Goal: Task Accomplishment & Management: Manage account settings

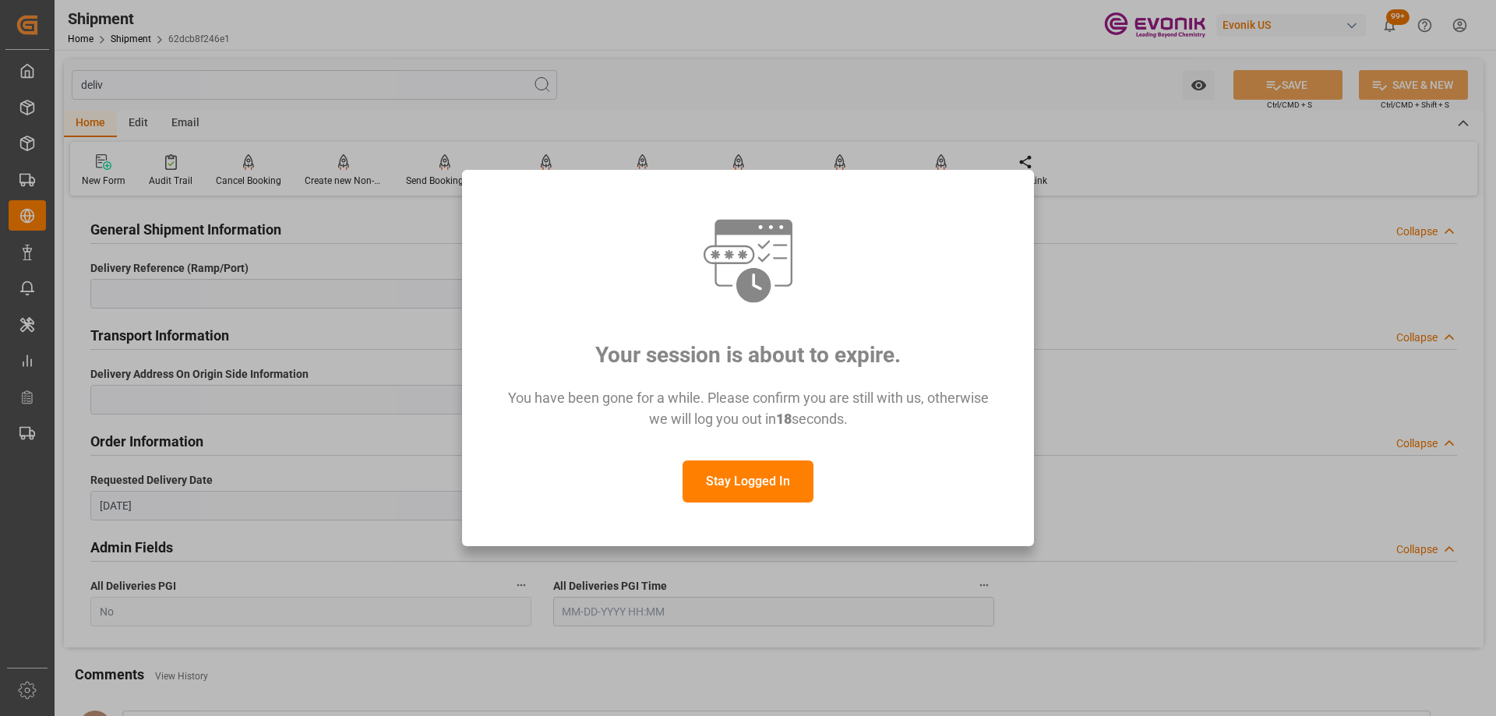
click at [780, 467] on button "Stay Logged In" at bounding box center [747, 481] width 131 height 42
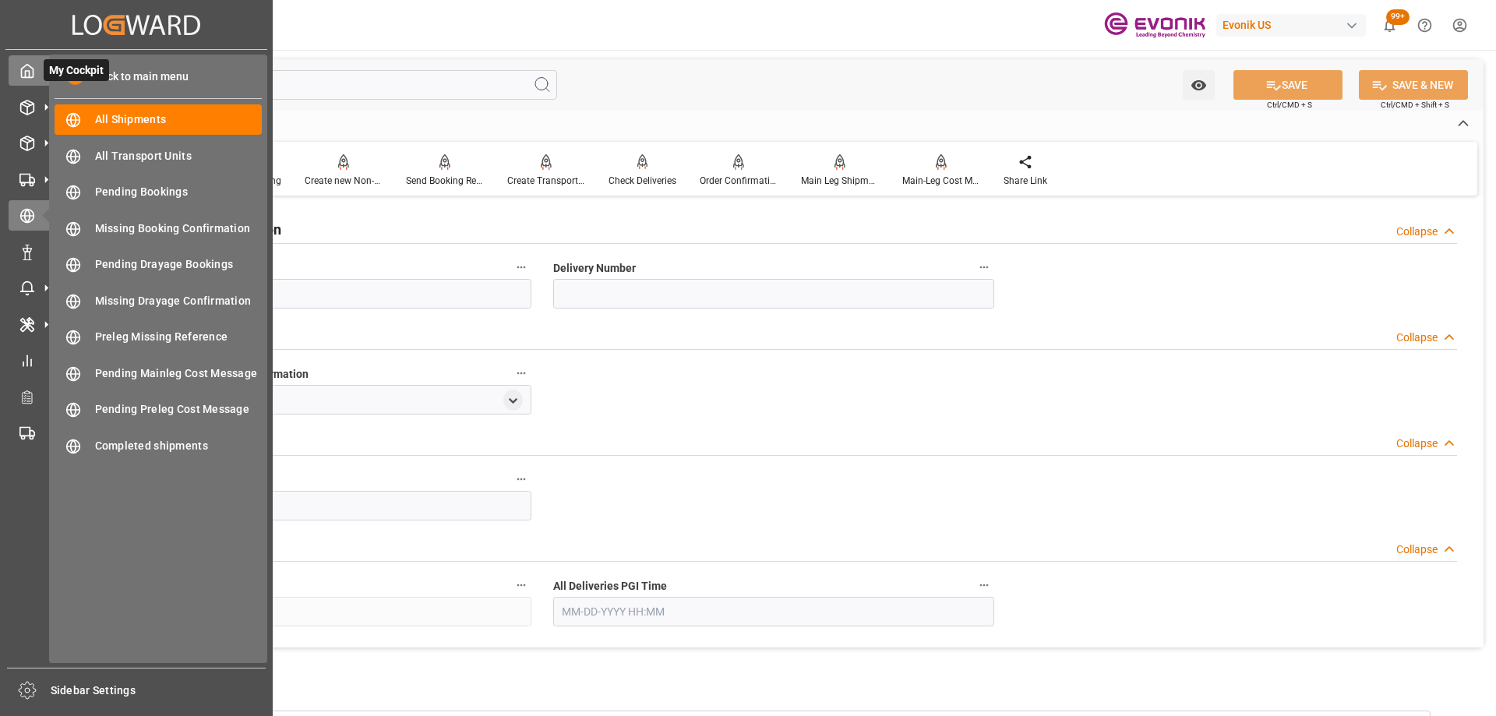
click at [38, 81] on div "My Cockpit My Cockpit" at bounding box center [136, 70] width 255 height 30
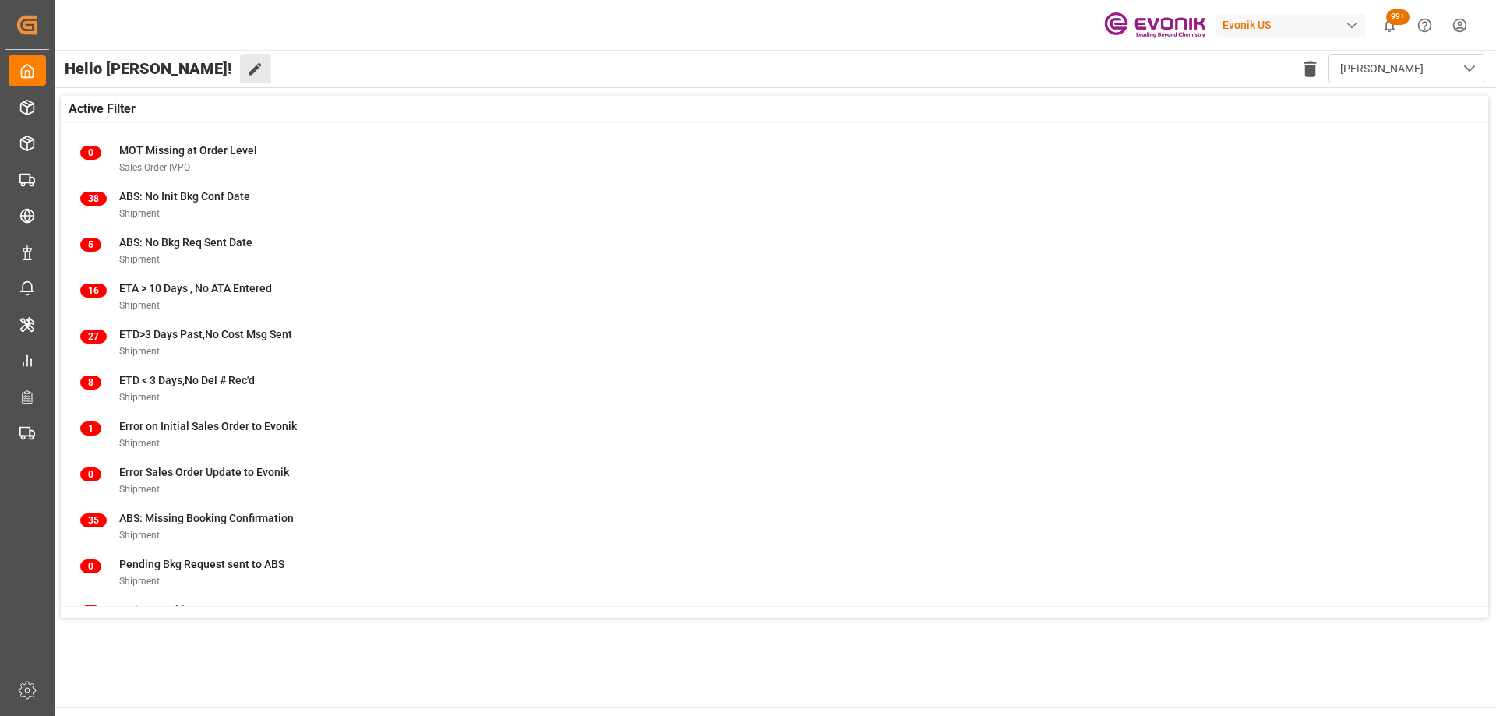
click at [240, 59] on button "Edit Cockpit" at bounding box center [255, 69] width 31 height 30
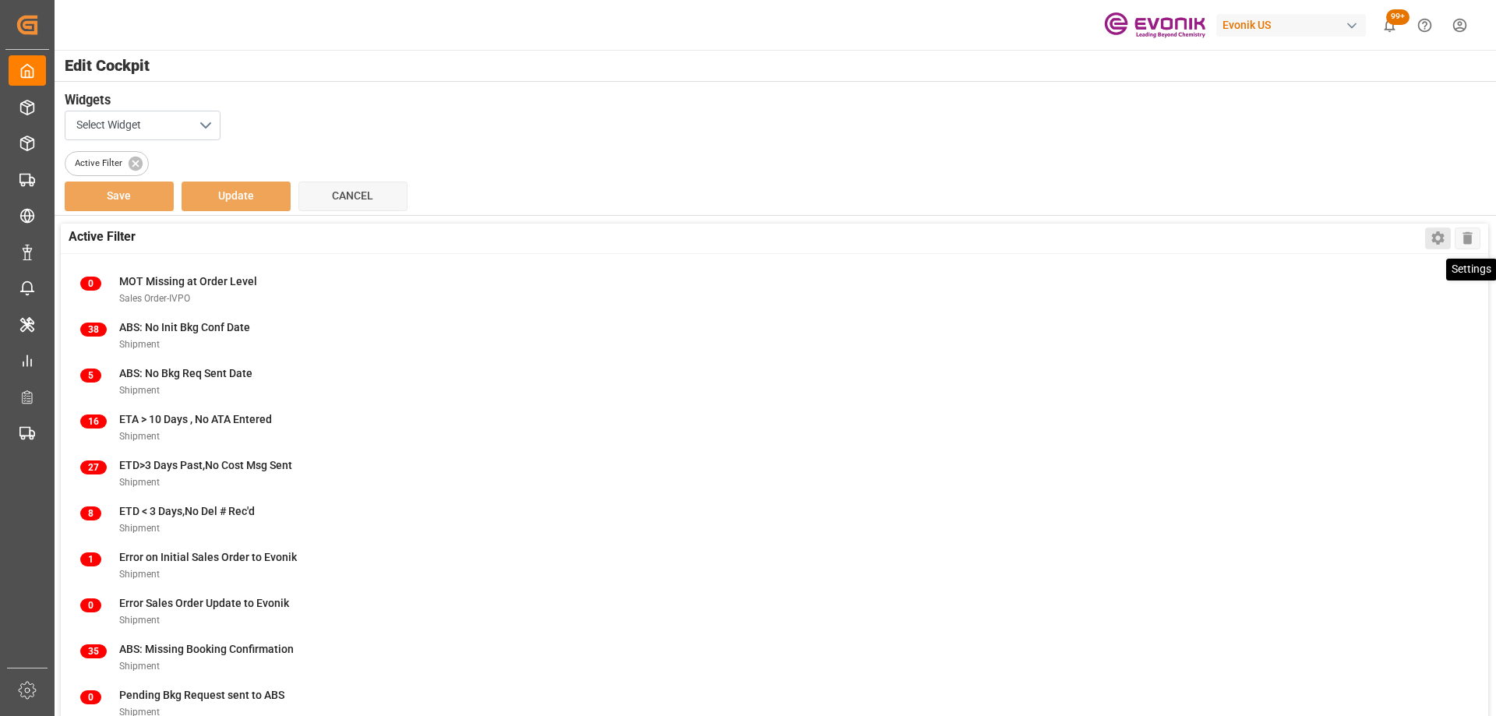
click at [1433, 243] on icon at bounding box center [1437, 238] width 16 height 16
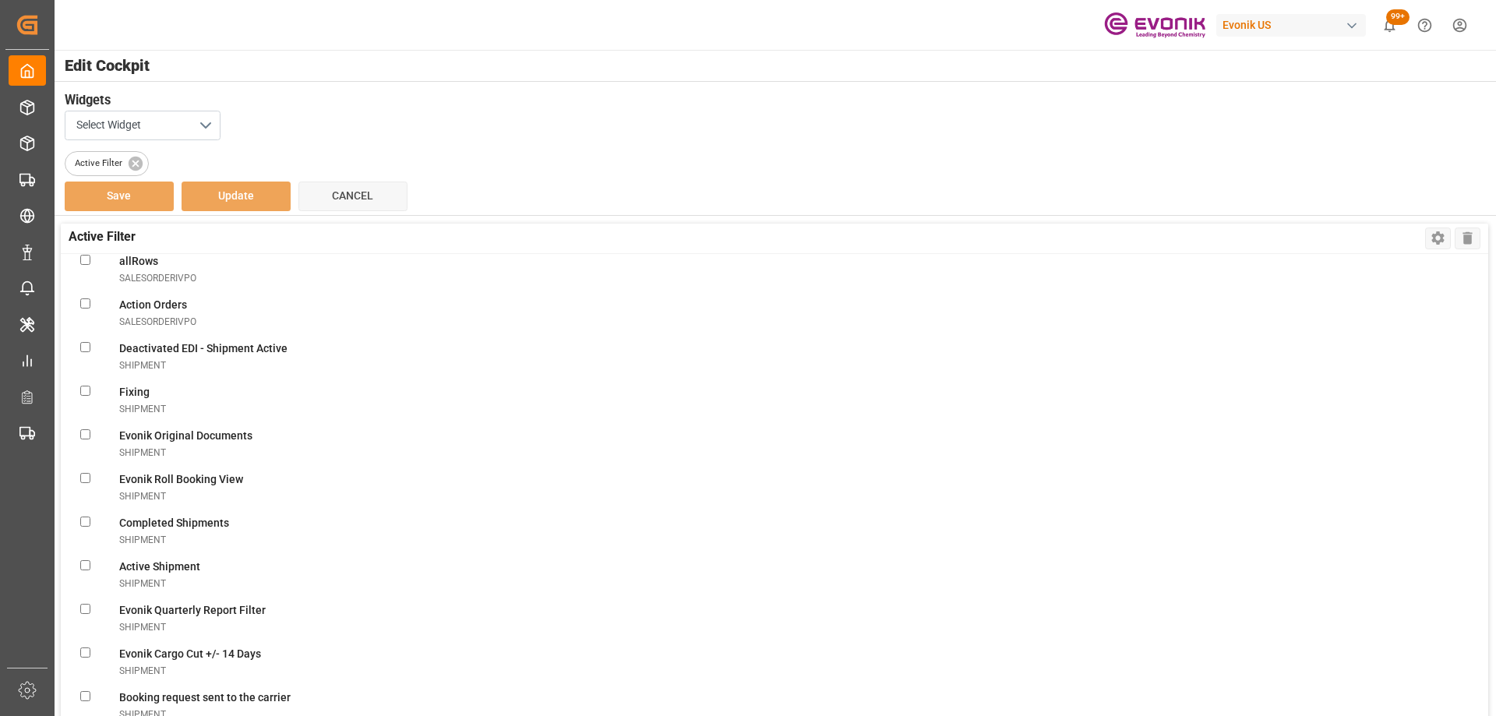
scroll to position [2103, 0]
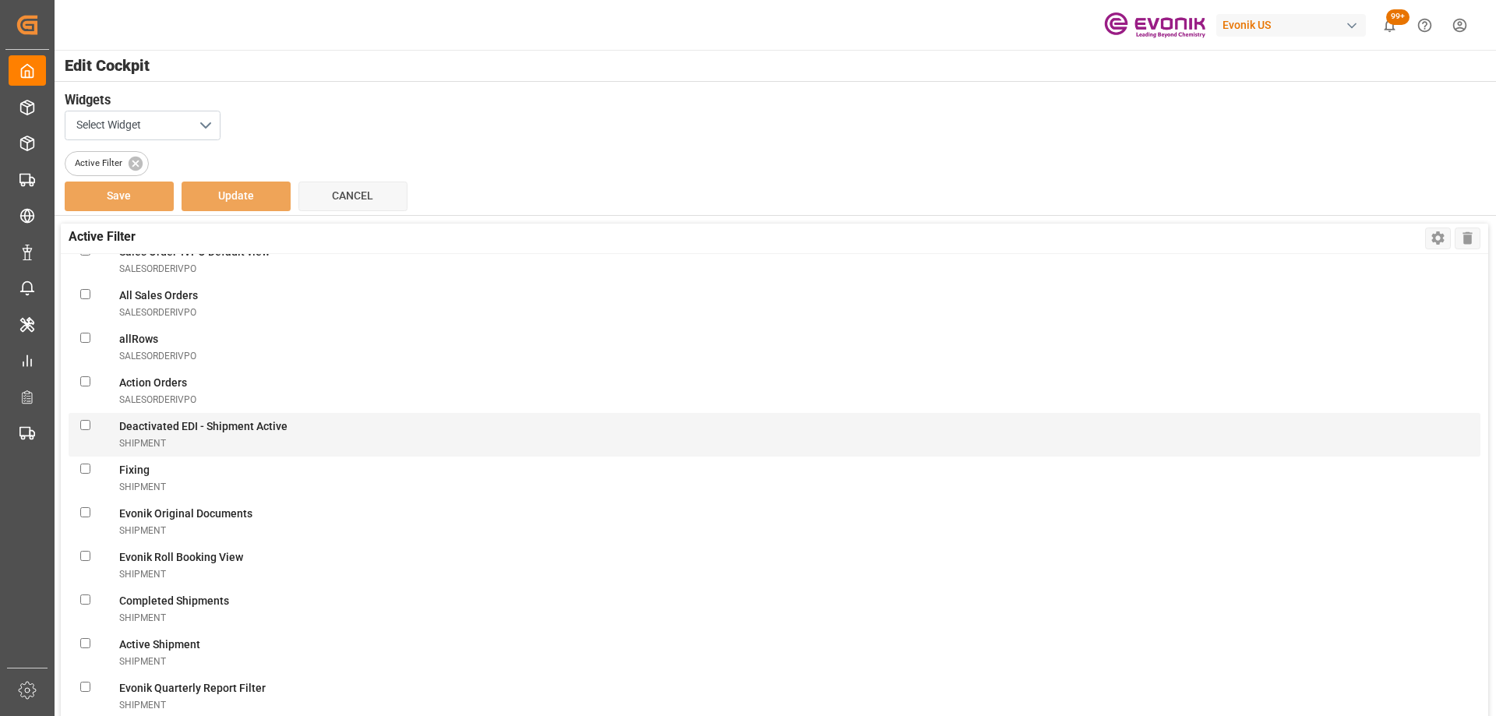
click at [86, 425] on Activeshipment "checkbox" at bounding box center [85, 425] width 10 height 10
checkbox Activeshipment "true"
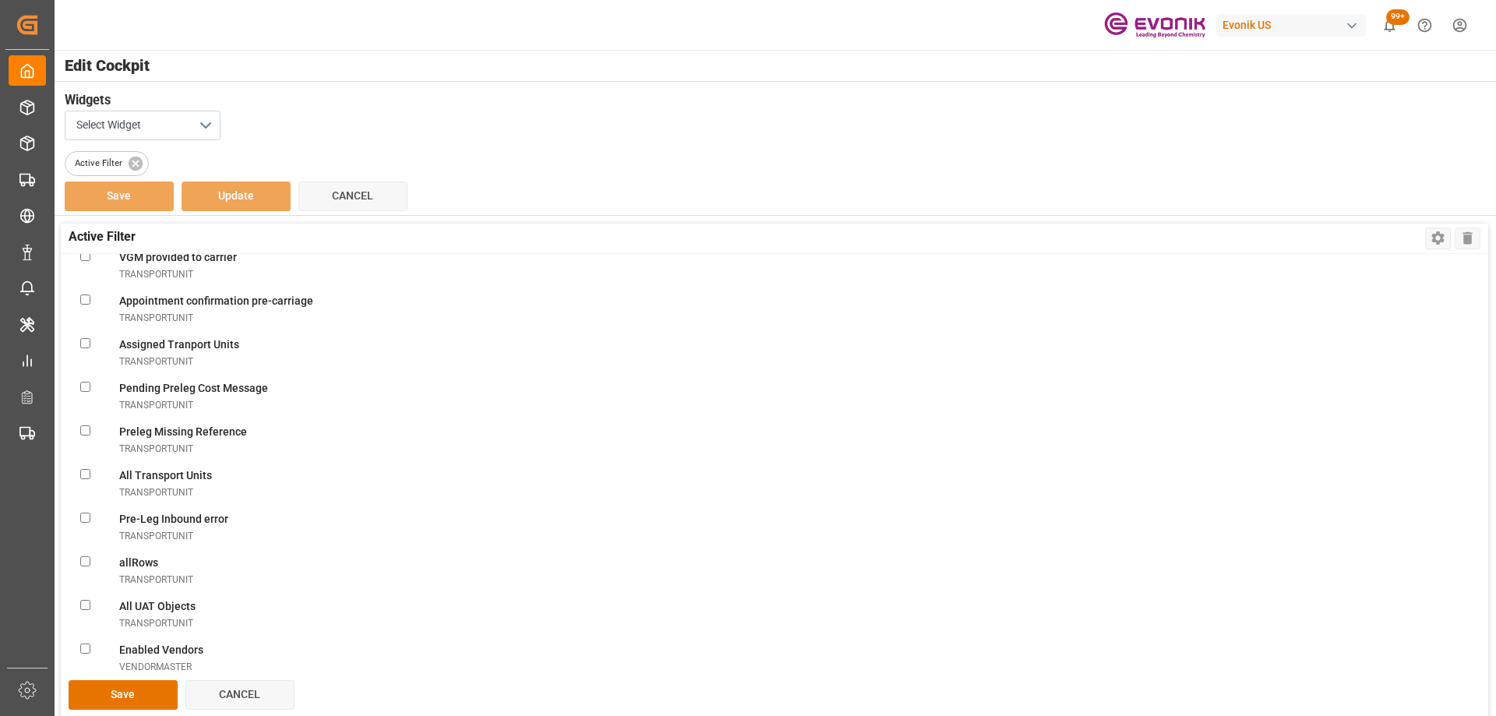
scroll to position [214, 0]
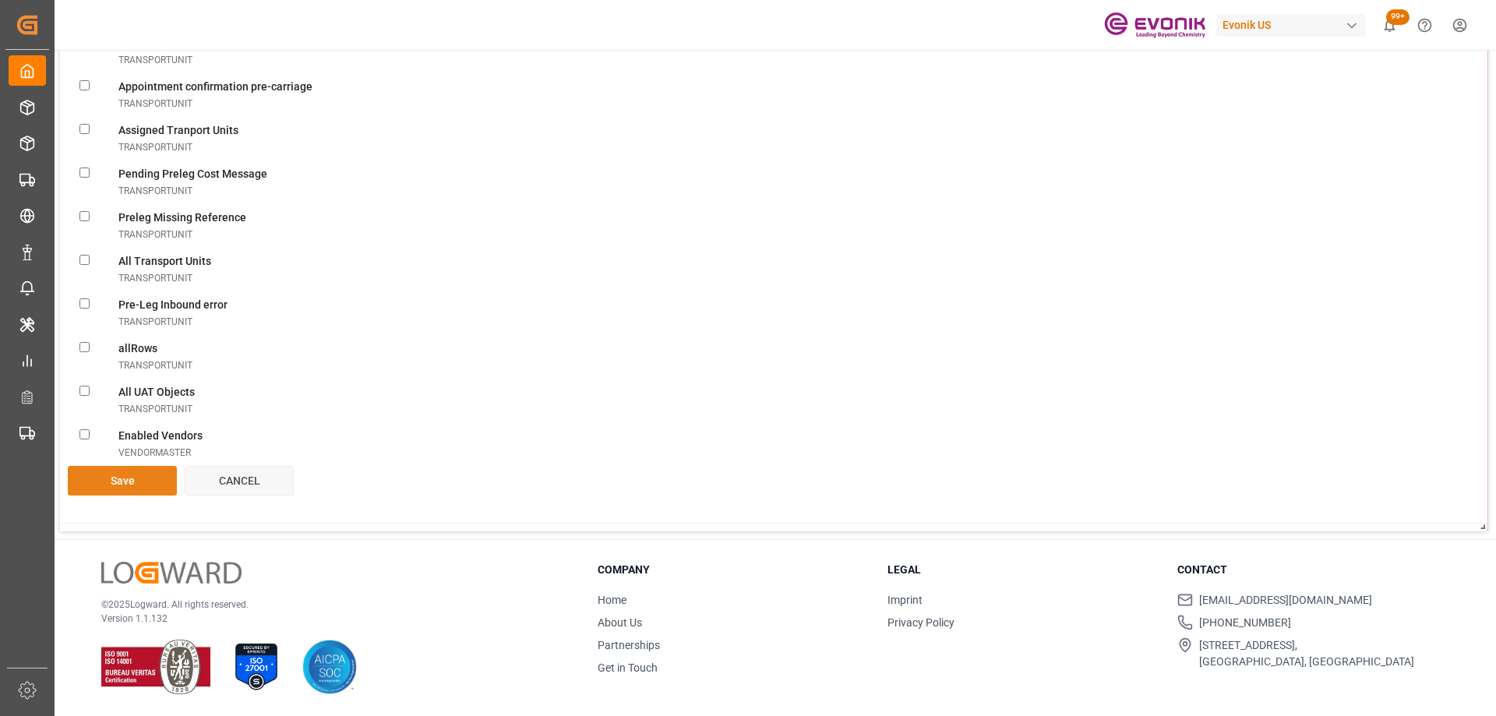
click at [145, 492] on button "Save" at bounding box center [122, 481] width 109 height 30
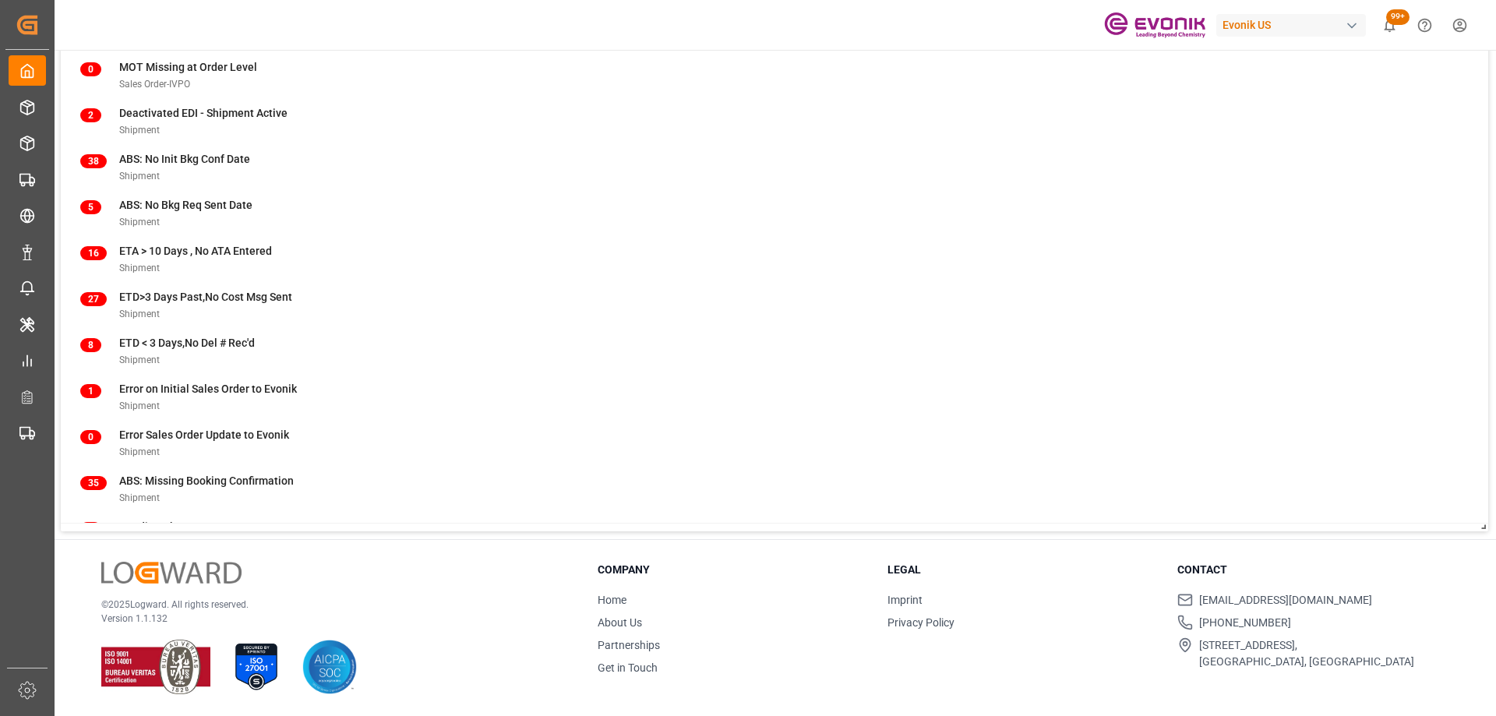
scroll to position [0, 0]
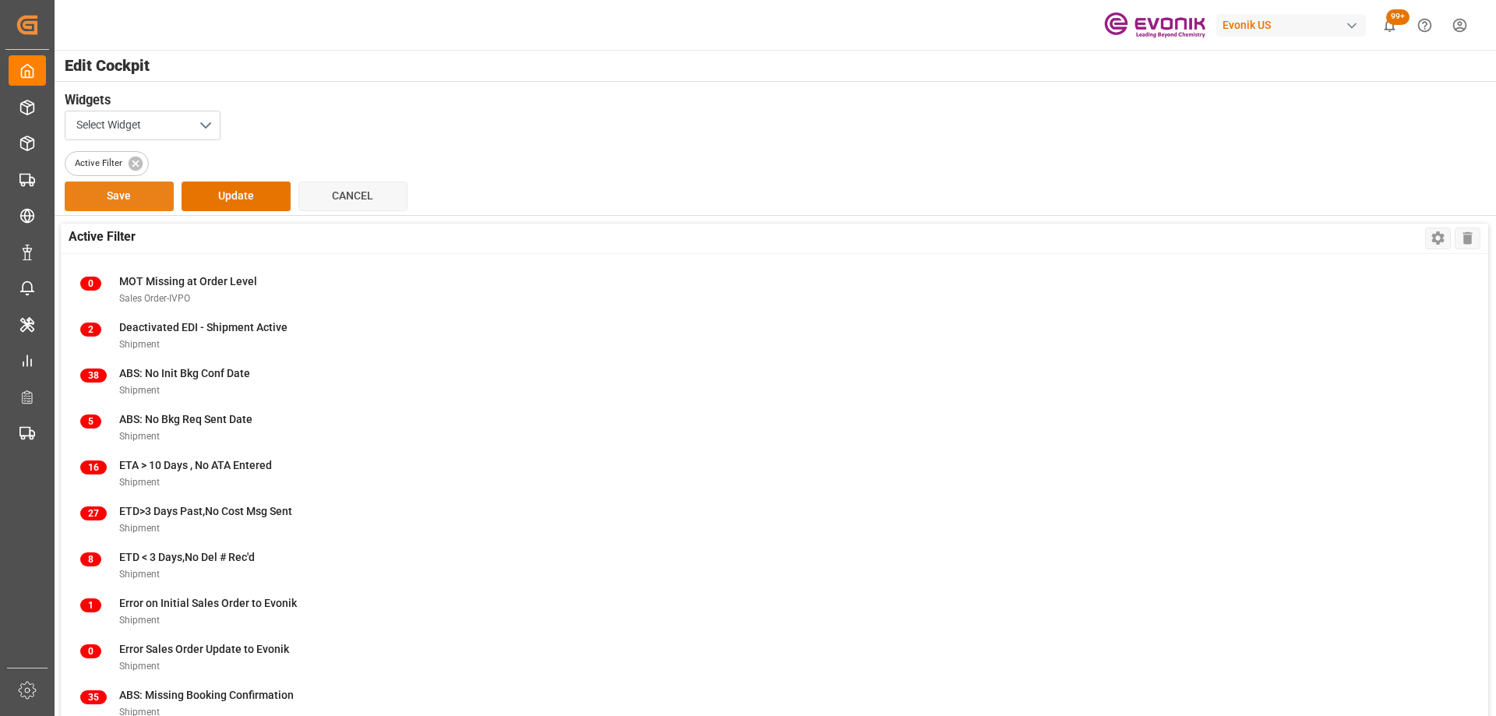
click at [102, 198] on button "Save" at bounding box center [119, 196] width 109 height 30
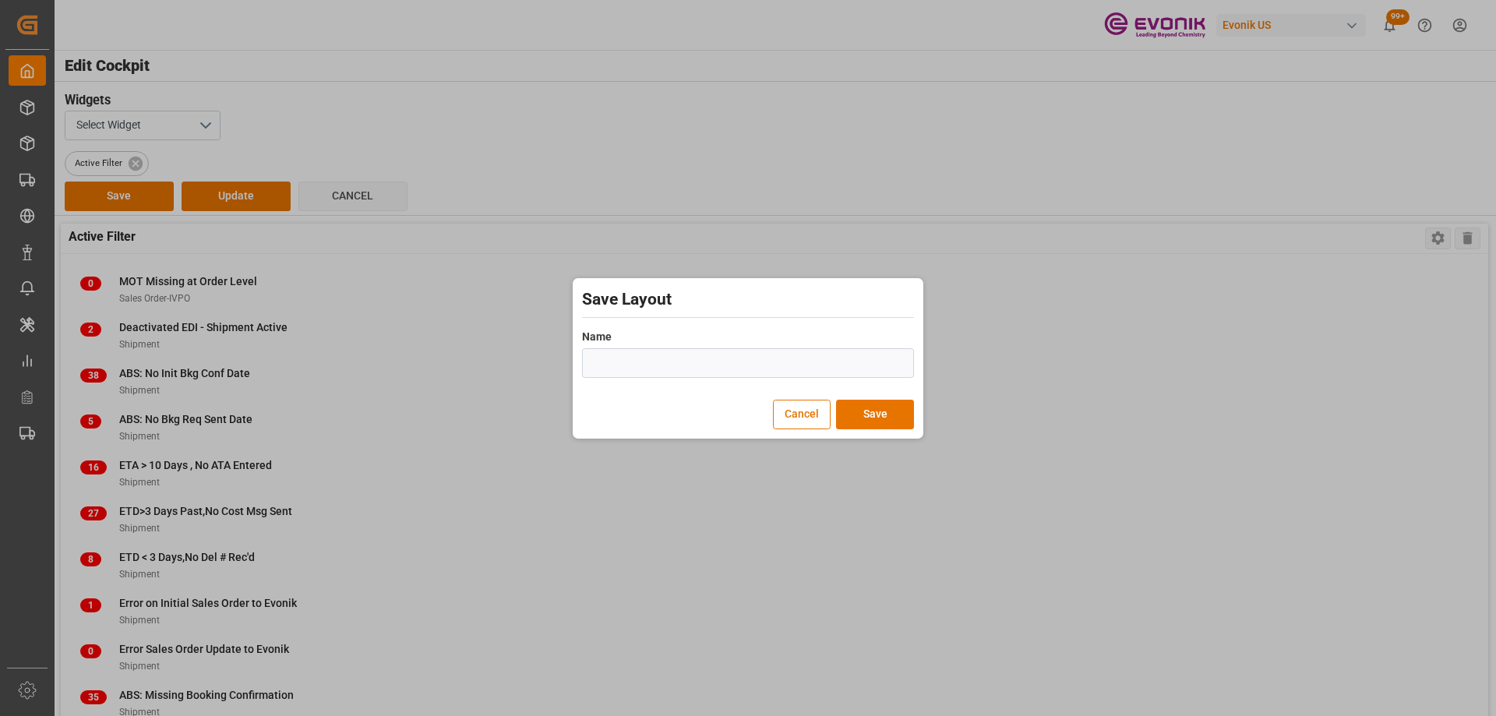
click at [763, 362] on input "text" at bounding box center [748, 363] width 332 height 30
click at [675, 375] on input "MARA NEW" at bounding box center [748, 363] width 332 height 30
type input "MARA NEW NEW"
click at [895, 410] on button "Save" at bounding box center [875, 415] width 78 height 30
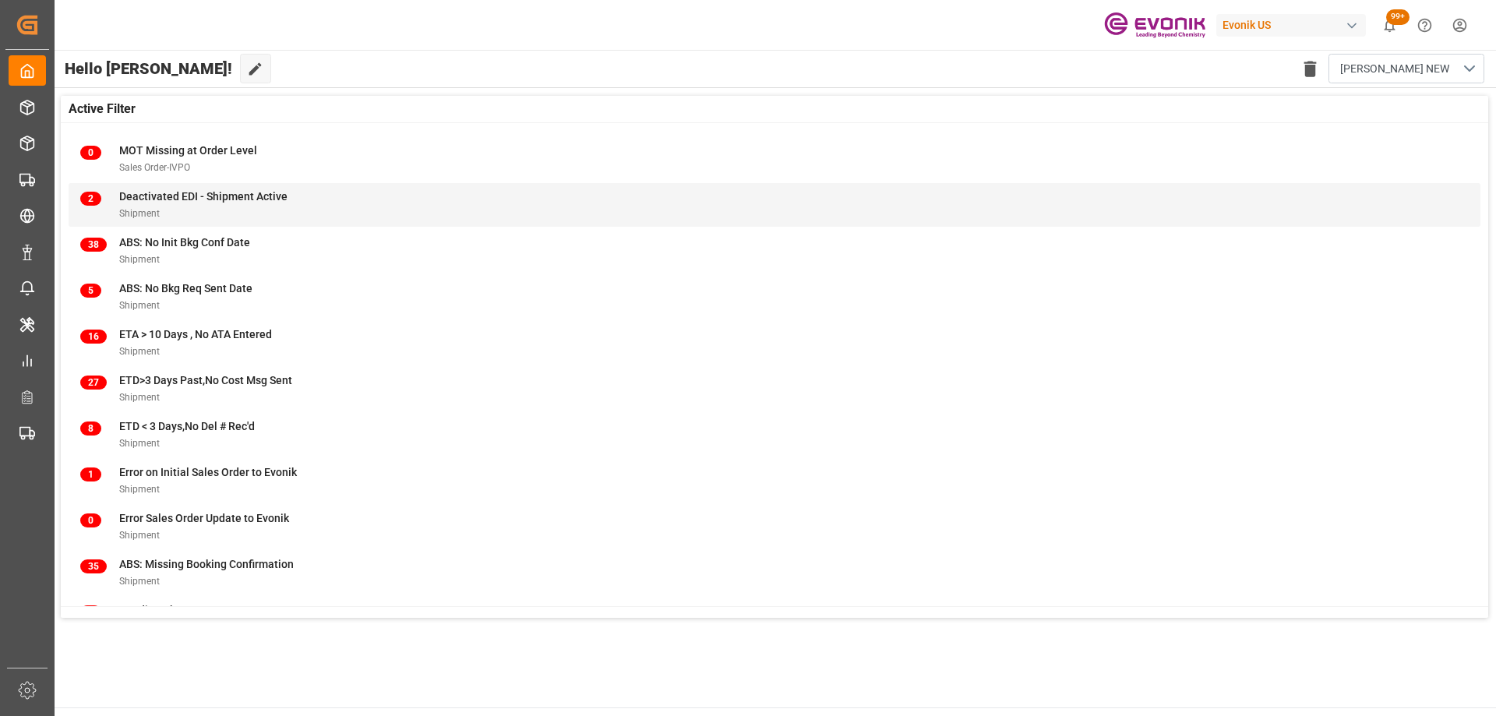
click at [319, 192] on div "2 Deactivated EDI - Shipment Active Shipment" at bounding box center [774, 205] width 1388 height 33
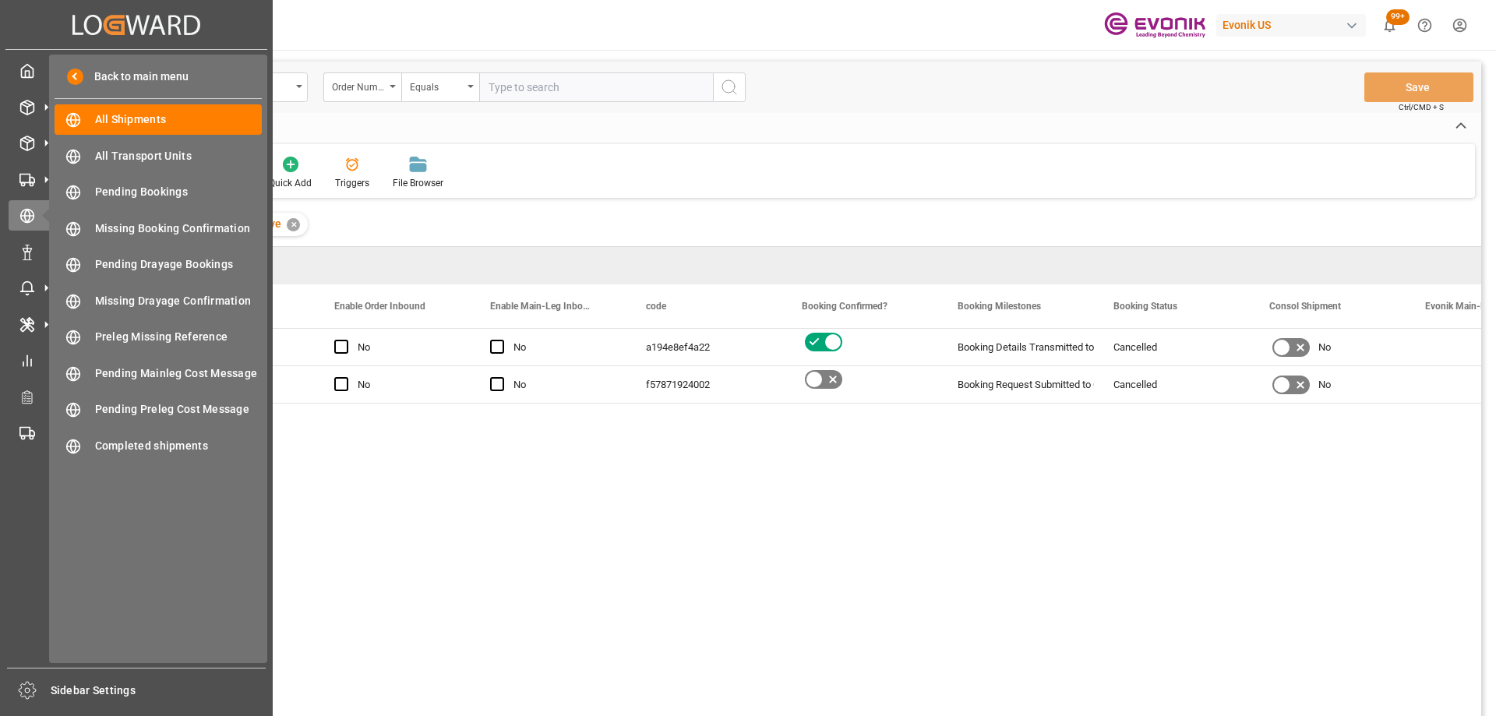
click at [763, 470] on div "No No a194e8ef4a22 Booking Details Transmitted to SAP Cancelled No 250105010056…" at bounding box center [820, 527] width 1321 height 397
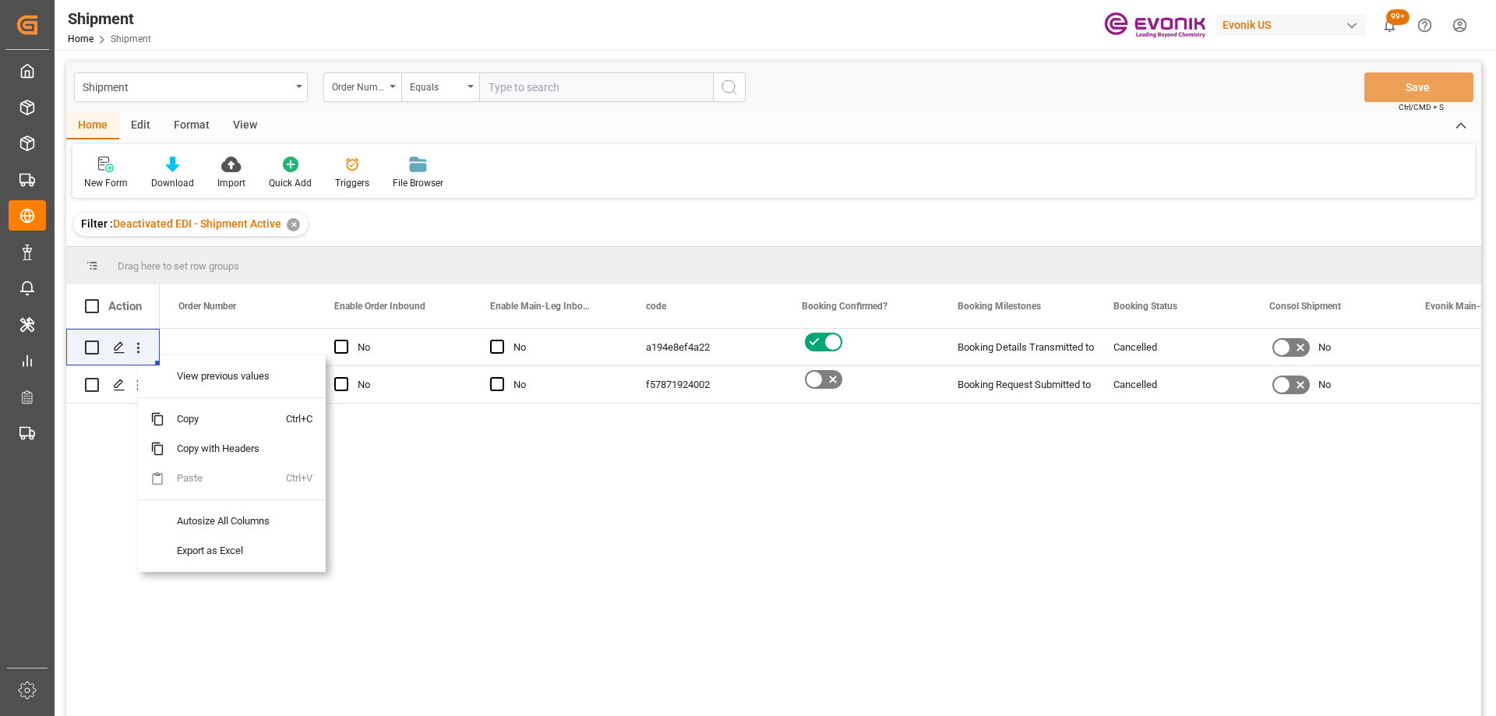
click at [100, 513] on div "No No a194e8ef4a22 Booking Details Transmitted to SAP Cancelled No 250105010056…" at bounding box center [773, 525] width 1415 height 392
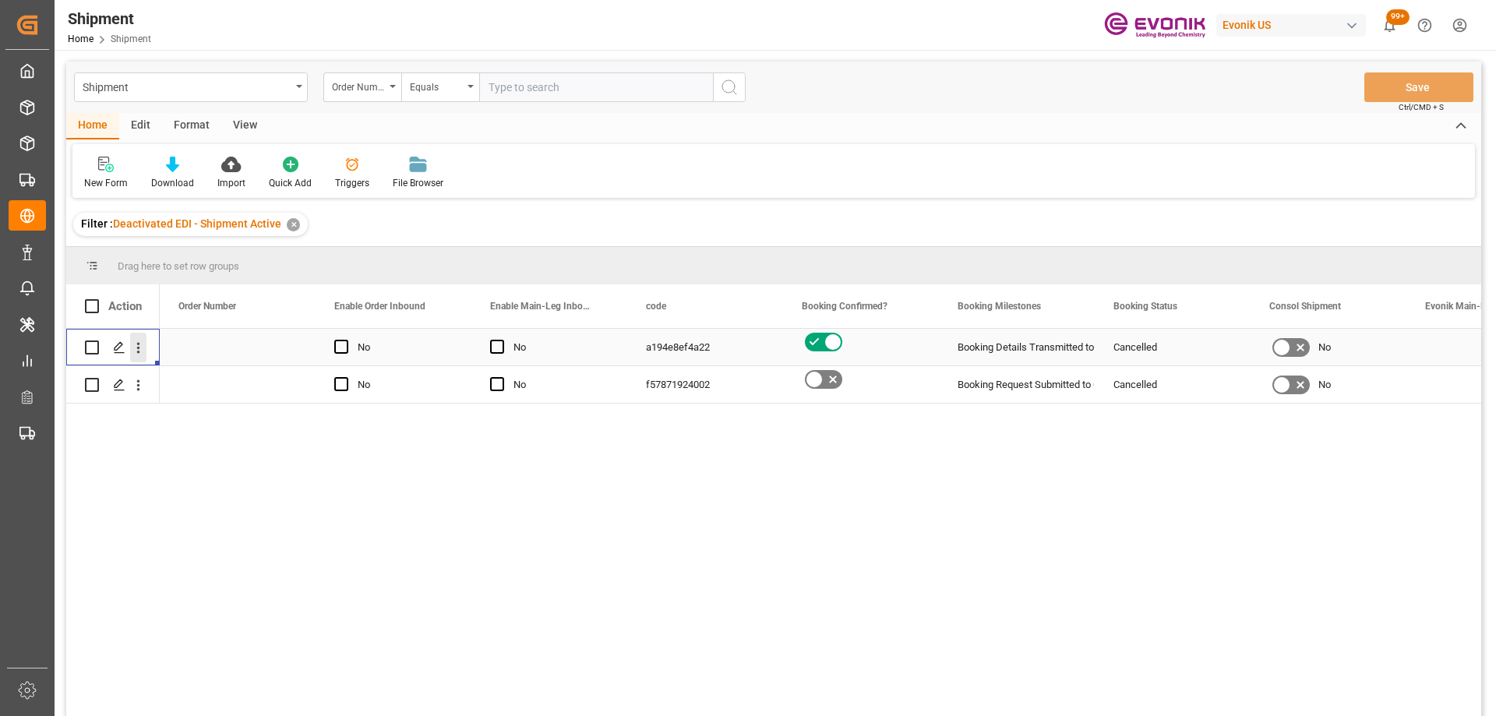
click at [142, 349] on icon "open menu" at bounding box center [138, 348] width 16 height 16
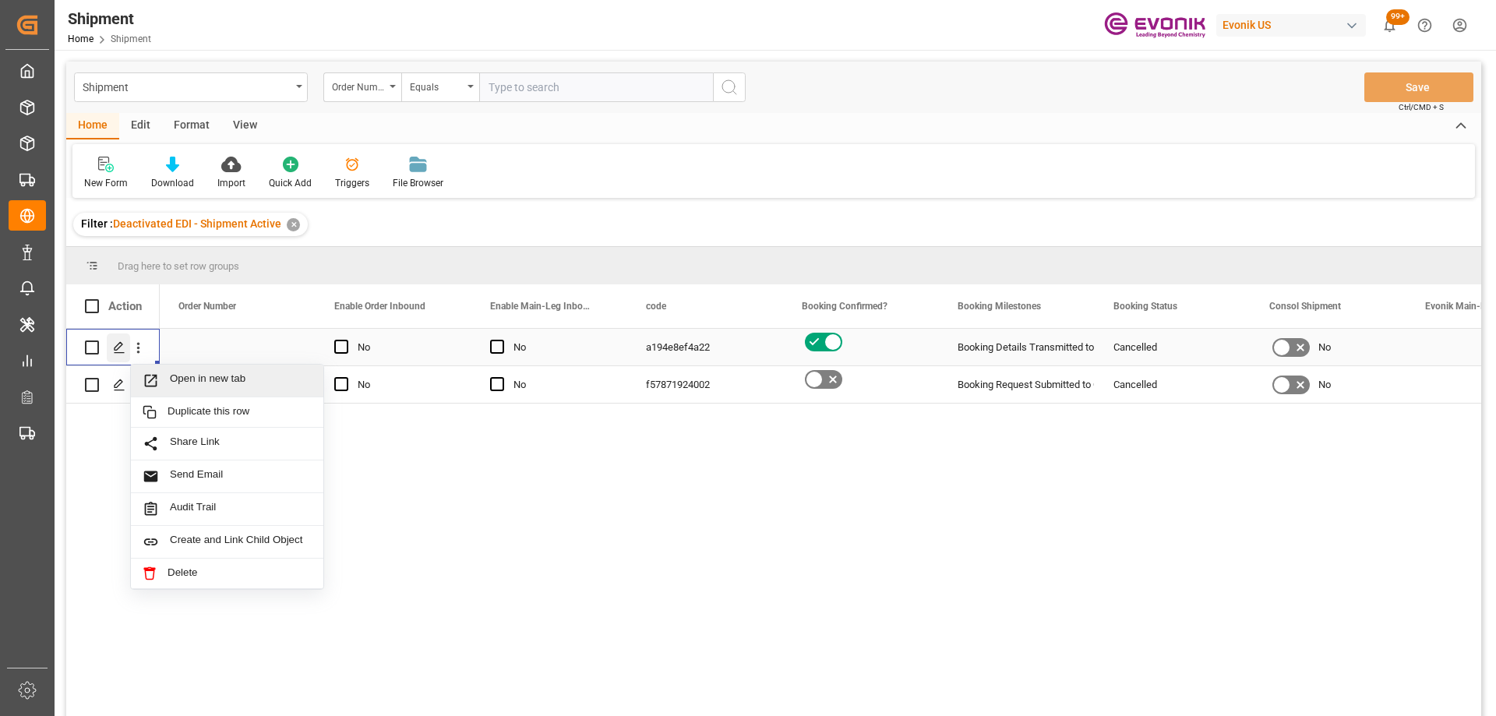
click at [118, 344] on polygon "Press SPACE to select this row." at bounding box center [119, 347] width 8 height 8
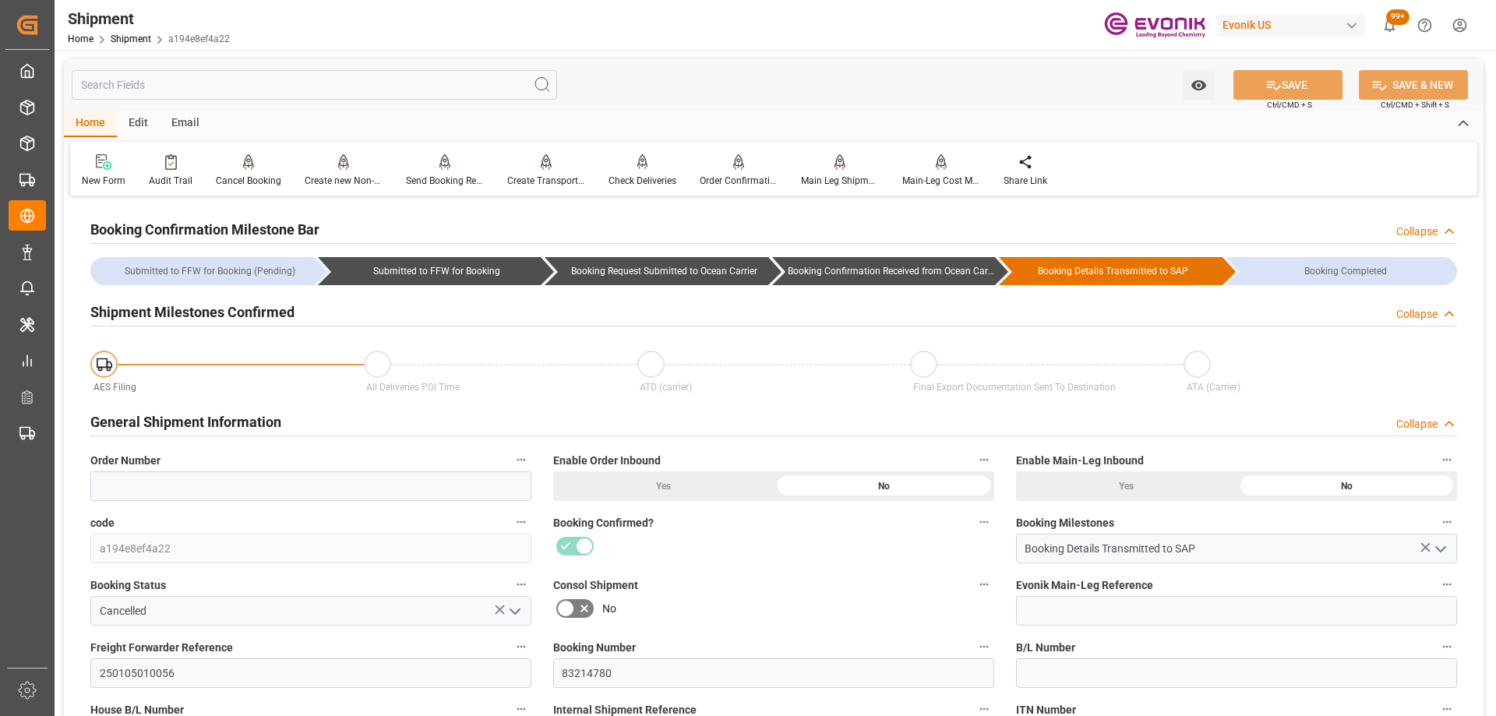
scroll to position [234, 0]
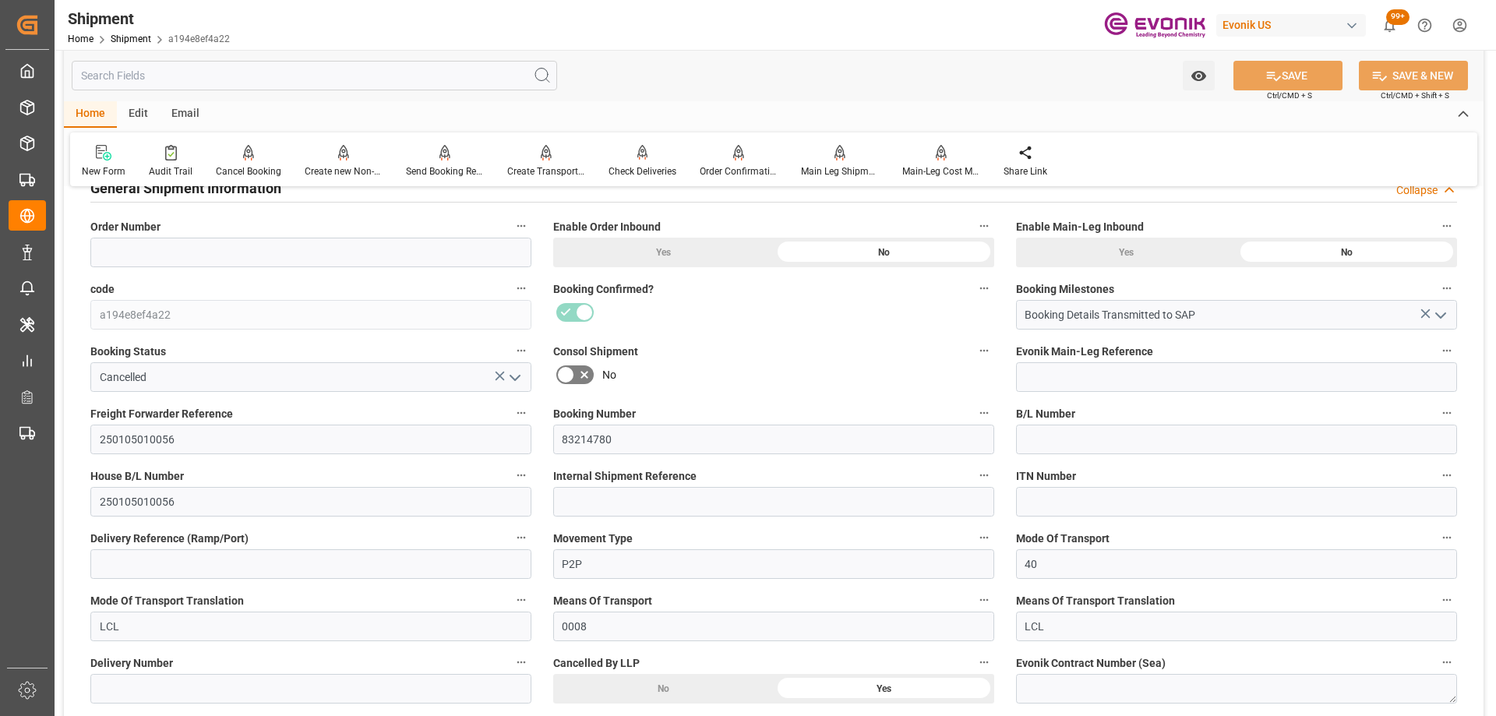
click at [689, 369] on div "No" at bounding box center [773, 374] width 441 height 25
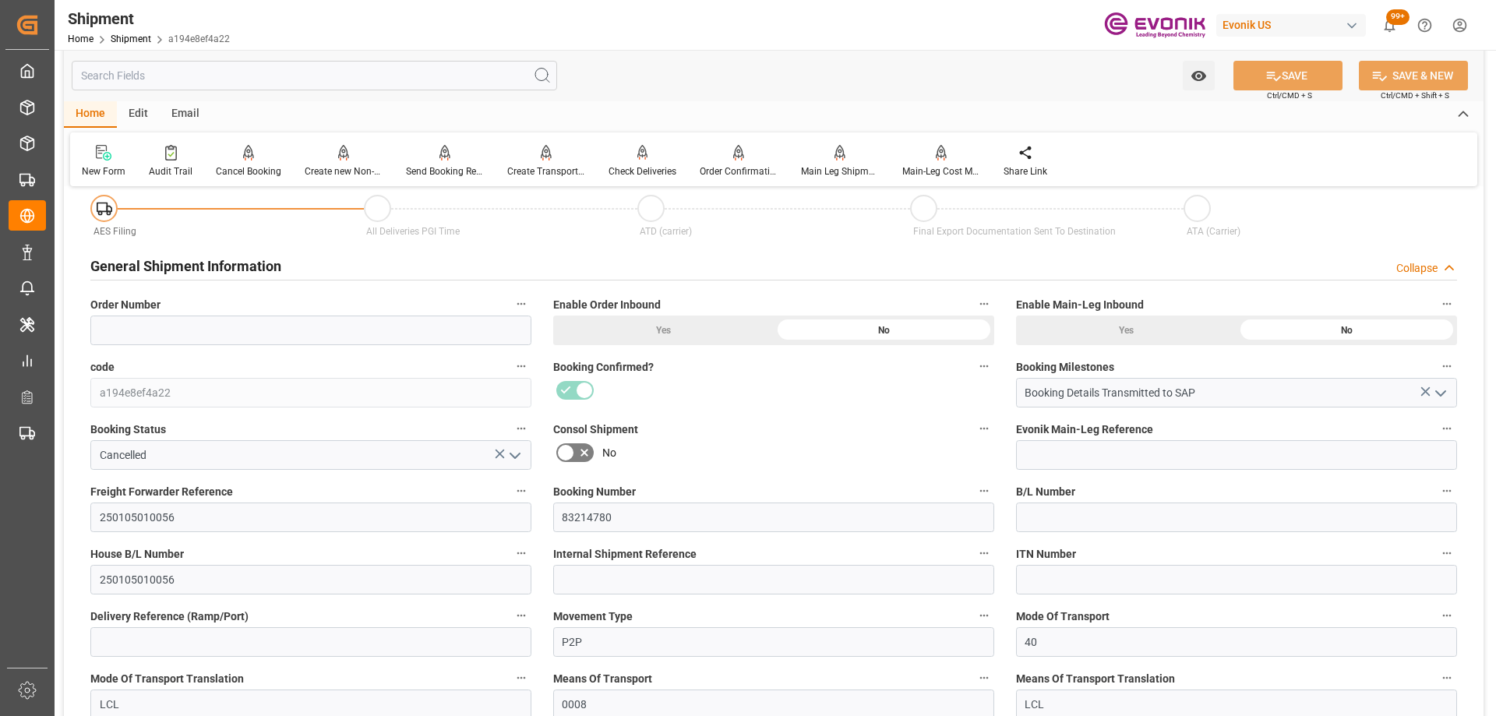
scroll to position [0, 0]
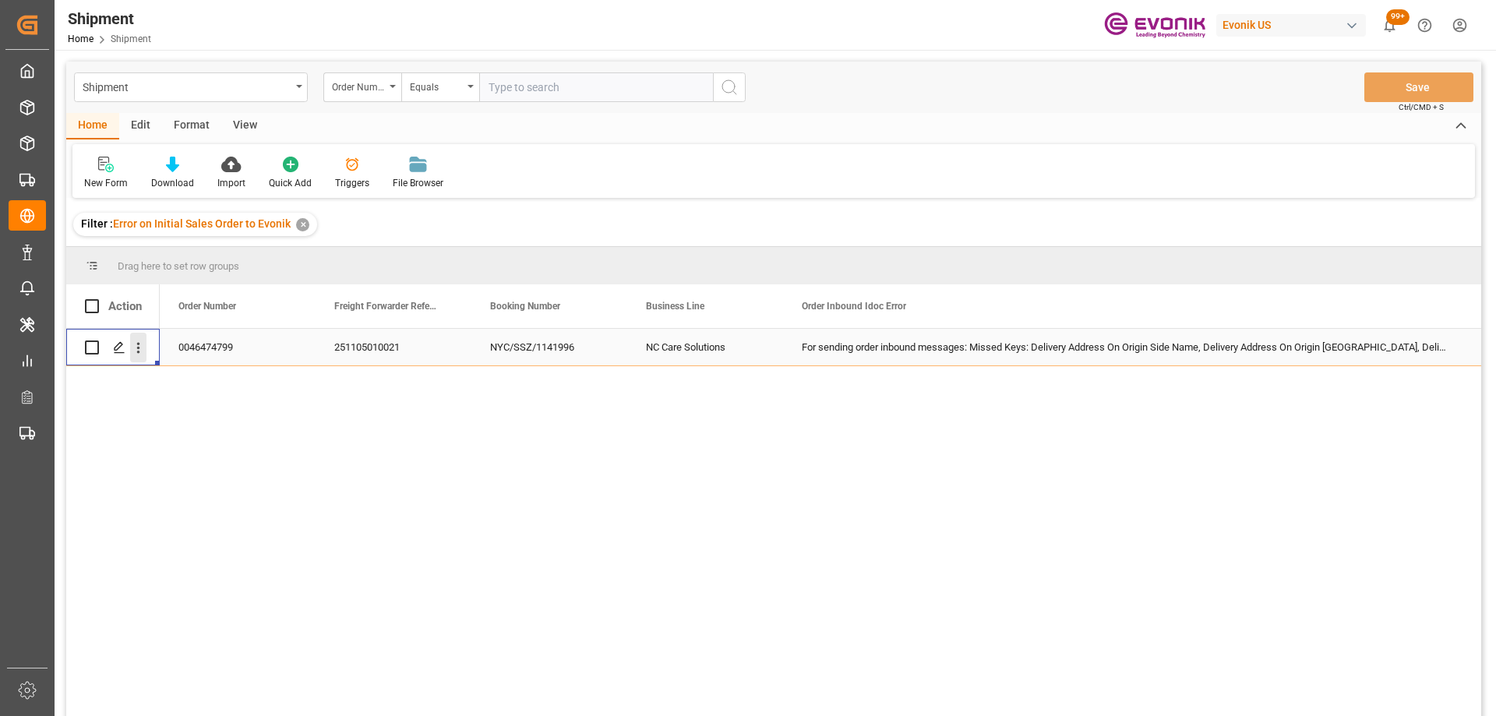
click at [139, 351] on icon "open menu" at bounding box center [138, 348] width 16 height 16
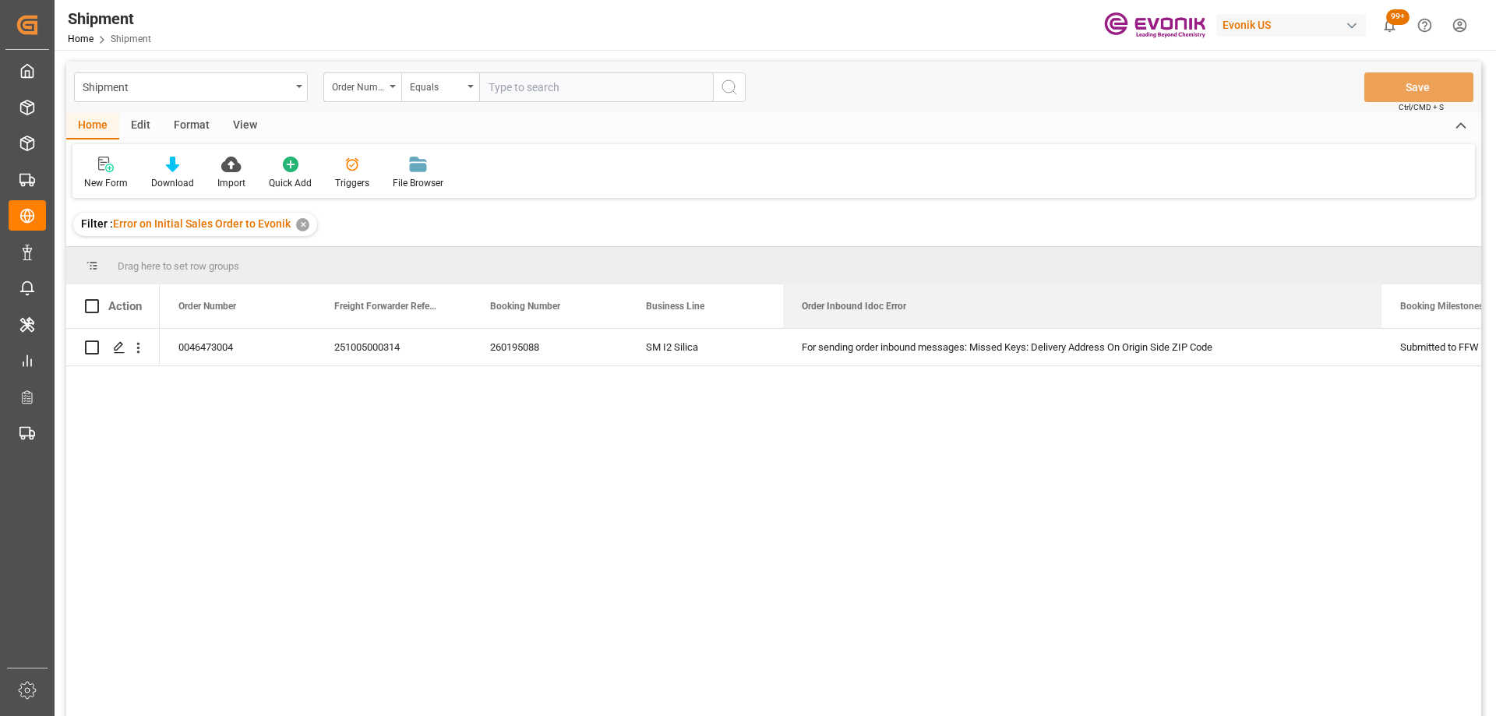
drag, startPoint x: 936, startPoint y: 300, endPoint x: 1379, endPoint y: 262, distance: 444.1
click at [1379, 262] on div "Drag here to set row groups Drag here to set column labels Action Order Number …" at bounding box center [773, 486] width 1415 height 479
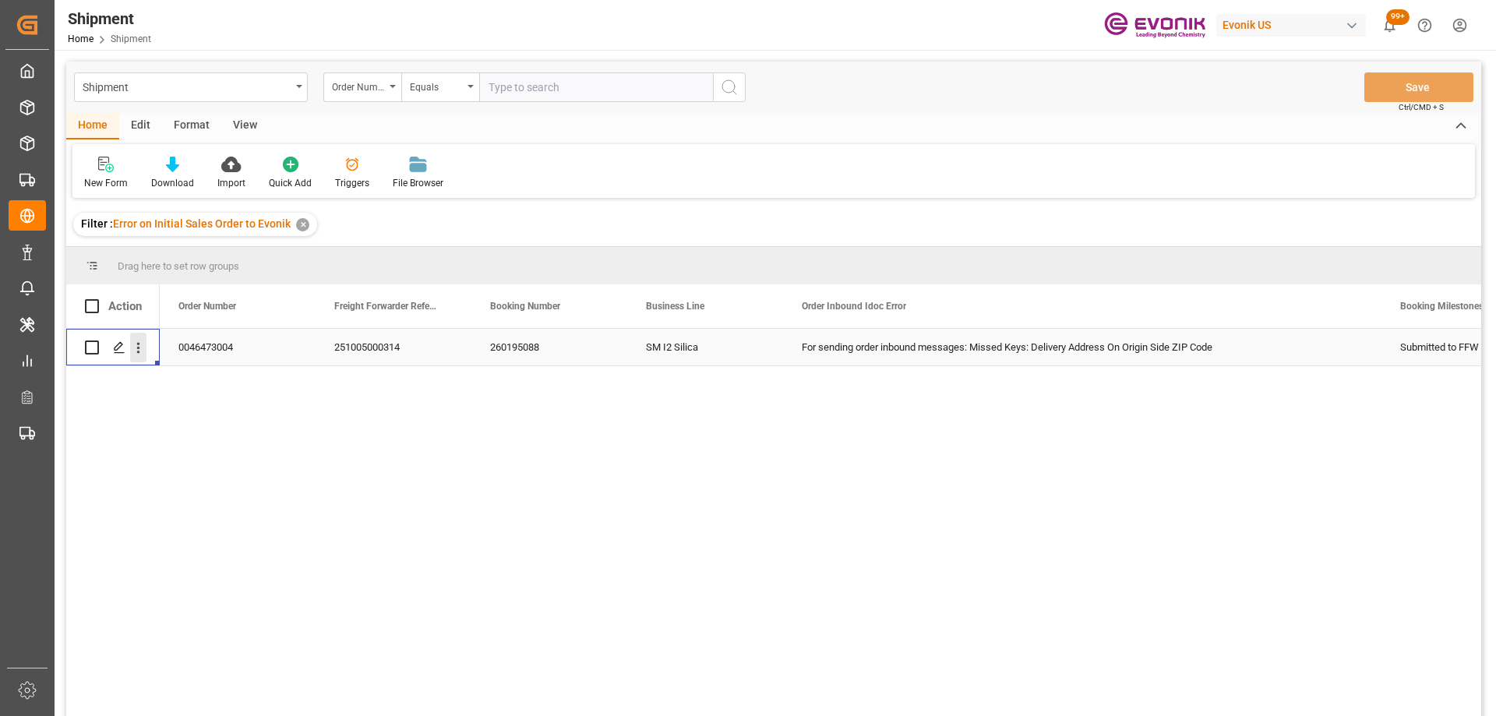
click at [142, 347] on icon "open menu" at bounding box center [138, 348] width 16 height 16
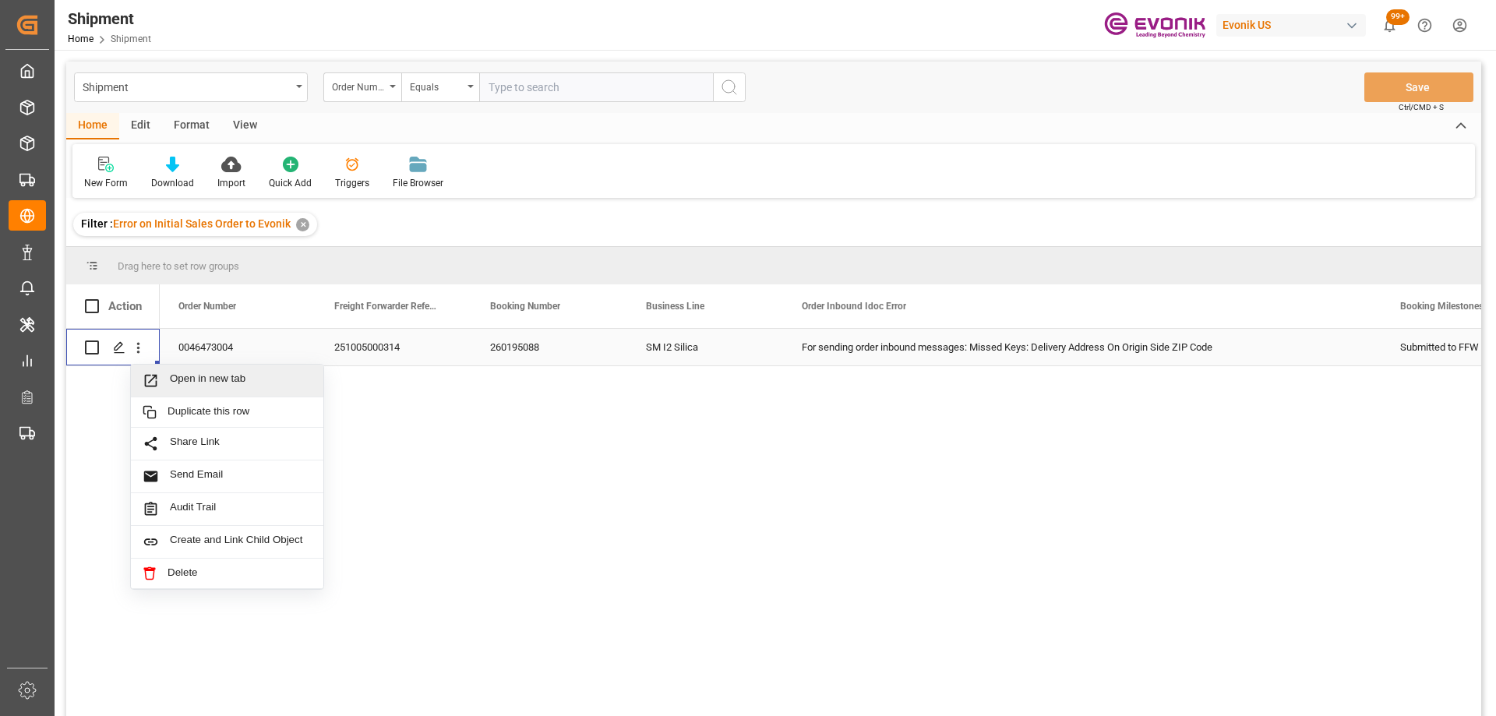
click at [176, 375] on span "Open in new tab" at bounding box center [241, 380] width 142 height 16
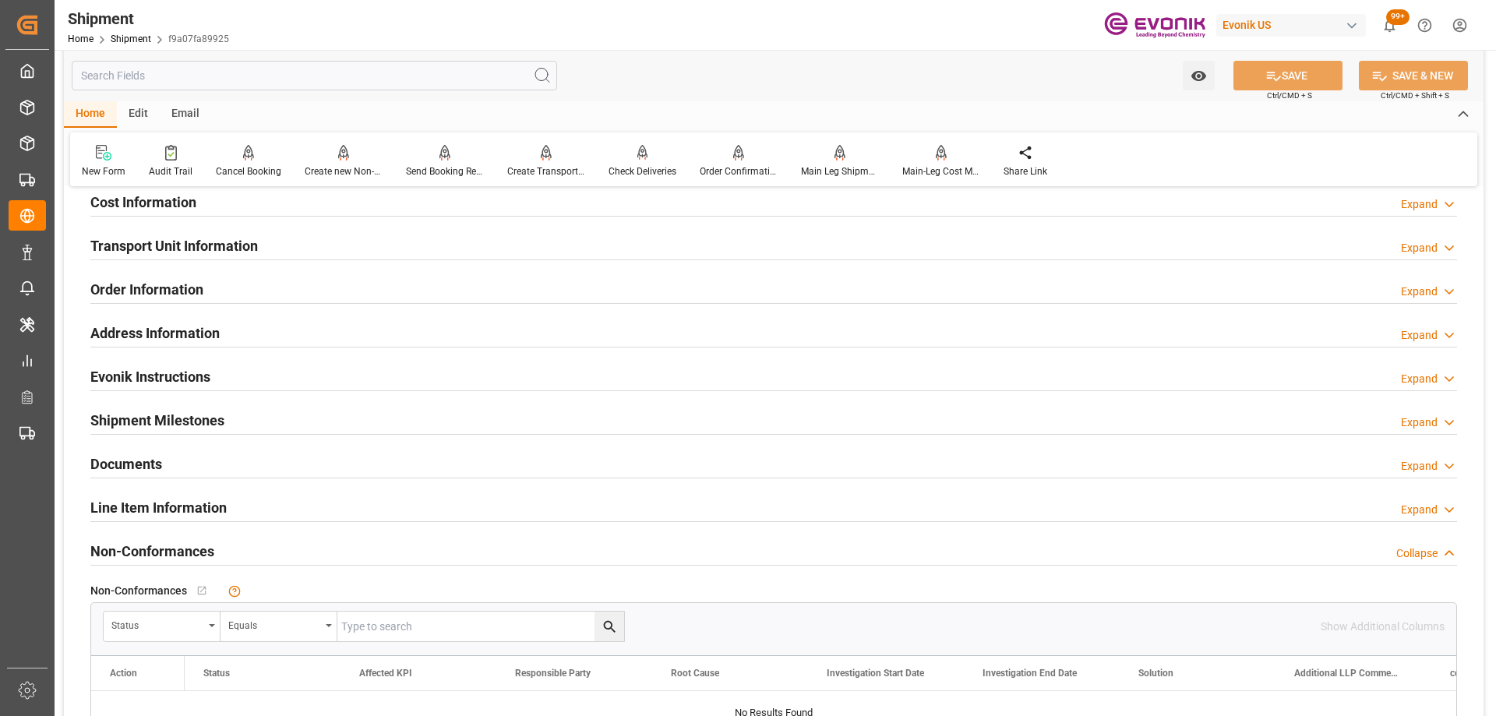
scroll to position [857, 0]
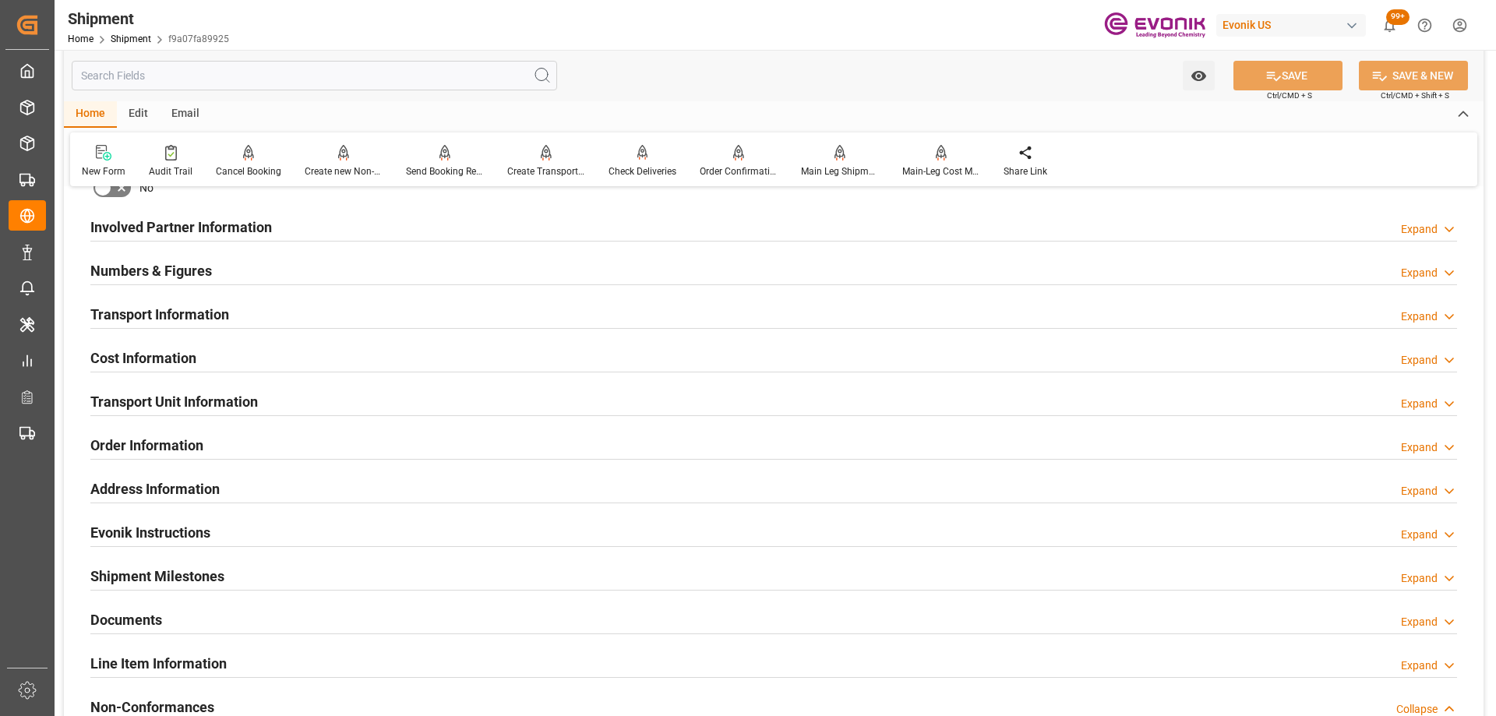
click at [239, 318] on div "Transport Information Expand" at bounding box center [773, 313] width 1366 height 30
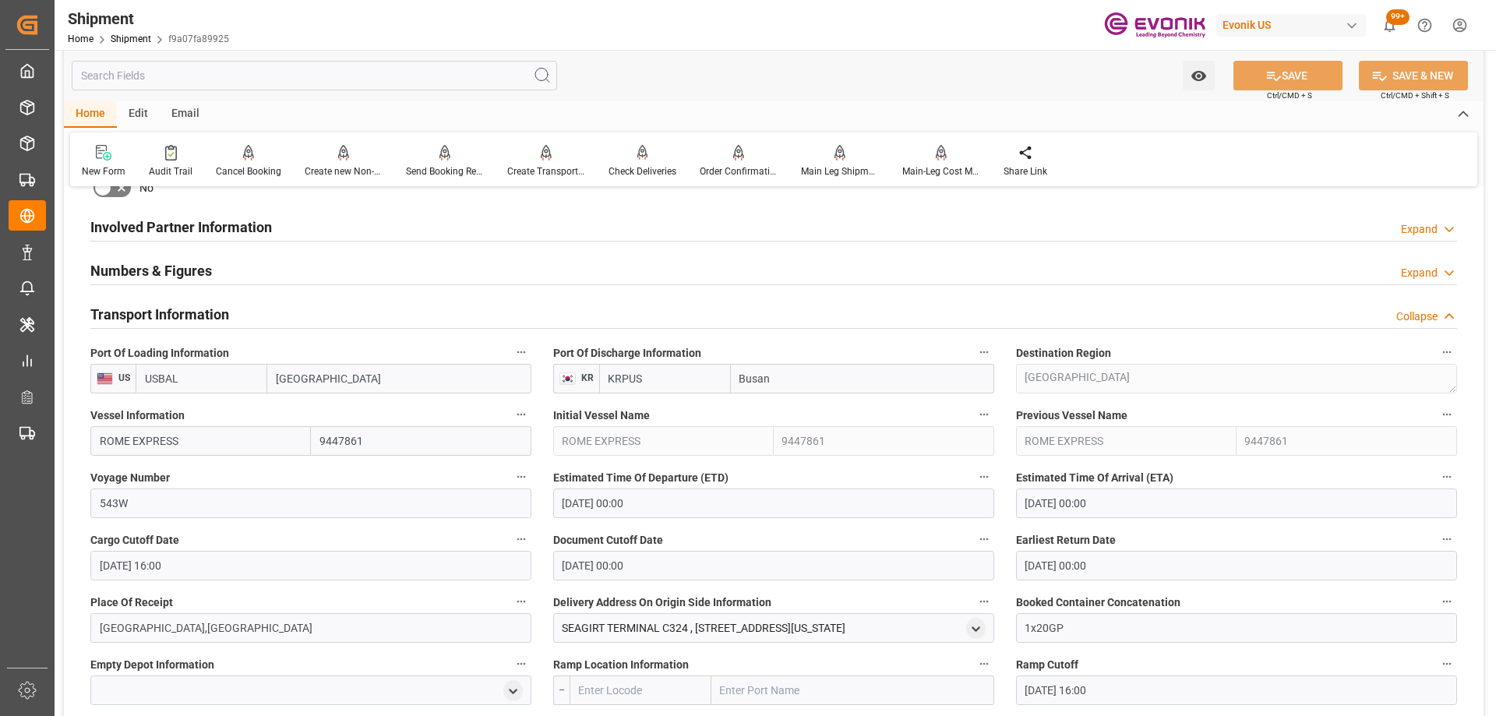
scroll to position [1091, 0]
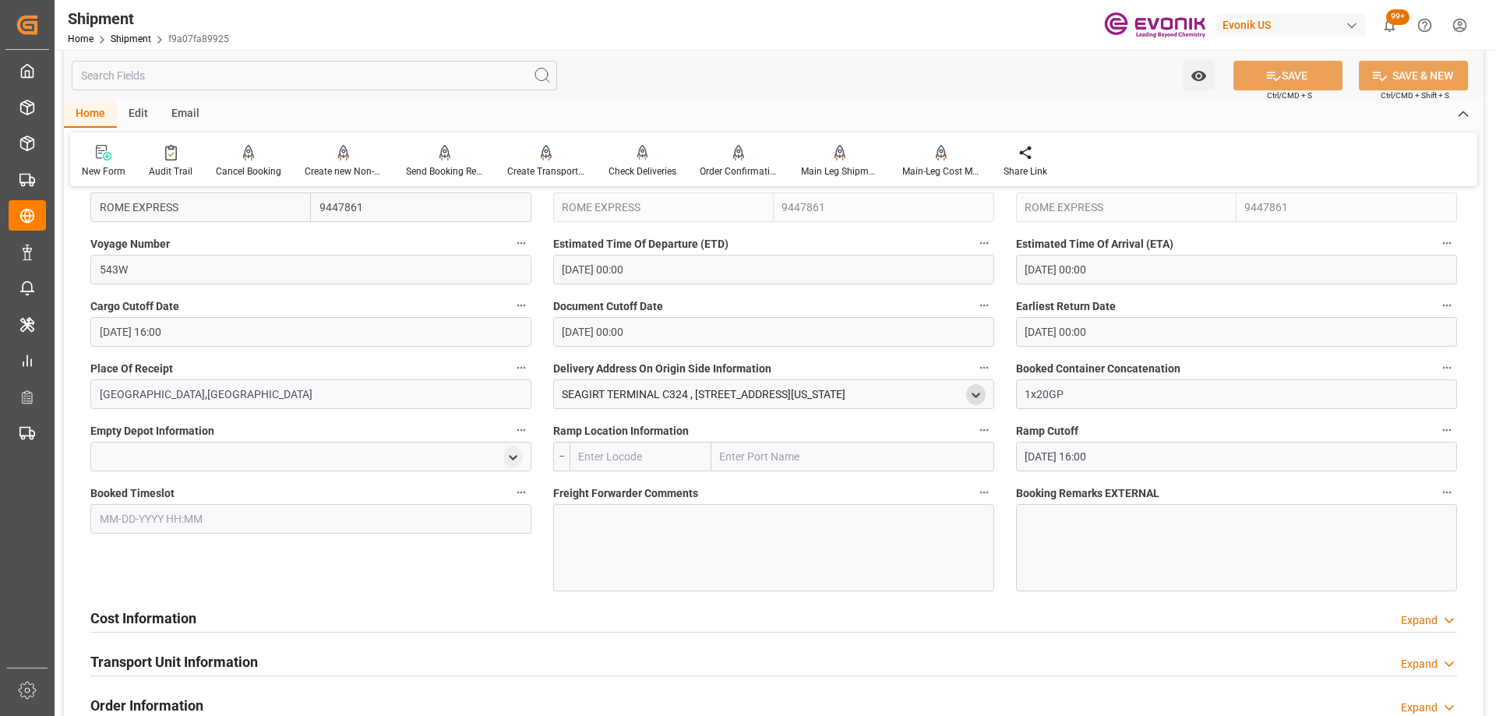
click at [976, 391] on icon "open menu" at bounding box center [975, 395] width 13 height 13
click at [833, 524] on input "text" at bounding box center [875, 526] width 196 height 17
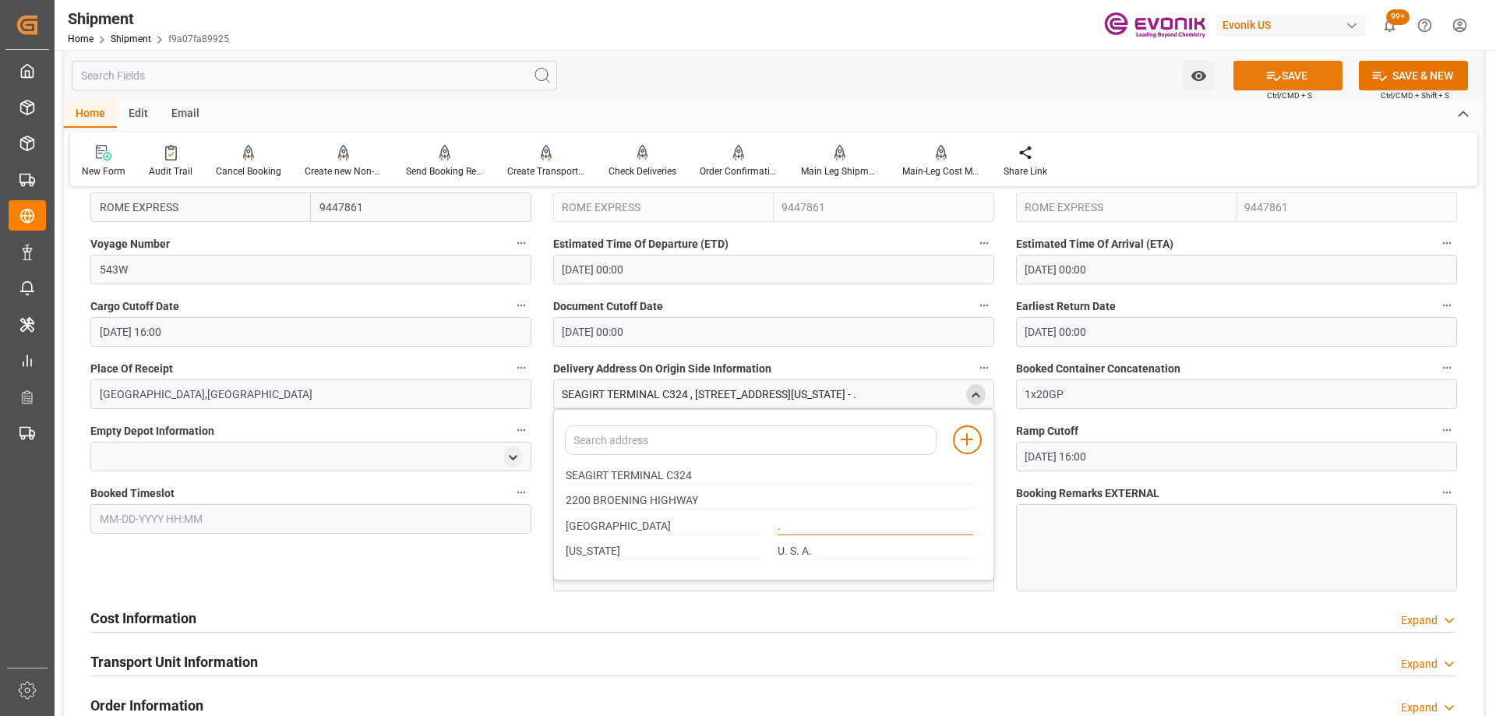
type input "."
click at [1265, 71] on icon at bounding box center [1273, 76] width 16 height 16
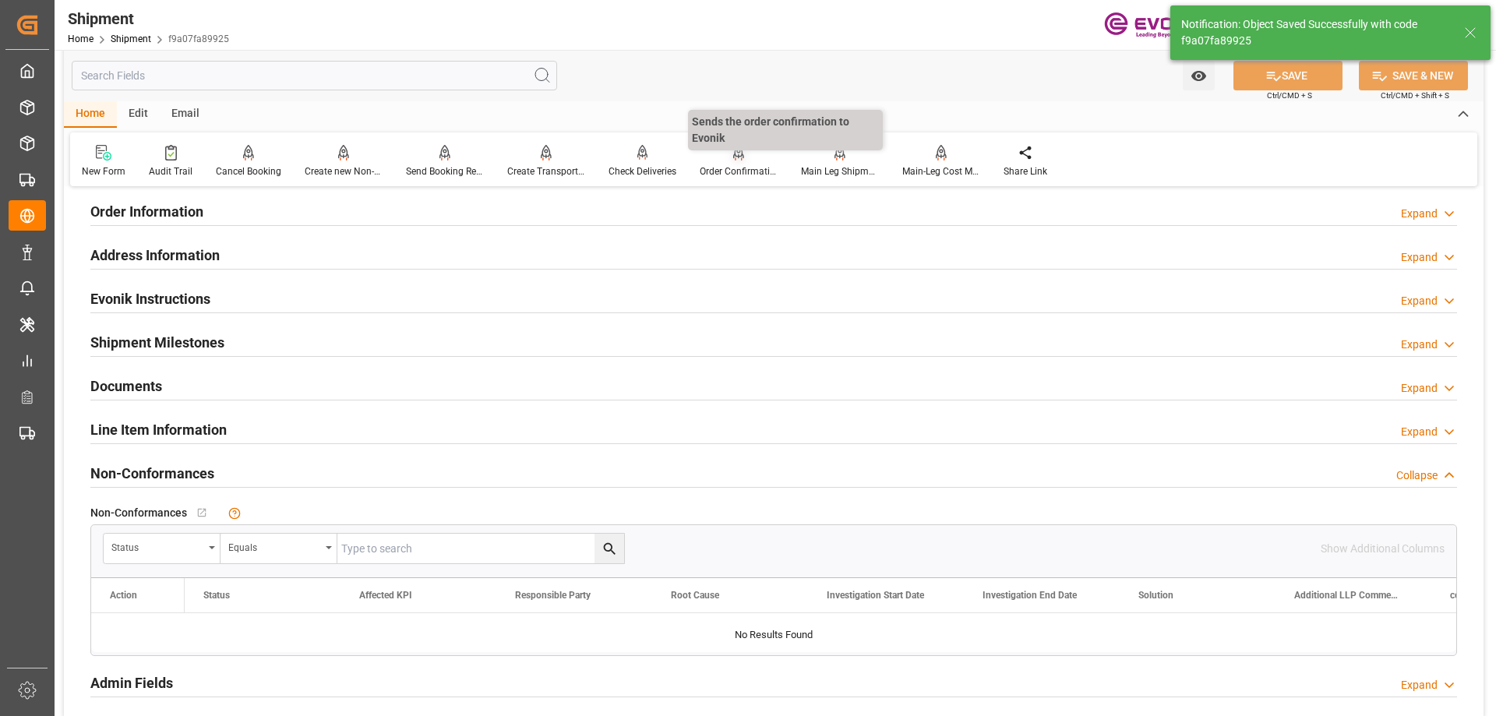
click at [742, 166] on div "Order Confirmation" at bounding box center [738, 171] width 78 height 14
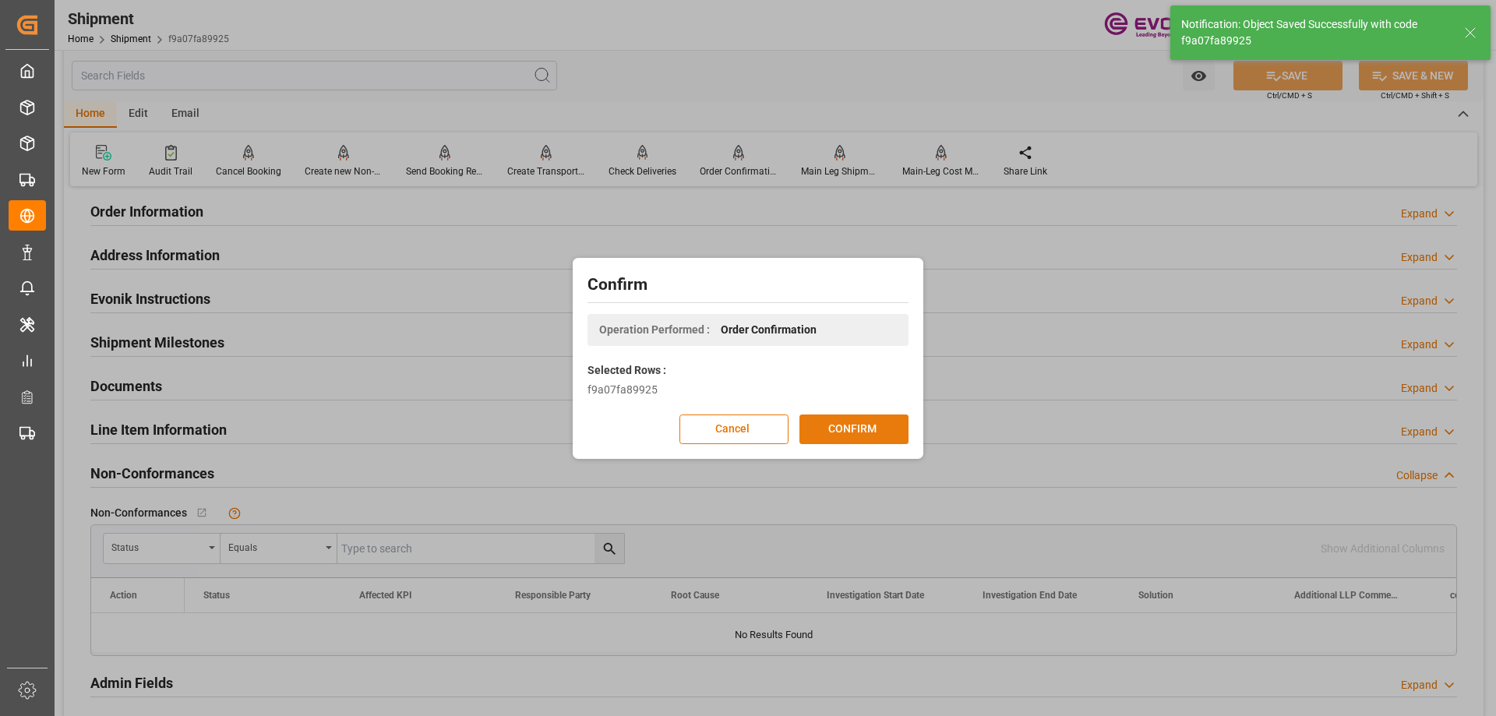
click at [820, 432] on button "CONFIRM" at bounding box center [853, 429] width 109 height 30
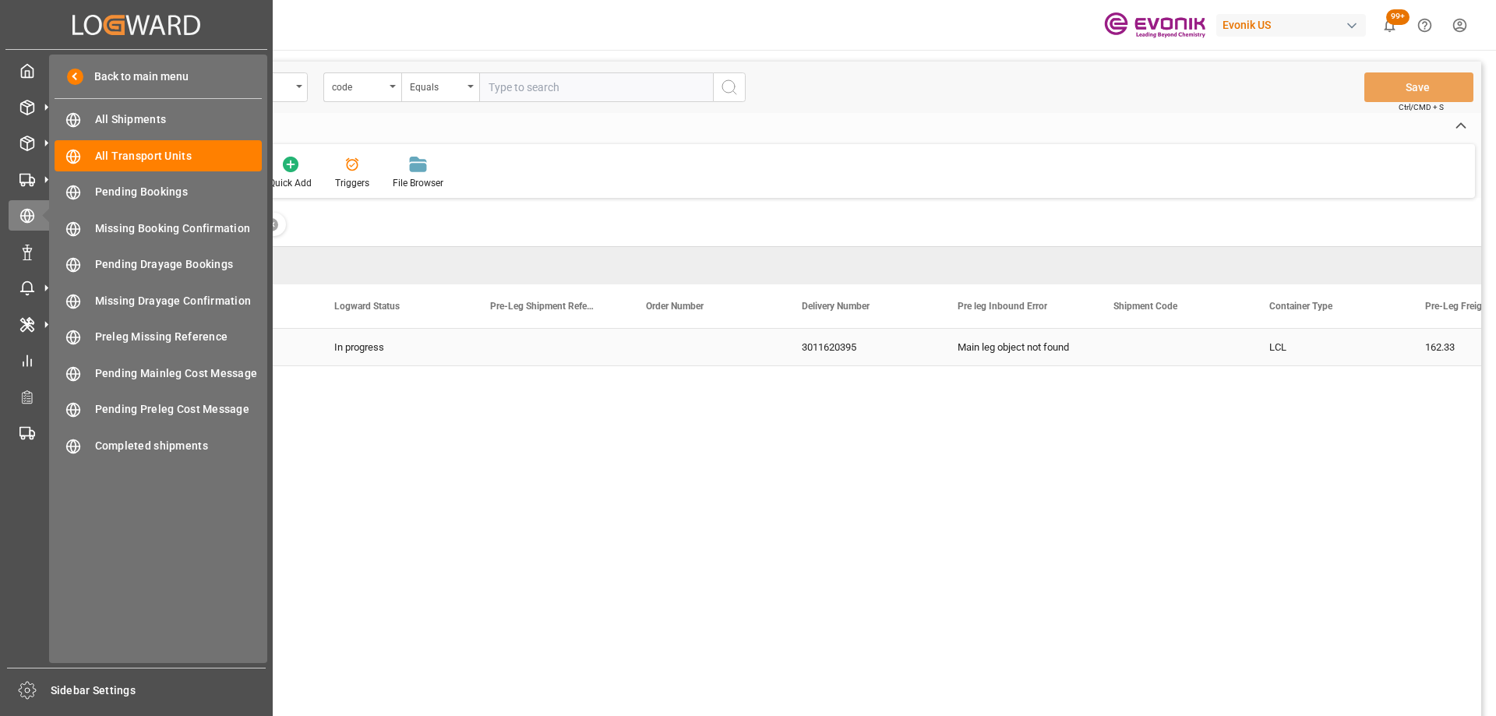
click at [22, 33] on div "Created by potrace 1.15, written by [PERSON_NAME] [DATE]-[DATE] Created by potr…" at bounding box center [136, 24] width 262 height 49
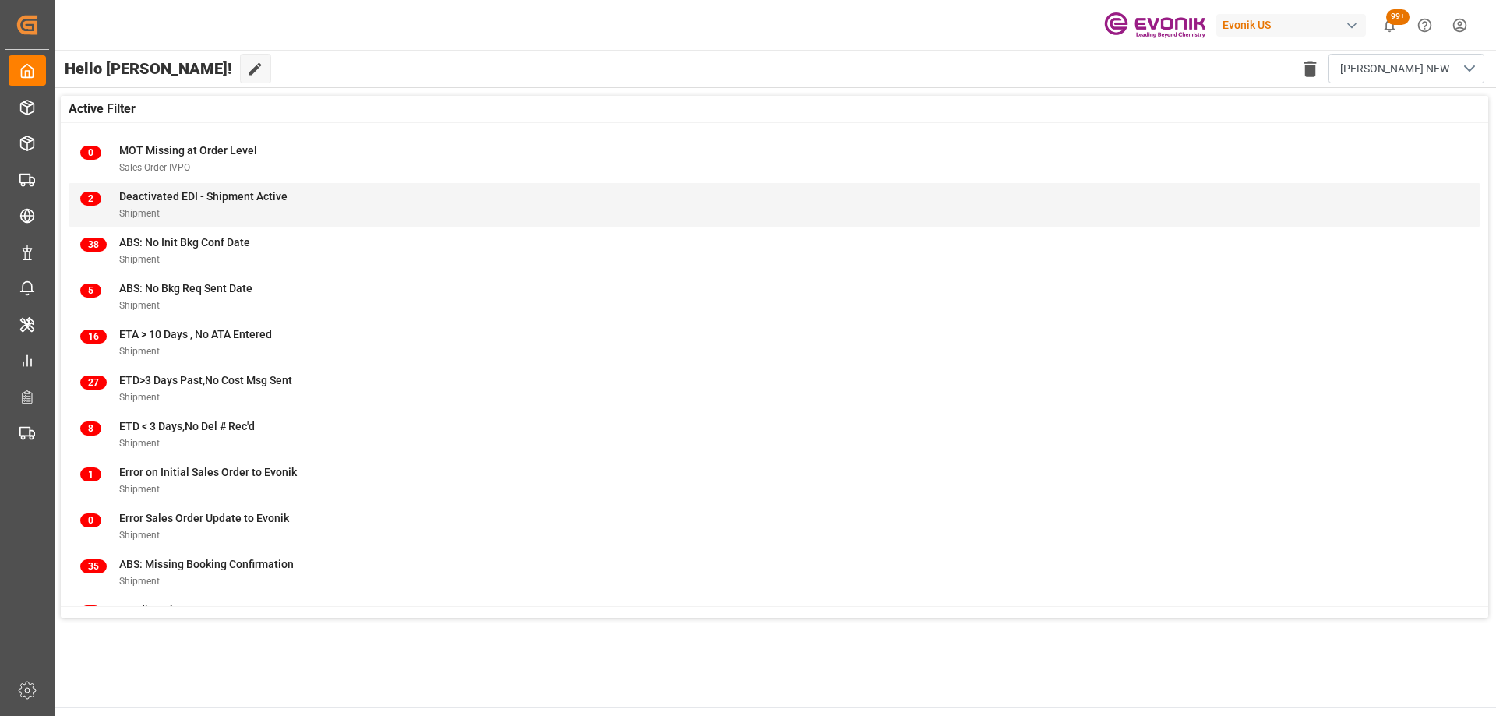
click at [189, 211] on div "Shipment" at bounding box center [203, 213] width 168 height 16
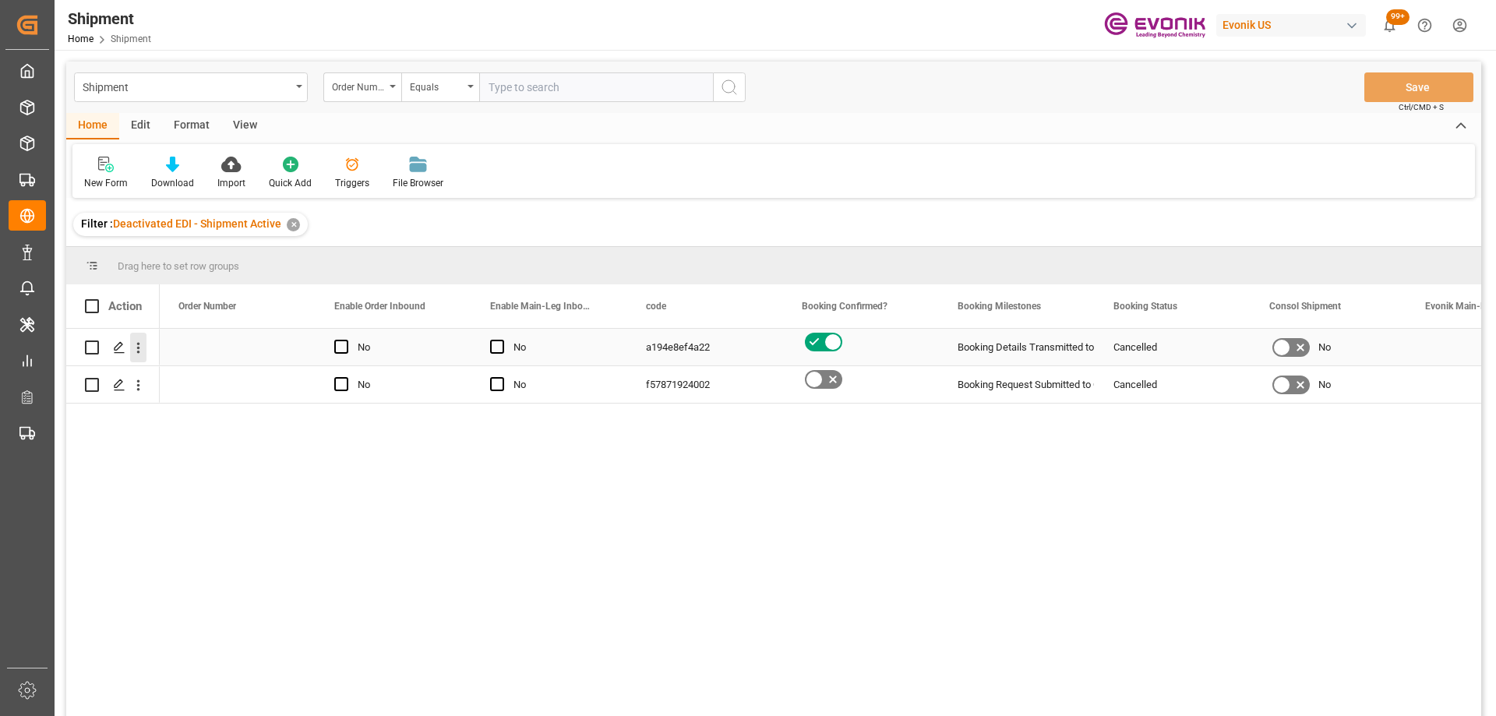
click at [139, 347] on icon "open menu" at bounding box center [138, 348] width 3 height 11
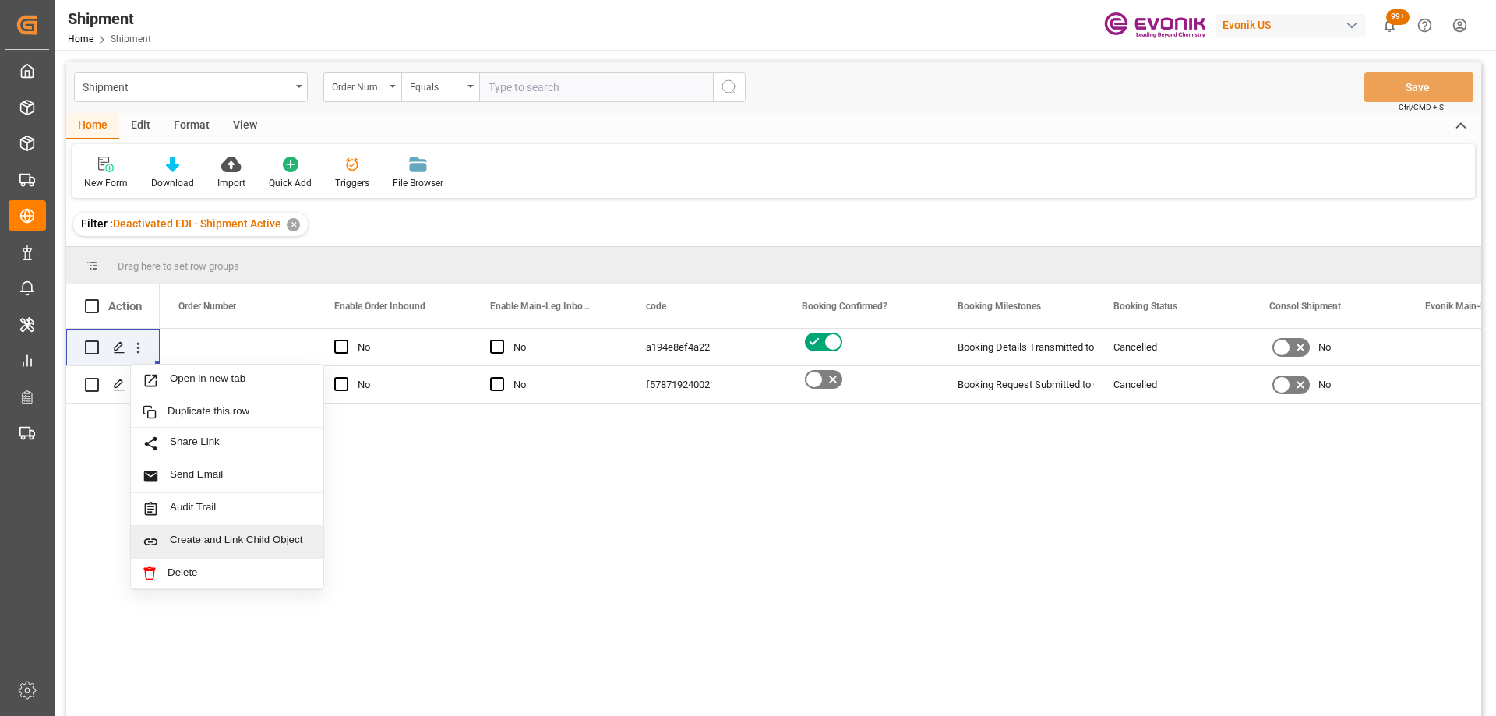
click at [511, 505] on div "No No a194e8ef4a22 Booking Details Transmitted to SAP Cancelled No 250105010056…" at bounding box center [820, 527] width 1321 height 397
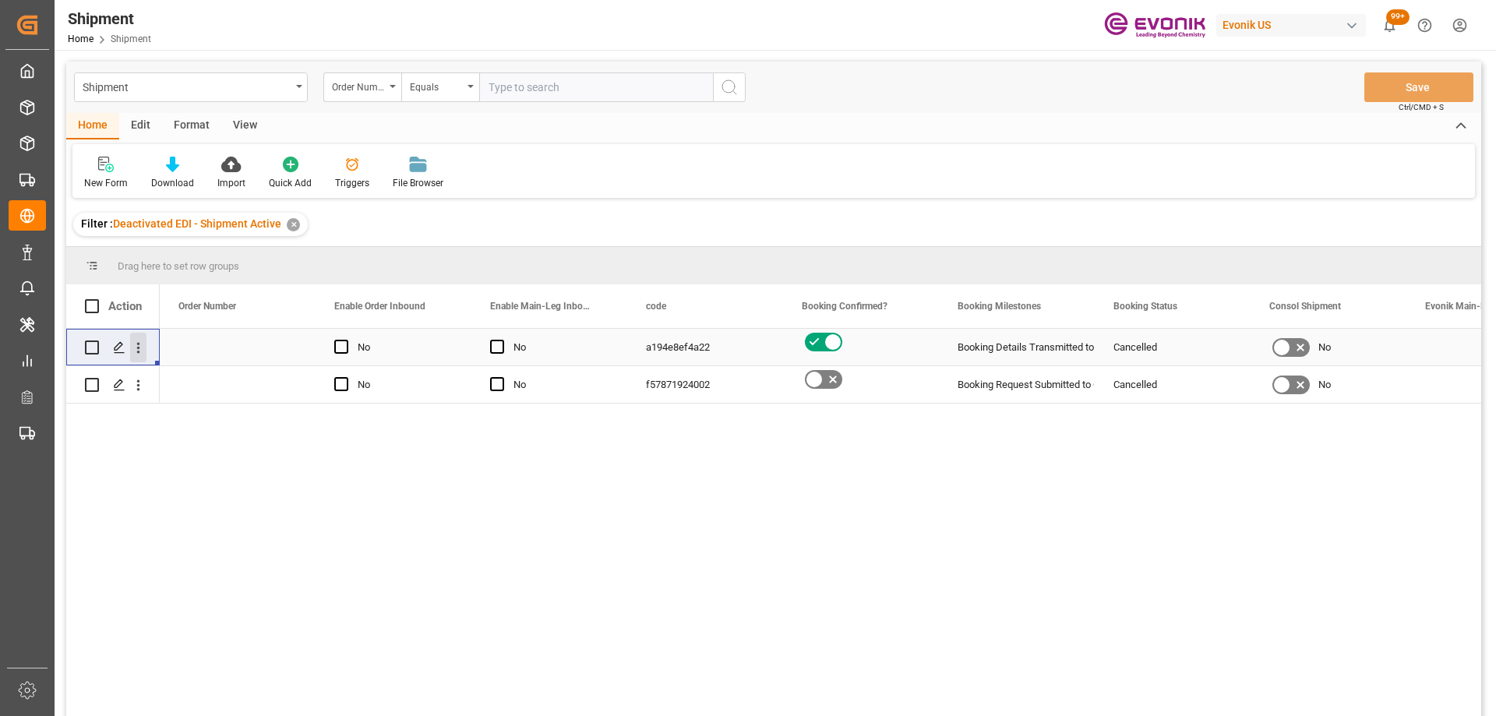
click at [142, 344] on icon "open menu" at bounding box center [138, 348] width 16 height 16
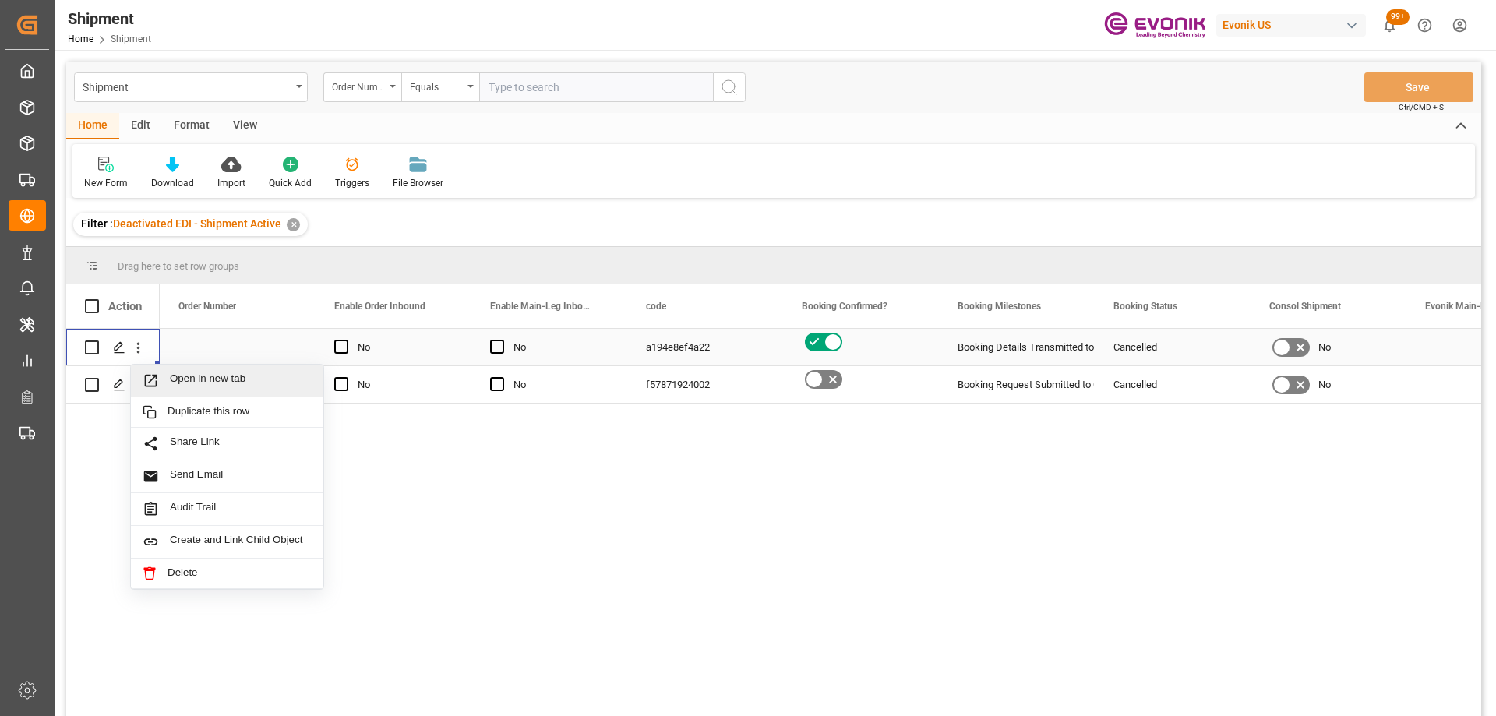
click at [243, 382] on span "Open in new tab" at bounding box center [241, 380] width 142 height 16
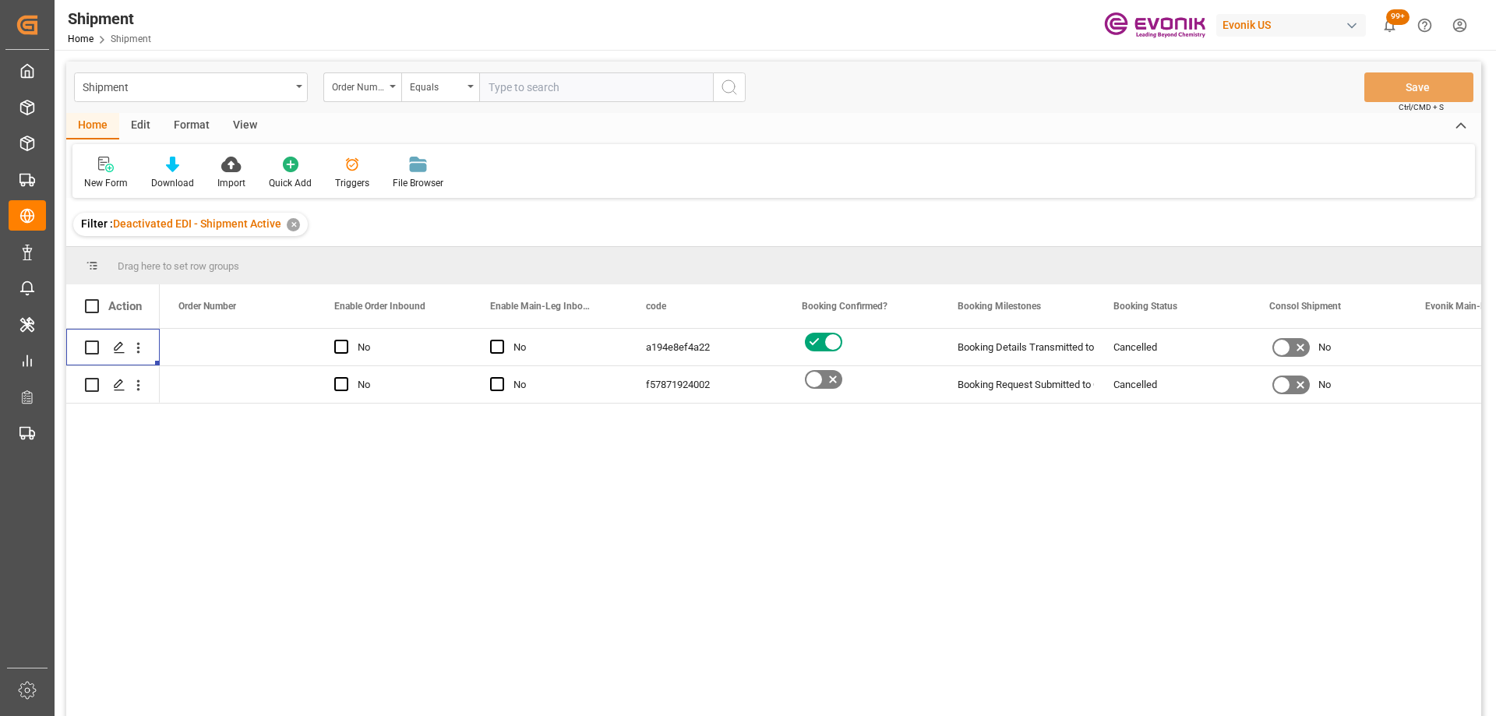
click at [607, 590] on div "No No a194e8ef4a22 Booking Details Transmitted to SAP Cancelled No 250105010056…" at bounding box center [820, 527] width 1321 height 397
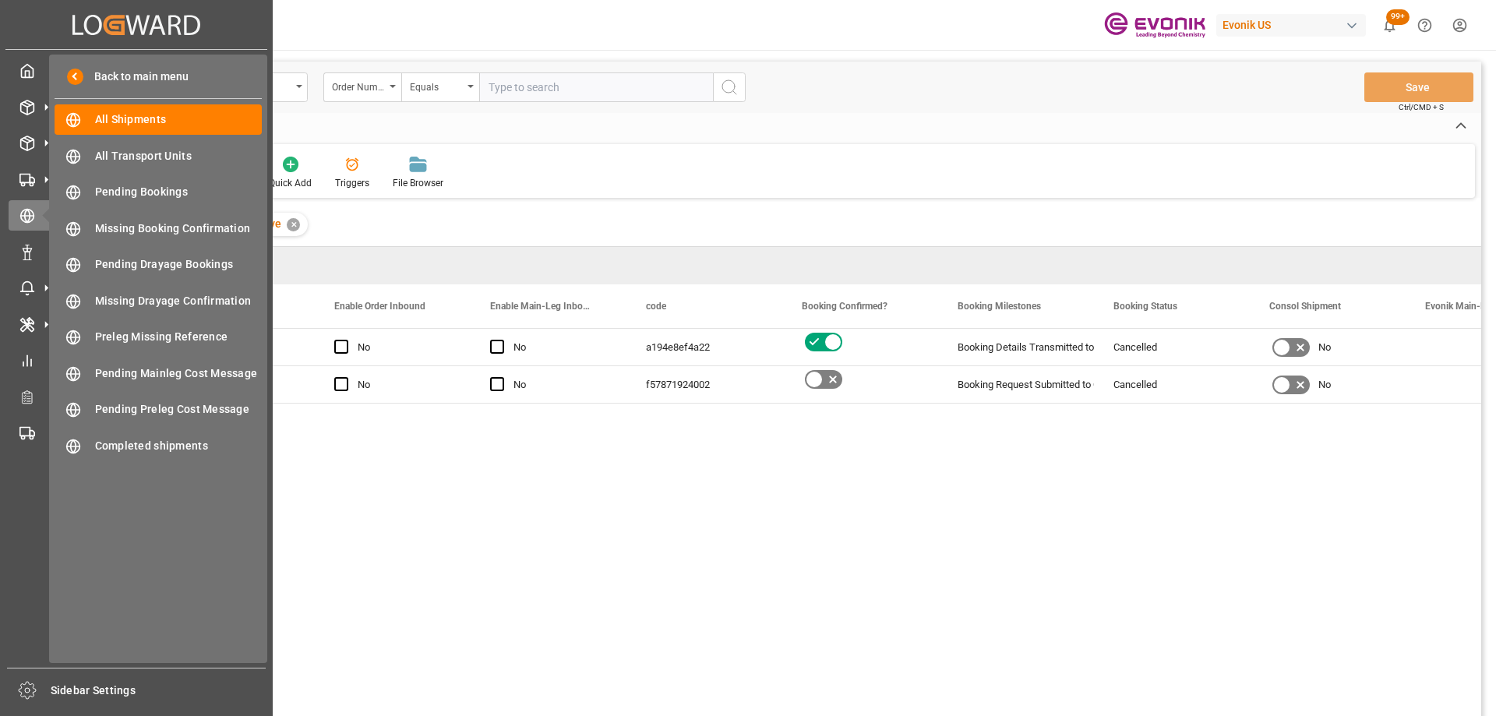
click at [29, 27] on div "Created by potrace 1.15, written by Peter Selinger 2001-2017 Created by potrace…" at bounding box center [136, 24] width 262 height 49
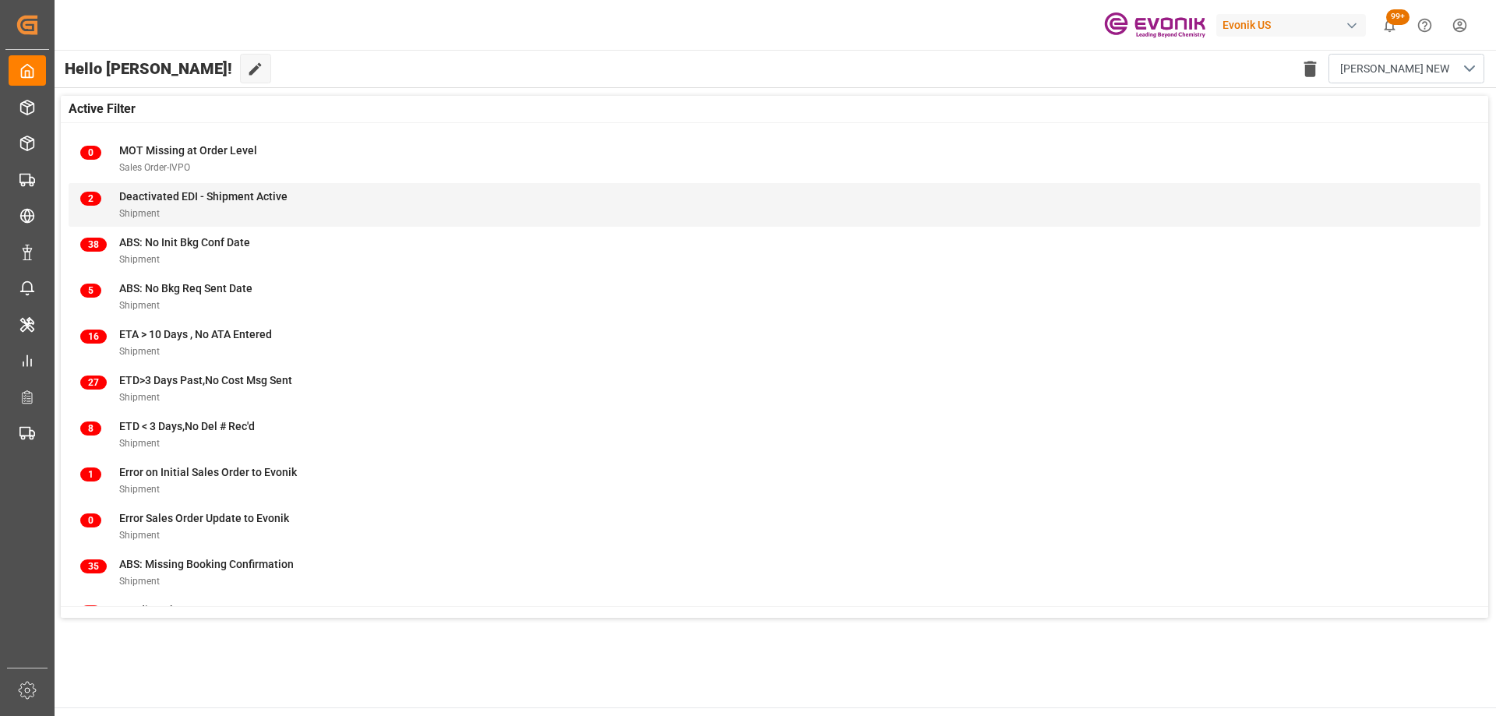
click at [240, 211] on div "Shipment" at bounding box center [203, 213] width 168 height 16
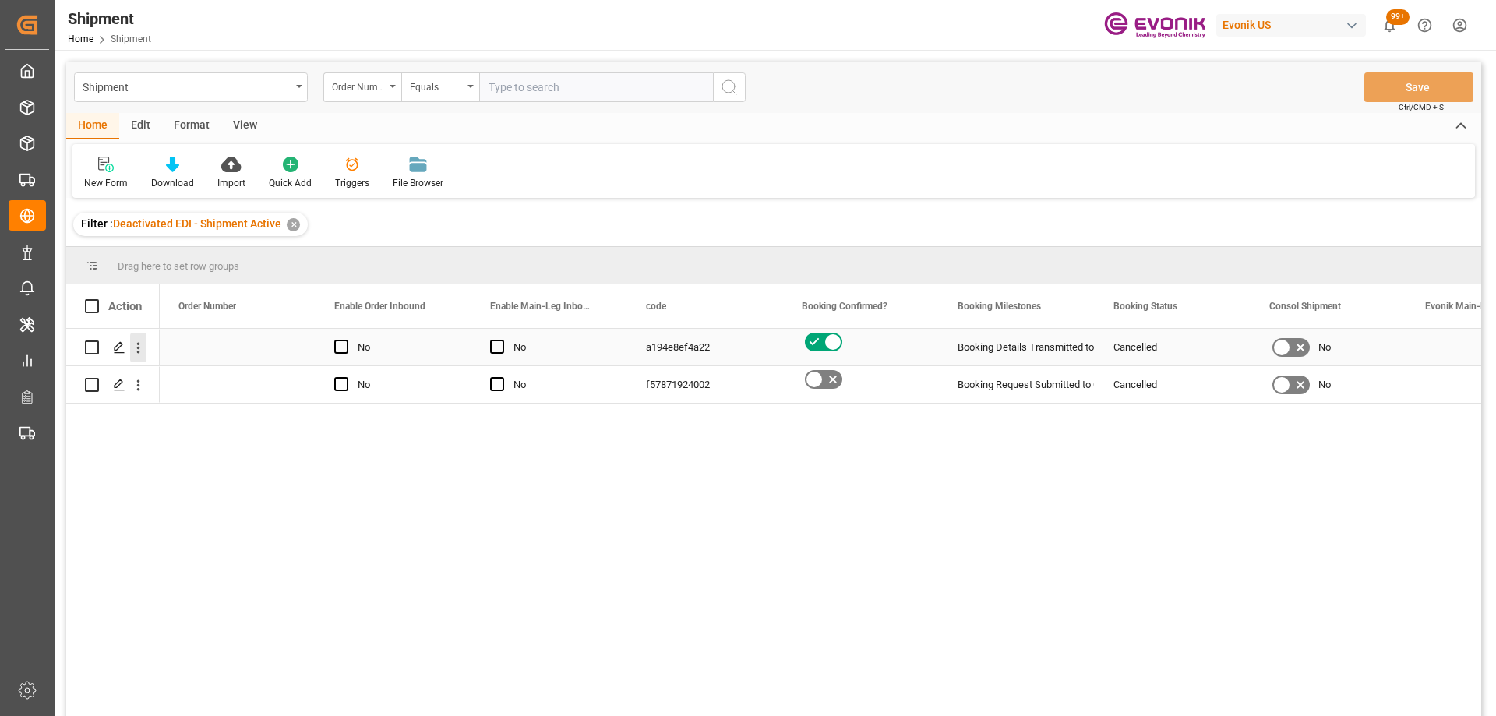
click at [139, 353] on icon "open menu" at bounding box center [138, 348] width 3 height 11
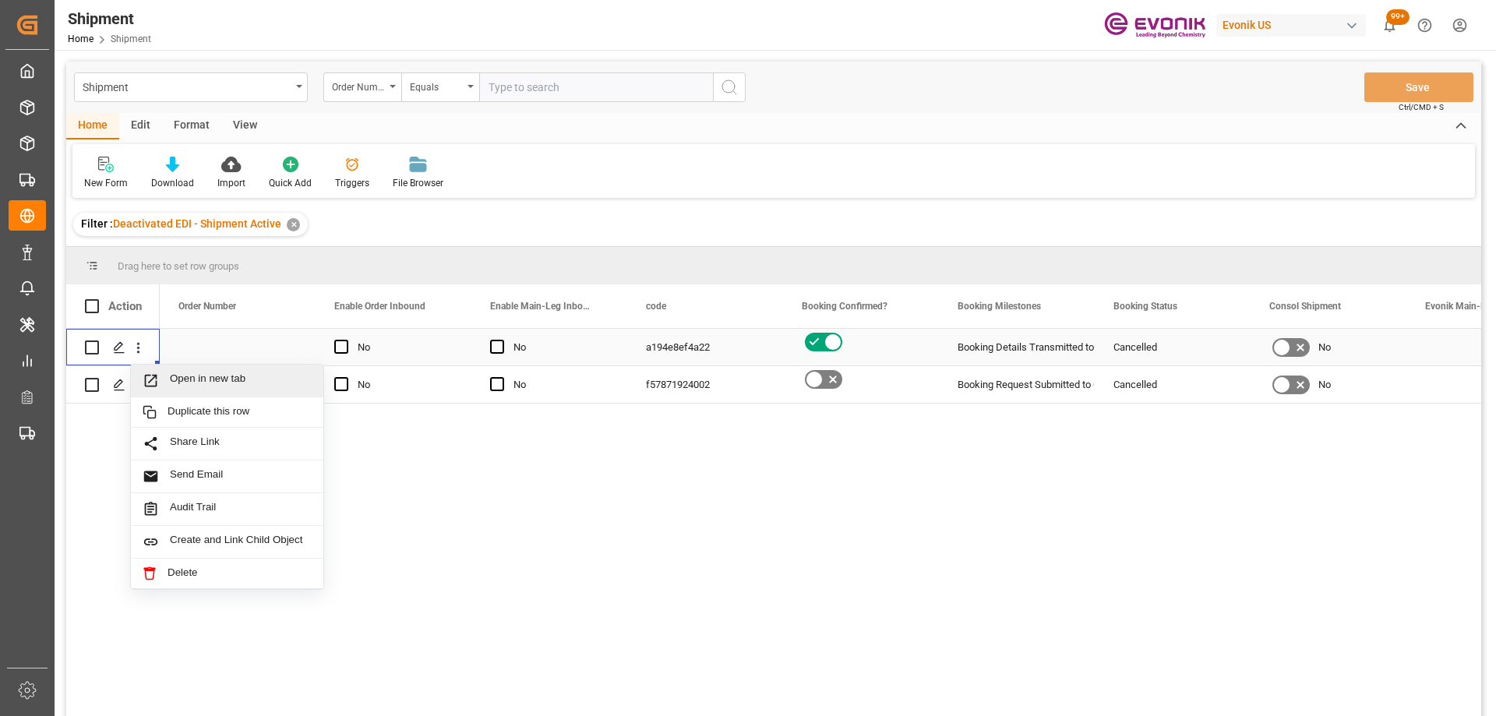
click at [174, 372] on div "Open in new tab" at bounding box center [227, 381] width 192 height 33
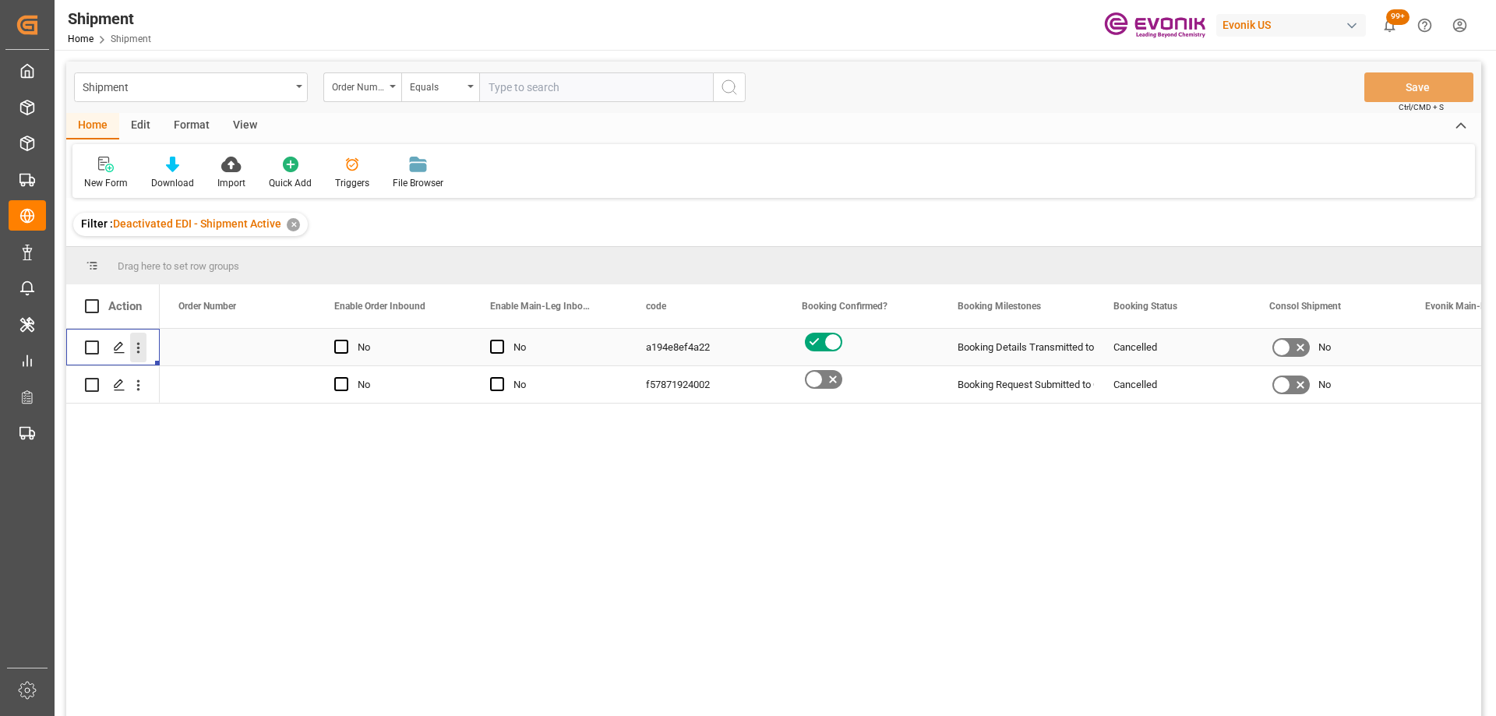
click at [139, 351] on icon "open menu" at bounding box center [138, 348] width 16 height 16
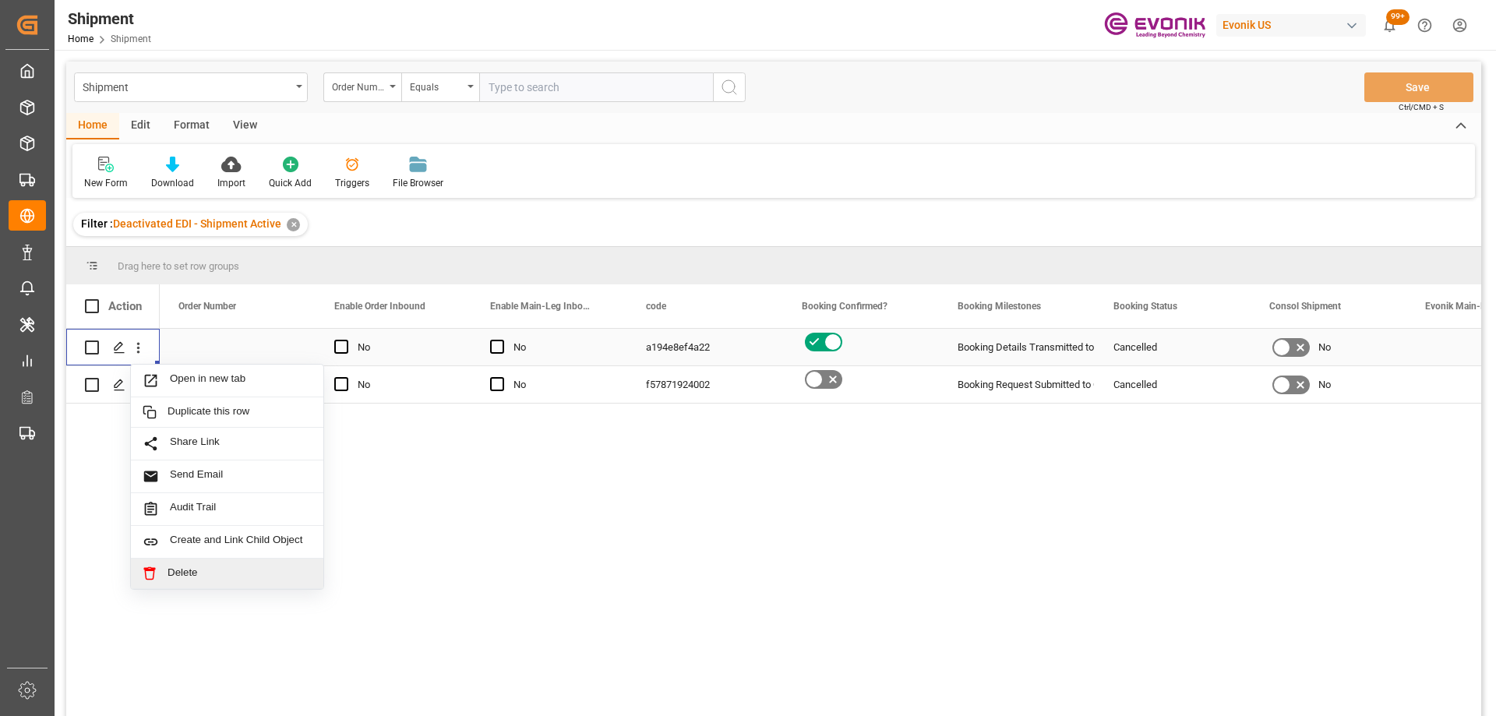
click at [198, 567] on span "Delete" at bounding box center [239, 573] width 144 height 14
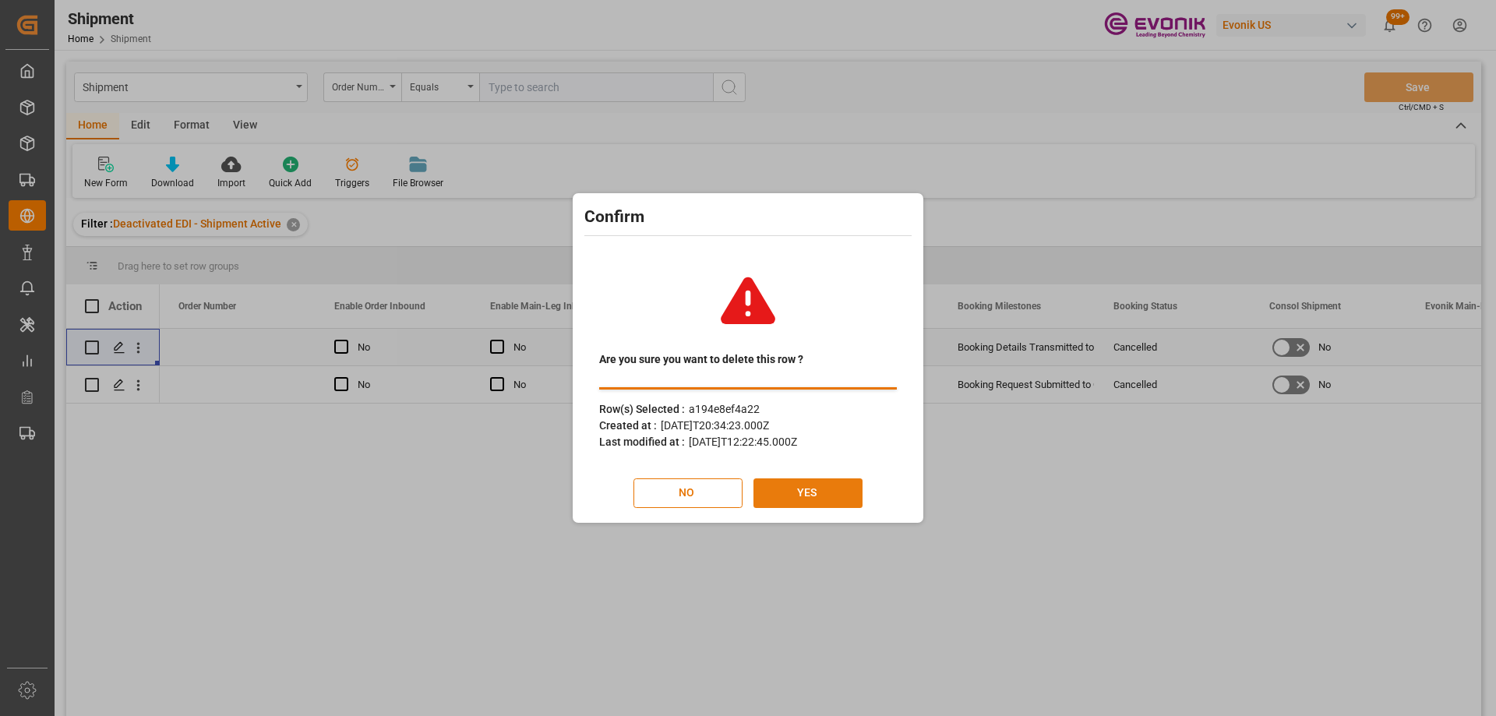
click at [821, 500] on button "YES" at bounding box center [807, 493] width 109 height 30
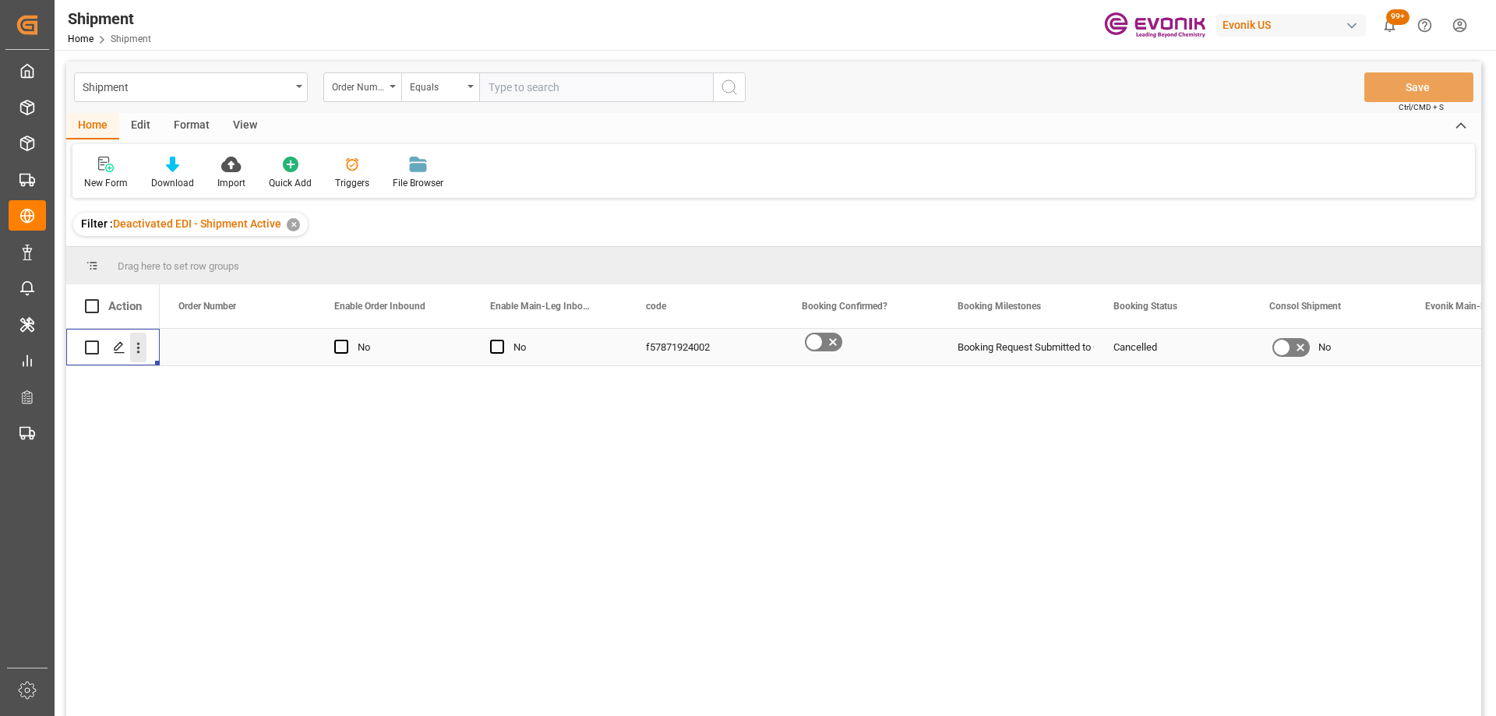
click at [144, 347] on icon "open menu" at bounding box center [138, 348] width 16 height 16
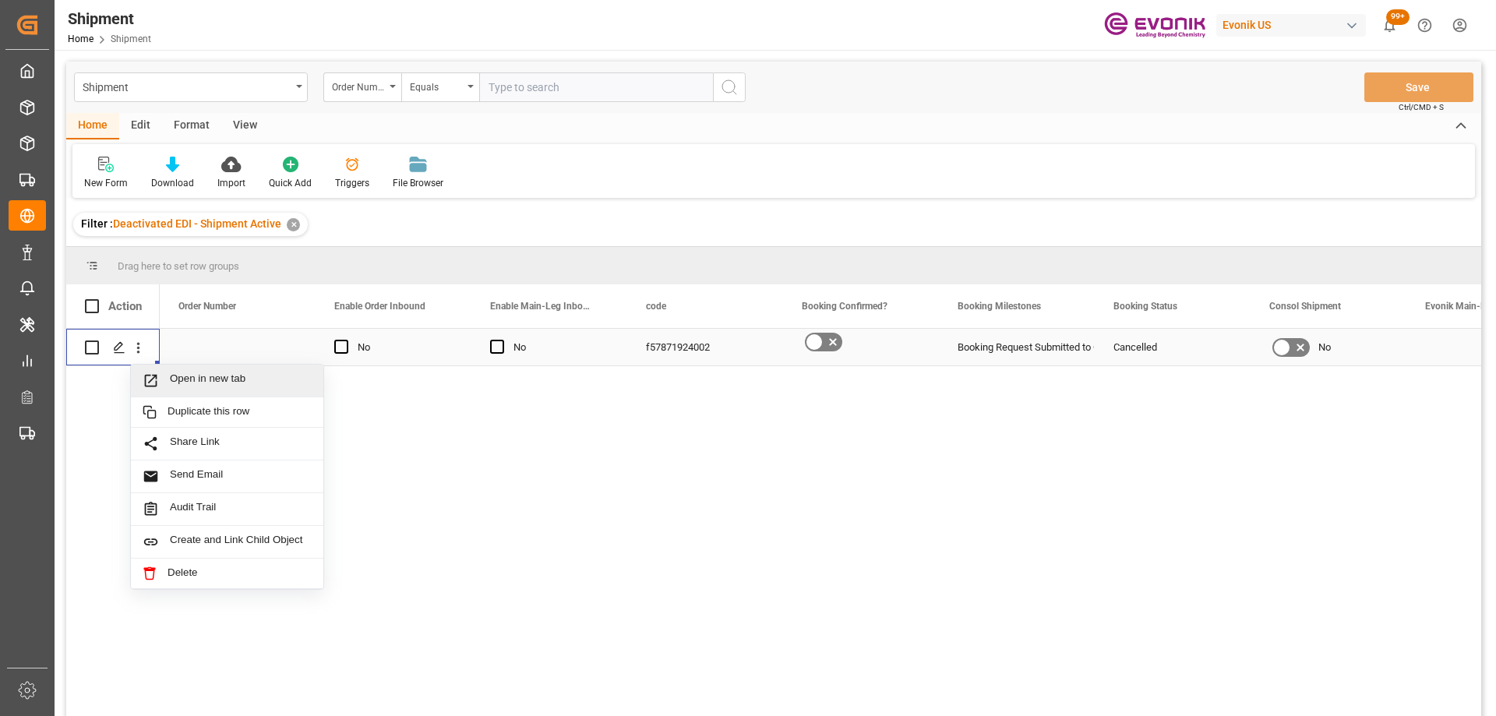
click at [160, 380] on span "Press SPACE to select this row." at bounding box center [156, 380] width 27 height 16
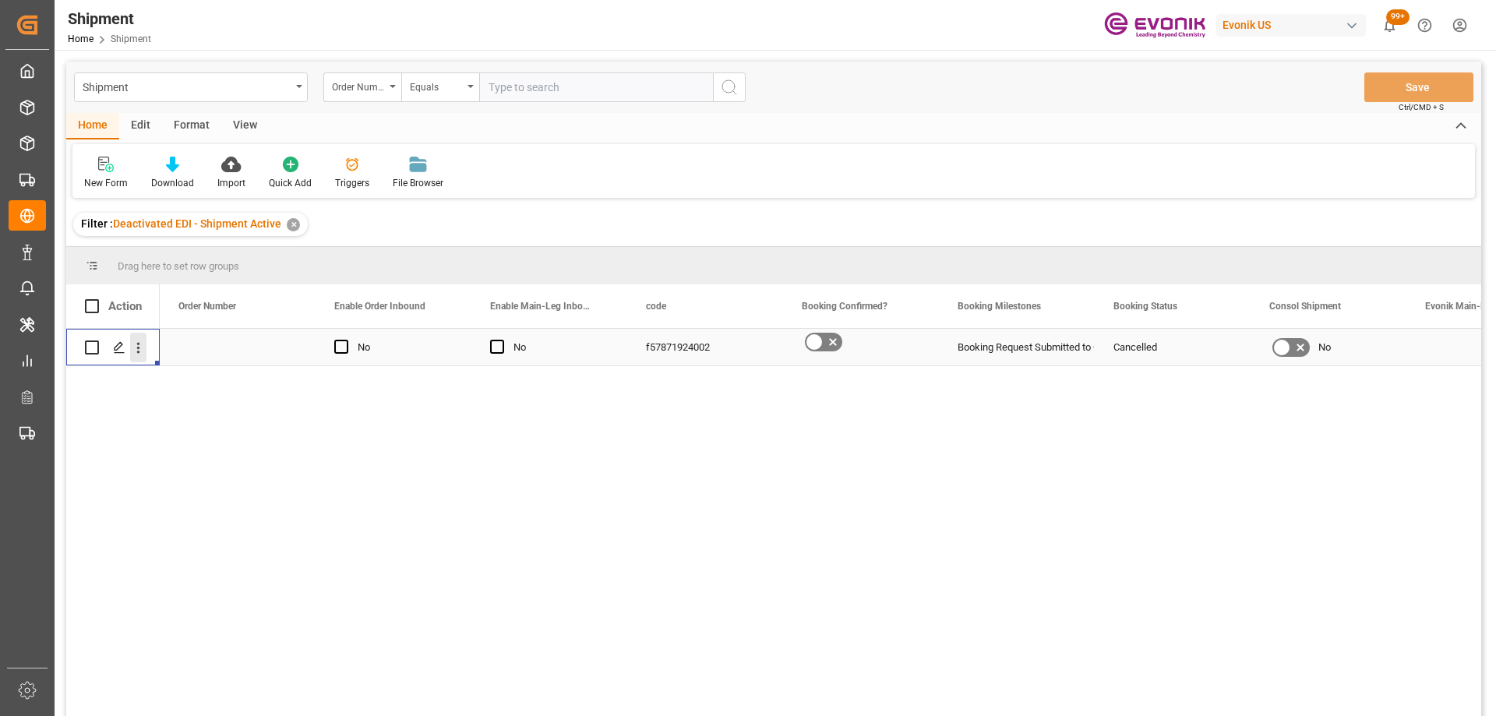
click at [136, 340] on icon "open menu" at bounding box center [138, 348] width 16 height 16
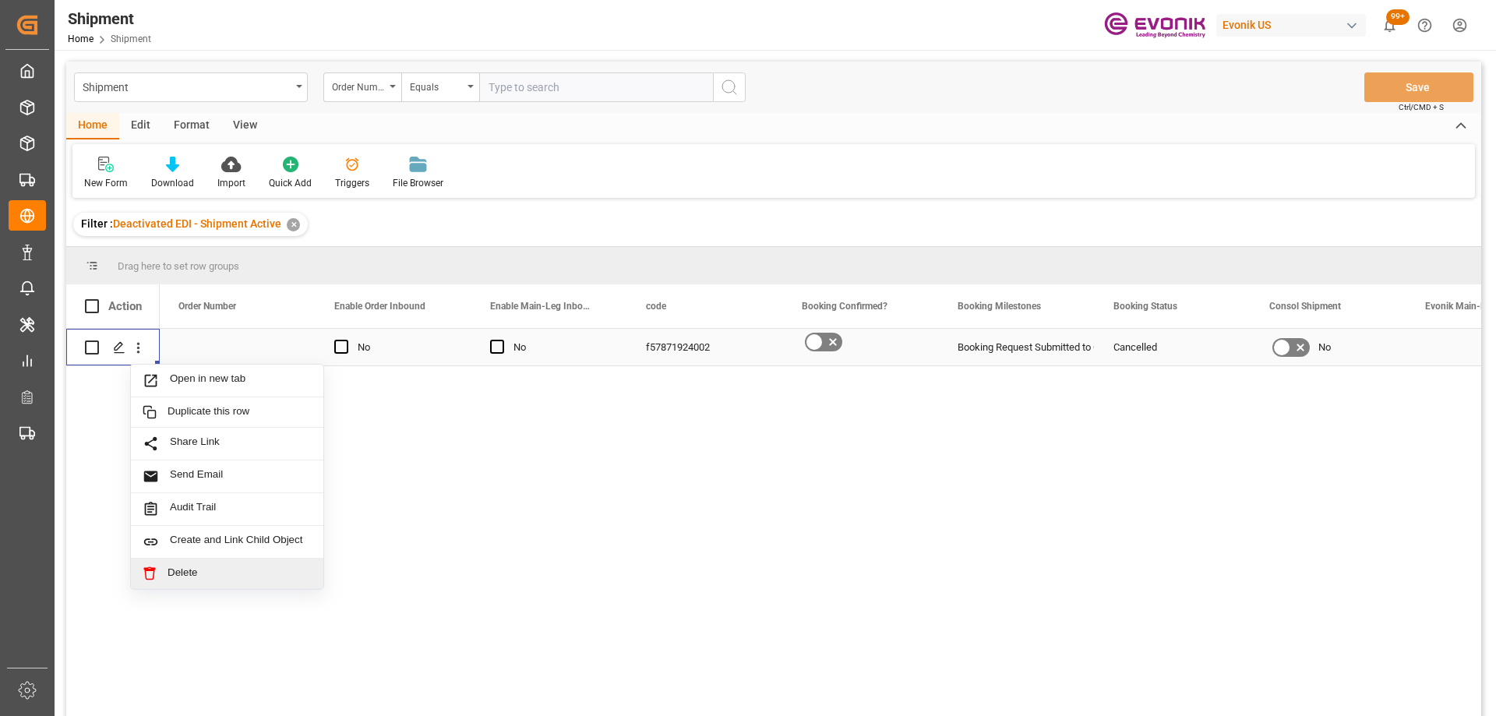
click at [202, 573] on span "Delete" at bounding box center [239, 573] width 144 height 14
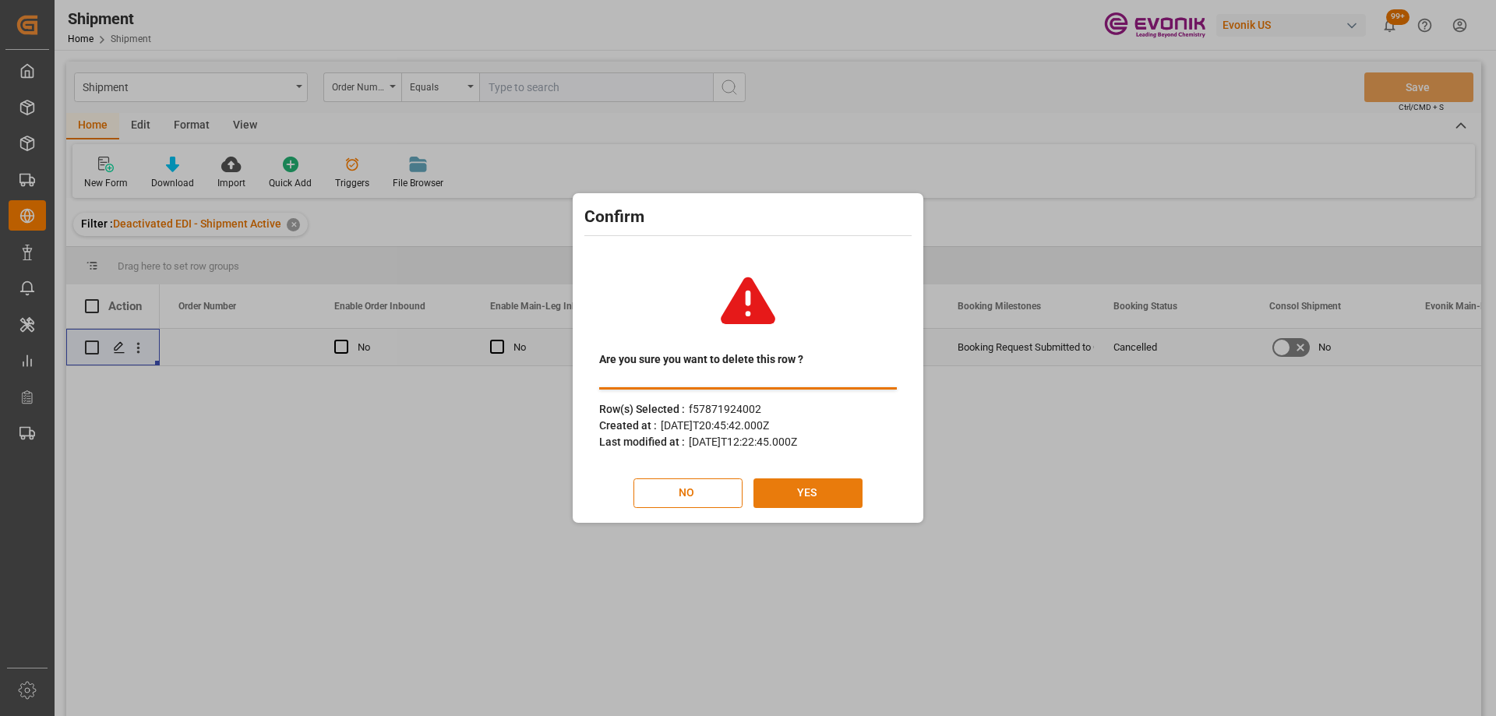
click at [834, 488] on button "YES" at bounding box center [807, 493] width 109 height 30
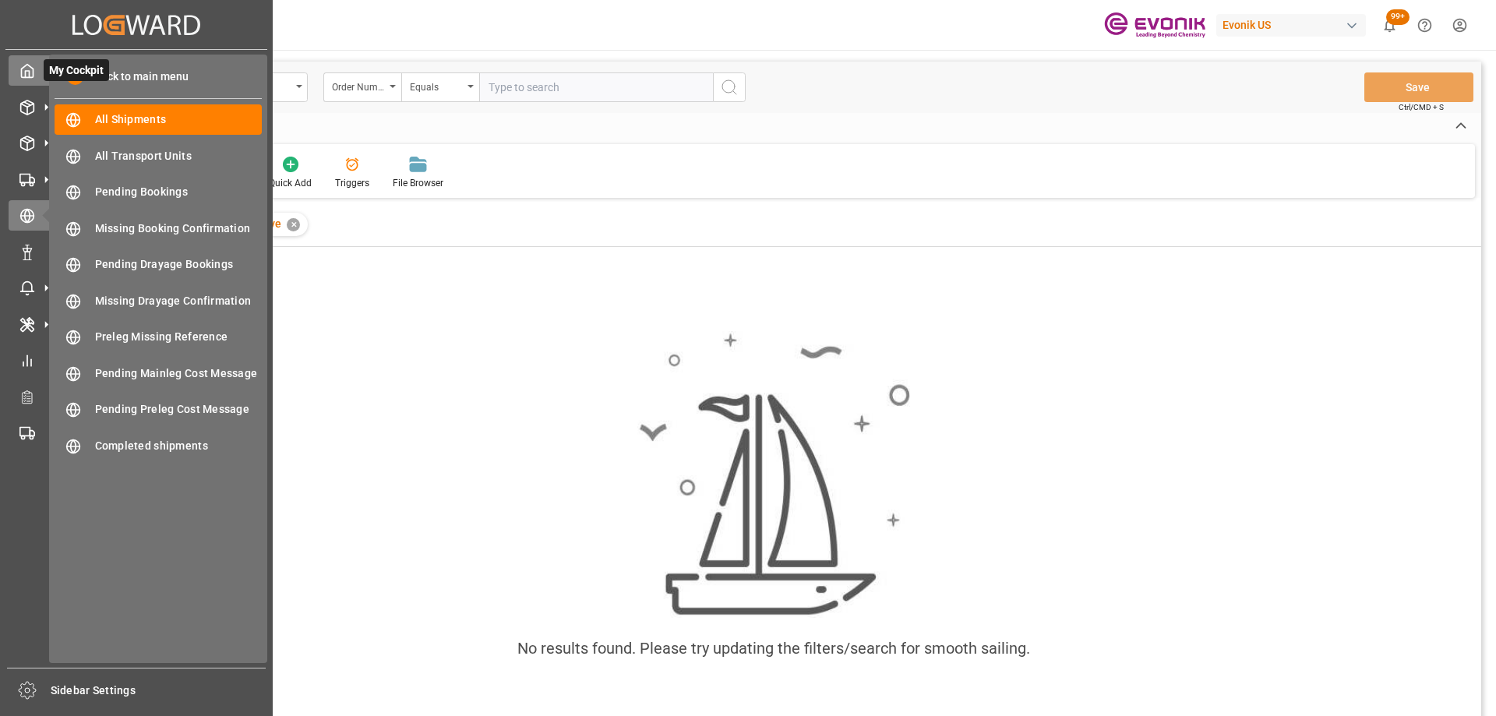
click at [69, 60] on span "My Cockpit" at bounding box center [76, 70] width 65 height 22
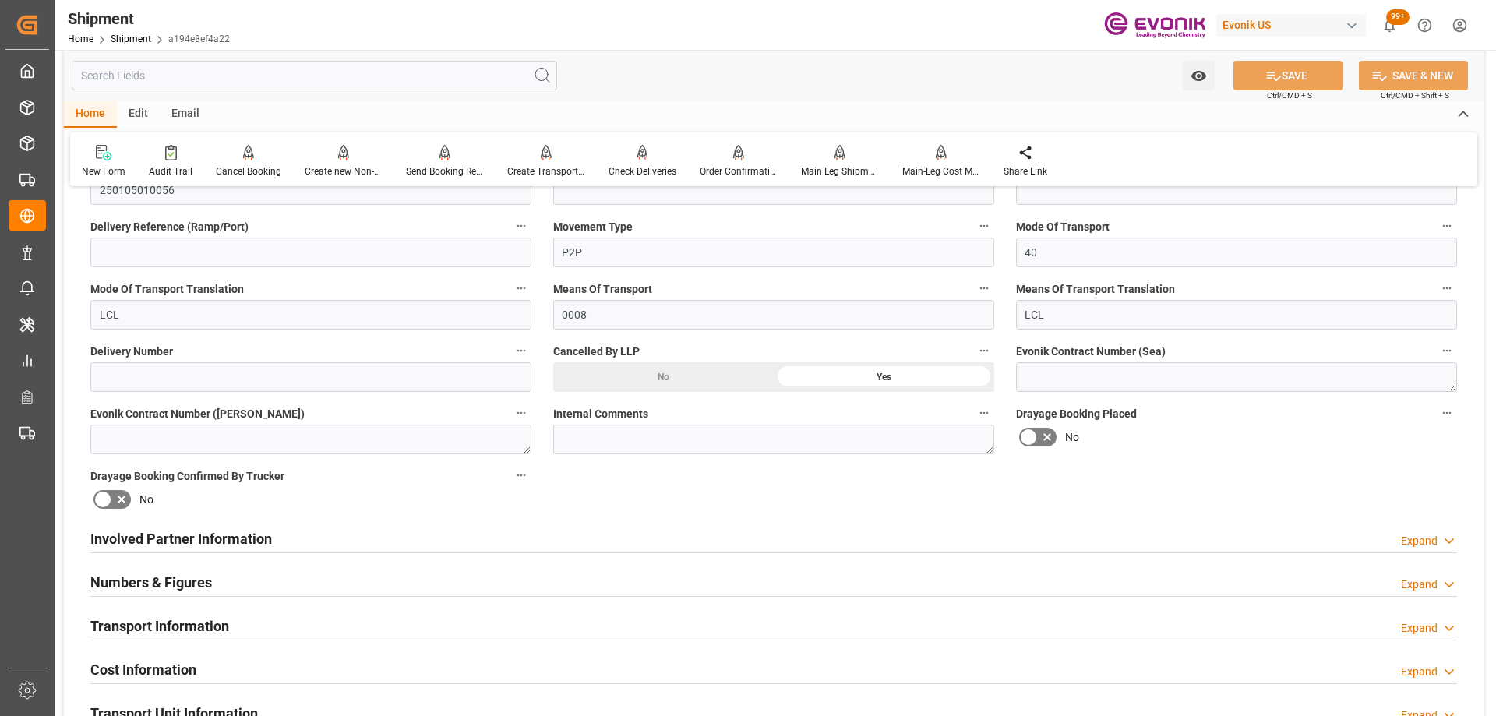
scroll to position [857, 0]
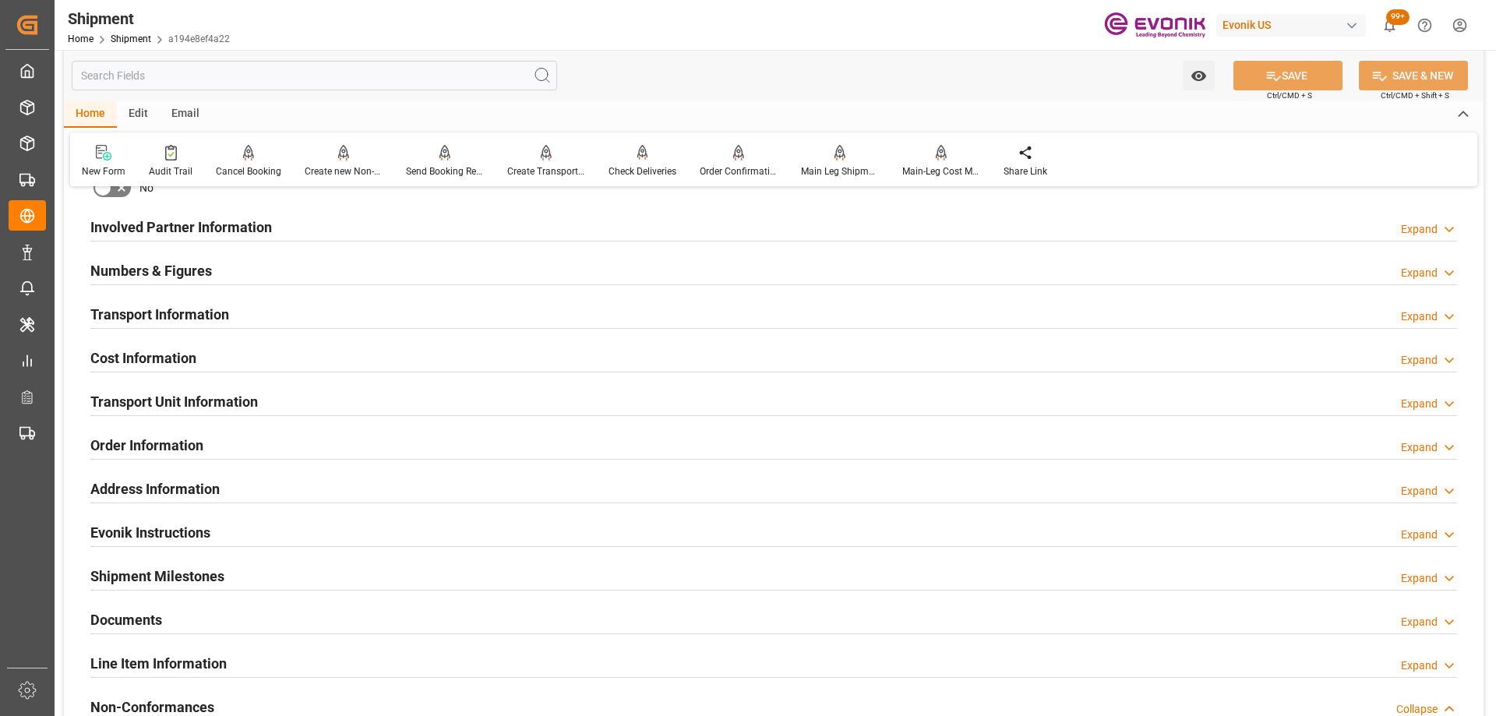
click at [245, 397] on h2 "Transport Unit Information" at bounding box center [173, 401] width 167 height 21
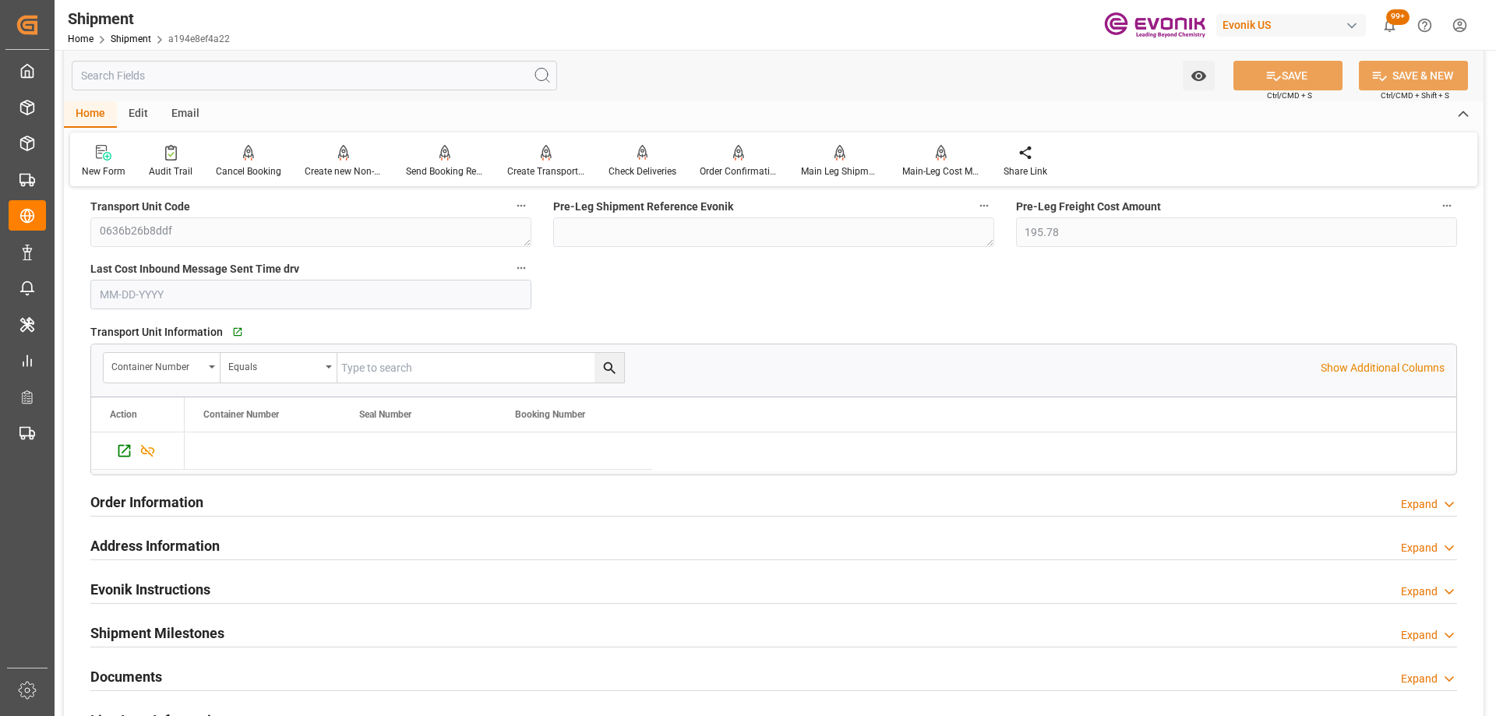
scroll to position [1246, 0]
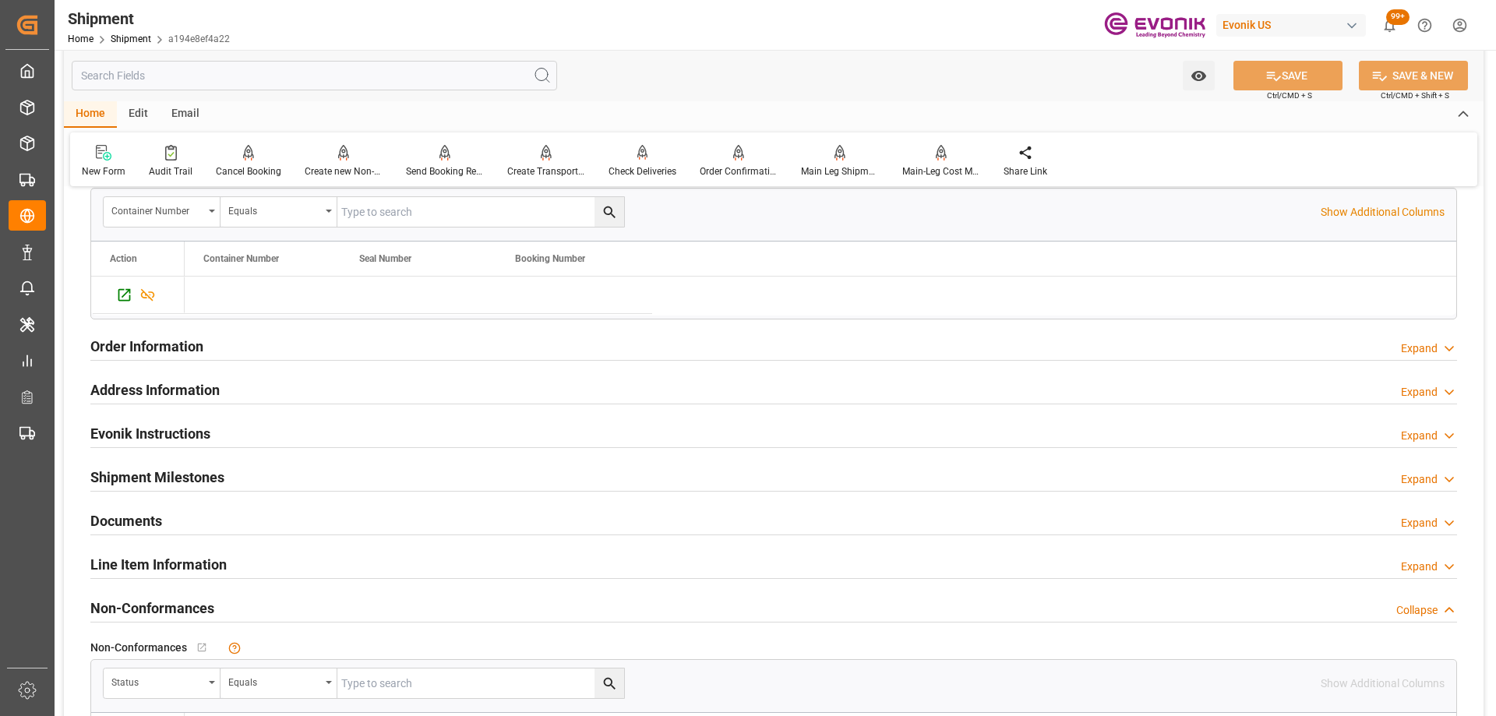
drag, startPoint x: 209, startPoint y: 562, endPoint x: 340, endPoint y: 516, distance: 138.4
click at [209, 561] on h2 "Line Item Information" at bounding box center [158, 564] width 136 height 21
click at [127, 291] on icon "Press SPACE to select this row." at bounding box center [124, 295] width 16 height 16
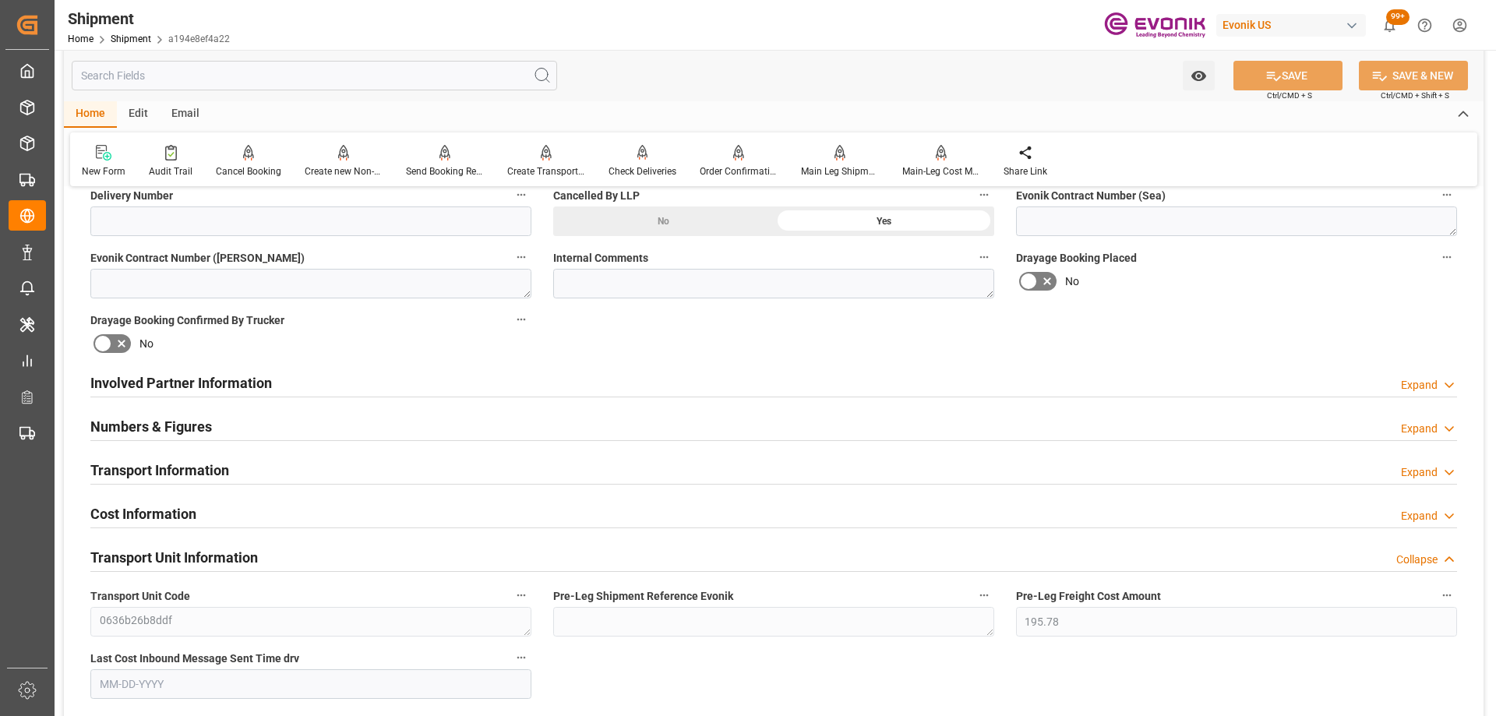
scroll to position [1168, 0]
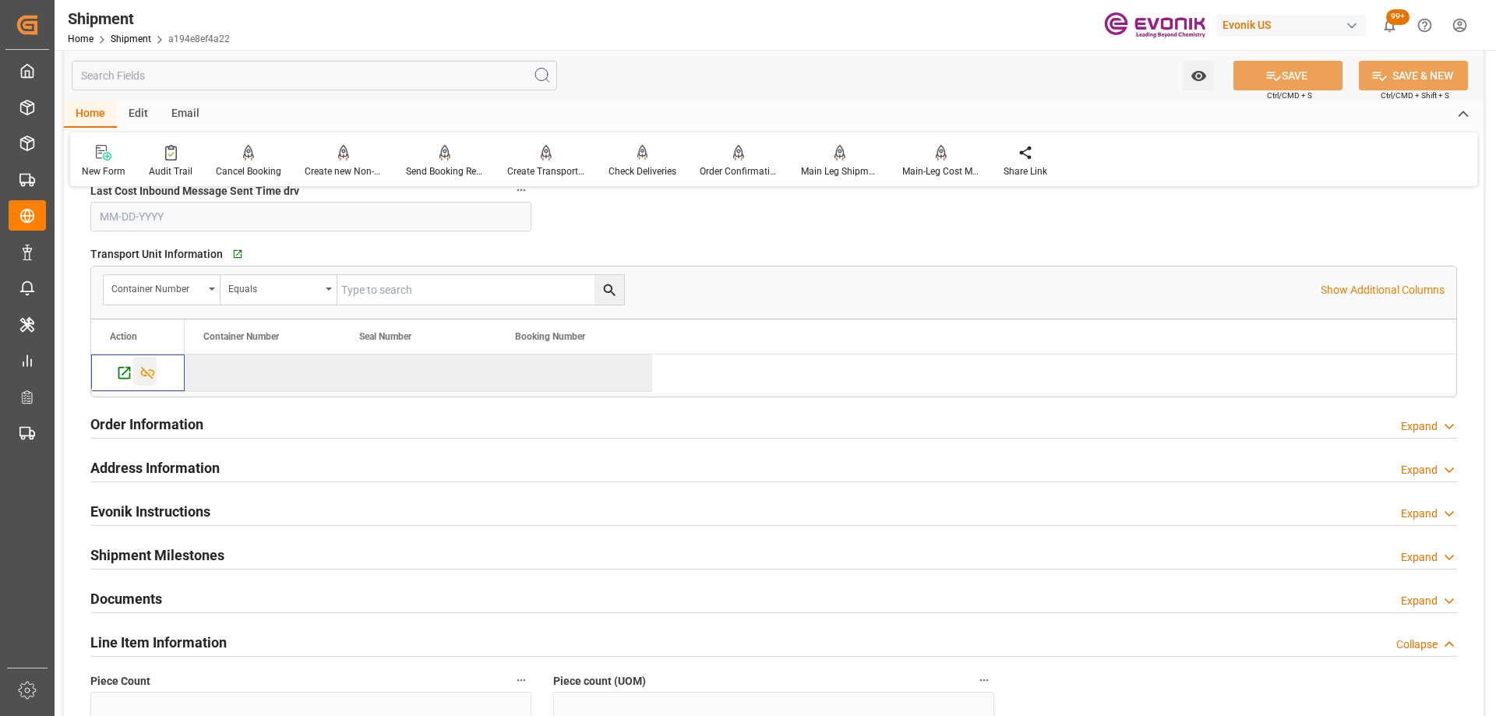
click at [149, 368] on icon "Press SPACE to deselect this row." at bounding box center [147, 373] width 16 height 16
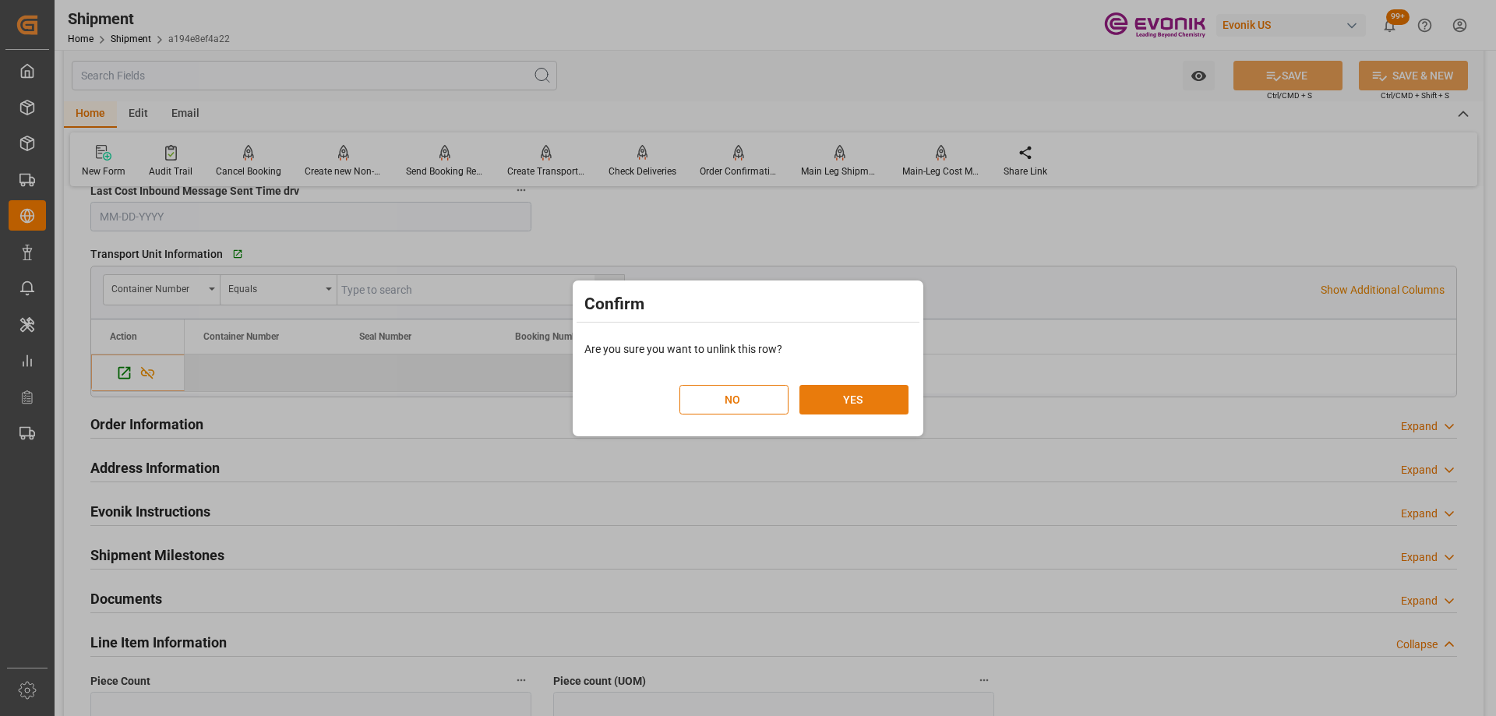
click at [847, 396] on button "YES" at bounding box center [853, 400] width 109 height 30
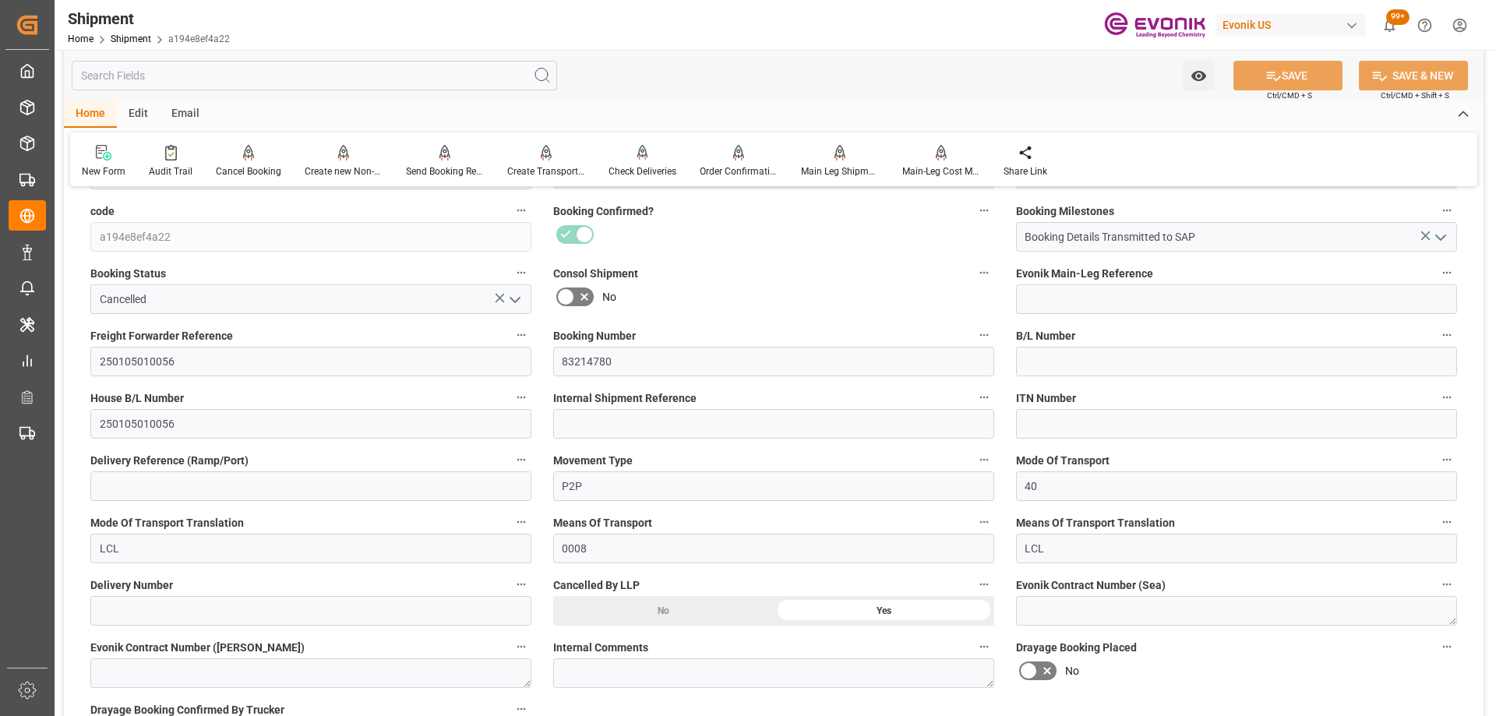
scroll to position [0, 0]
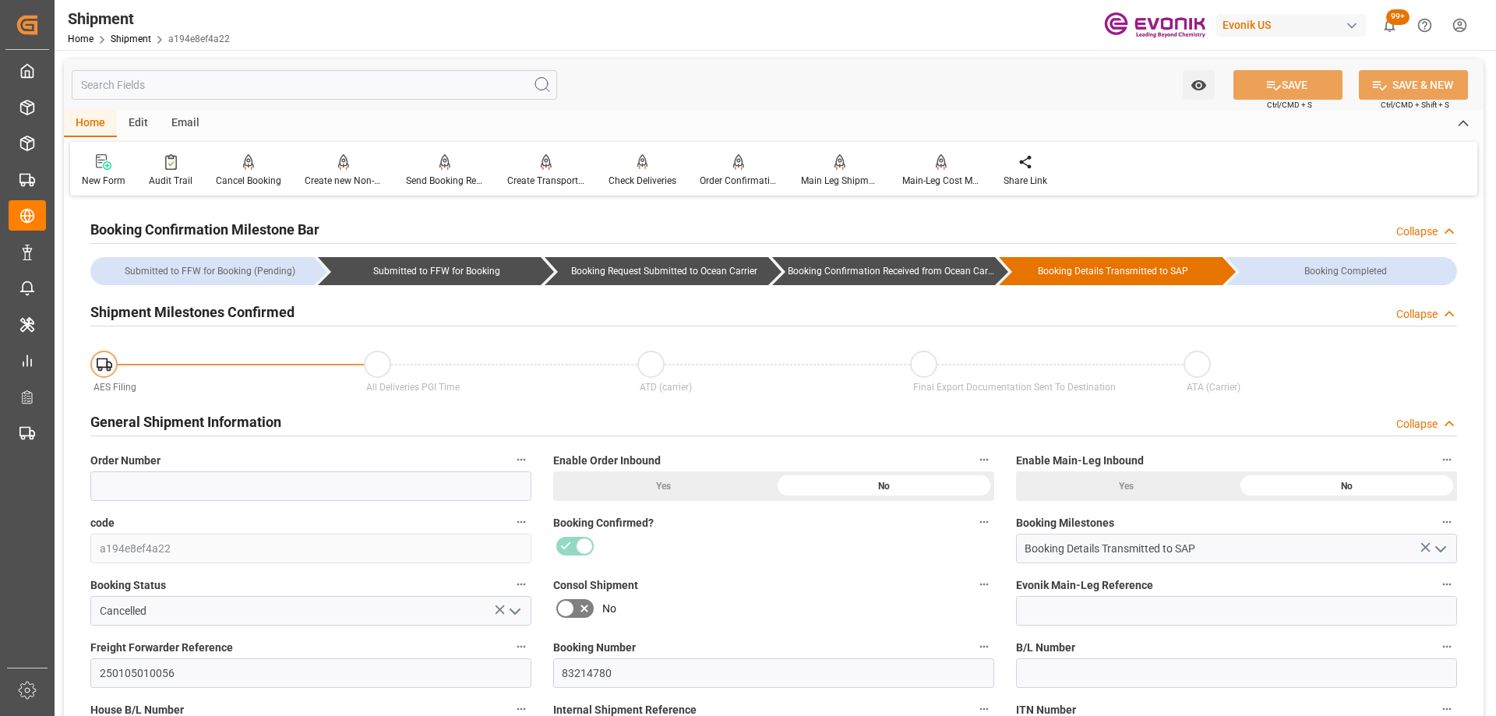
click at [591, 546] on div at bounding box center [773, 546] width 441 height 25
click at [585, 544] on div at bounding box center [773, 546] width 441 height 25
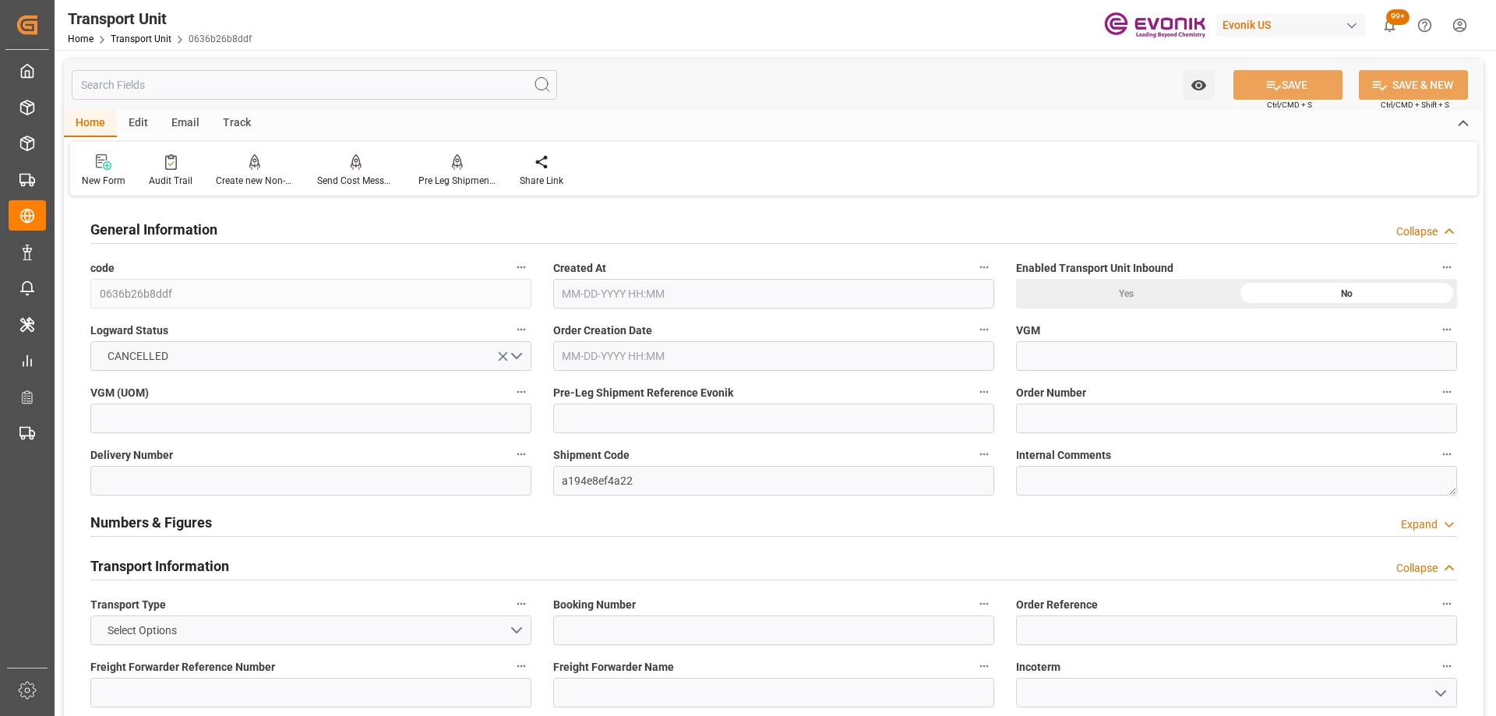
type input "AC Containerline"
type input "Leschaco Inc."
type input "USJAX"
type input "ARBUE"
type input "9623673"
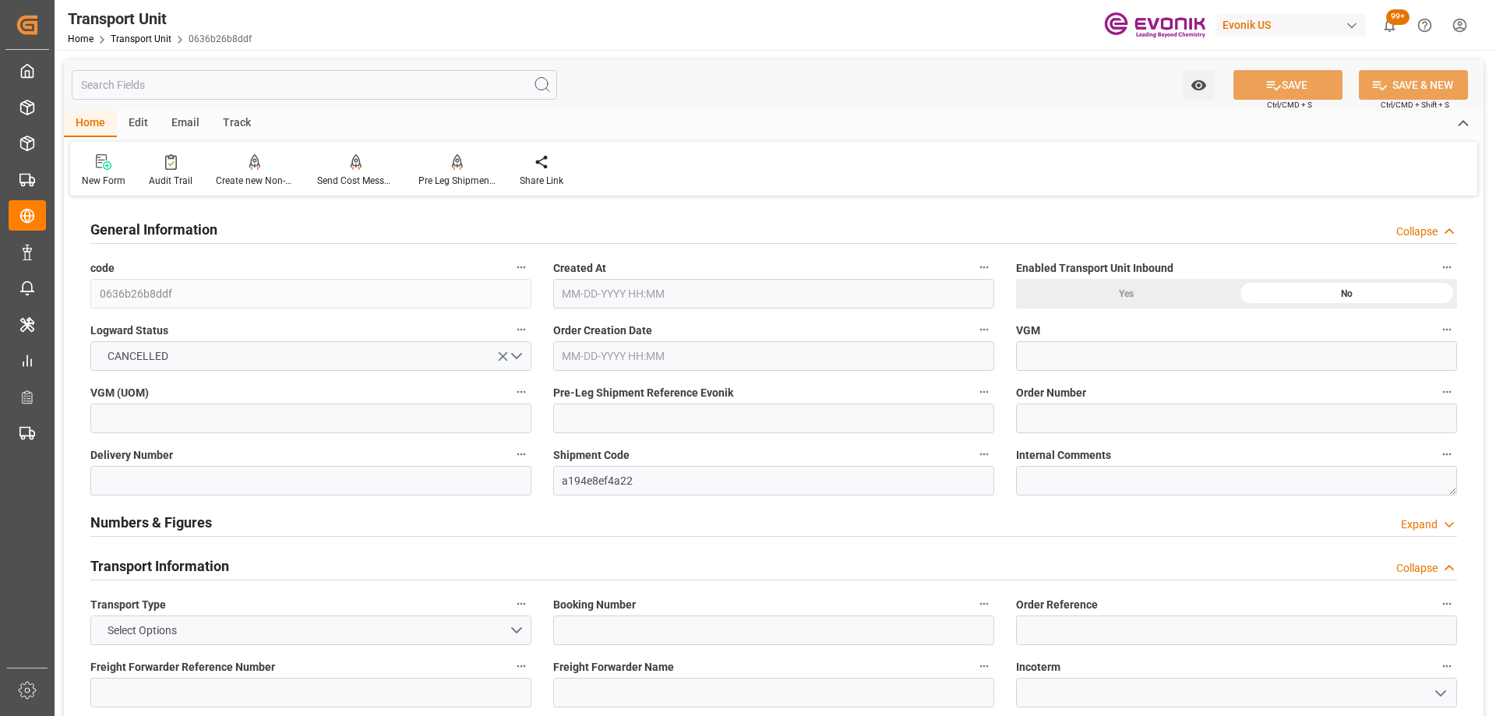
type input "0"
type input "12-11-2024 20:34"
type input "11-30-2024"
type input "01-08-2025 00:00"
type input "01-02-2025 00:00"
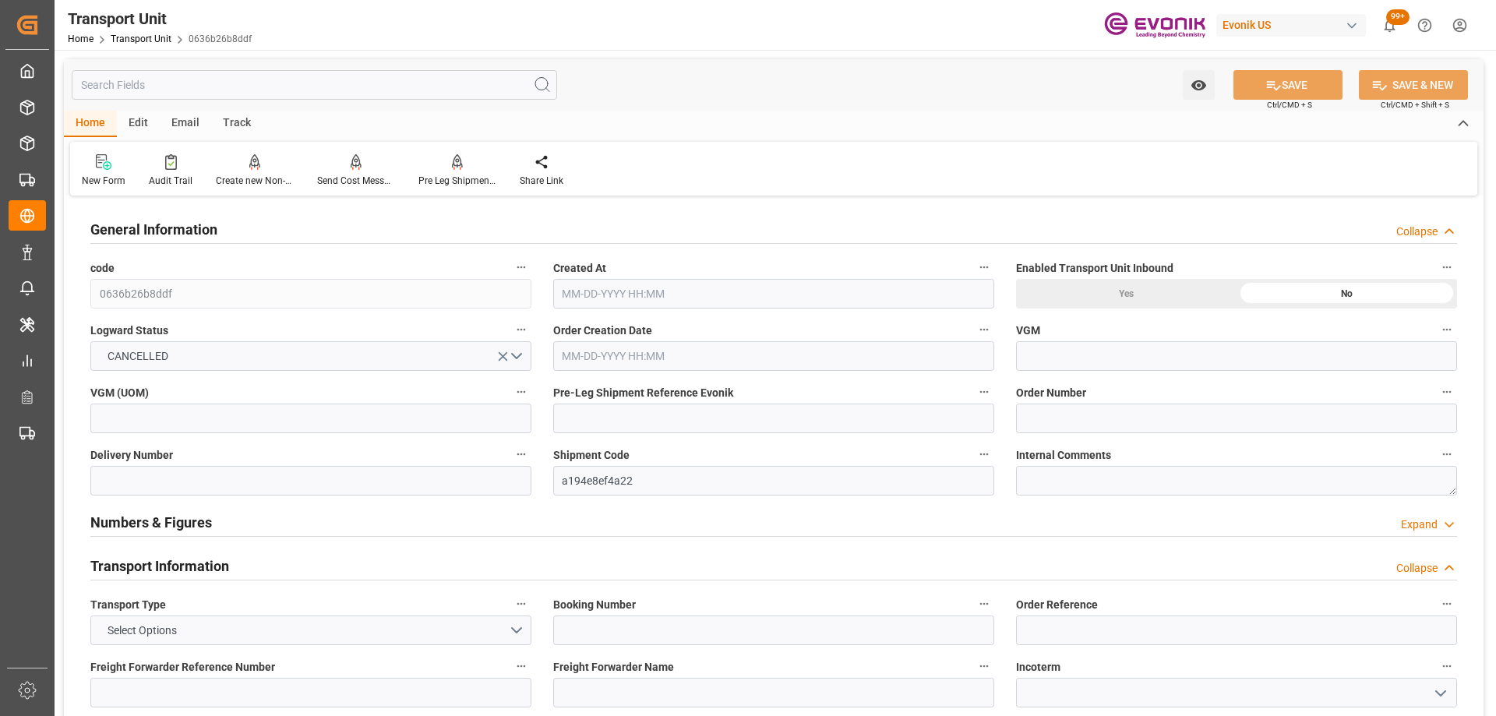
type input "01-25-2025 00:00"
type input "01-26-2025 00:00"
type input "12-20-2024 00:00"
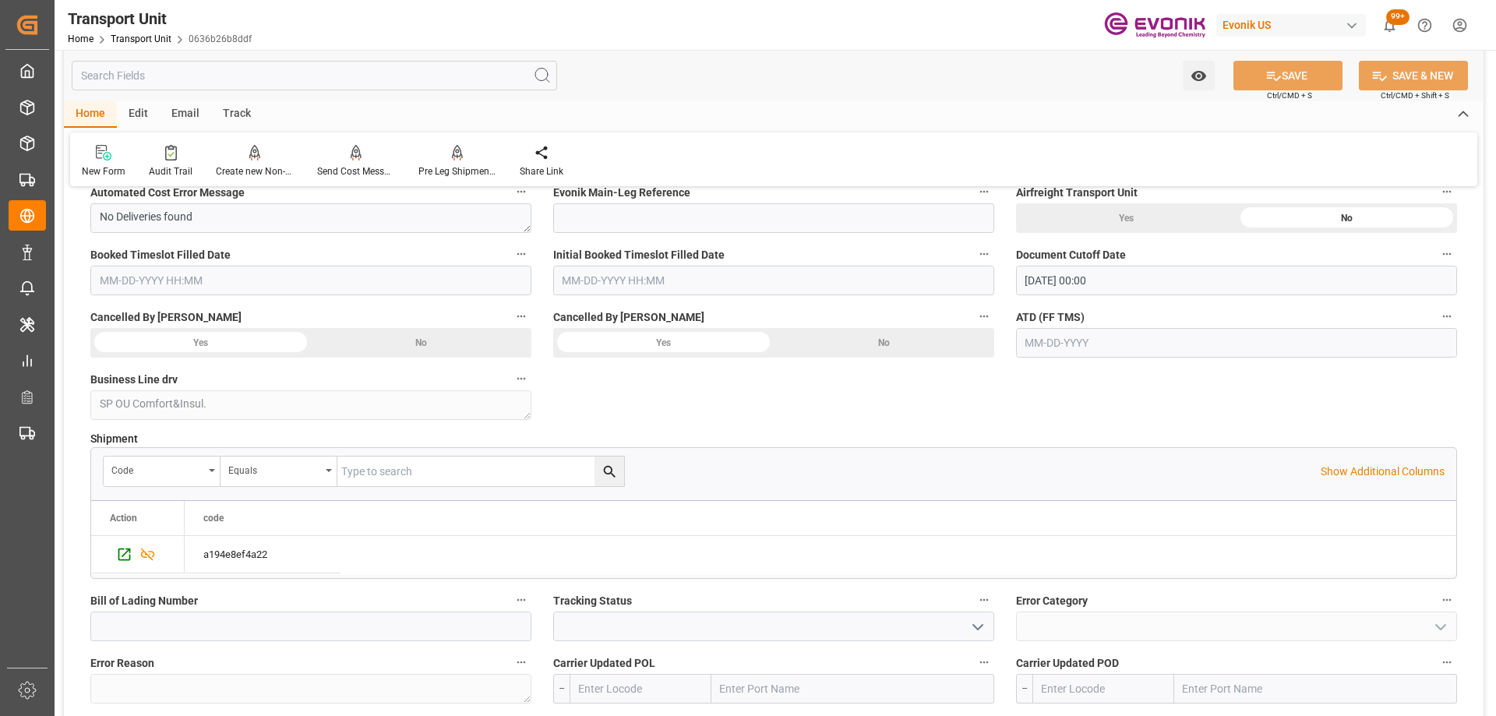
scroll to position [2960, 0]
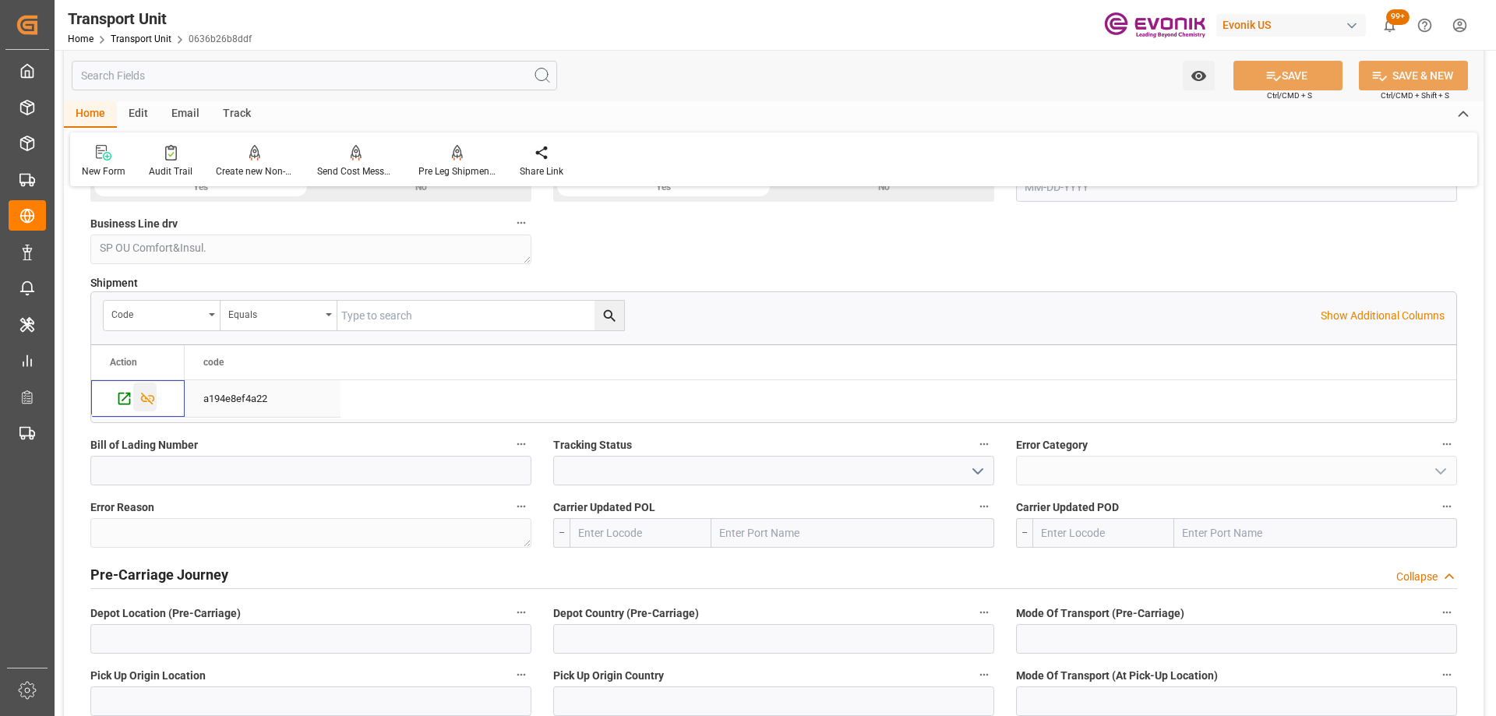
click at [146, 395] on icon "Press SPACE to select this row." at bounding box center [147, 398] width 16 height 16
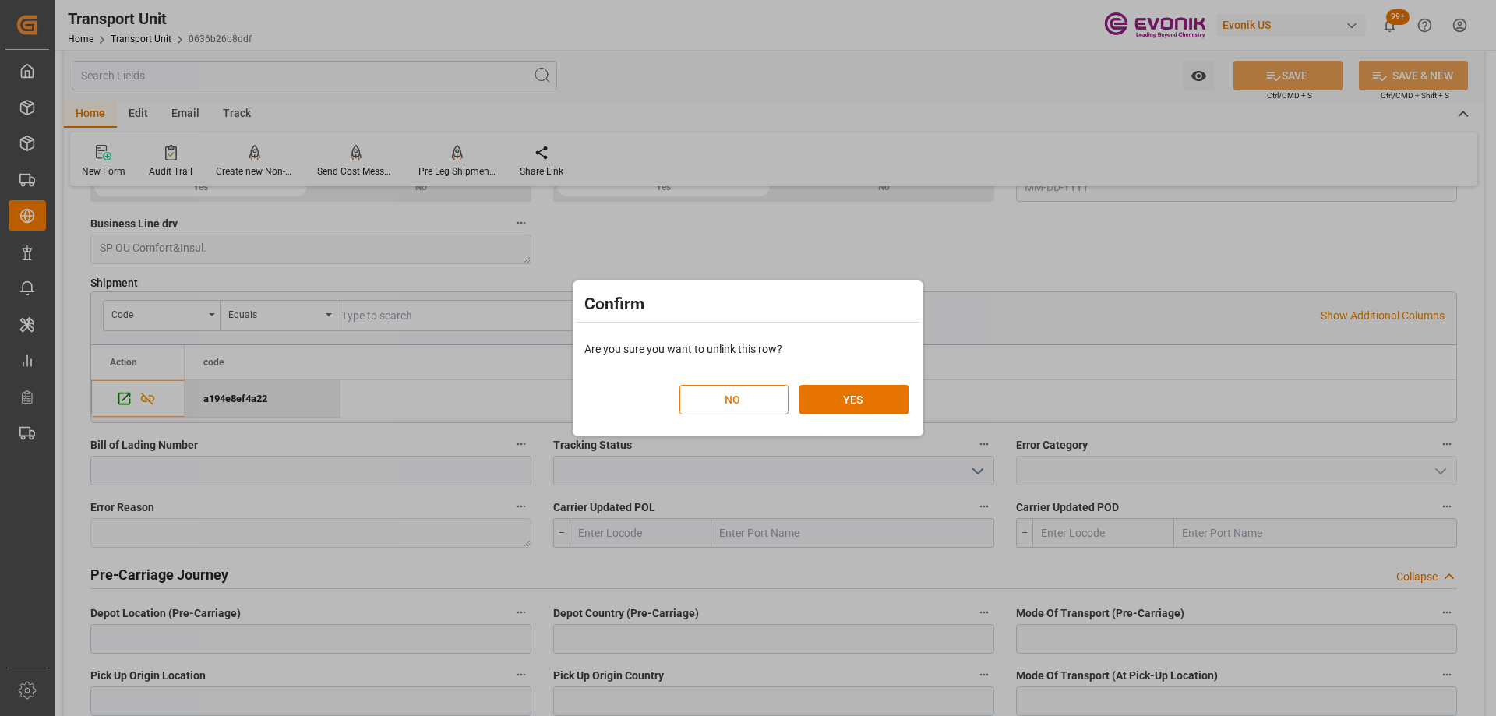
click at [738, 400] on button "NO" at bounding box center [733, 400] width 109 height 30
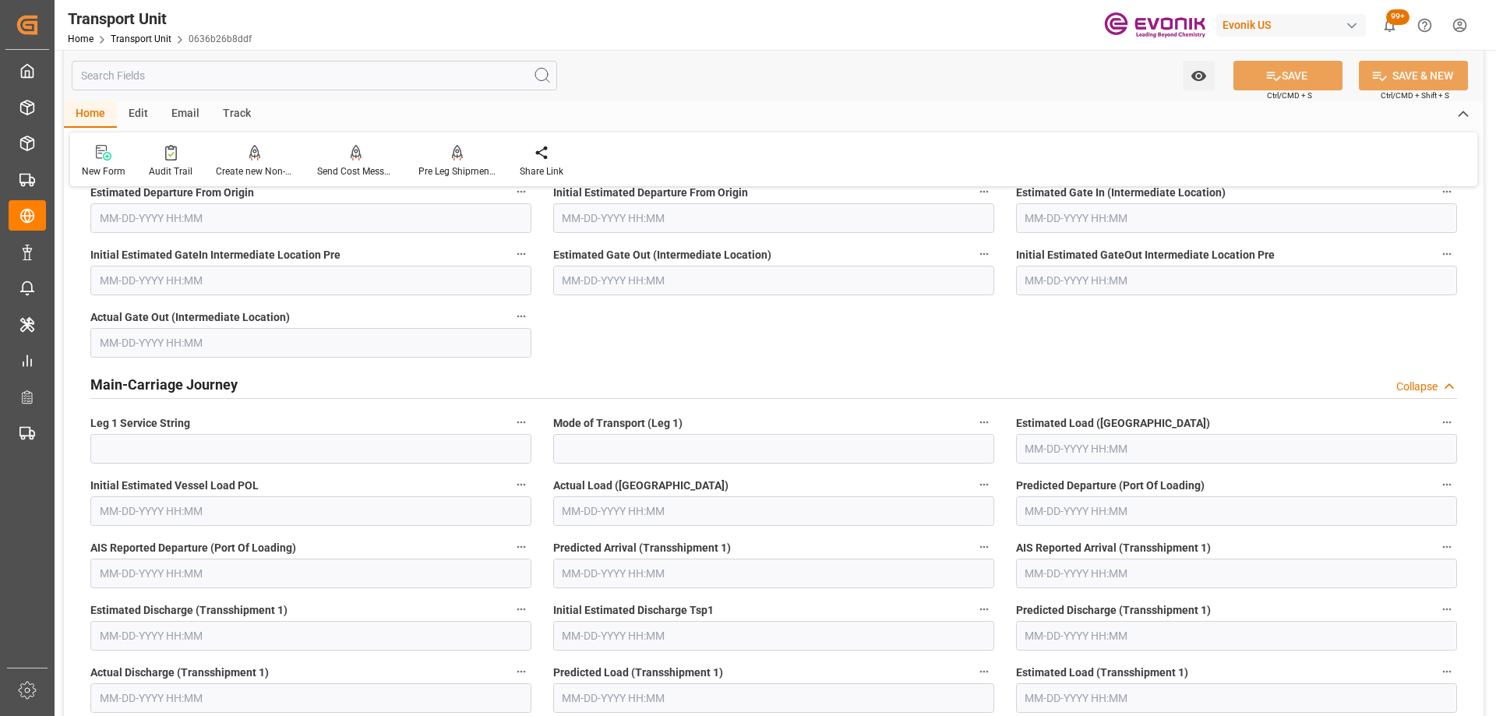
scroll to position [3739, 0]
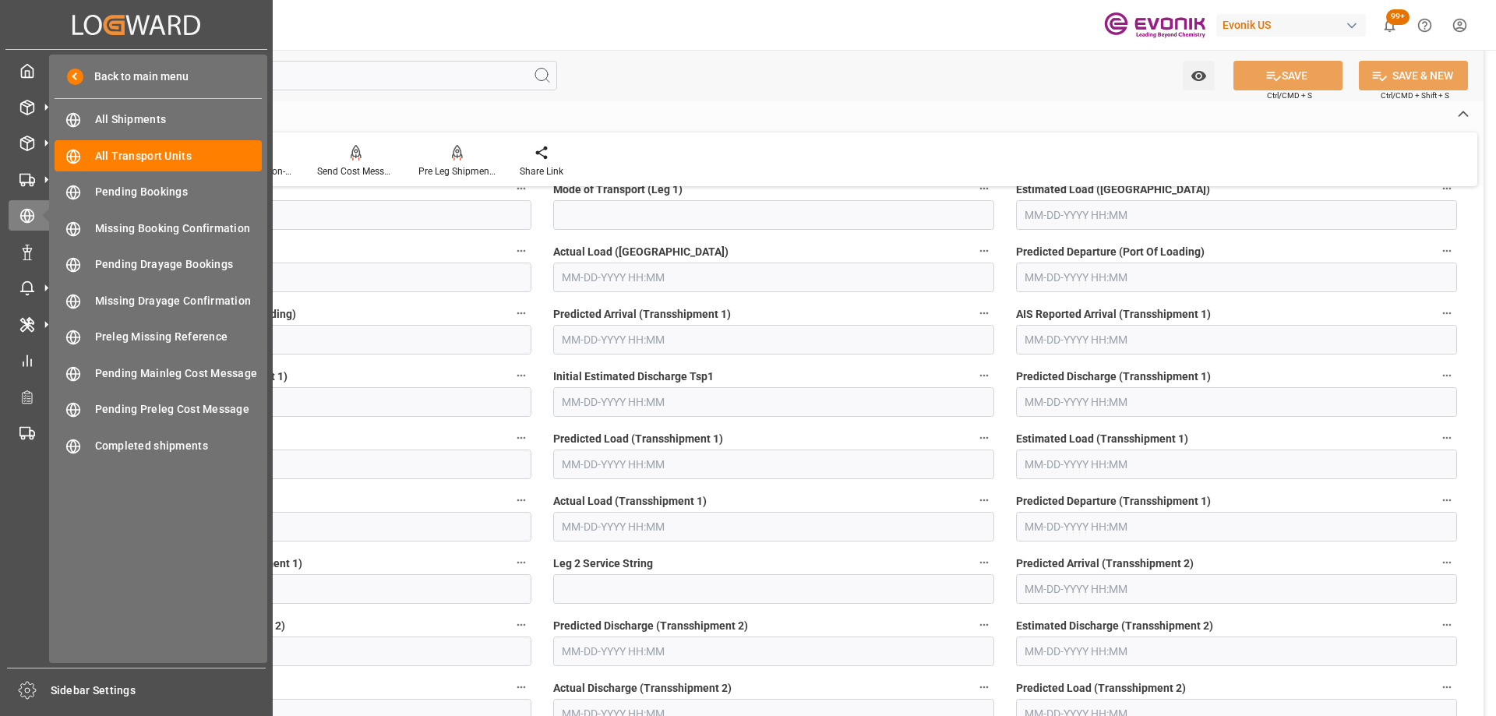
click at [703, 120] on div "Home Edit Email Track" at bounding box center [773, 114] width 1419 height 26
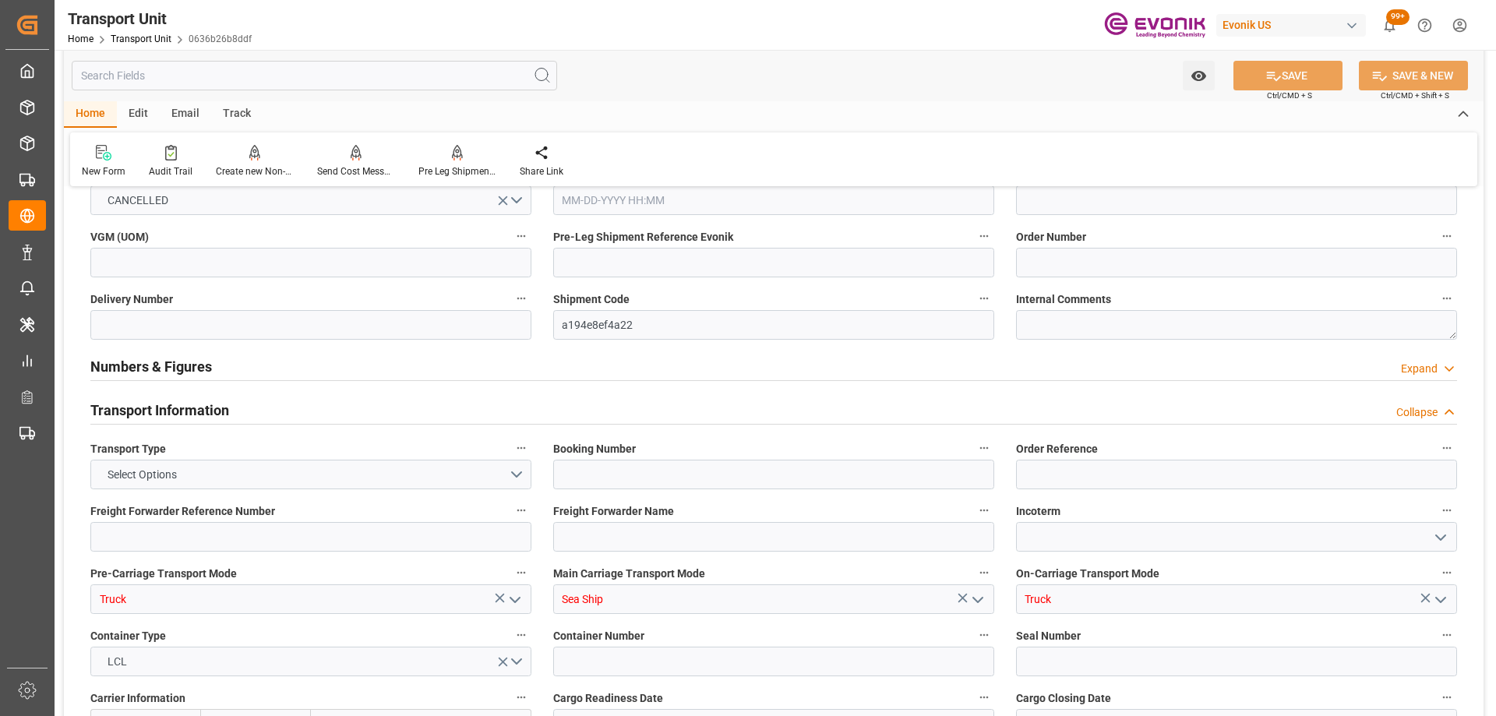
scroll to position [0, 0]
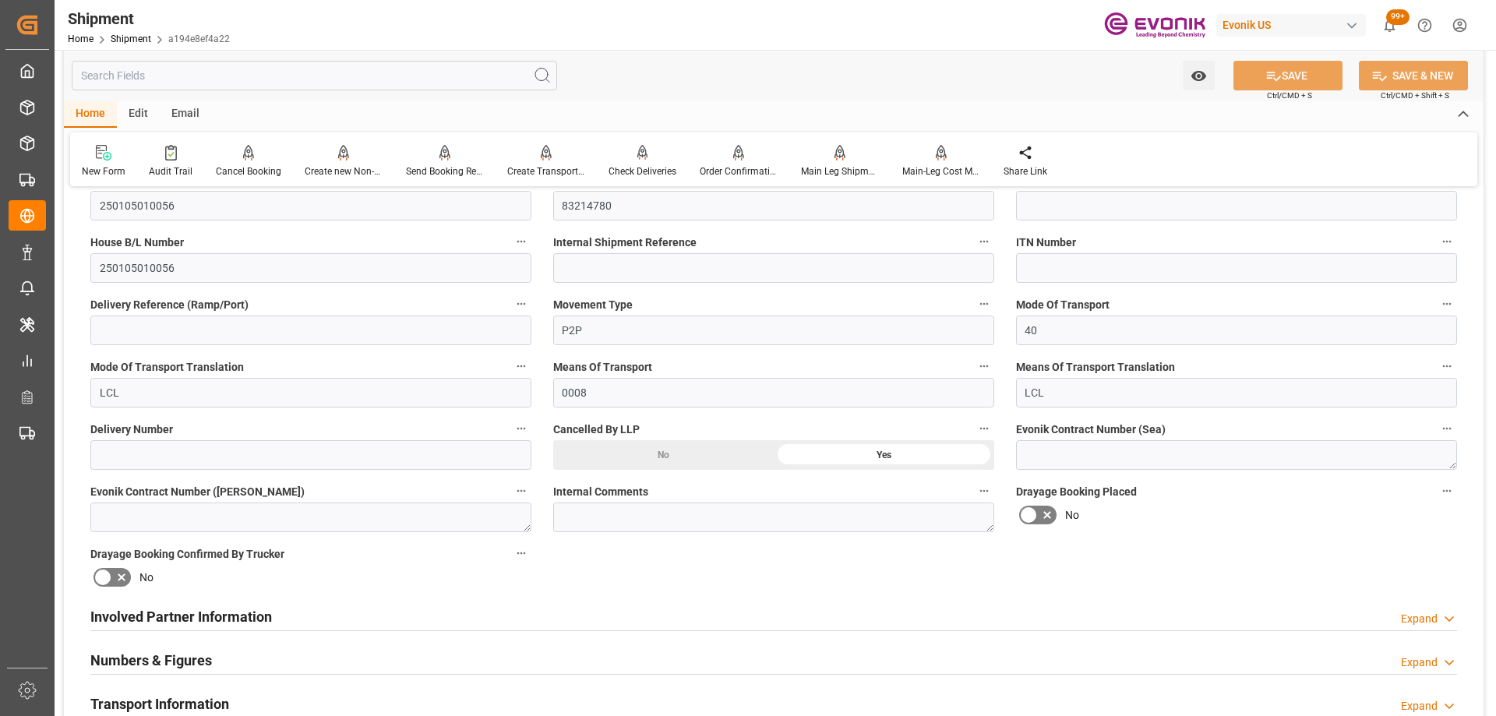
scroll to position [935, 0]
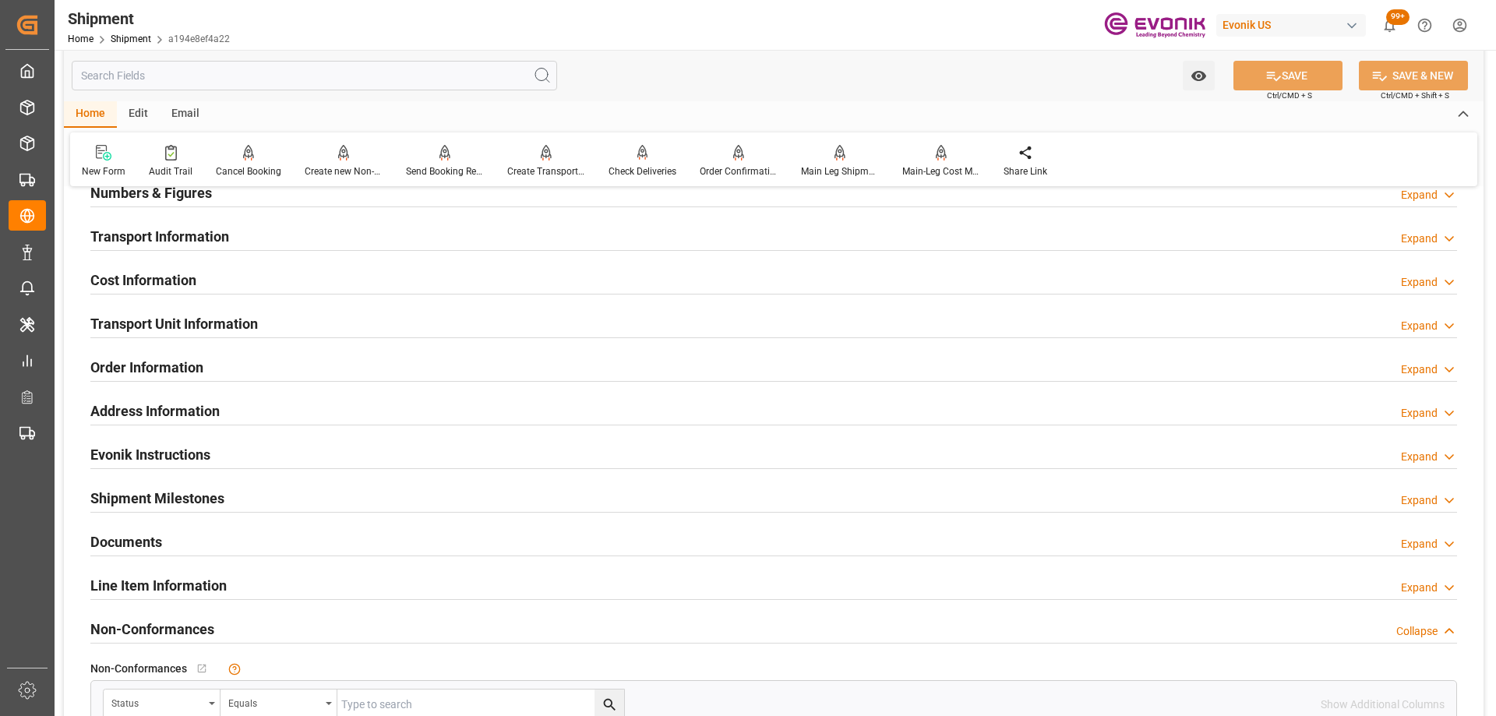
click at [287, 326] on div "Transport Unit Information Expand" at bounding box center [773, 323] width 1366 height 30
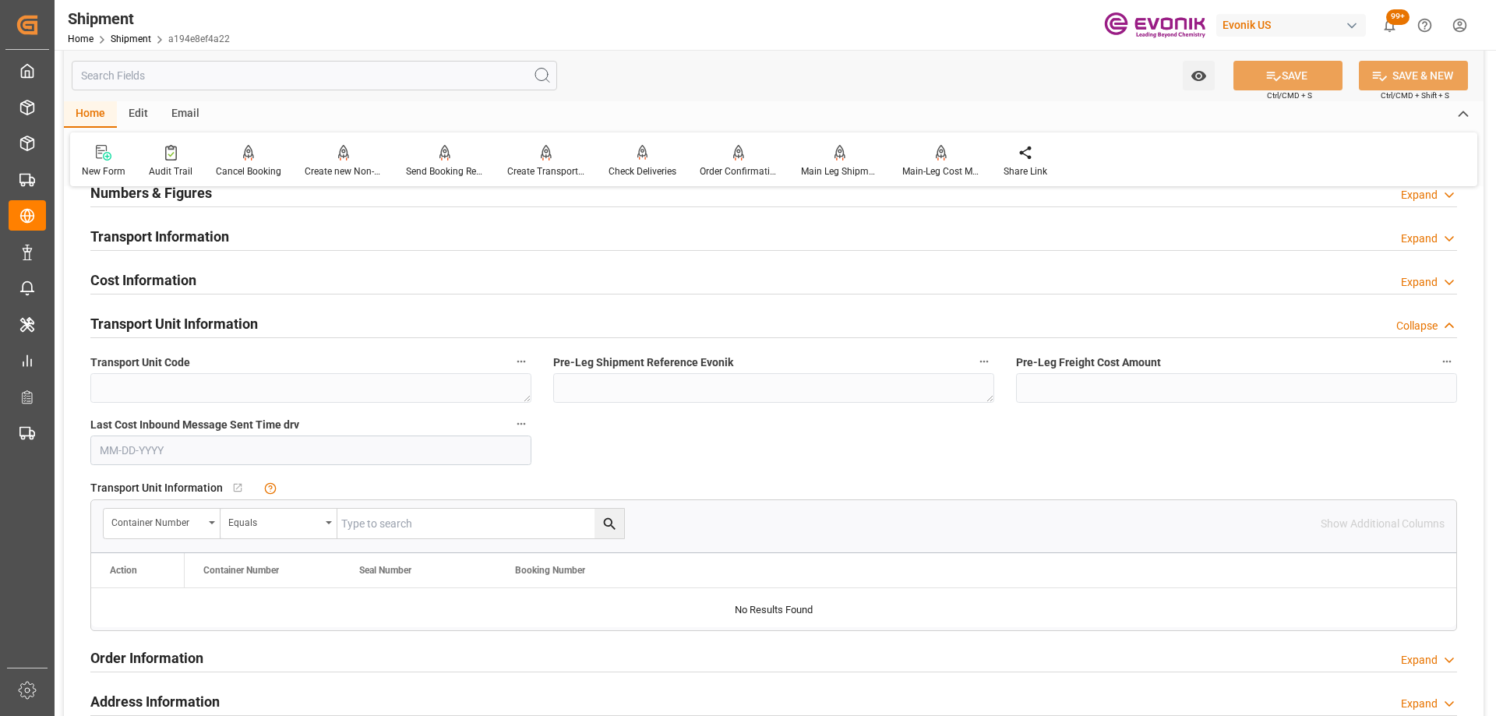
click at [301, 324] on div "Transport Unit Information Collapse" at bounding box center [773, 323] width 1366 height 30
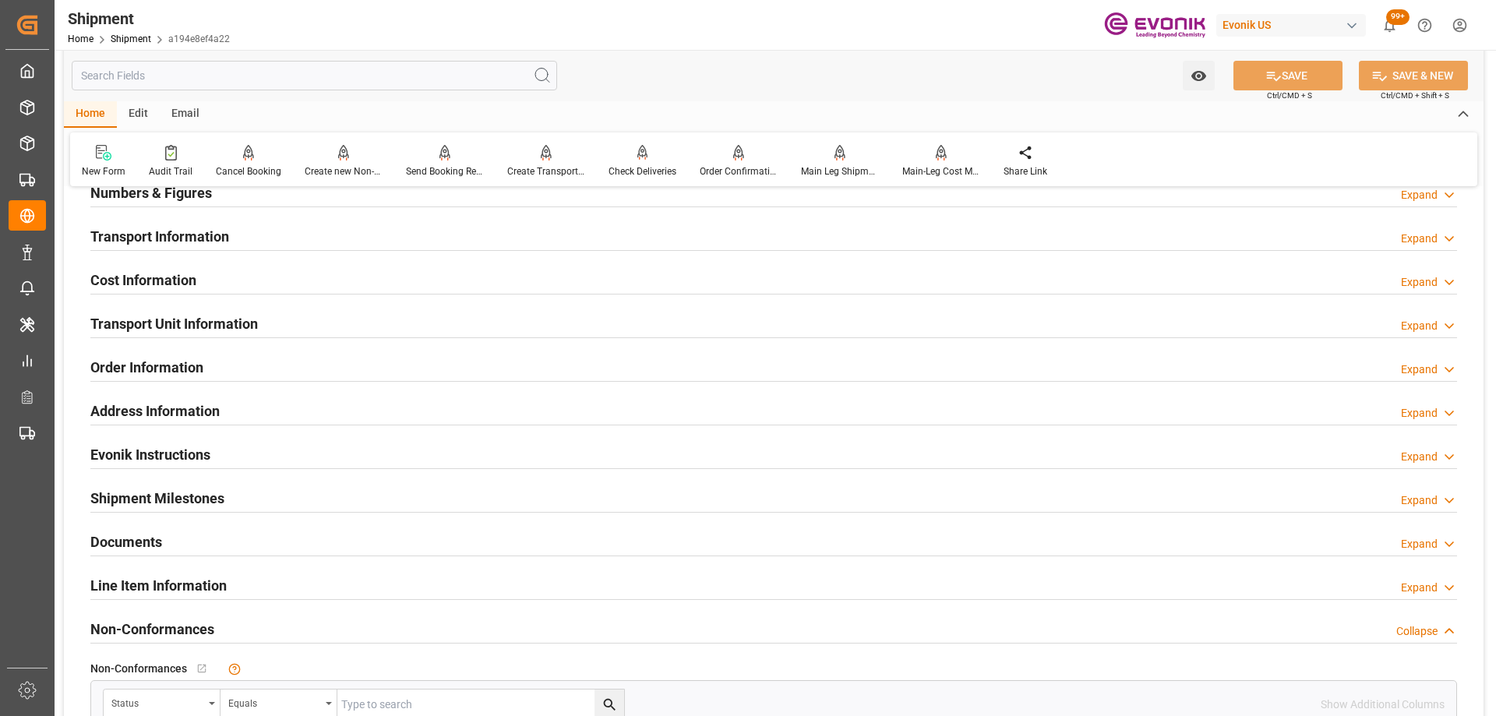
click at [158, 576] on h2 "Line Item Information" at bounding box center [158, 585] width 136 height 21
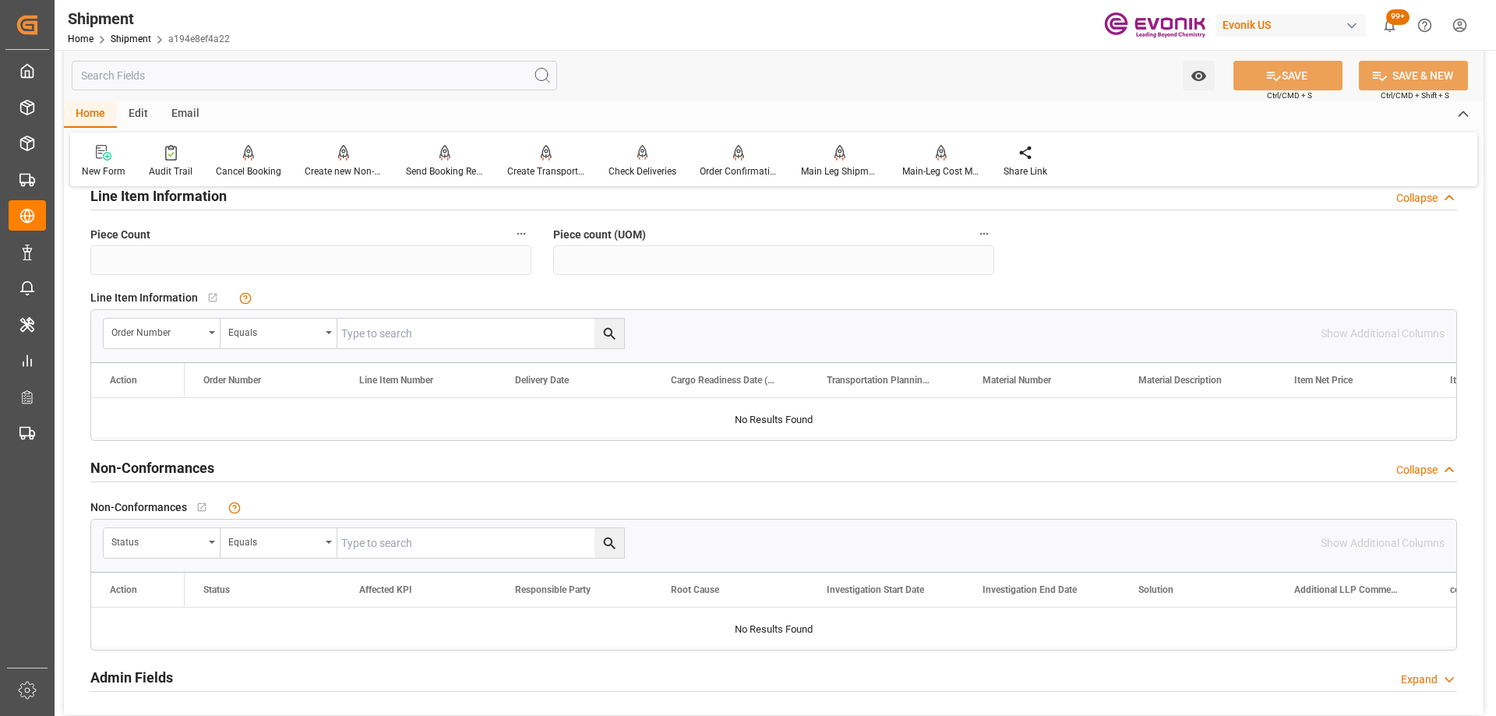
scroll to position [1636, 0]
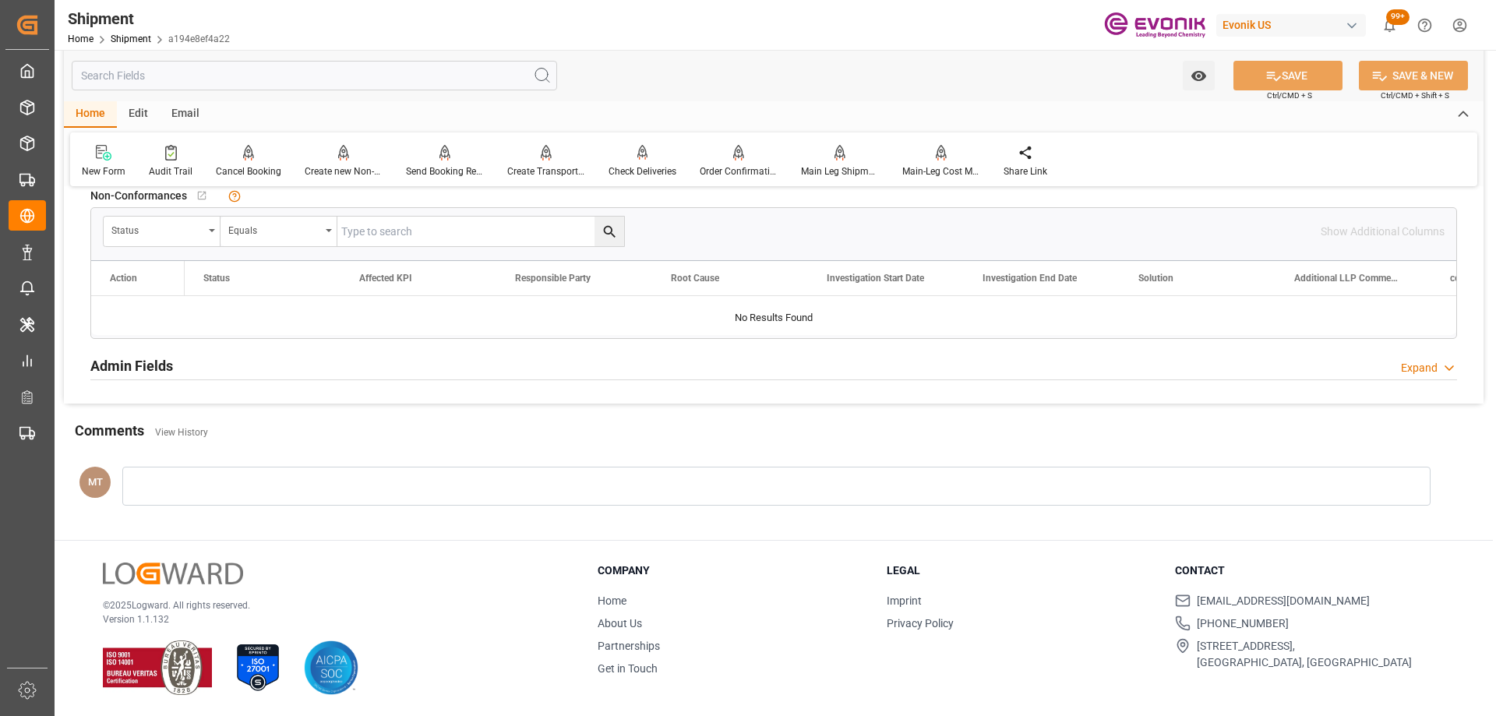
click at [460, 371] on div "Admin Fields Expand" at bounding box center [773, 365] width 1366 height 30
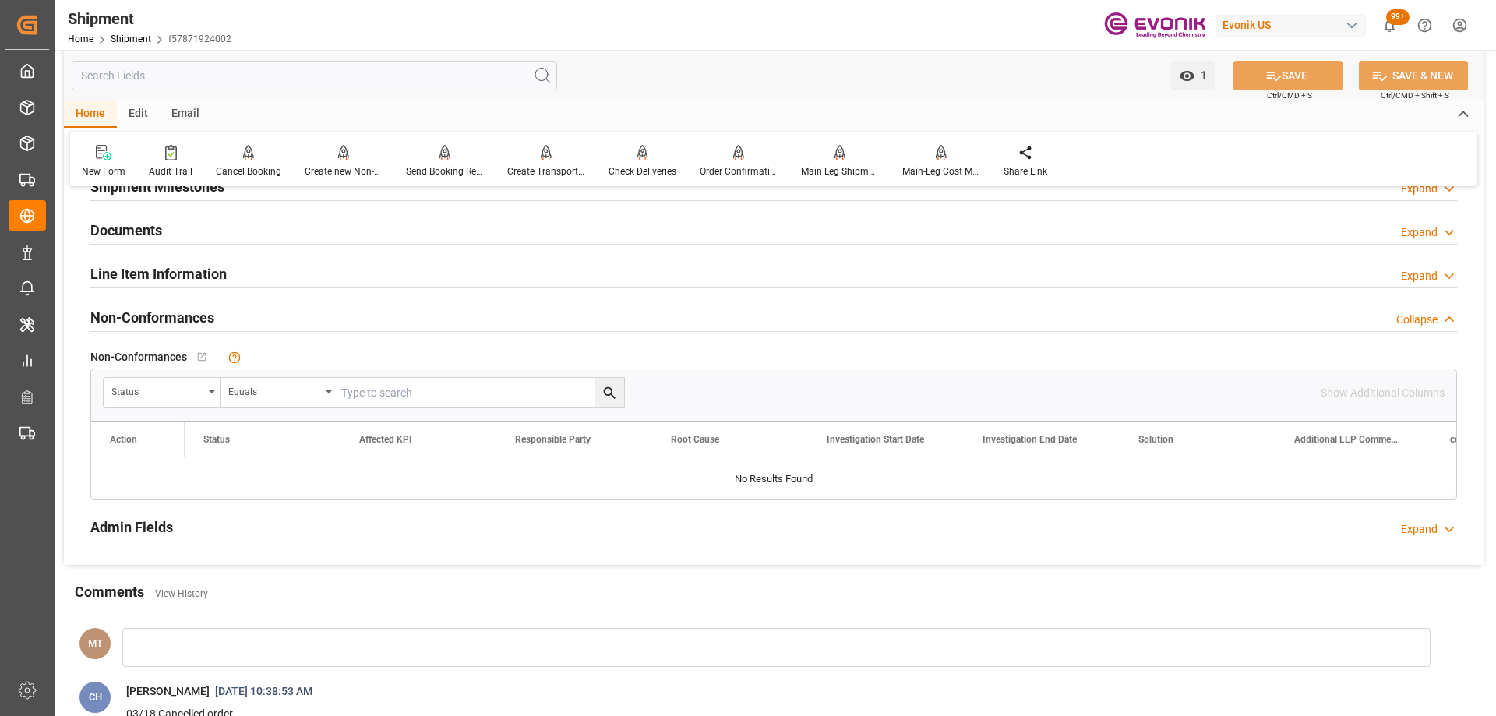
scroll to position [1013, 0]
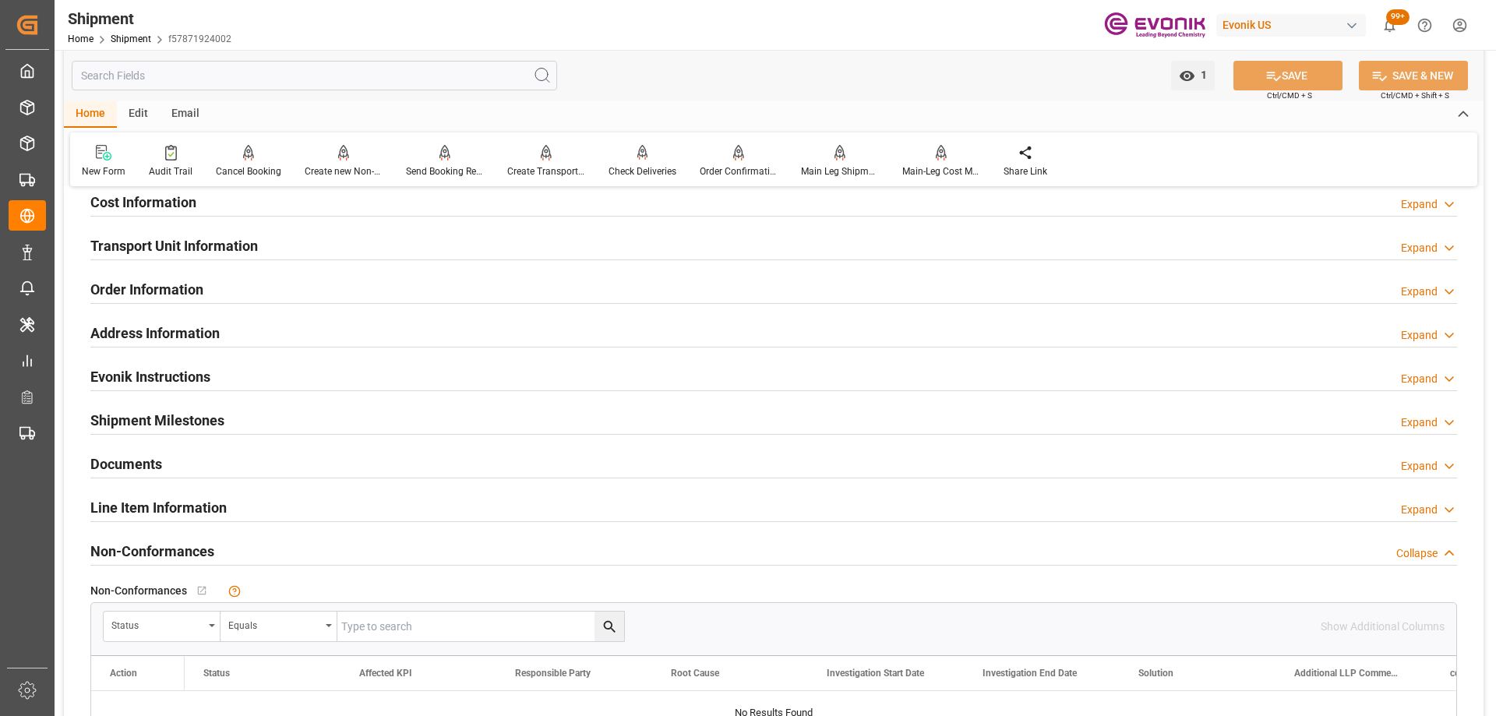
click at [231, 505] on div "Line Item Information Expand" at bounding box center [773, 507] width 1366 height 30
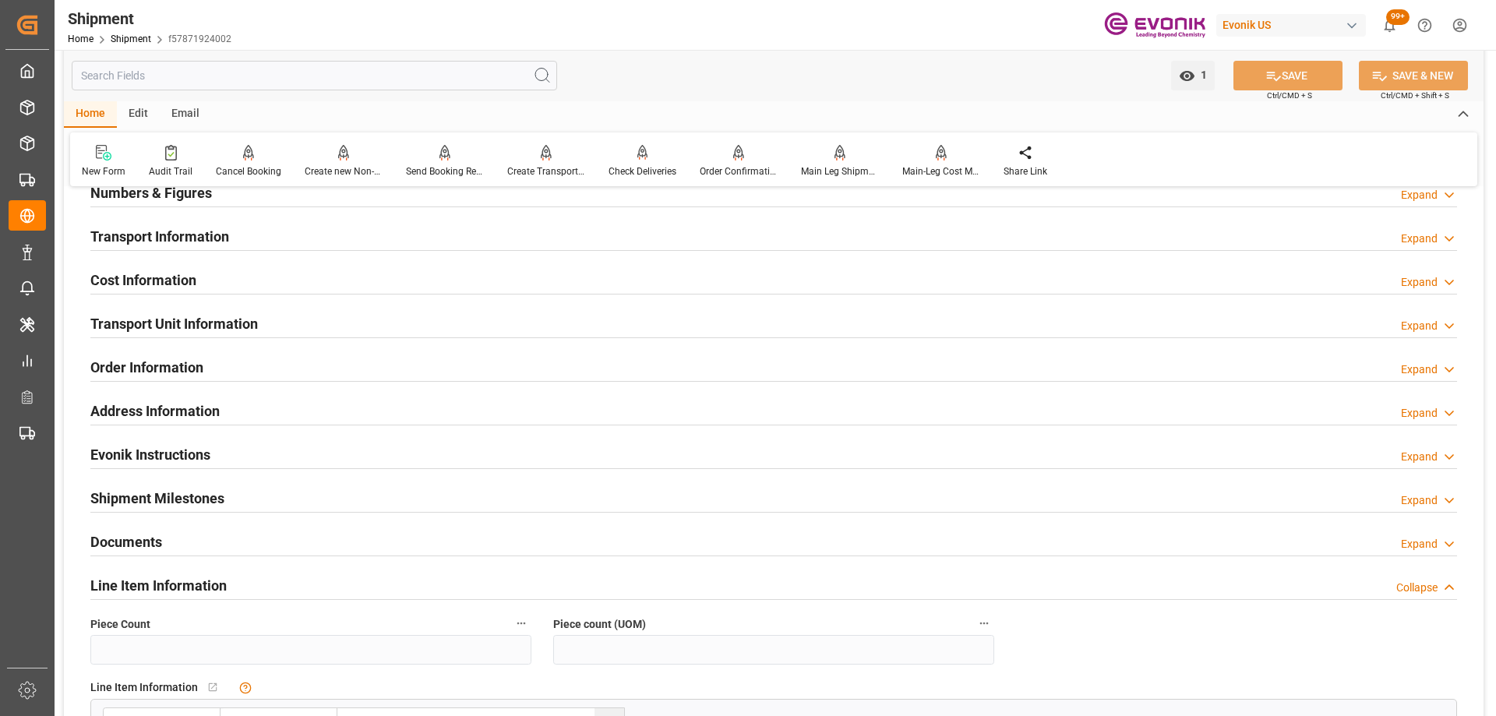
scroll to position [857, 0]
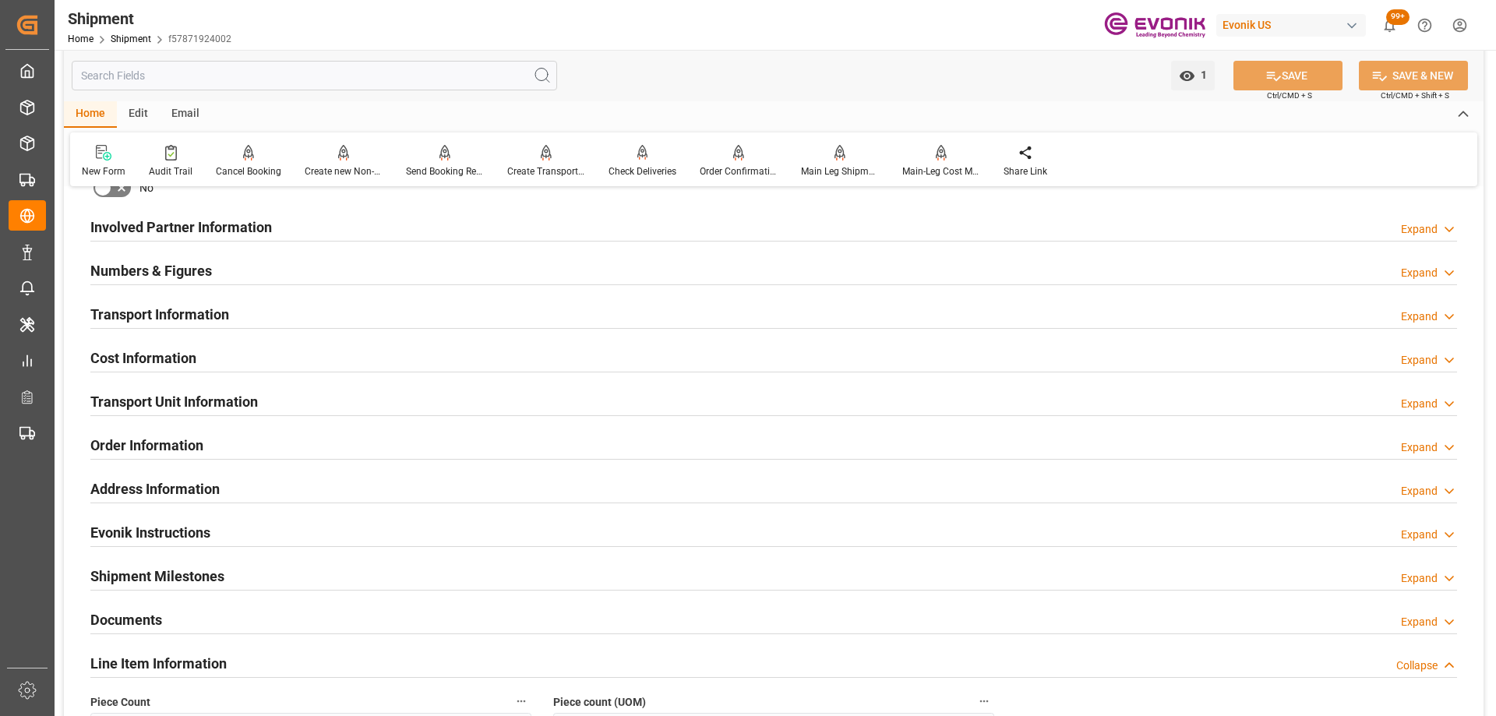
click at [210, 407] on h2 "Transport Unit Information" at bounding box center [173, 401] width 167 height 21
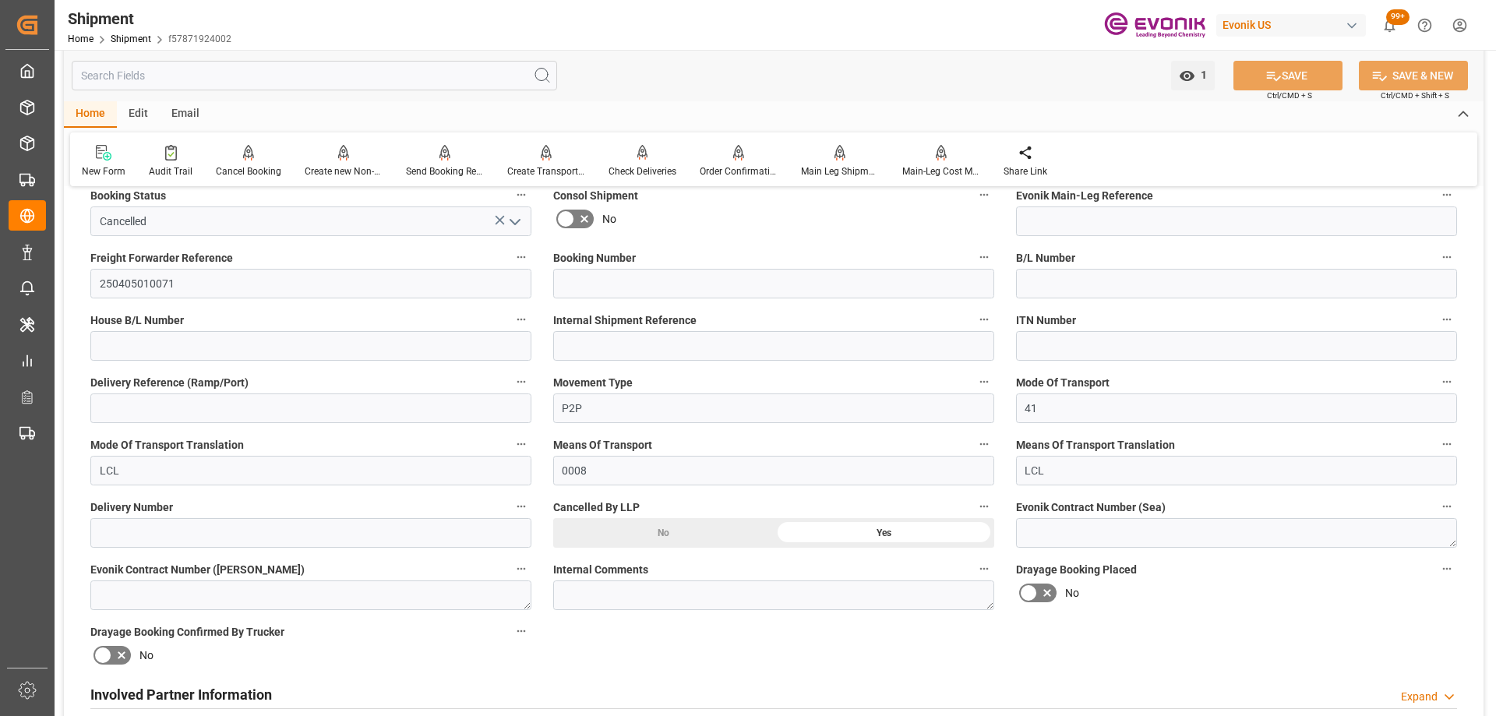
scroll to position [0, 0]
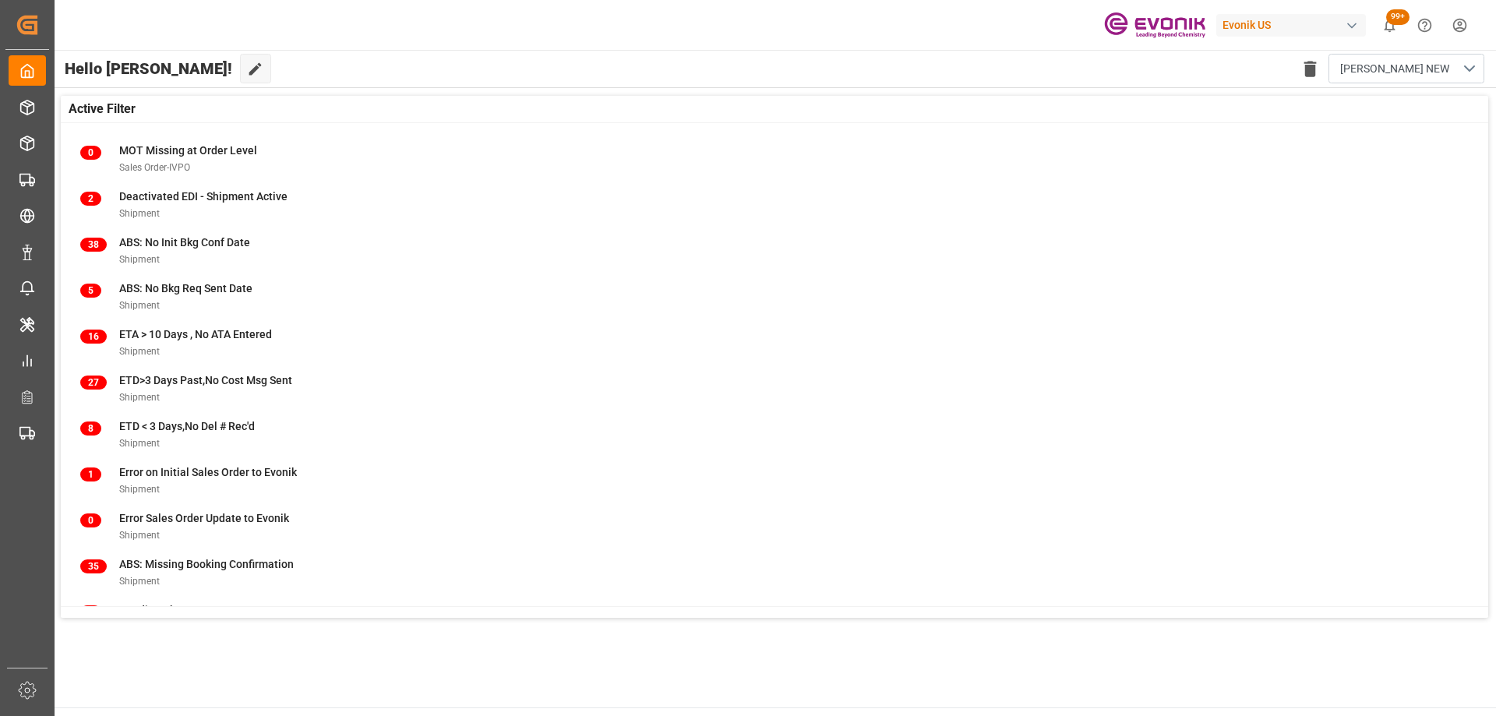
scroll to position [199, 0]
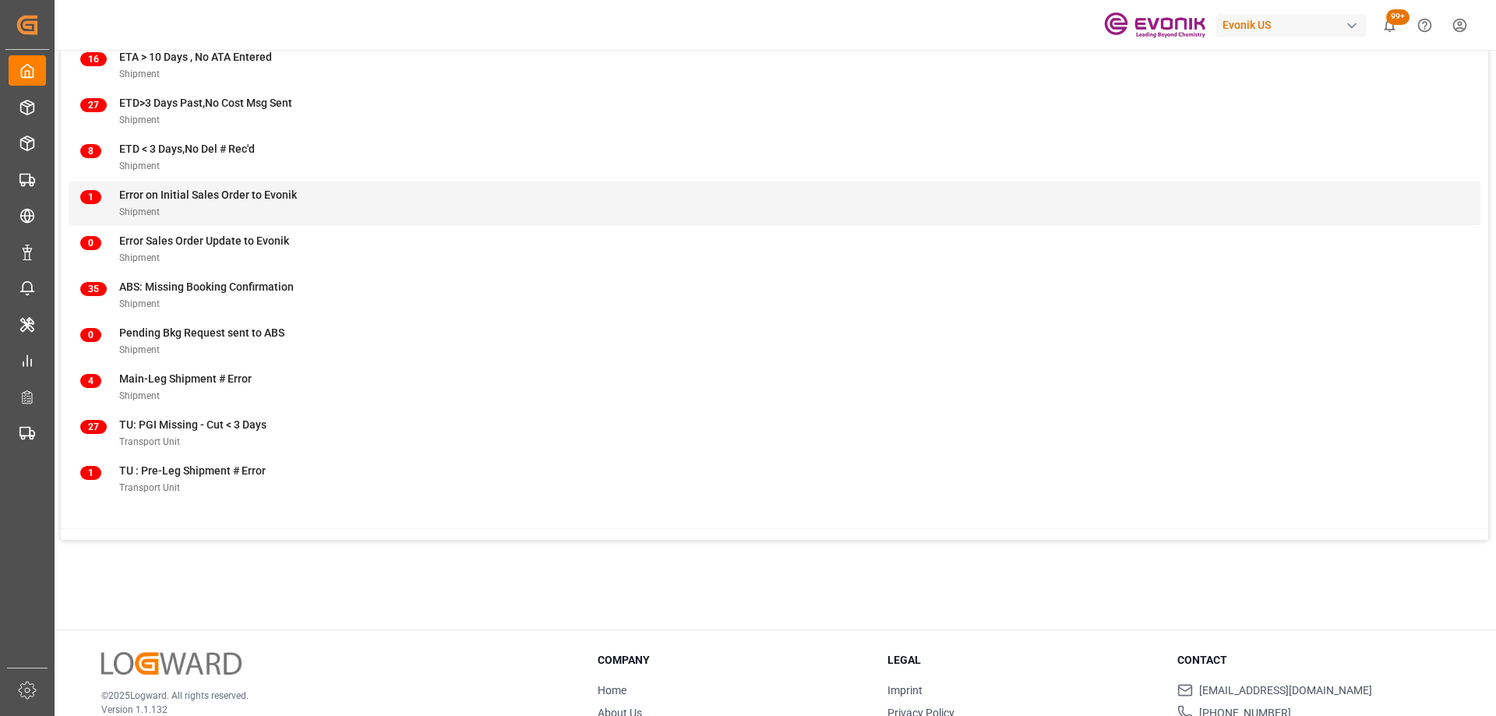
click at [344, 211] on div "1 Error on Initial Sales Order to Evonik Shipment" at bounding box center [774, 203] width 1388 height 33
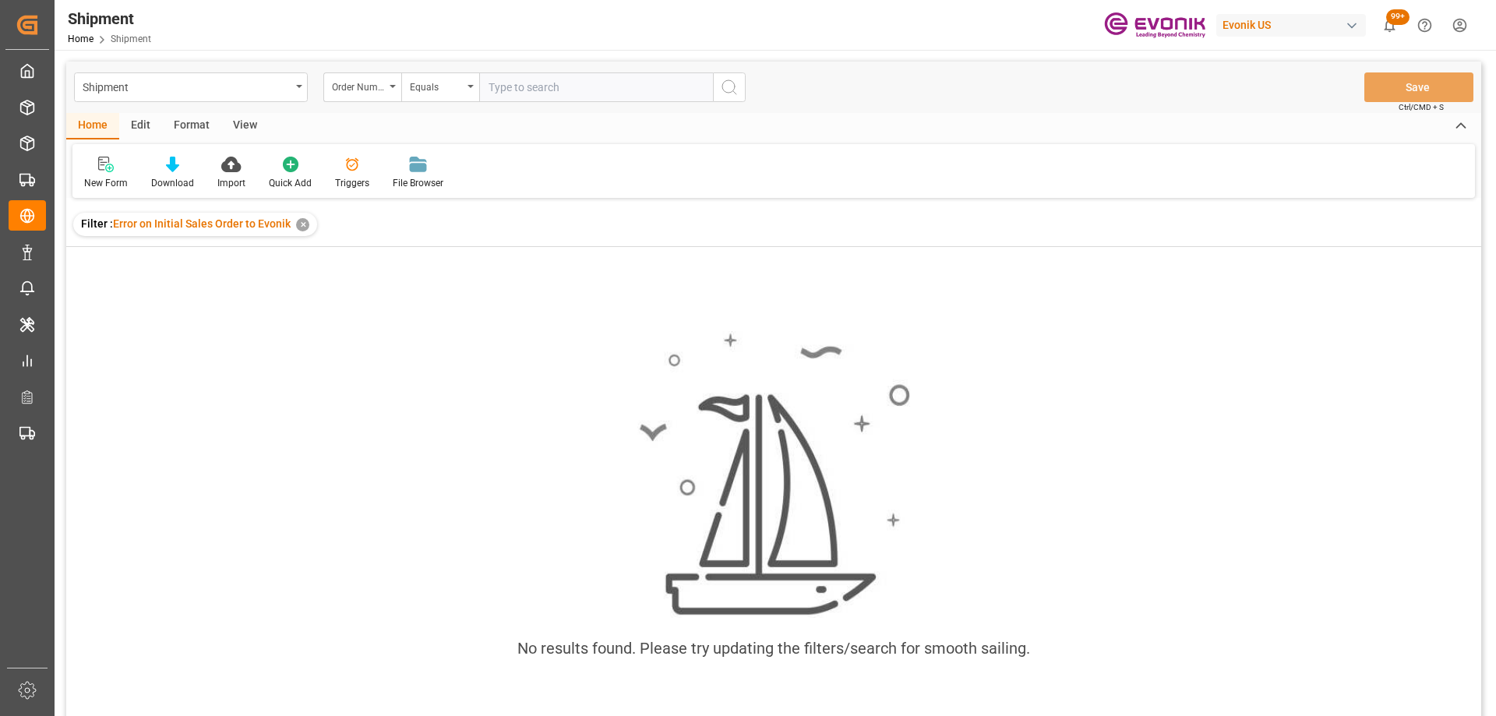
click at [303, 228] on div "✕" at bounding box center [302, 224] width 13 height 13
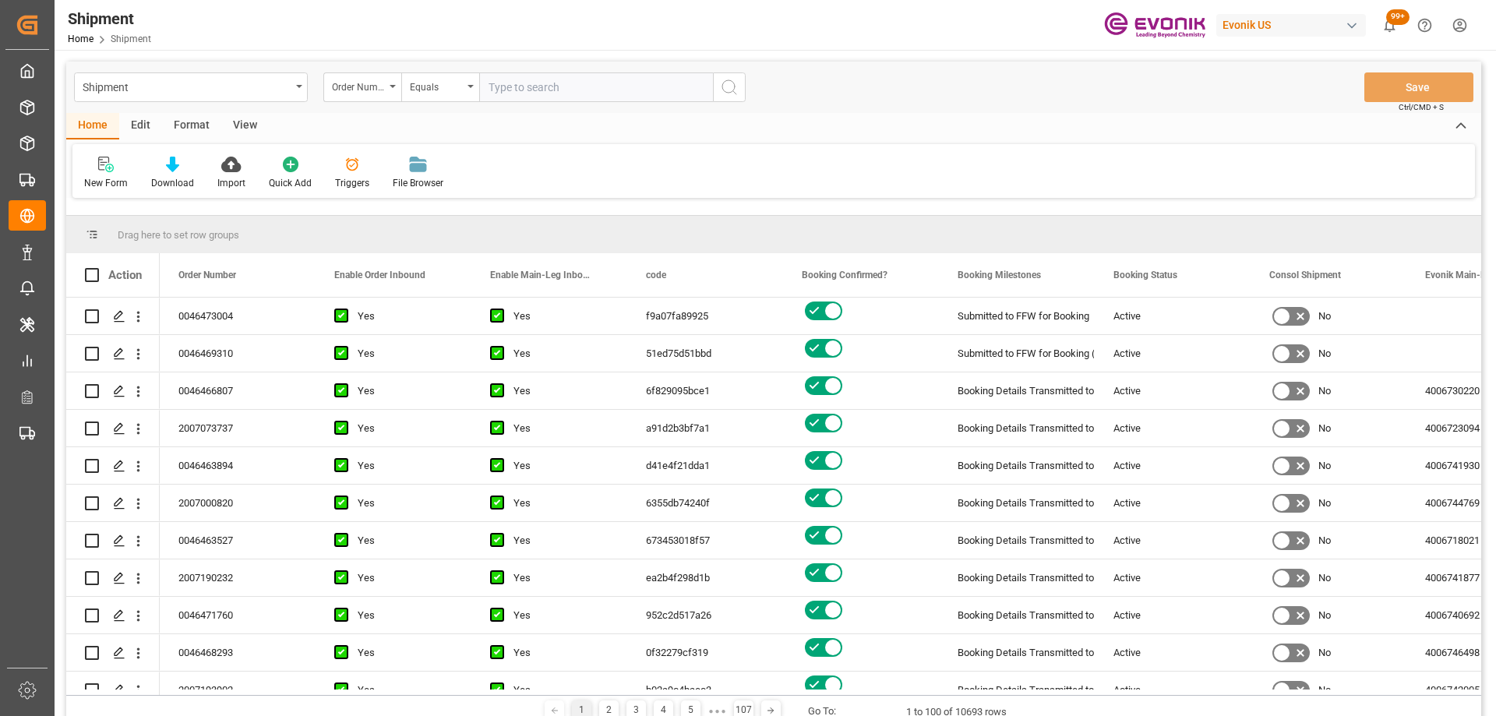
click at [617, 76] on input "text" at bounding box center [596, 87] width 234 height 30
paste input "0046467182"
type input "0046467182"
click at [737, 89] on icon "search button" at bounding box center [729, 87] width 19 height 19
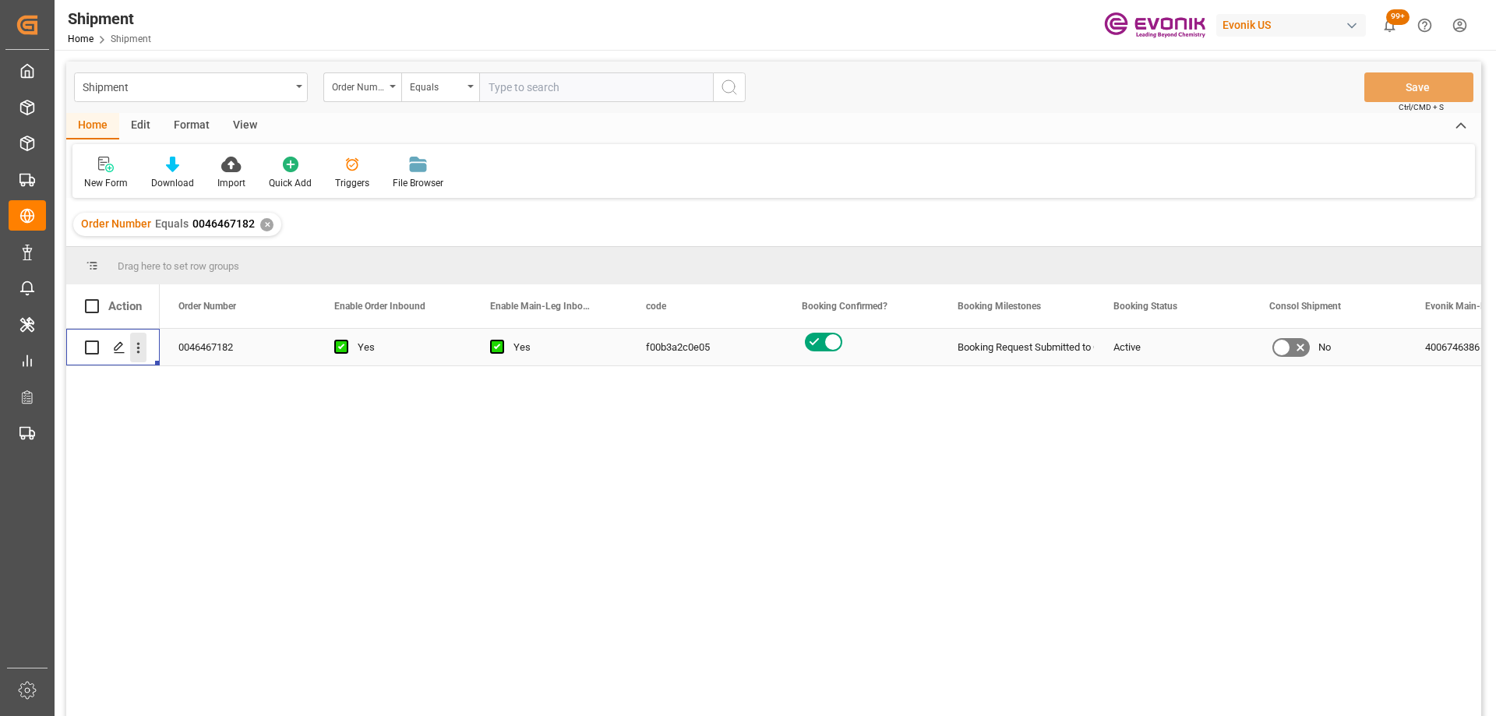
click at [145, 347] on icon "open menu" at bounding box center [138, 348] width 16 height 16
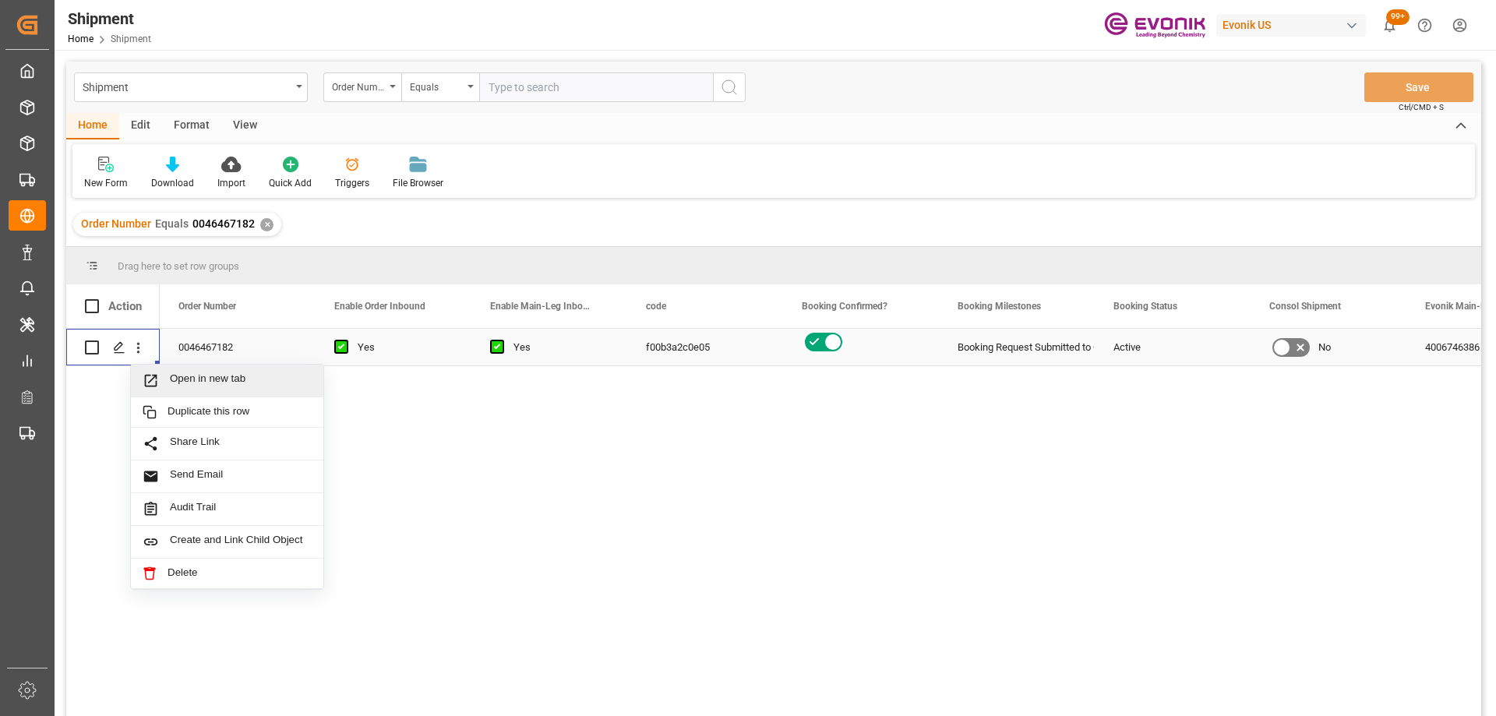
click at [160, 378] on span "Press SPACE to select this row." at bounding box center [156, 380] width 27 height 16
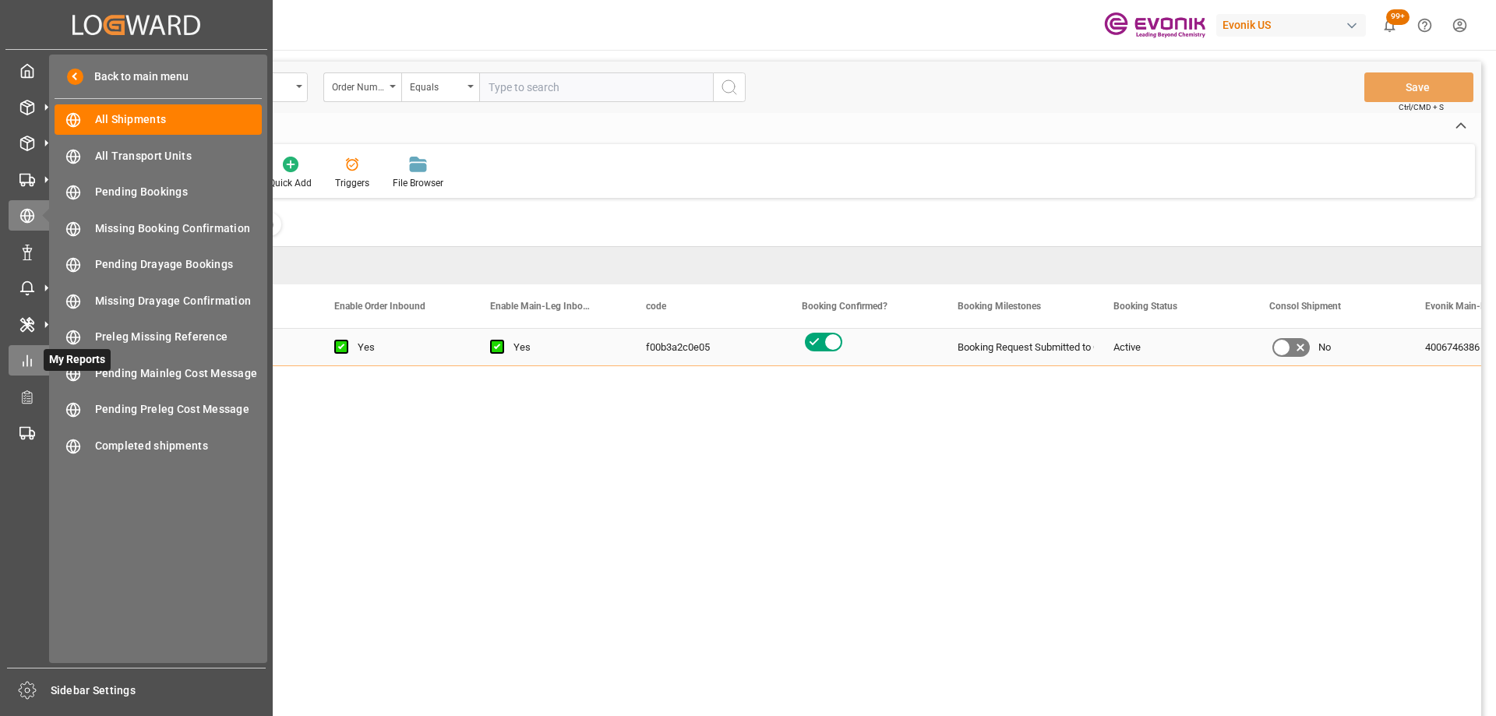
click at [25, 355] on icon at bounding box center [27, 361] width 16 height 16
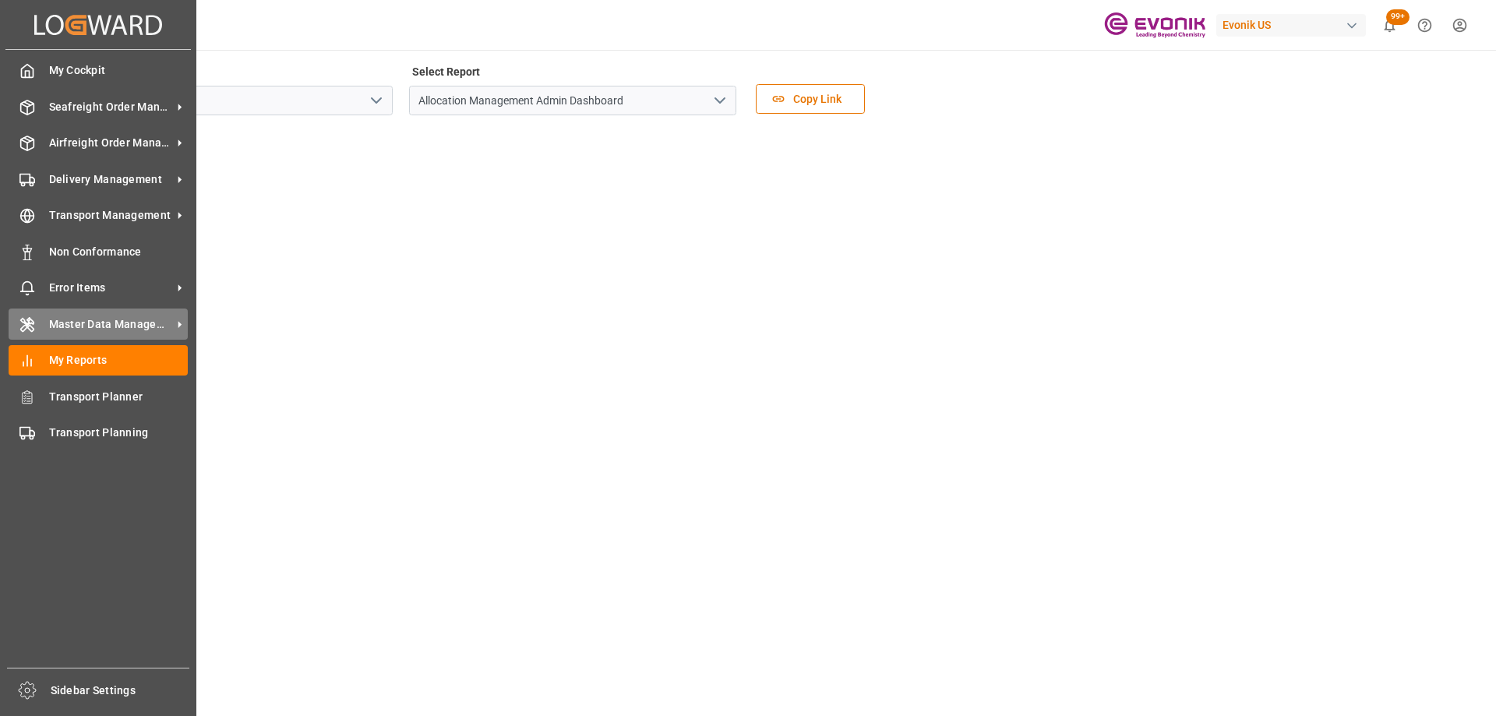
click at [91, 316] on span "Master Data Management" at bounding box center [110, 324] width 123 height 16
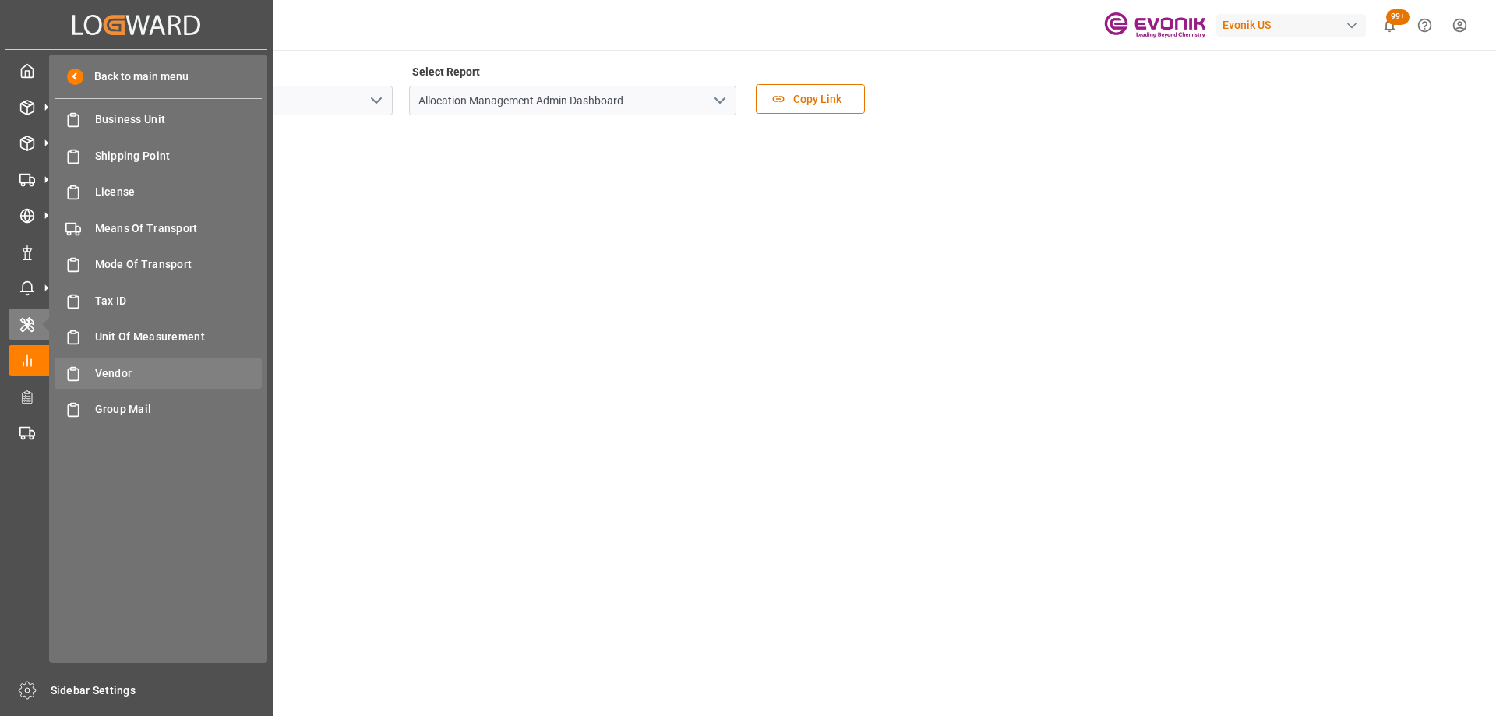
click at [132, 376] on span "Vendor" at bounding box center [178, 373] width 167 height 16
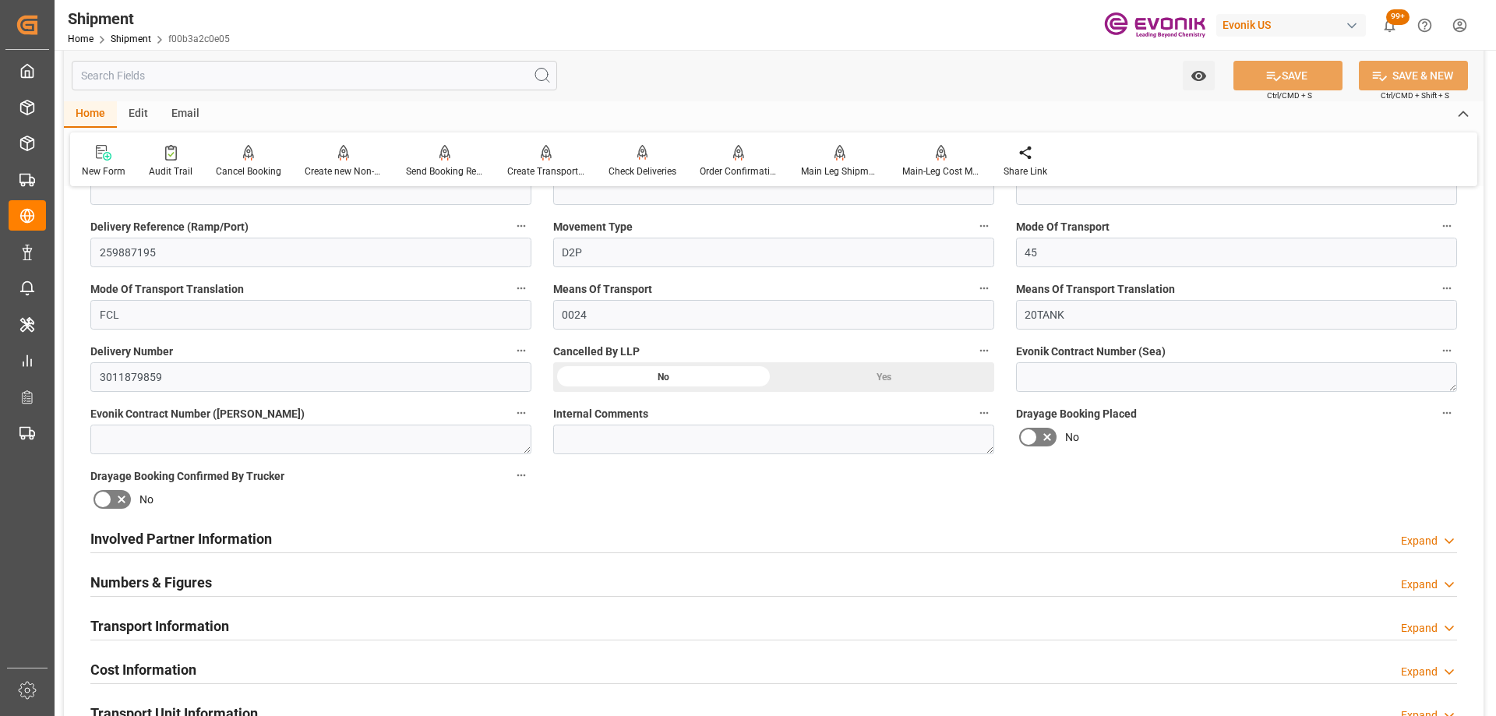
scroll to position [701, 0]
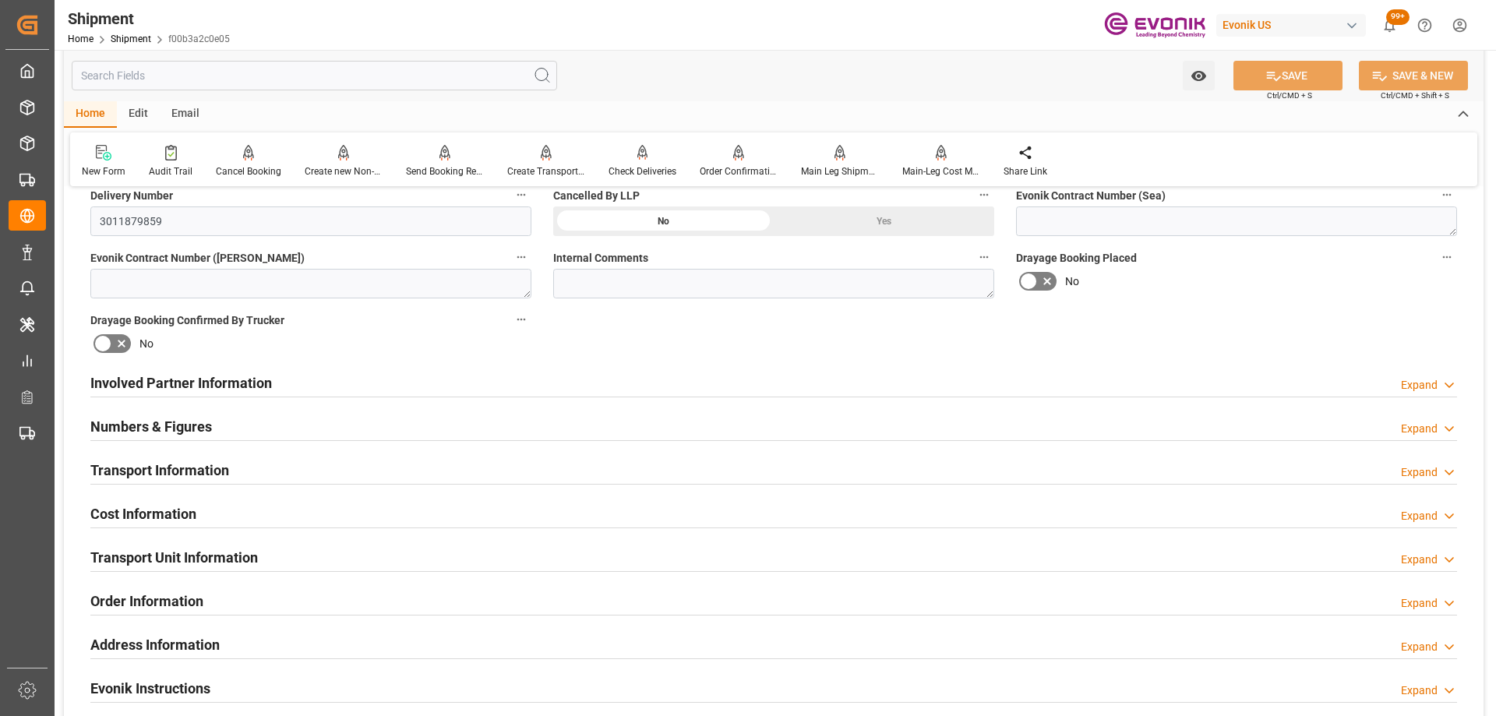
click at [293, 384] on div "Involved Partner Information Expand" at bounding box center [773, 382] width 1366 height 30
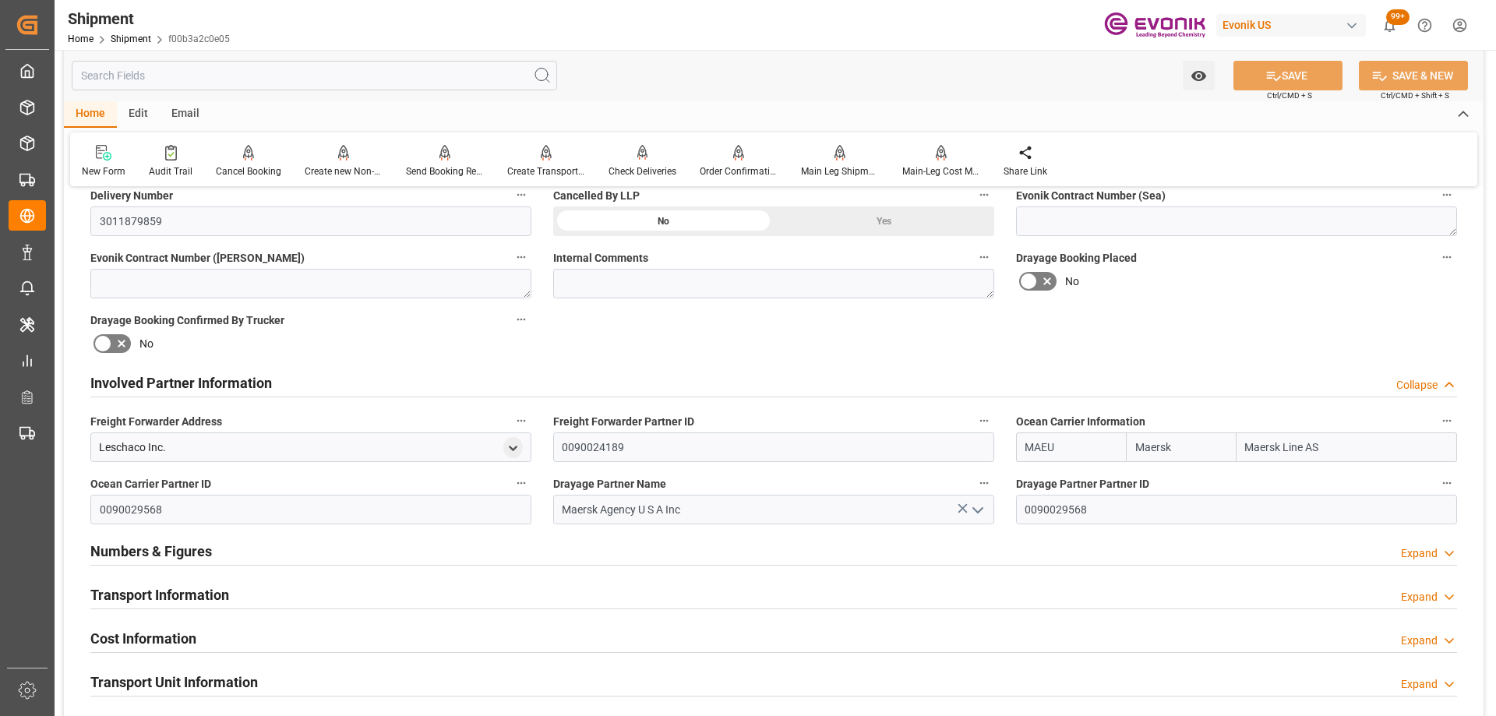
click at [584, 361] on div "Involved Partner Information Collapse" at bounding box center [773, 383] width 1388 height 44
click at [981, 479] on icon "button" at bounding box center [984, 483] width 12 height 12
click at [987, 481] on icon at bounding box center [994, 482] width 16 height 16
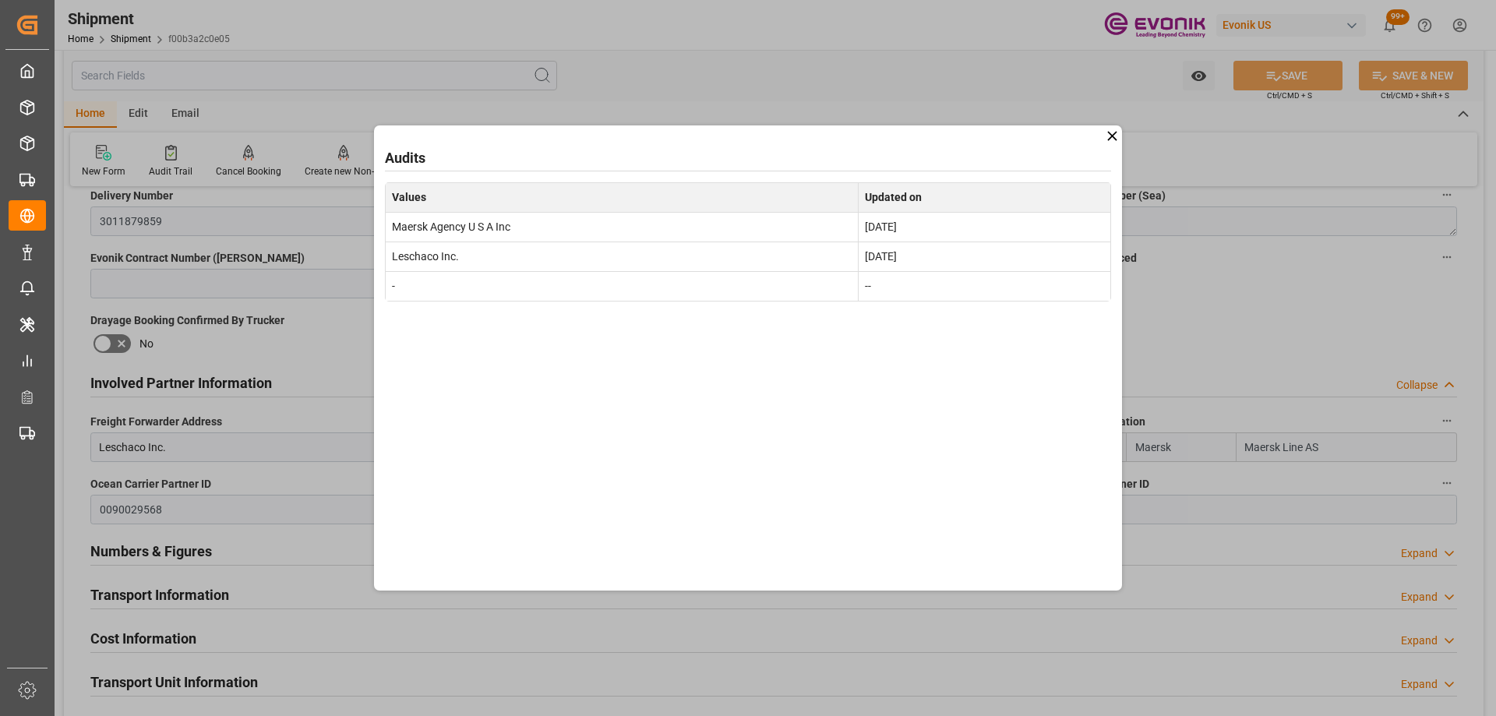
click at [1112, 139] on icon at bounding box center [1112, 136] width 16 height 16
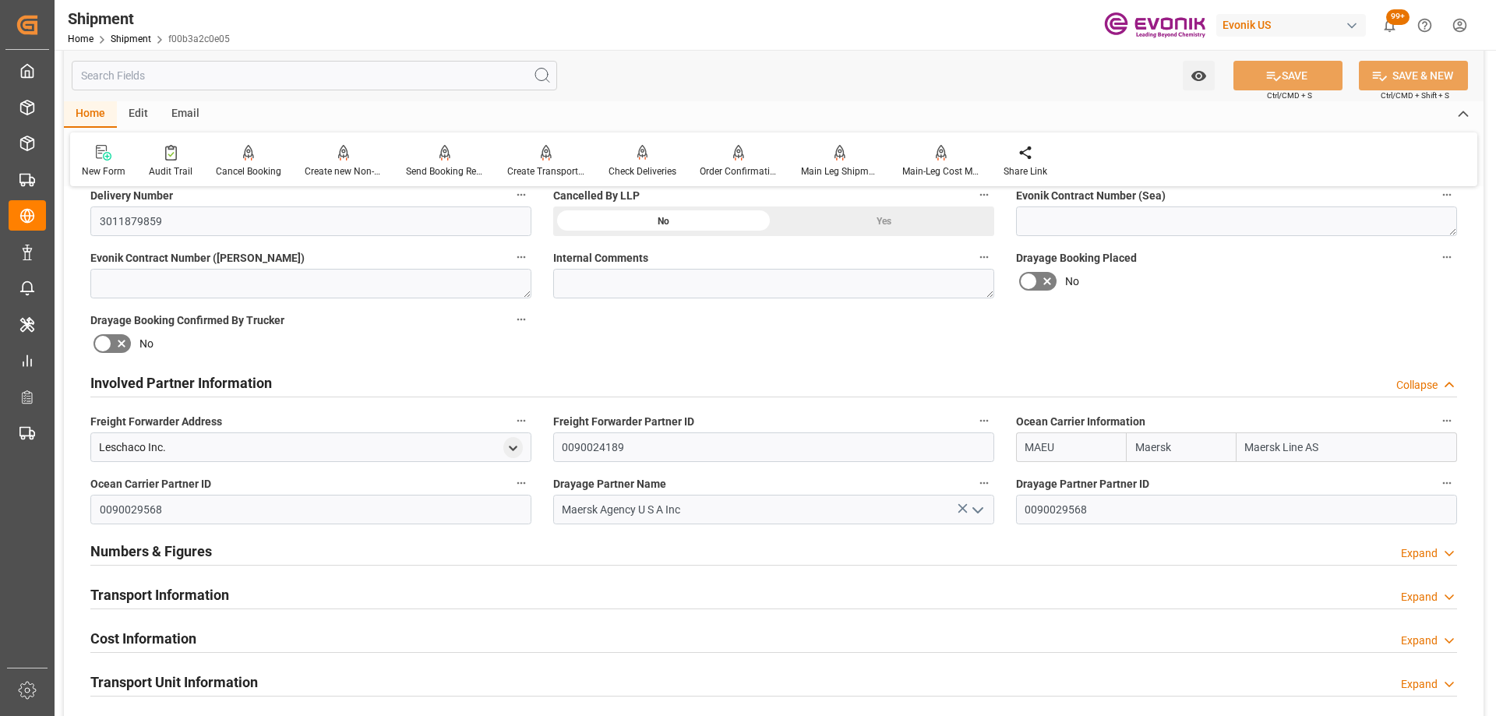
click at [1446, 420] on icon "button" at bounding box center [1447, 421] width 9 height 2
click at [1440, 425] on li "Audits" at bounding box center [1443, 420] width 79 height 26
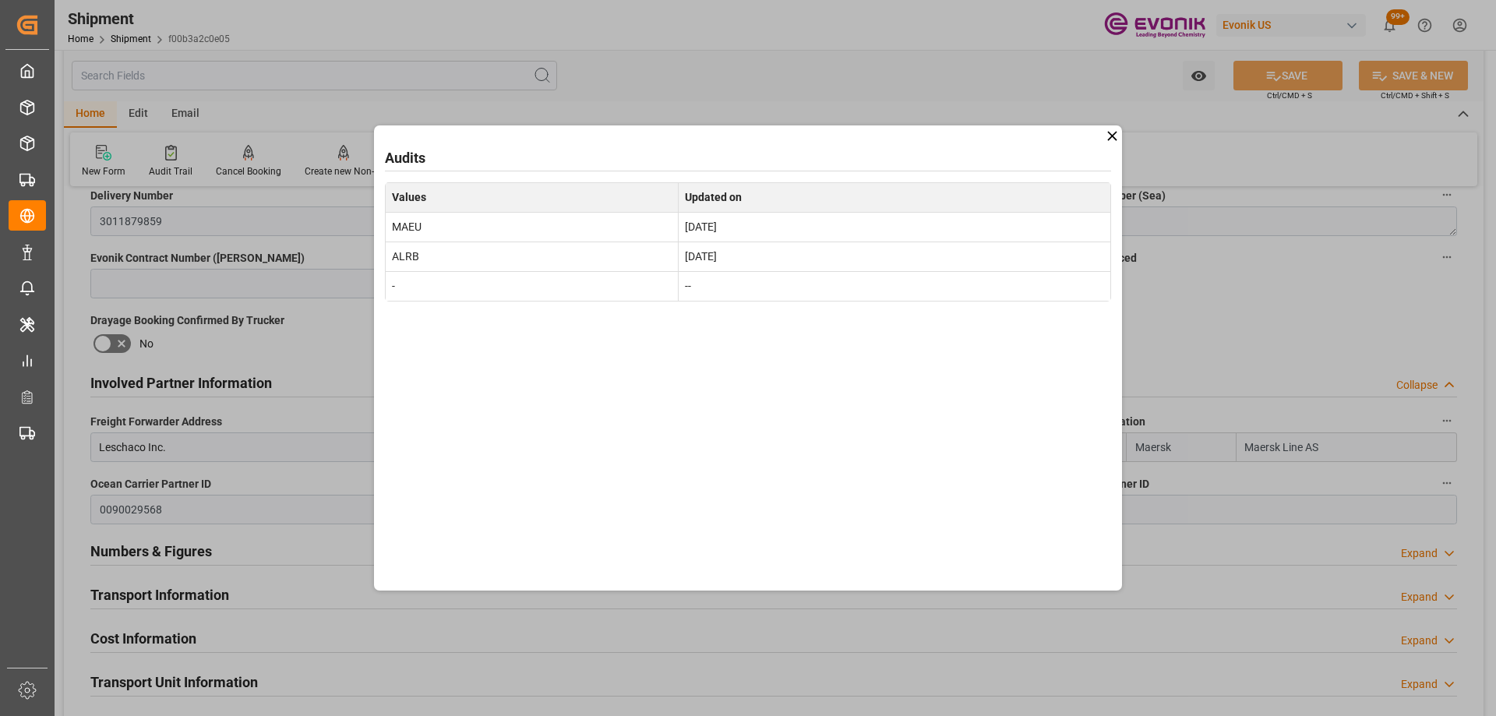
click at [1112, 139] on icon at bounding box center [1112, 136] width 16 height 16
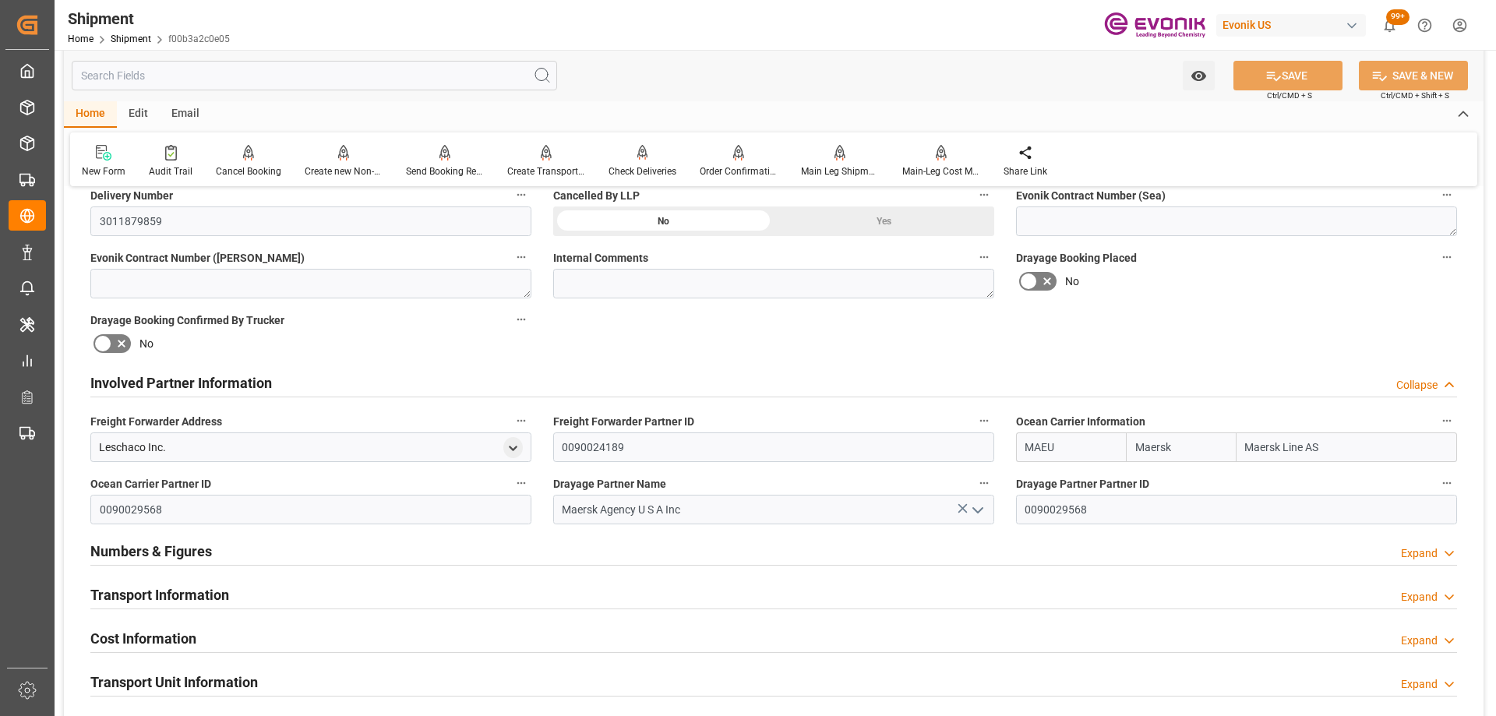
drag, startPoint x: 1111, startPoint y: 445, endPoint x: 920, endPoint y: 426, distance: 191.8
click at [920, 426] on div "Booking Confirmation Milestone Bar Collapse Submitted to FFW for Booking (Pendi…" at bounding box center [773, 366] width 1419 height 1735
type input "i"
click at [1055, 484] on b "TQMU" at bounding box center [1041, 481] width 31 height 12
type input "TQMU"
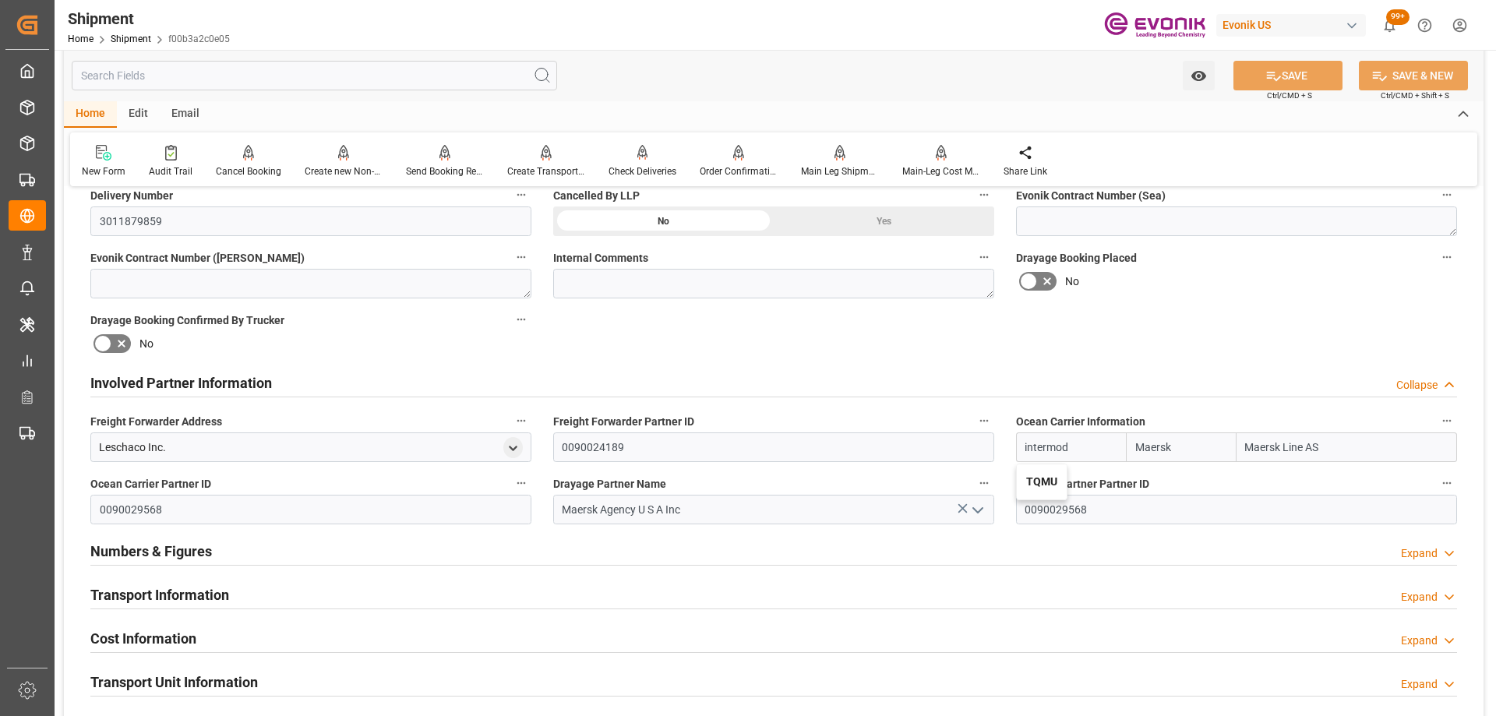
type input "TQMU"
type input "Intermodal Tank Transport"
type input "TQMU"
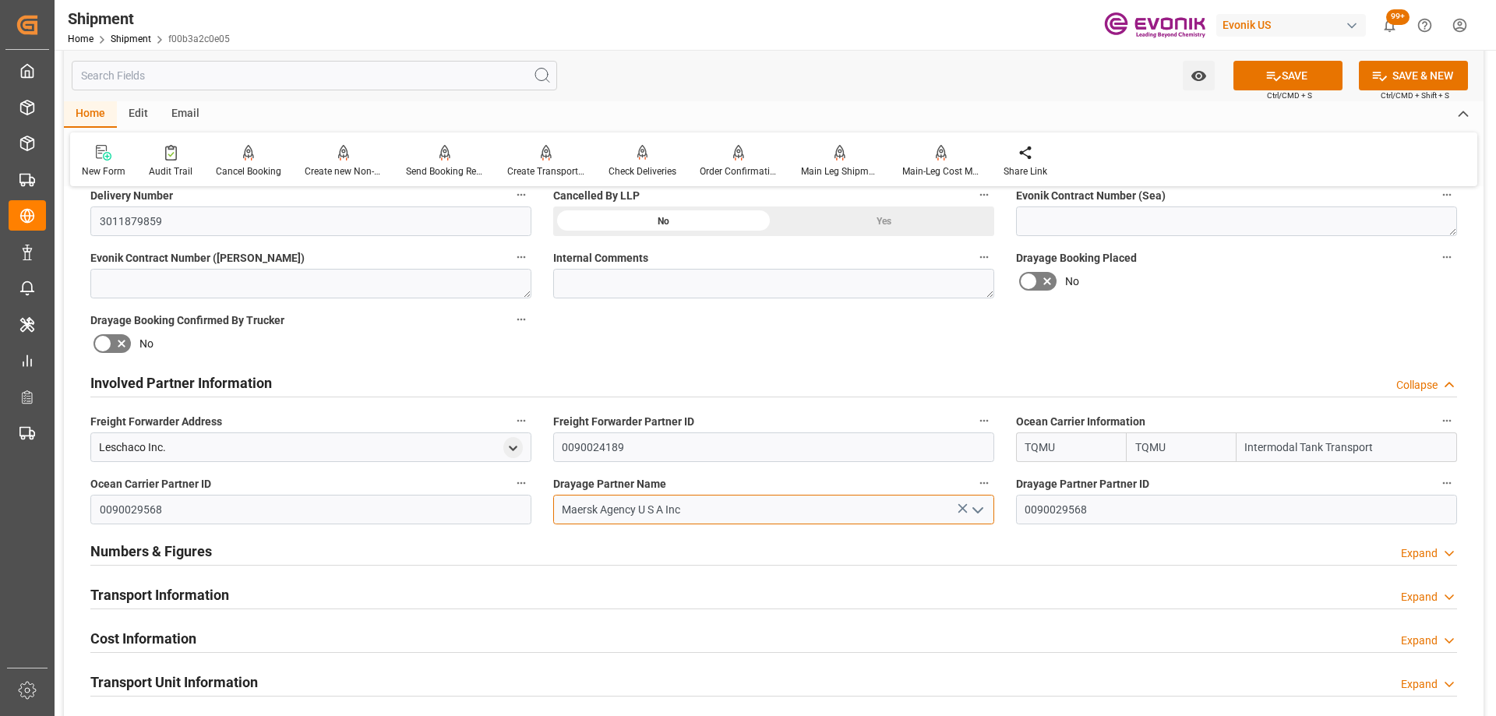
click at [770, 505] on input "Maersk Agency U S A Inc" at bounding box center [773, 510] width 441 height 30
drag, startPoint x: 714, startPoint y: 504, endPoint x: 339, endPoint y: 488, distance: 375.0
click at [339, 488] on div "Booking Confirmation Milestone Bar Collapse Submitted to FFW for Booking (Pendi…" at bounding box center [773, 366] width 1419 height 1735
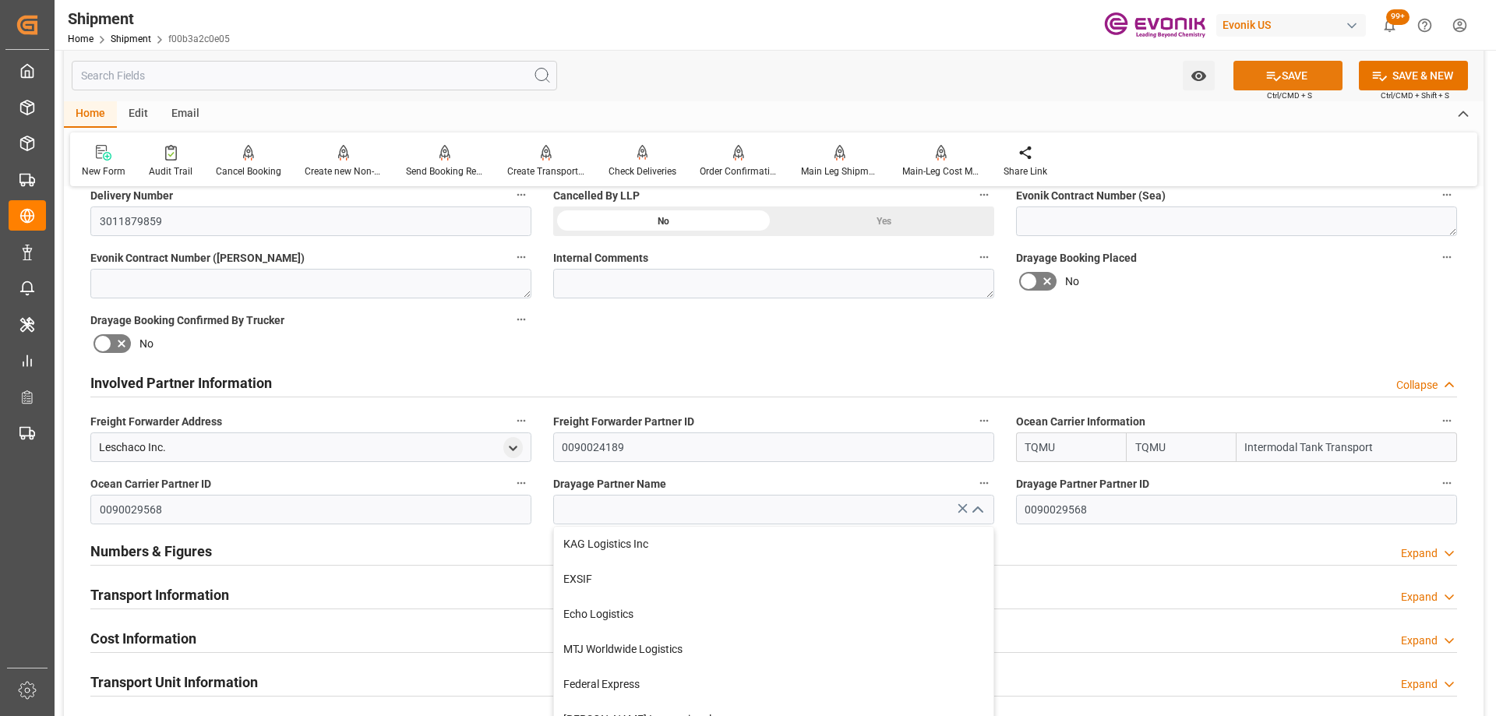
click at [1255, 79] on button "SAVE" at bounding box center [1287, 76] width 109 height 30
type input "Maersk Agency U S A Inc"
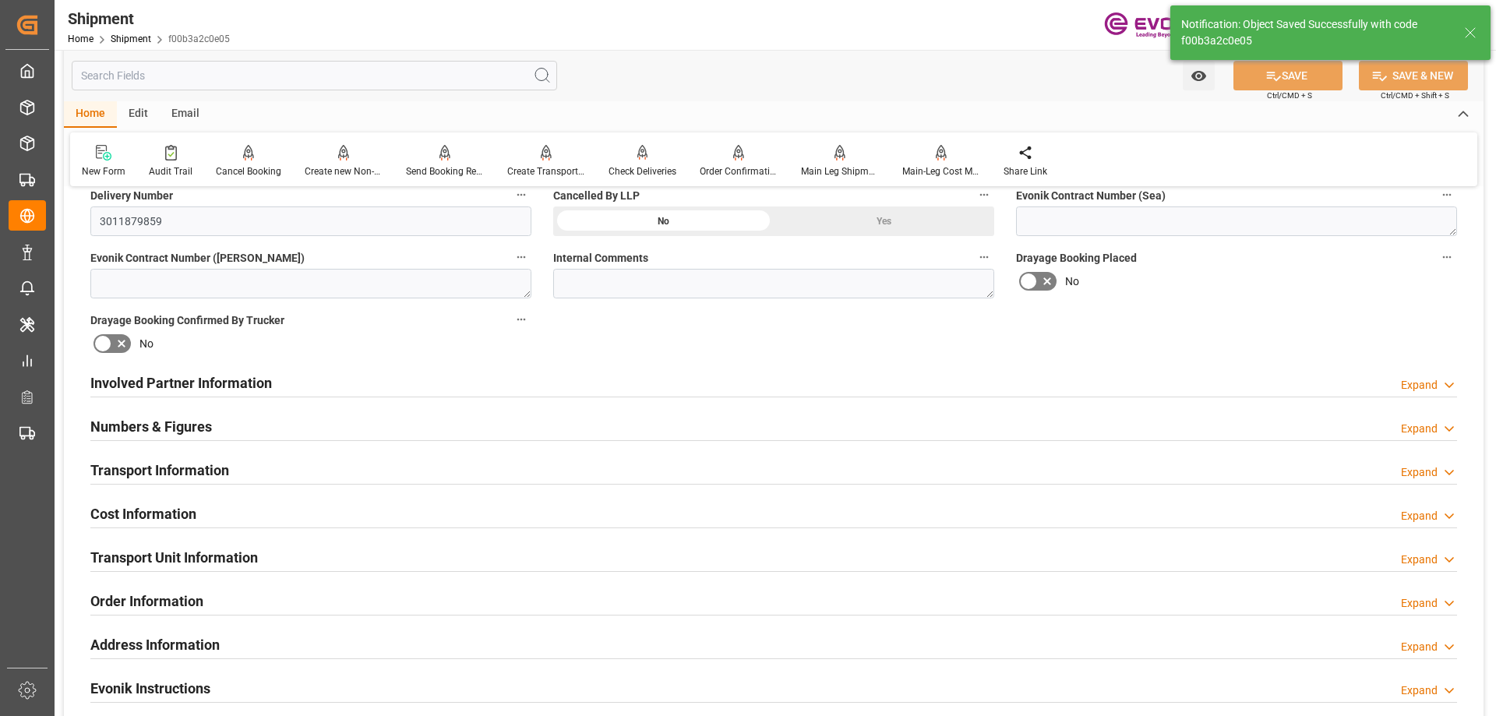
click at [332, 373] on div "Involved Partner Information Expand" at bounding box center [773, 382] width 1366 height 30
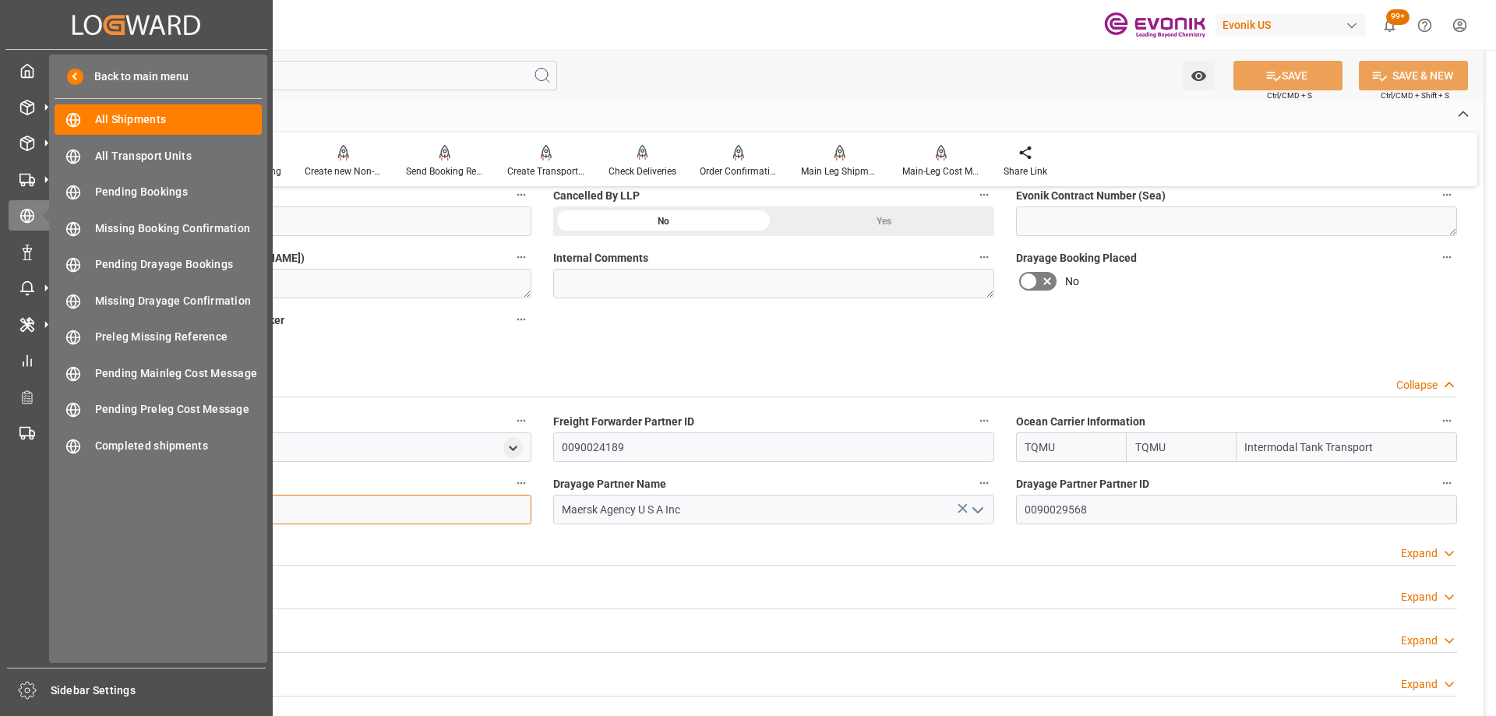
drag, startPoint x: 376, startPoint y: 500, endPoint x: 33, endPoint y: 502, distance: 342.7
click at [33, 502] on div "Created by potrace 1.15, written by Peter Selinger 2001-2017 Created by potrace…" at bounding box center [748, 358] width 1496 height 716
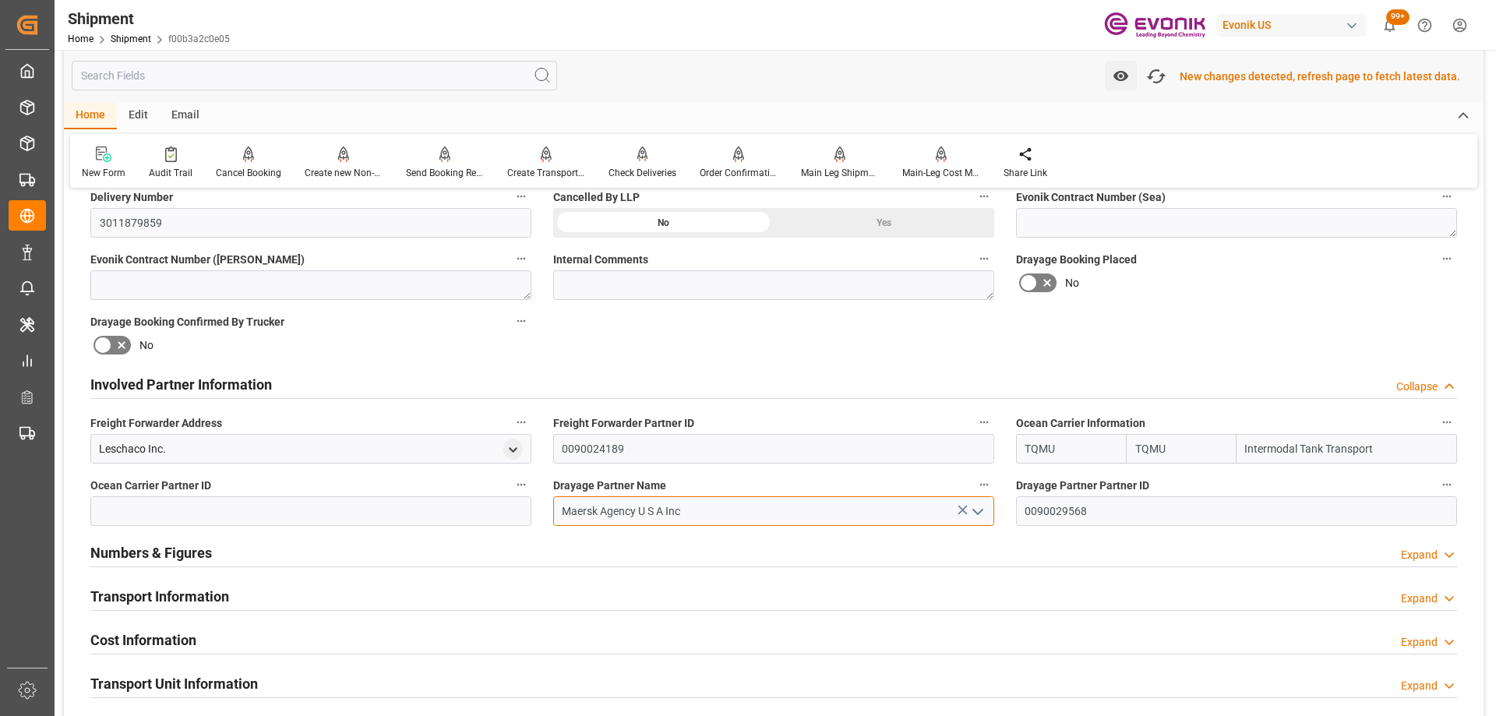
click at [388, 477] on div "Booking Confirmation Milestone Bar Collapse Submitted to FFW for Booking (Pendi…" at bounding box center [773, 368] width 1419 height 1735
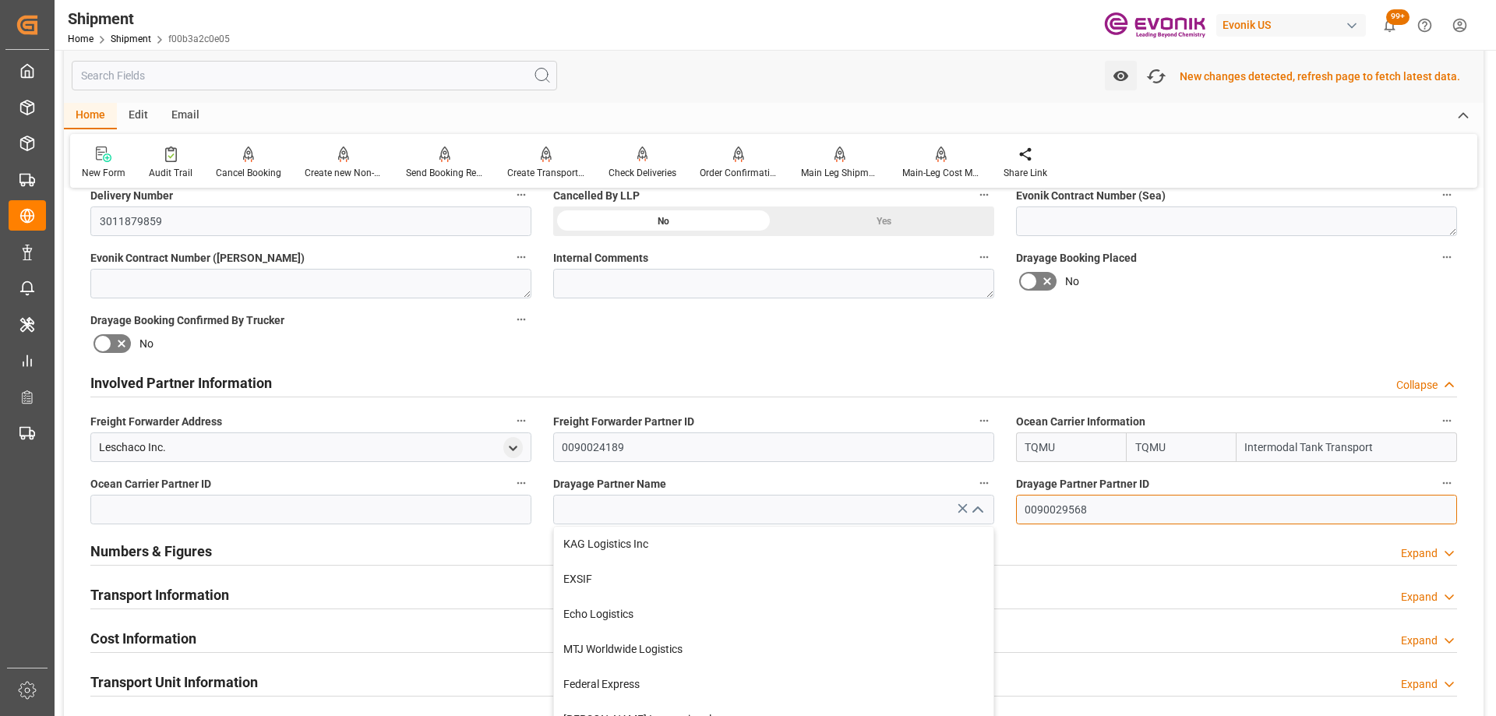
type input "Maersk Agency U S A Inc"
click at [882, 470] on div "Booking Confirmation Milestone Bar Collapse Submitted to FFW for Booking (Pendi…" at bounding box center [773, 366] width 1419 height 1735
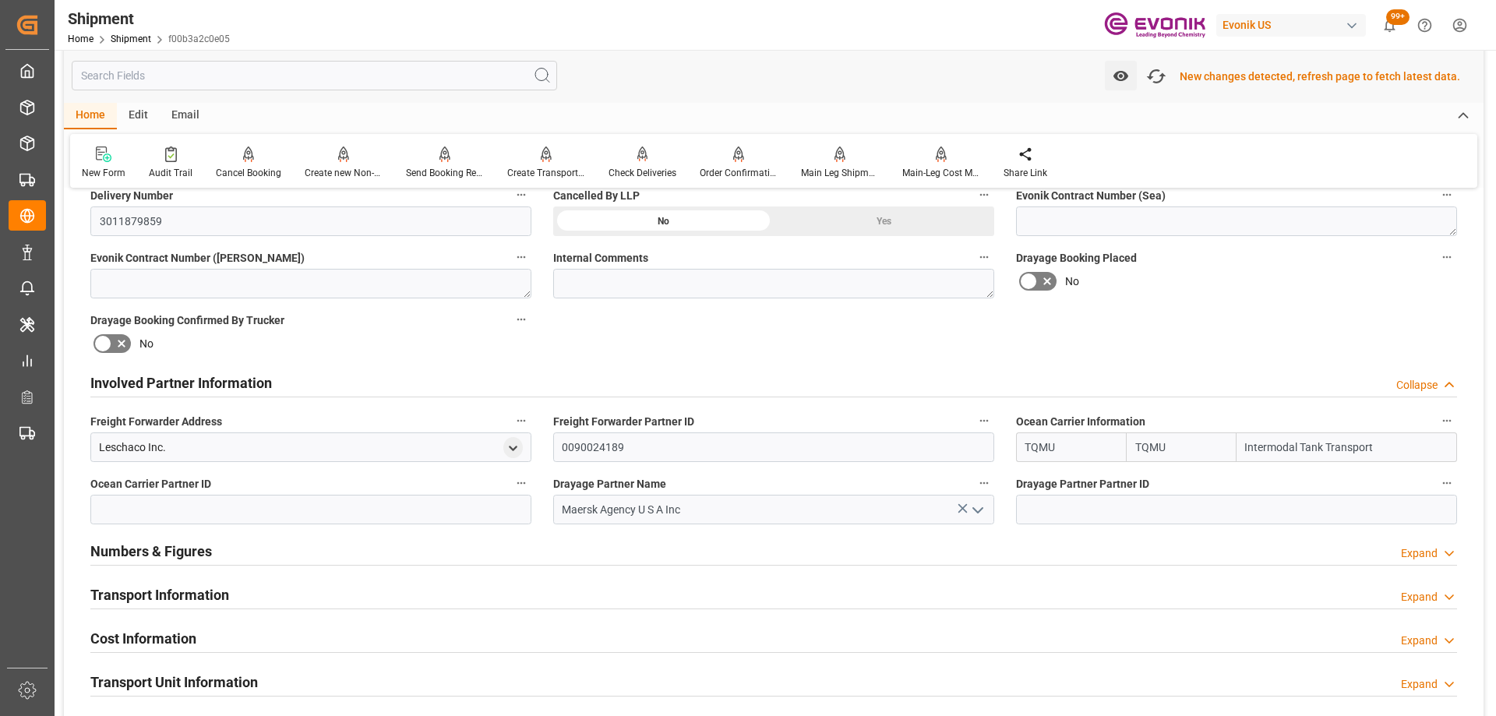
click at [1271, 332] on div "Booking Confirmation Milestone Bar Collapse Submitted to FFW for Booking (Pendi…" at bounding box center [773, 366] width 1419 height 1735
click at [1165, 80] on icon "button" at bounding box center [1155, 76] width 25 height 25
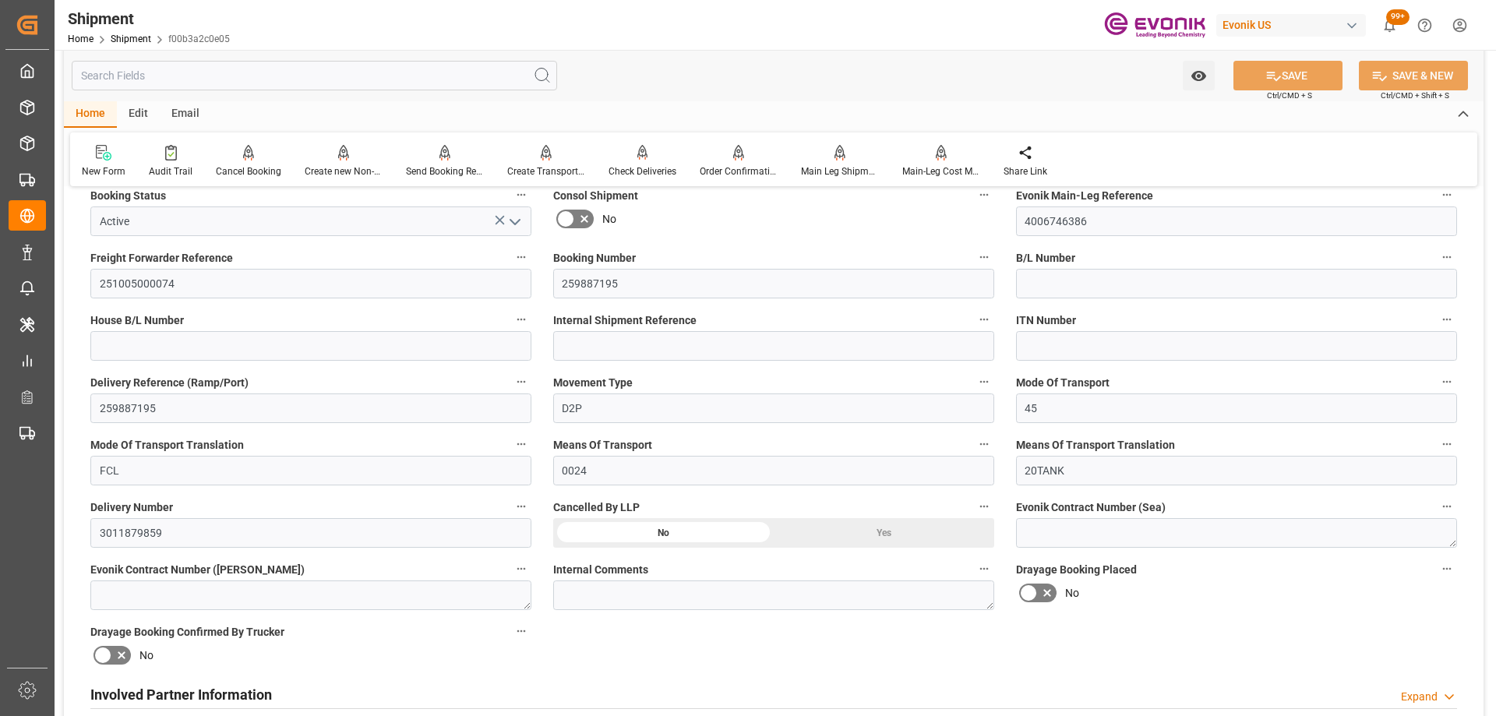
scroll to position [701, 0]
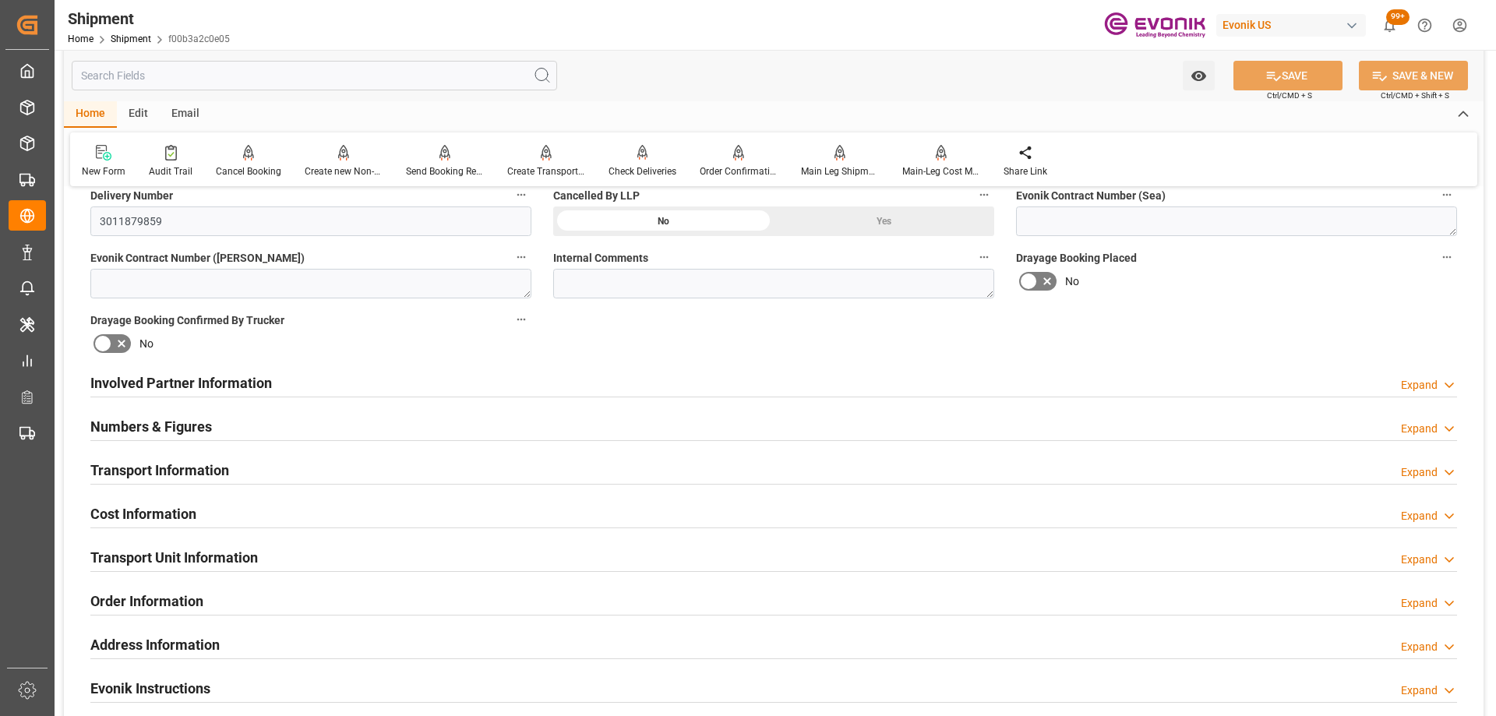
click at [439, 376] on div "Involved Partner Information Expand" at bounding box center [773, 382] width 1366 height 30
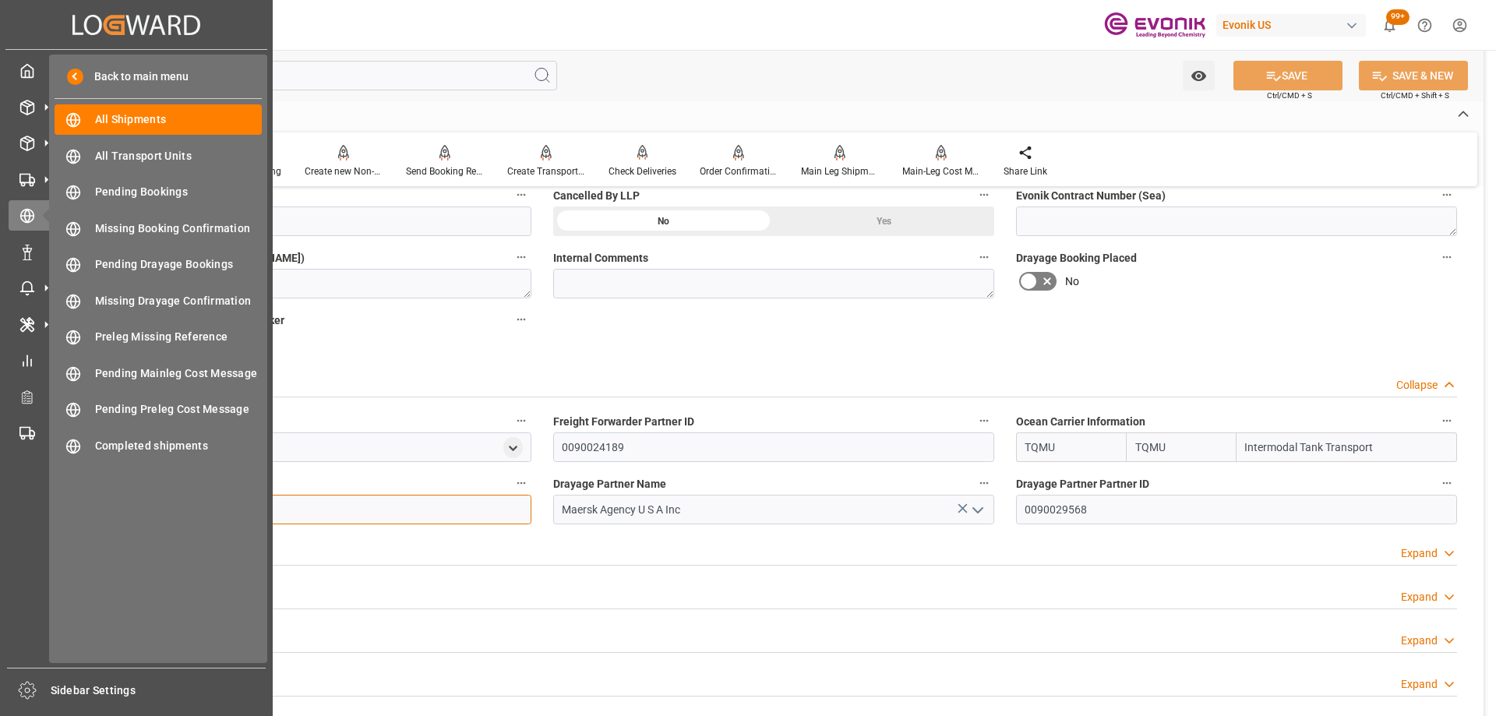
drag, startPoint x: 285, startPoint y: 519, endPoint x: -9, endPoint y: 512, distance: 294.5
click at [0, 512] on html "Created by potrace 1.15, written by Peter Selinger 2001-2017 Created by potrace…" at bounding box center [748, 358] width 1496 height 716
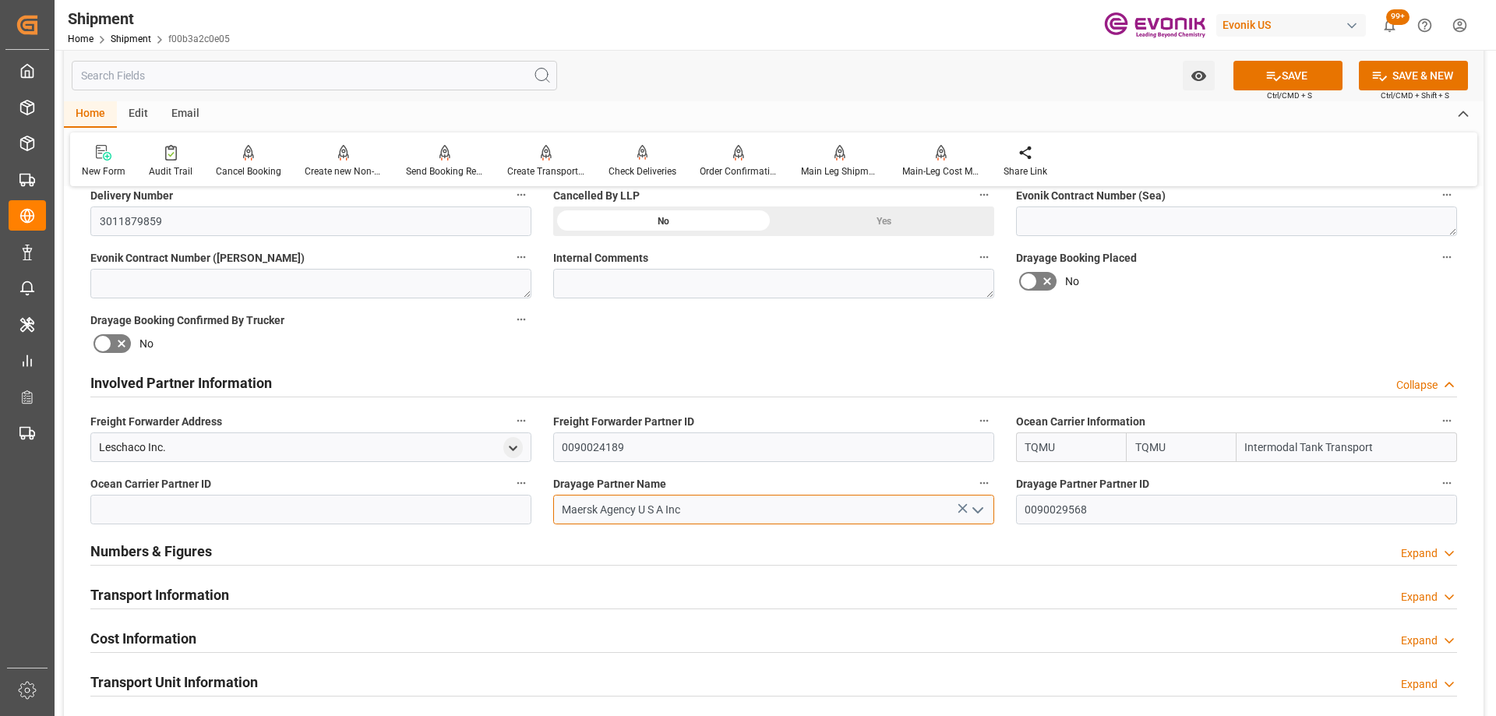
drag, startPoint x: 731, startPoint y: 514, endPoint x: 518, endPoint y: 497, distance: 214.1
click at [518, 497] on div "Booking Confirmation Milestone Bar Collapse Submitted to FFW for Booking (Pendi…" at bounding box center [773, 366] width 1419 height 1735
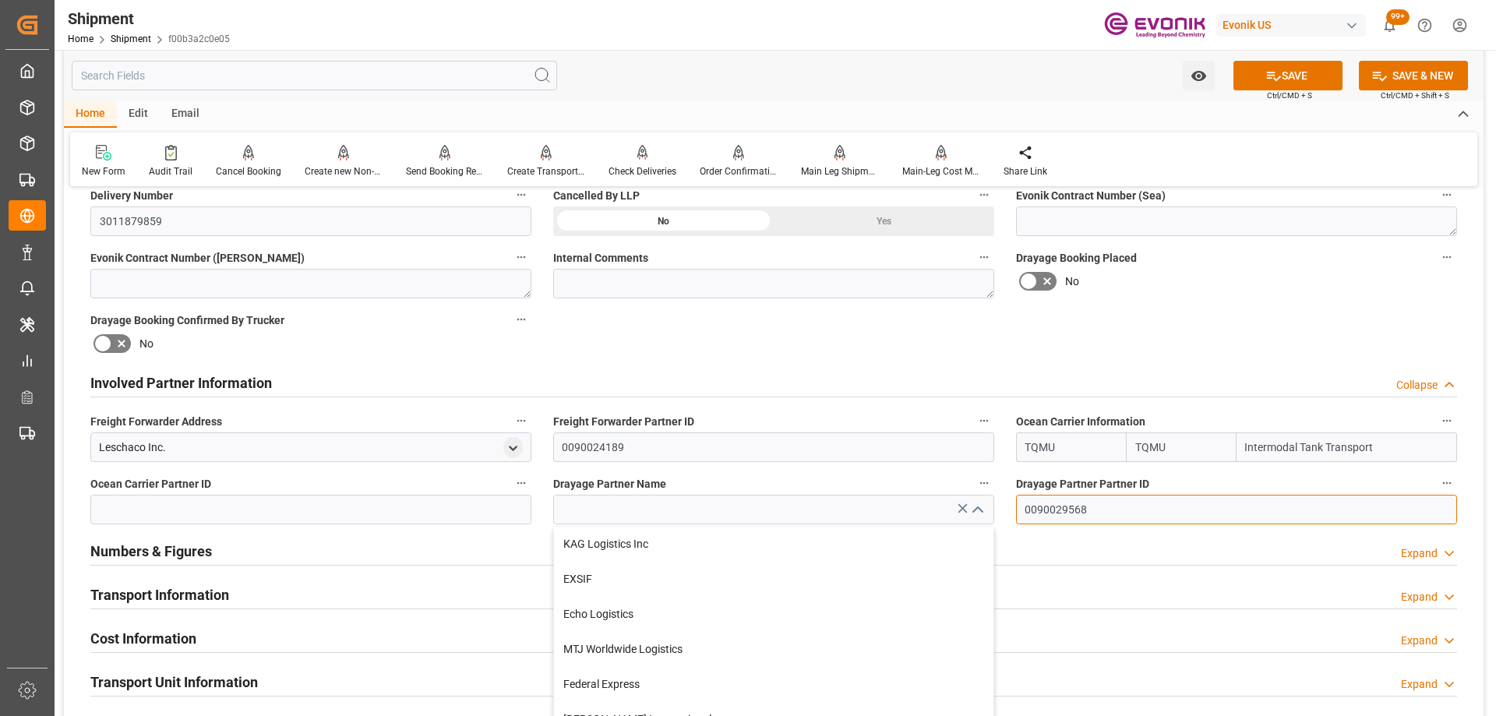
type input "Maersk Agency U S A Inc"
drag, startPoint x: 916, startPoint y: 489, endPoint x: 874, endPoint y: 488, distance: 42.1
click at [874, 488] on div "Booking Confirmation Milestone Bar Collapse Submitted to FFW for Booking (Pendi…" at bounding box center [773, 366] width 1419 height 1735
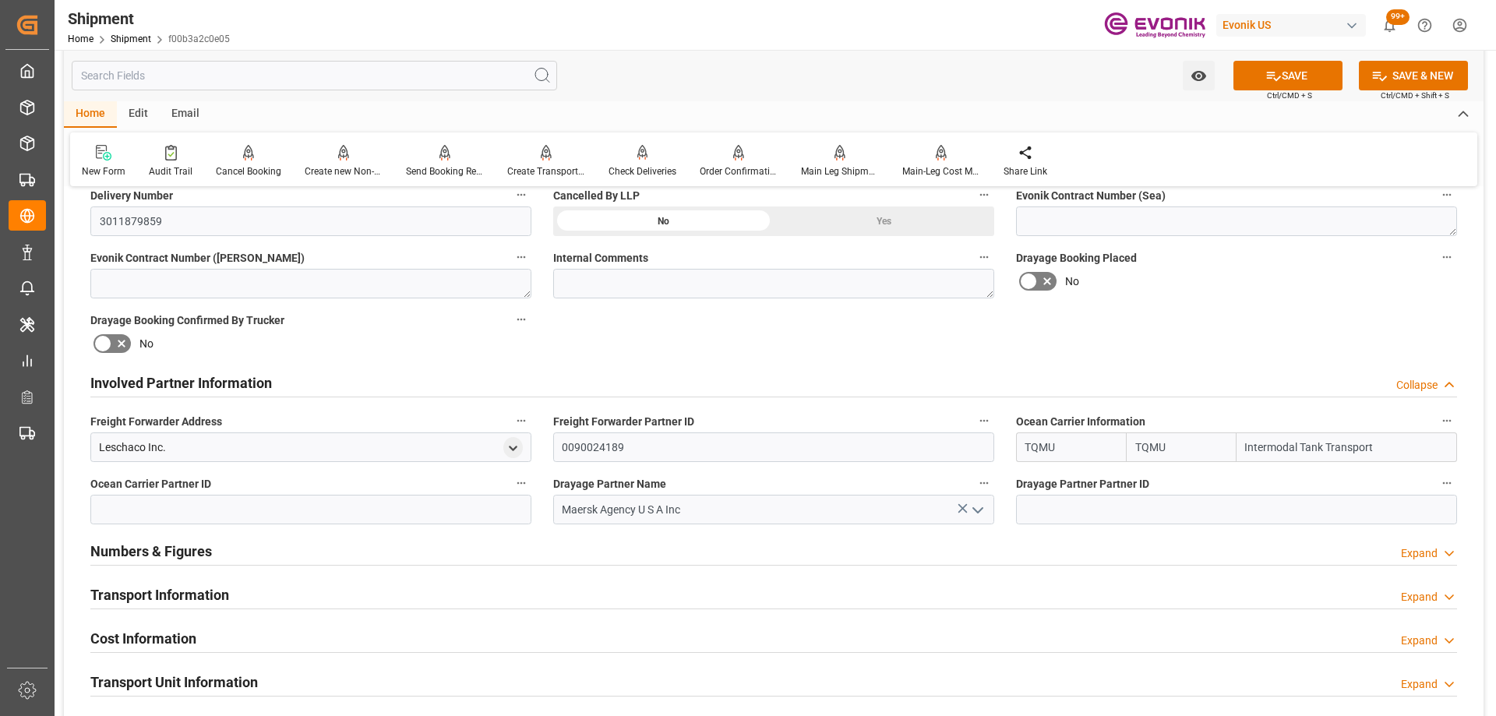
click at [980, 508] on icon "open menu" at bounding box center [977, 510] width 19 height 19
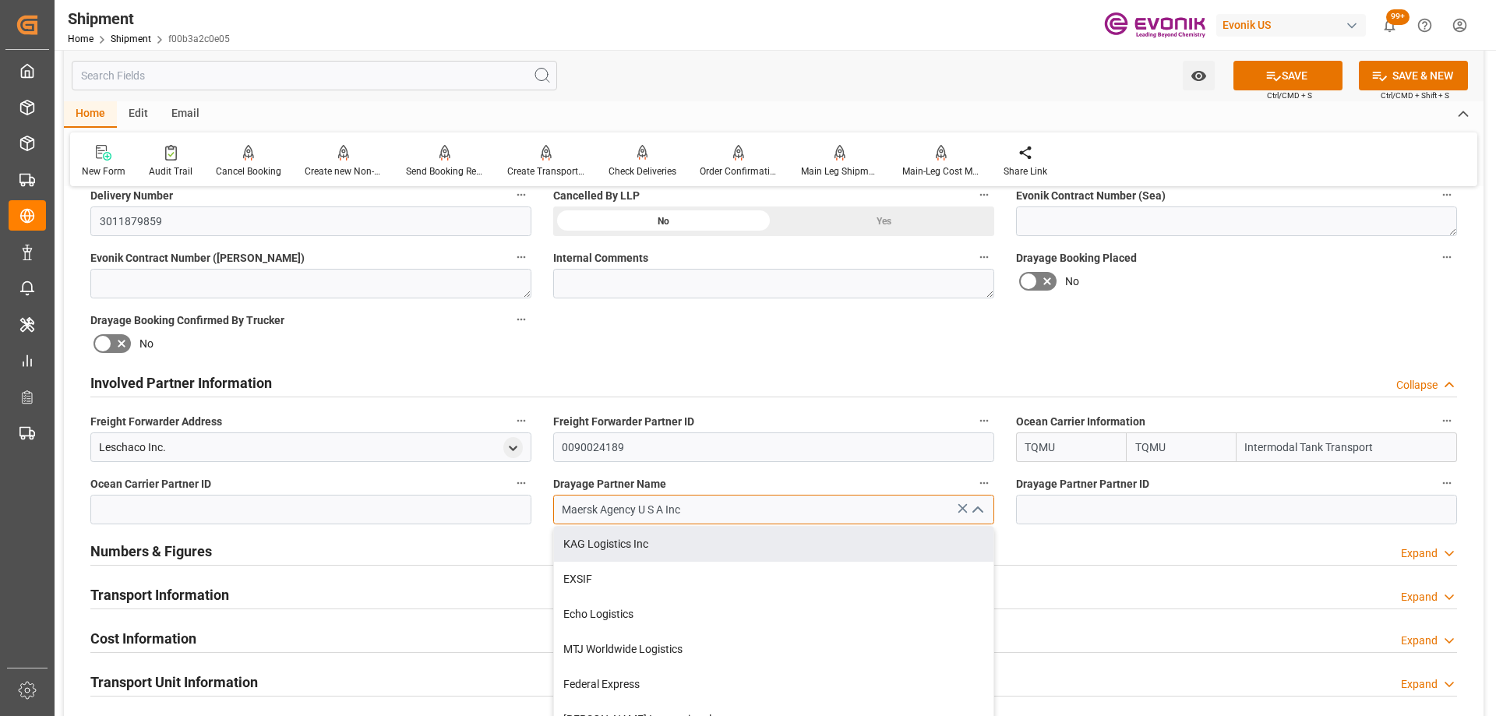
drag, startPoint x: 770, startPoint y: 495, endPoint x: 429, endPoint y: 463, distance: 341.9
click at [429, 463] on div "Booking Confirmation Milestone Bar Collapse Submitted to FFW for Booking (Pendi…" at bounding box center [773, 366] width 1419 height 1735
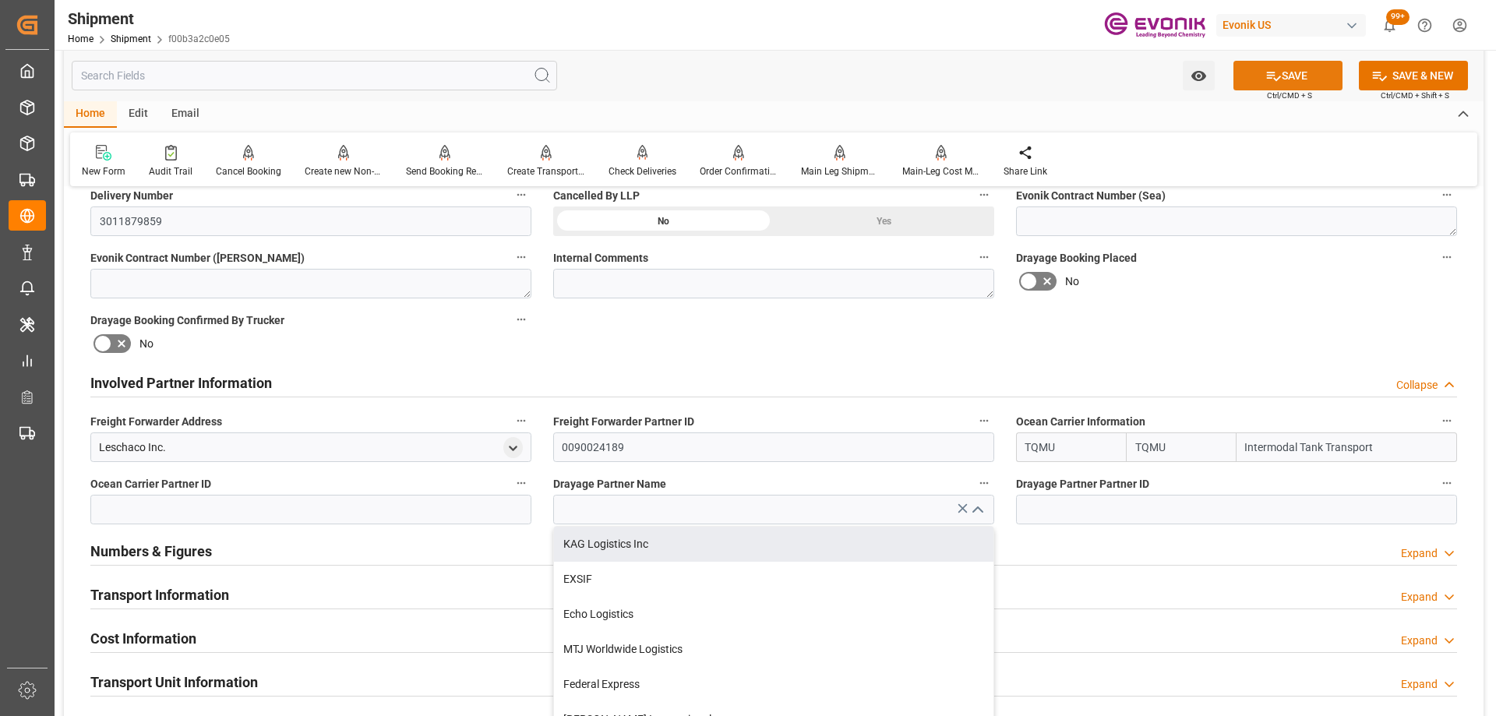
click at [1256, 76] on button "SAVE" at bounding box center [1287, 76] width 109 height 30
type input "Maersk Agency U S A Inc"
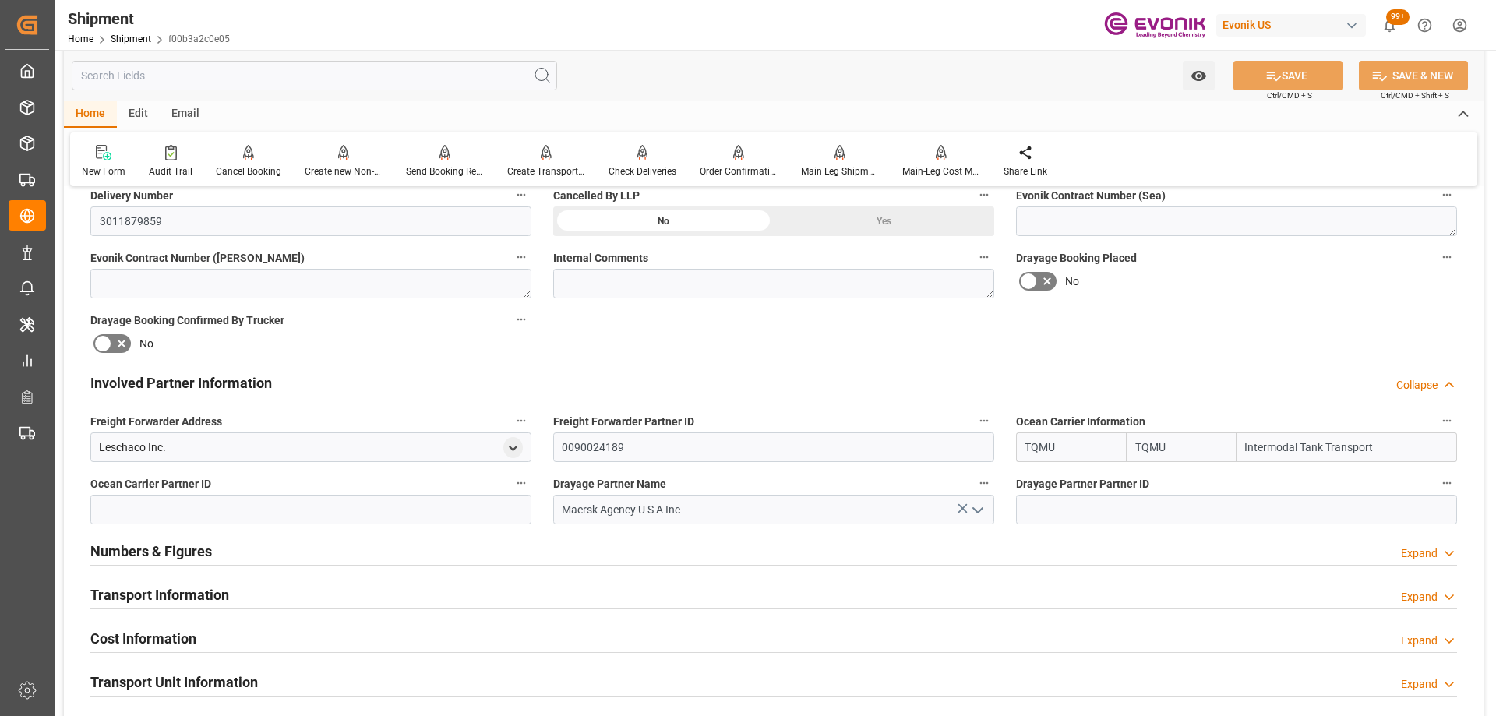
click at [962, 507] on icon at bounding box center [962, 508] width 9 height 9
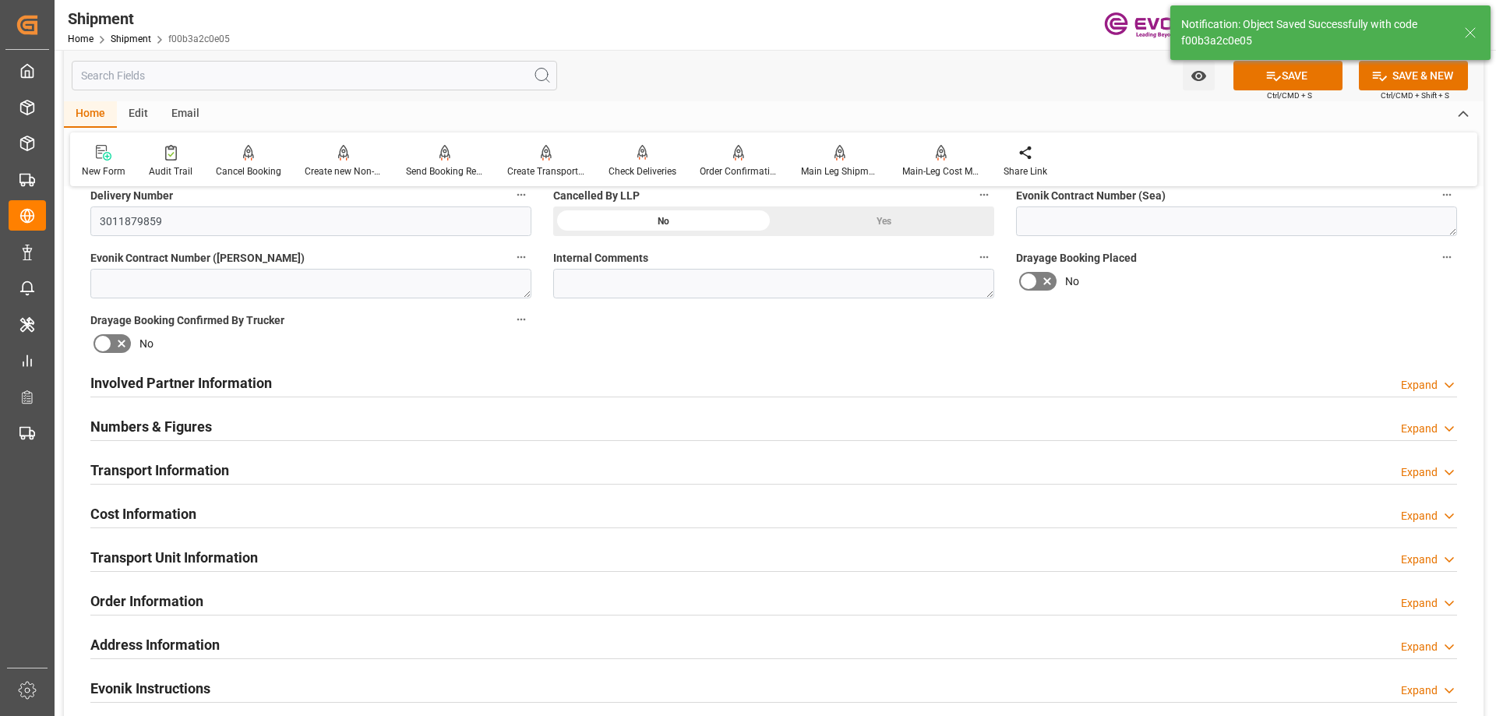
type input "Maersk Agency U S A Inc"
click at [696, 382] on div "Involved Partner Information Expand" at bounding box center [773, 382] width 1366 height 30
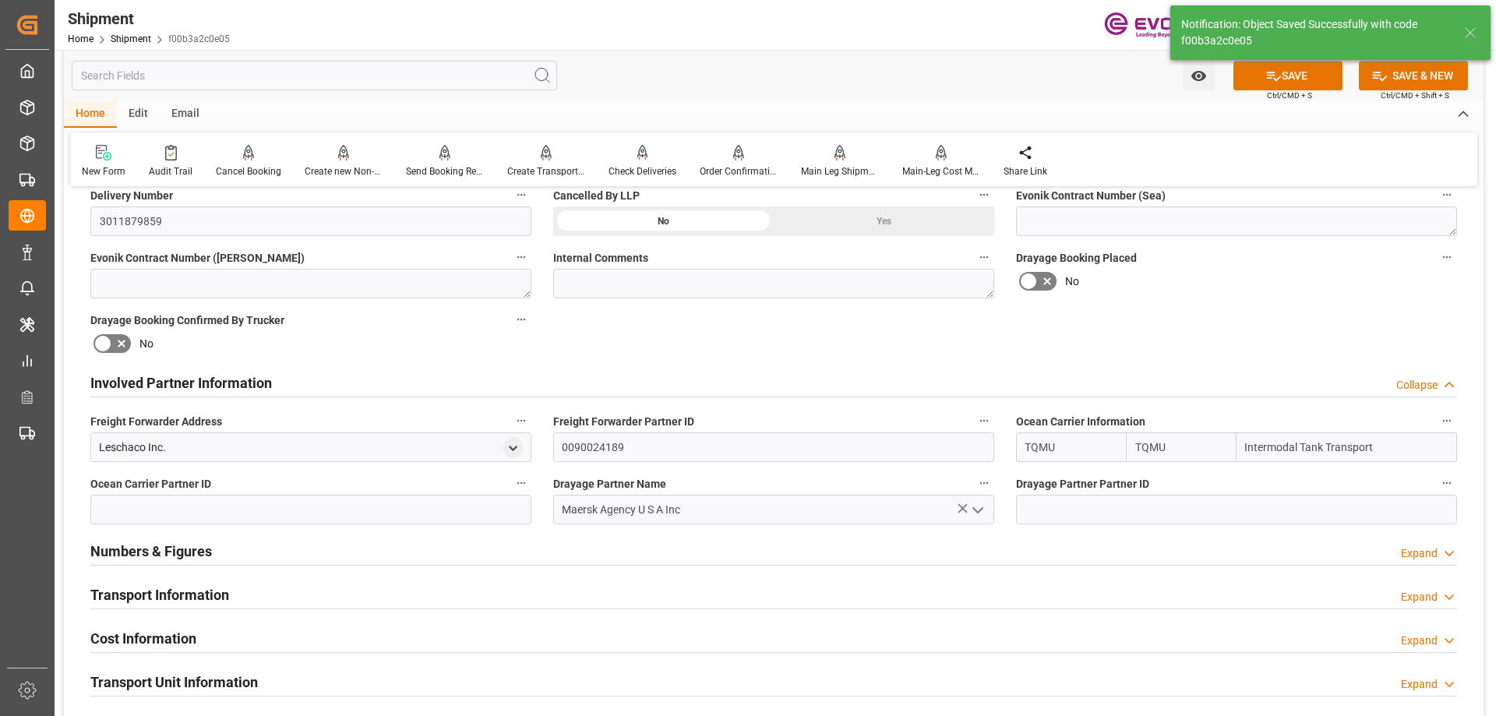
click at [964, 505] on icon at bounding box center [962, 508] width 16 height 16
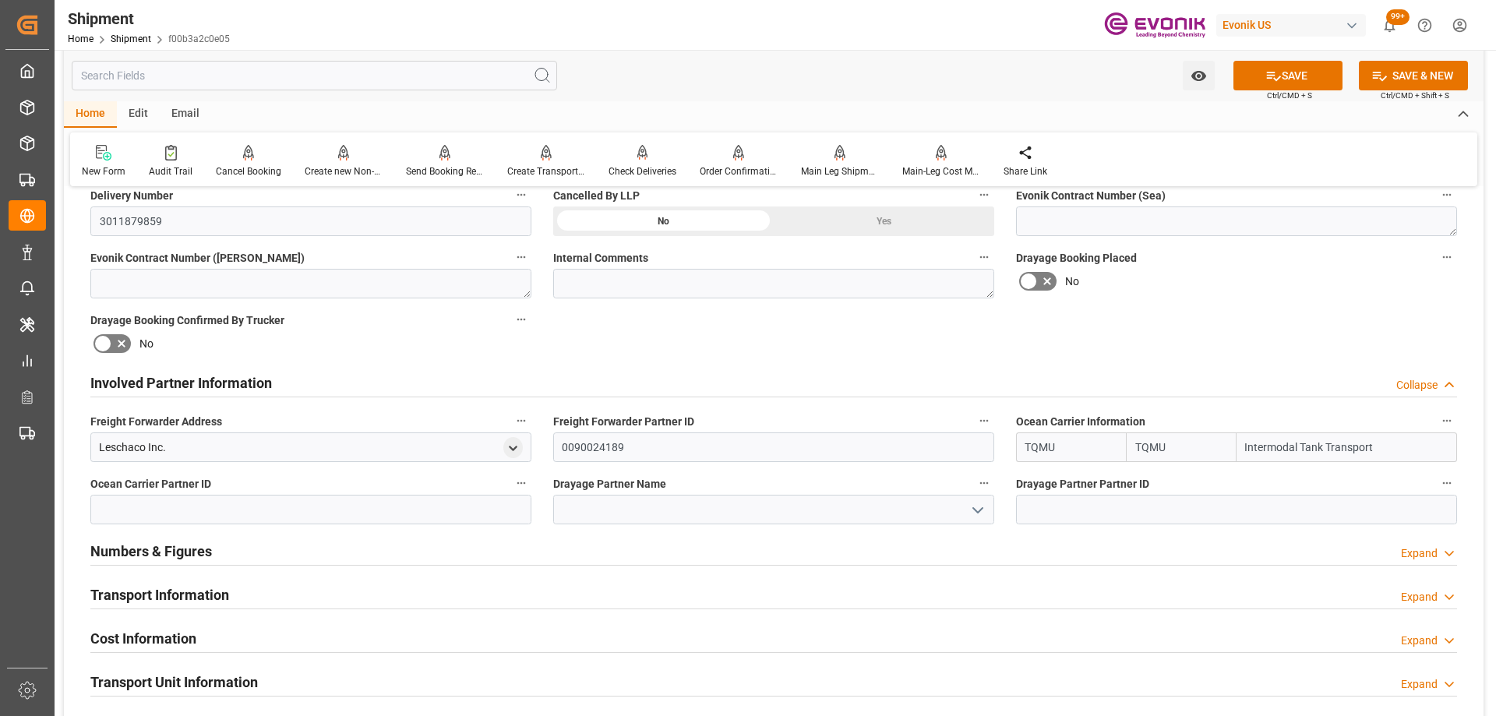
drag, startPoint x: 1093, startPoint y: 449, endPoint x: 990, endPoint y: 445, distance: 102.9
click at [990, 445] on div "Booking Confirmation Milestone Bar Collapse Submitted to FFW for Booking (Pendi…" at bounding box center [773, 366] width 1419 height 1735
click at [1046, 484] on b "TQMU" at bounding box center [1041, 481] width 31 height 12
type input "TQMU"
click at [1274, 84] on button "SAVE" at bounding box center [1287, 76] width 109 height 30
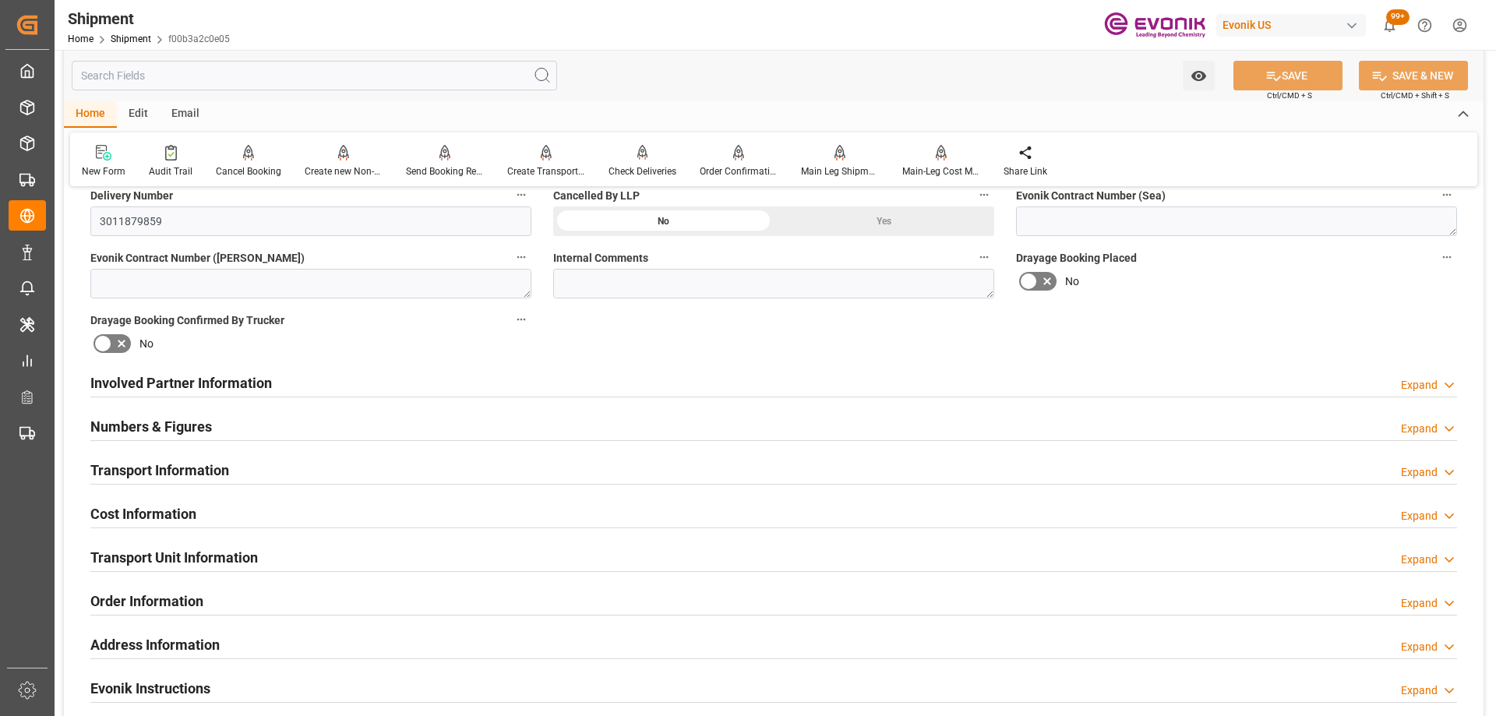
click at [359, 375] on div "Involved Partner Information Expand" at bounding box center [773, 382] width 1366 height 30
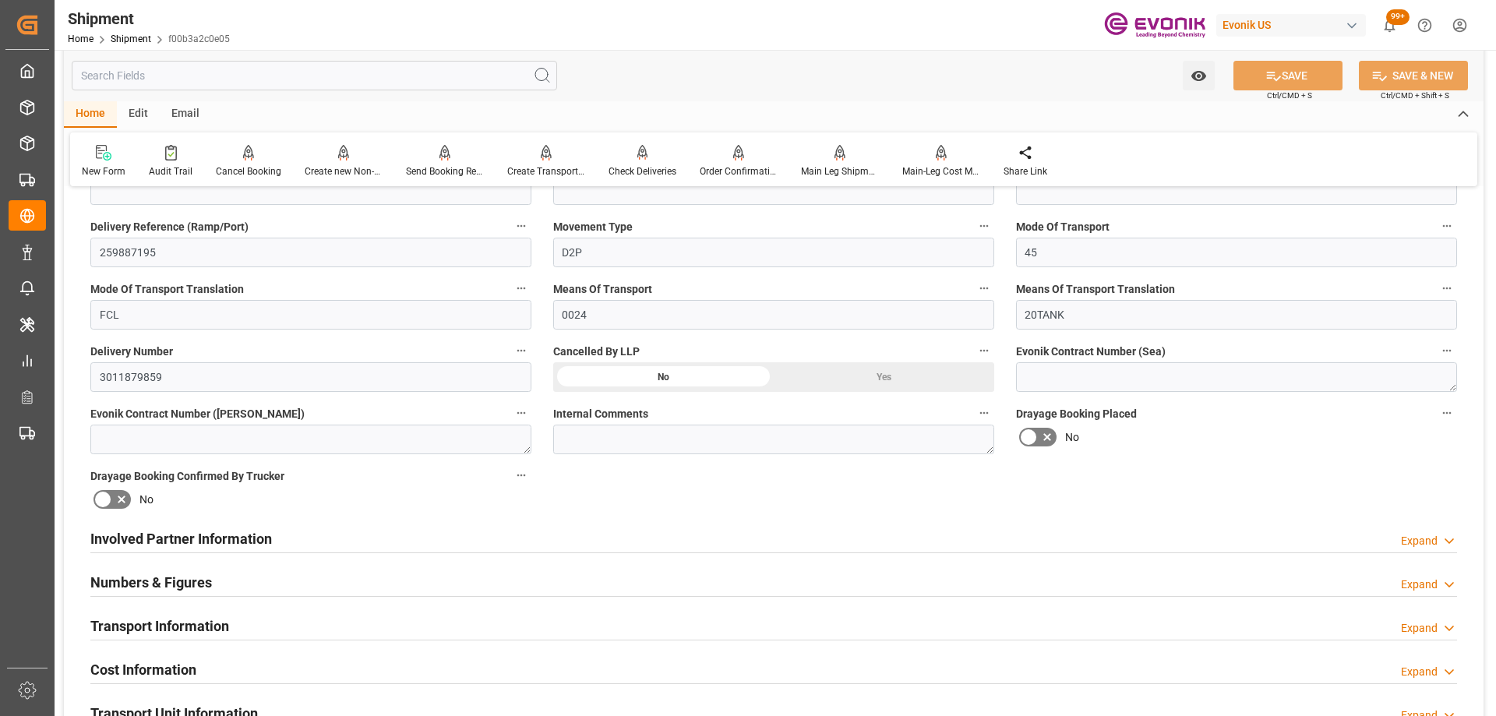
scroll to position [623, 0]
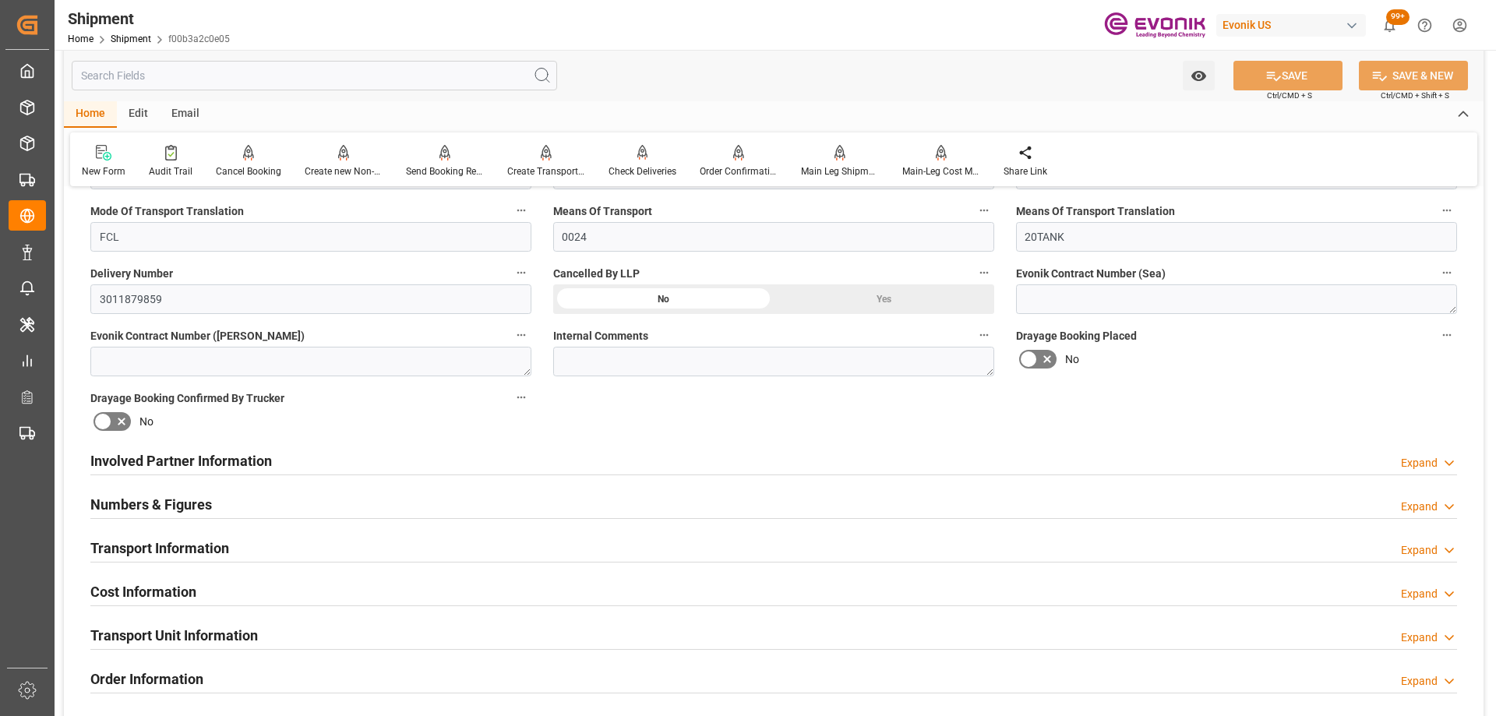
click at [317, 454] on div "Involved Partner Information Expand" at bounding box center [773, 460] width 1366 height 30
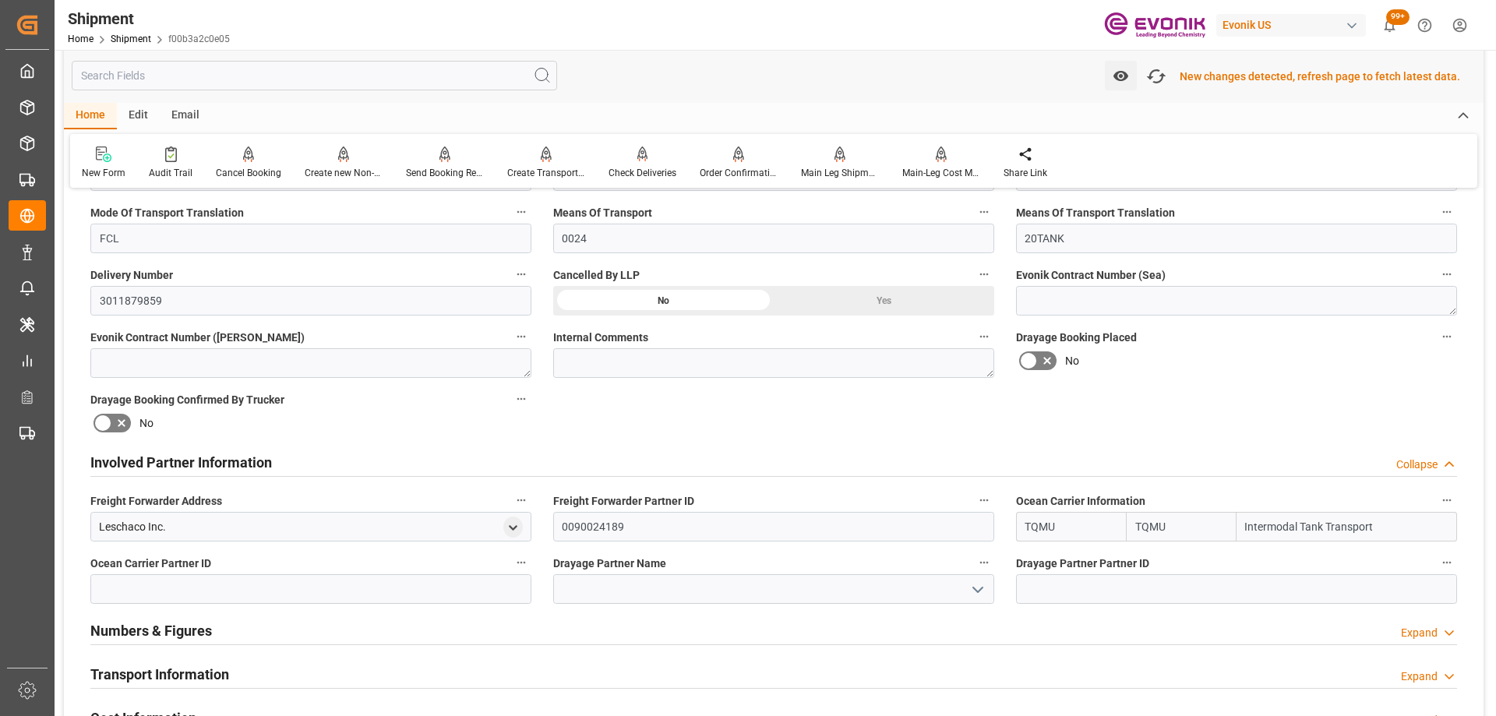
scroll to position [625, 0]
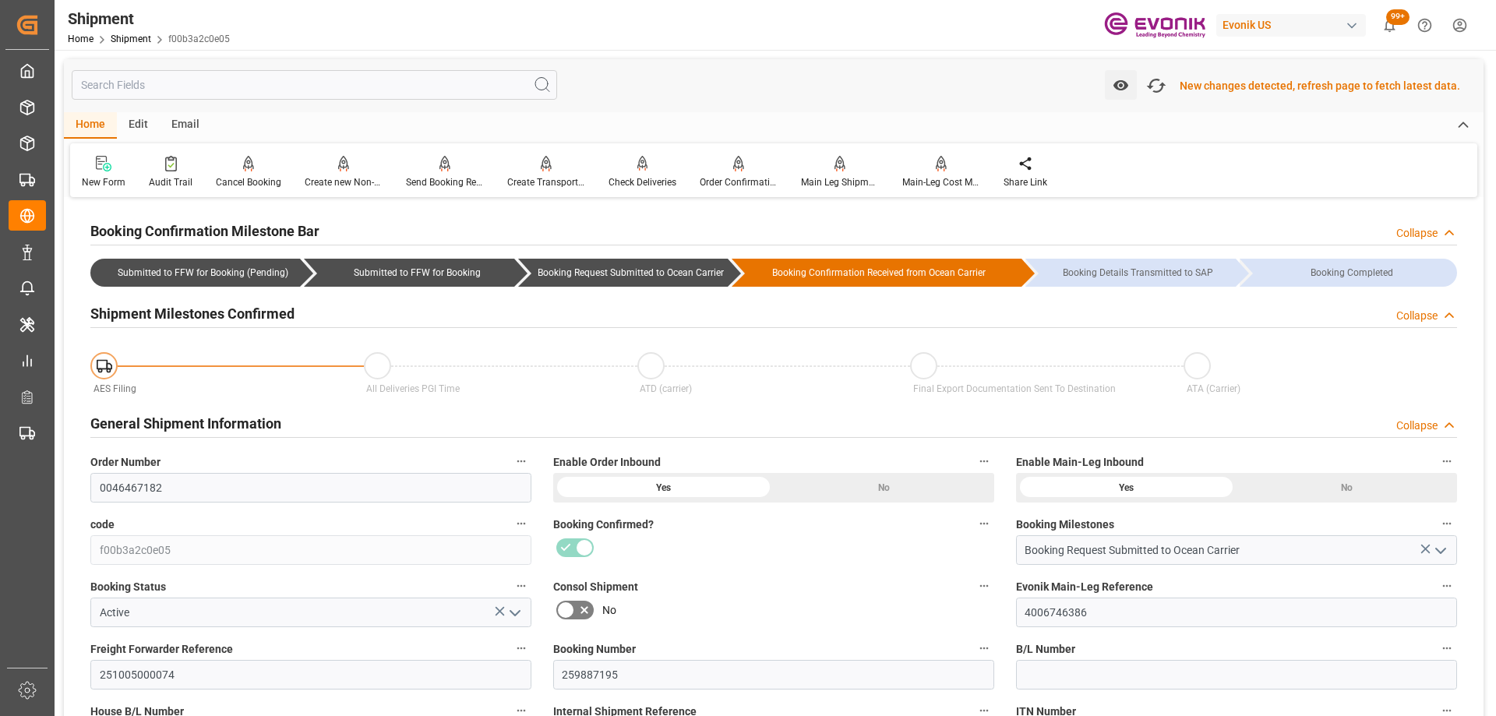
scroll to position [625, 0]
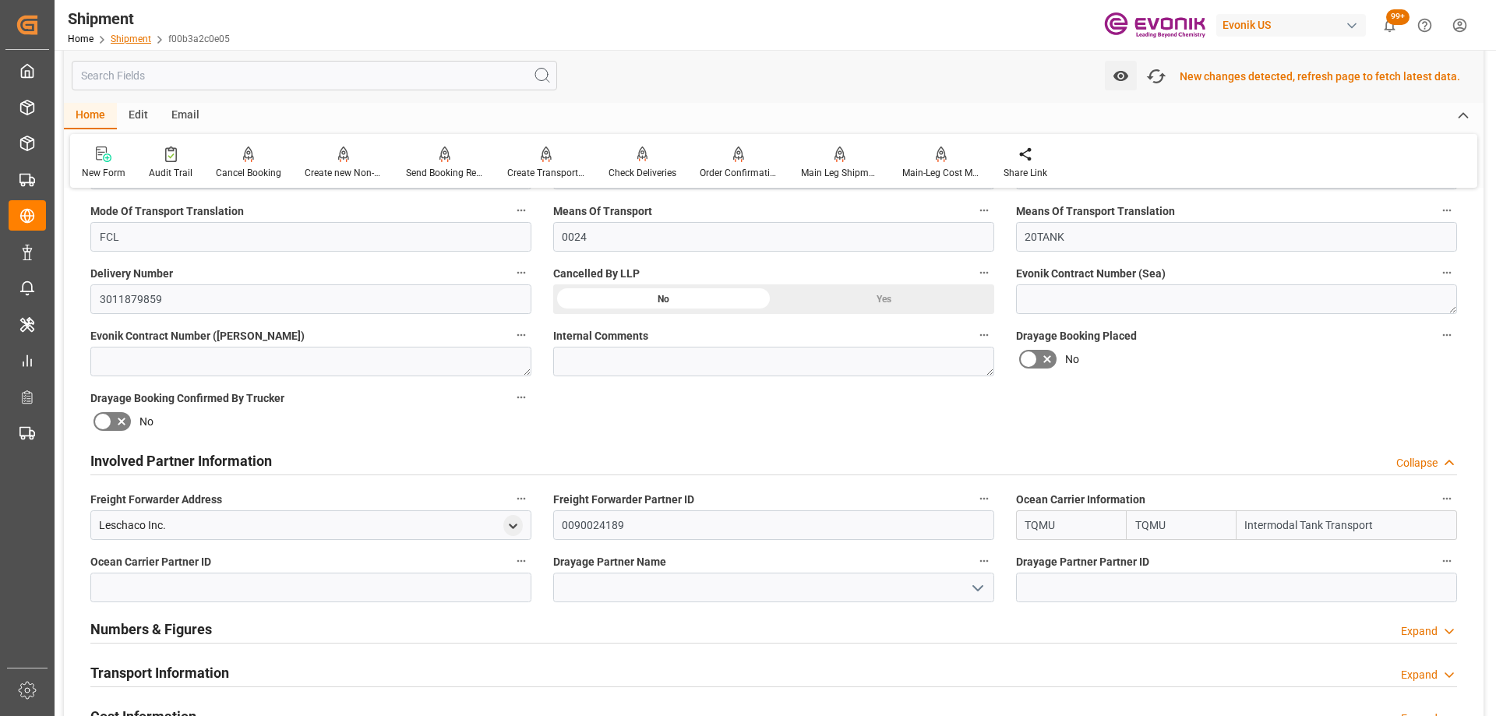
click at [138, 39] on link "Shipment" at bounding box center [131, 38] width 41 height 11
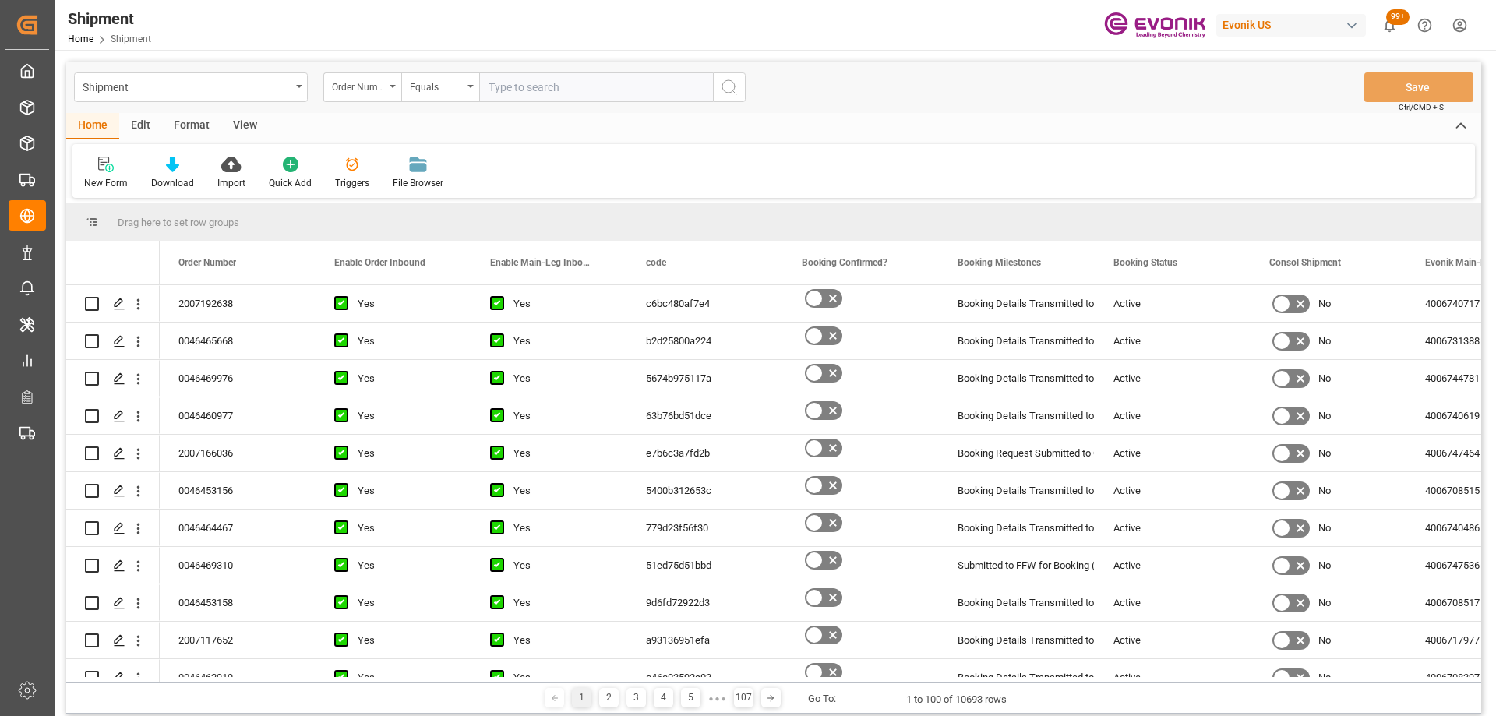
click at [513, 86] on input "text" at bounding box center [596, 87] width 234 height 30
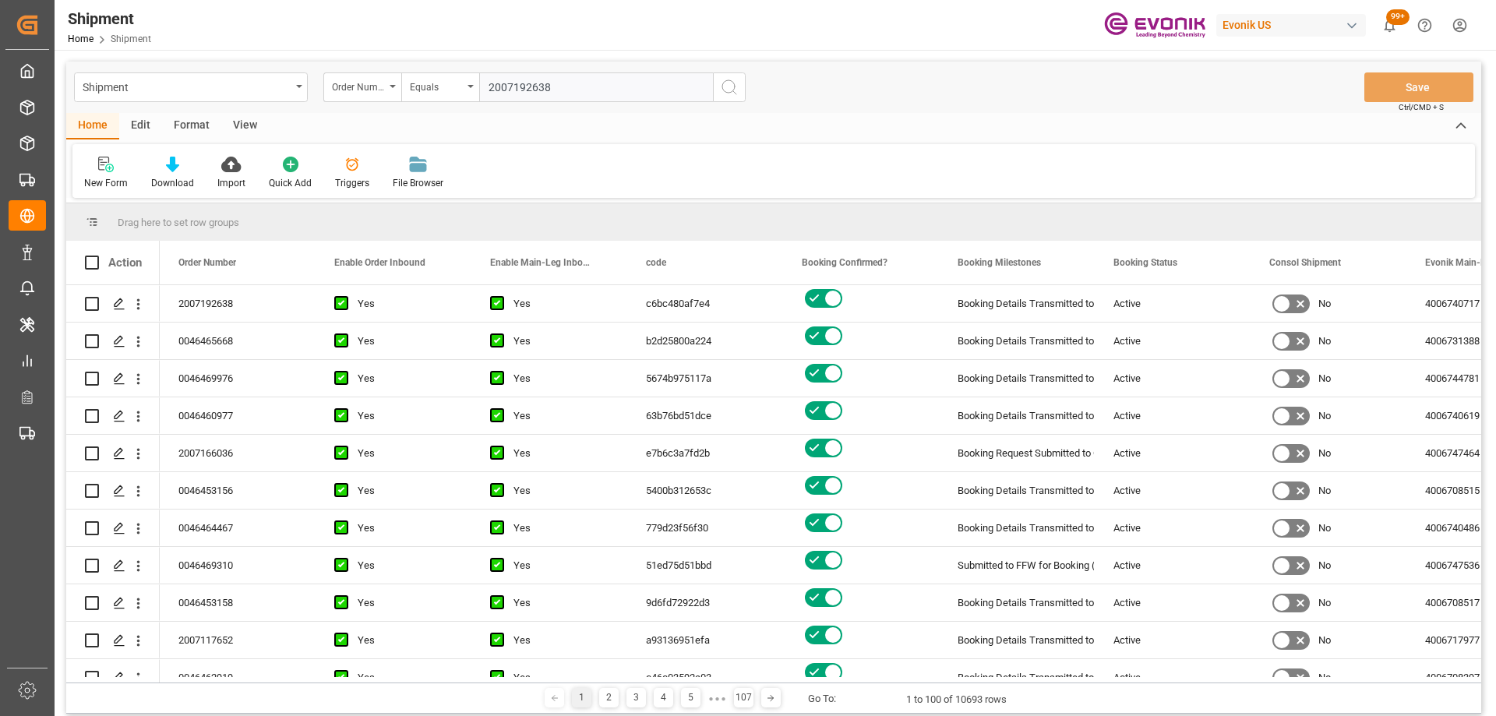
type input "2007192638"
click at [734, 84] on circle "search button" at bounding box center [728, 86] width 12 height 12
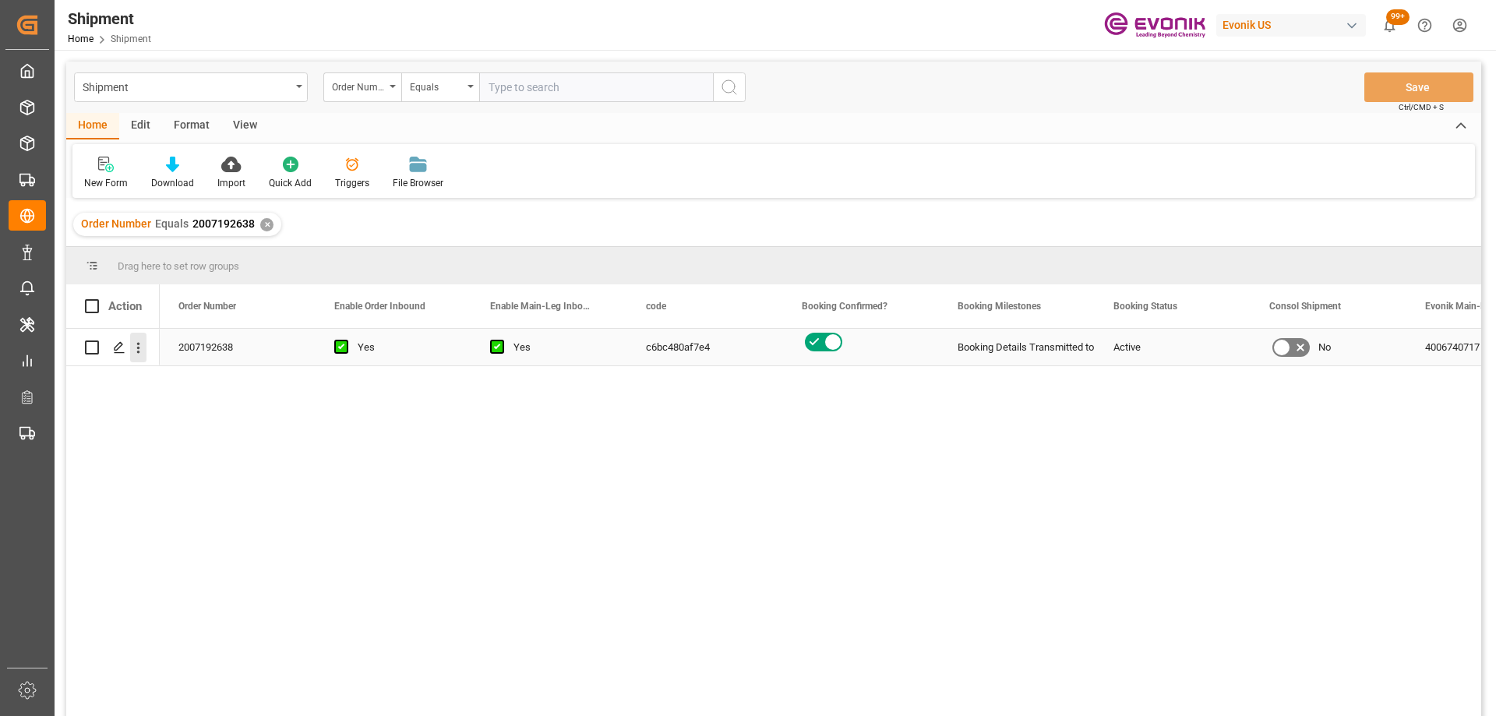
click at [140, 344] on icon "open menu" at bounding box center [138, 348] width 16 height 16
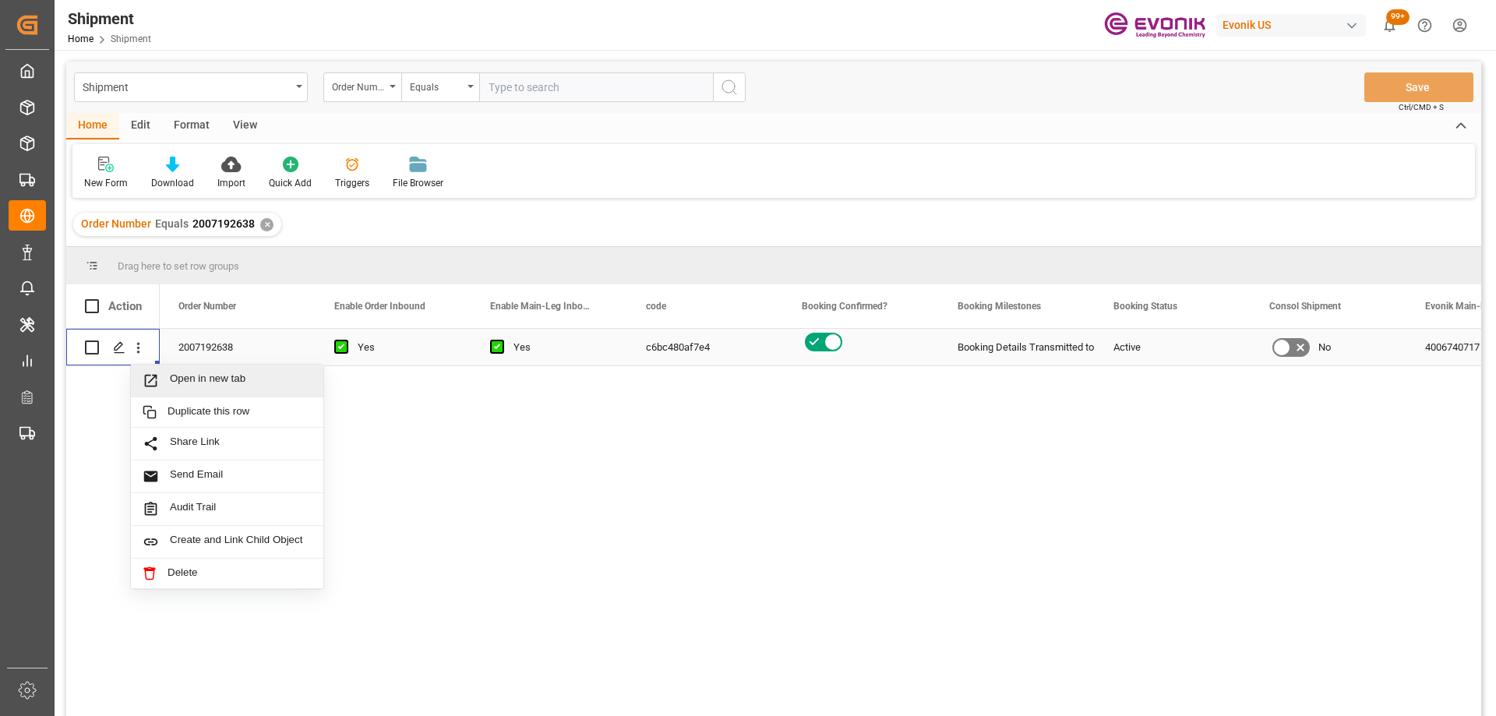
click at [177, 370] on div "Open in new tab" at bounding box center [227, 381] width 192 height 33
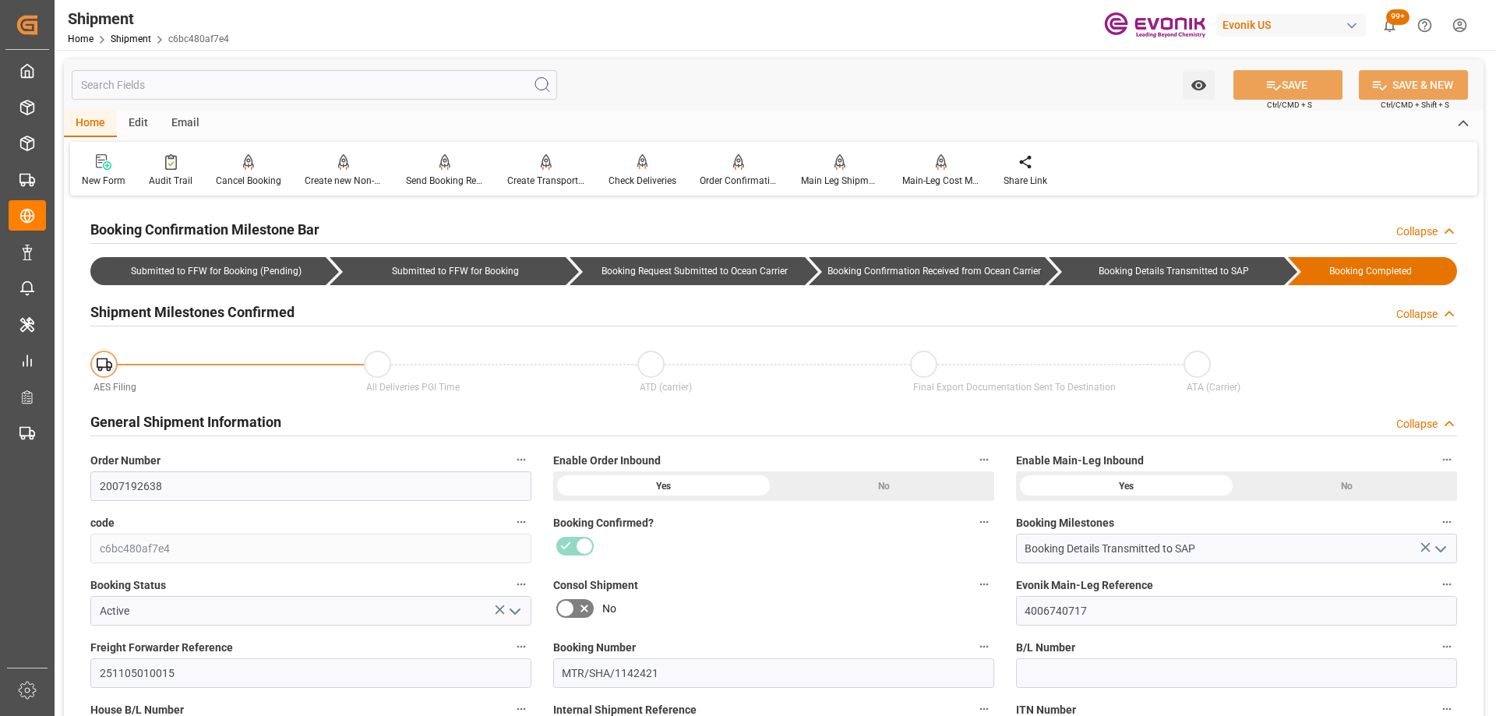
click at [716, 557] on div at bounding box center [773, 546] width 441 height 25
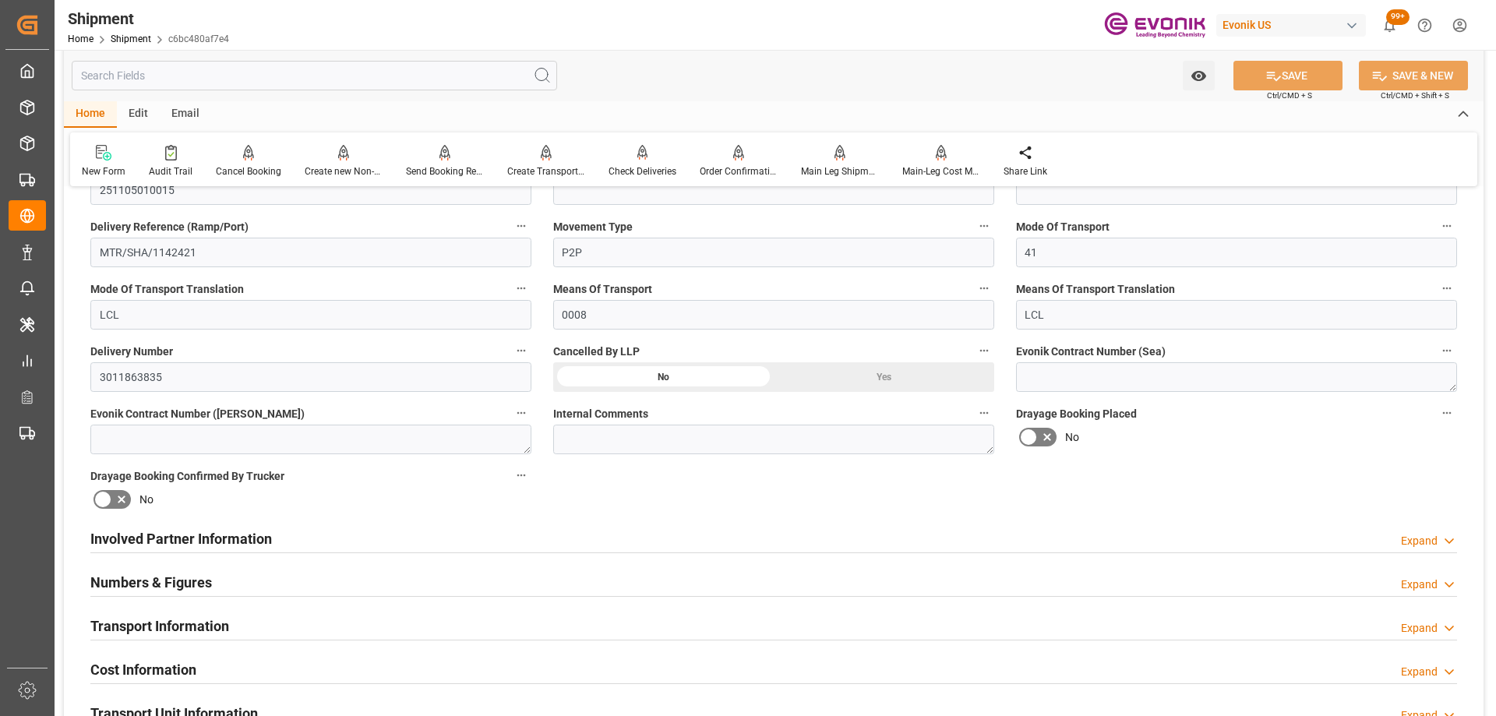
scroll to position [623, 0]
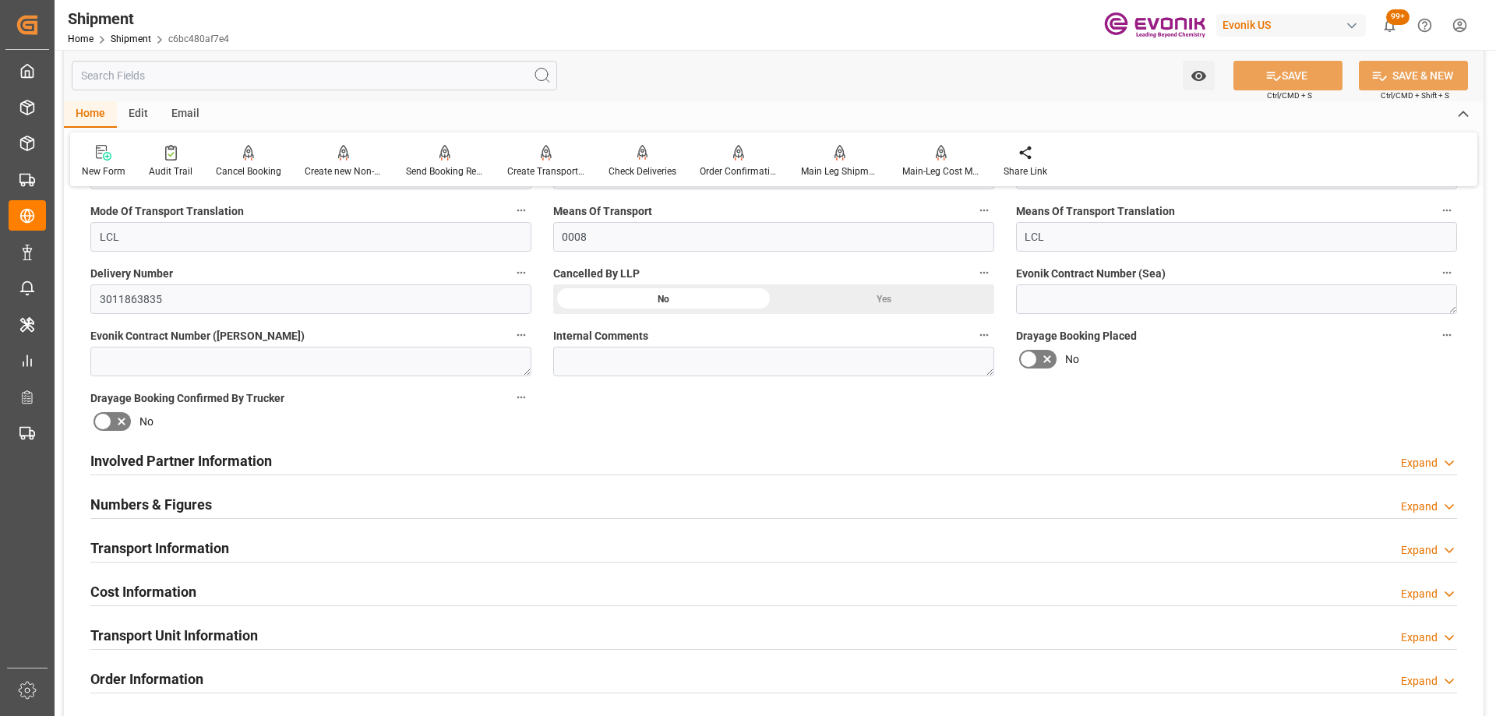
click at [516, 458] on div "Involved Partner Information Expand" at bounding box center [773, 460] width 1366 height 30
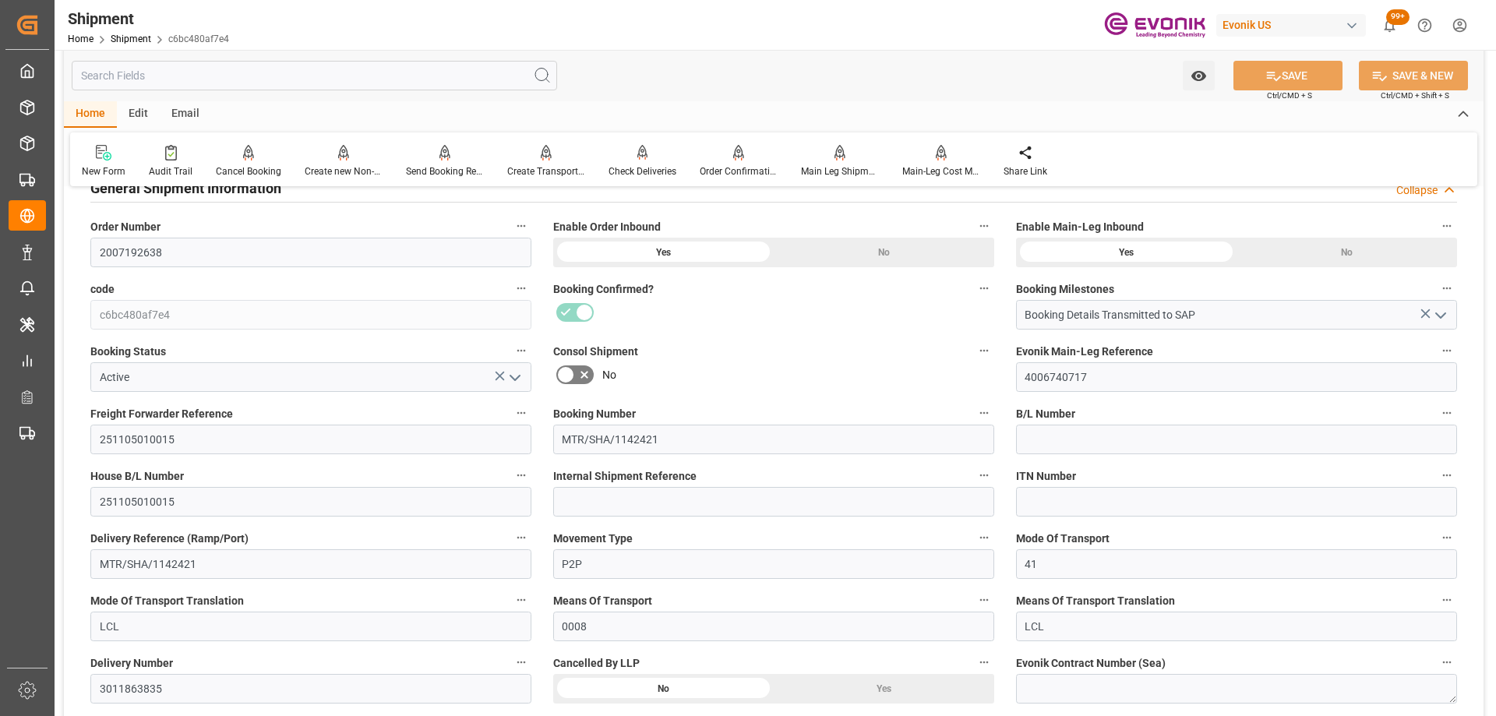
scroll to position [0, 0]
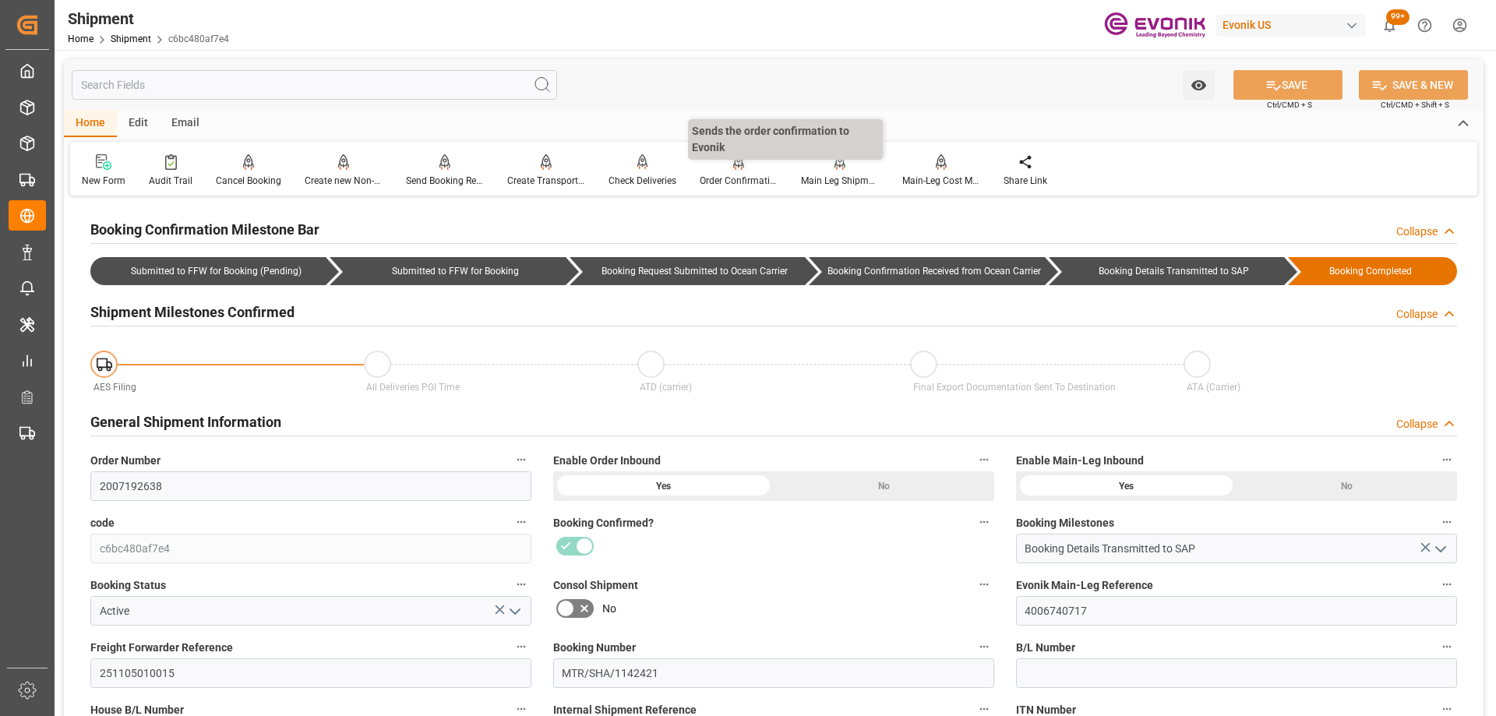
click at [745, 176] on div "Order Confirmation" at bounding box center [738, 181] width 78 height 14
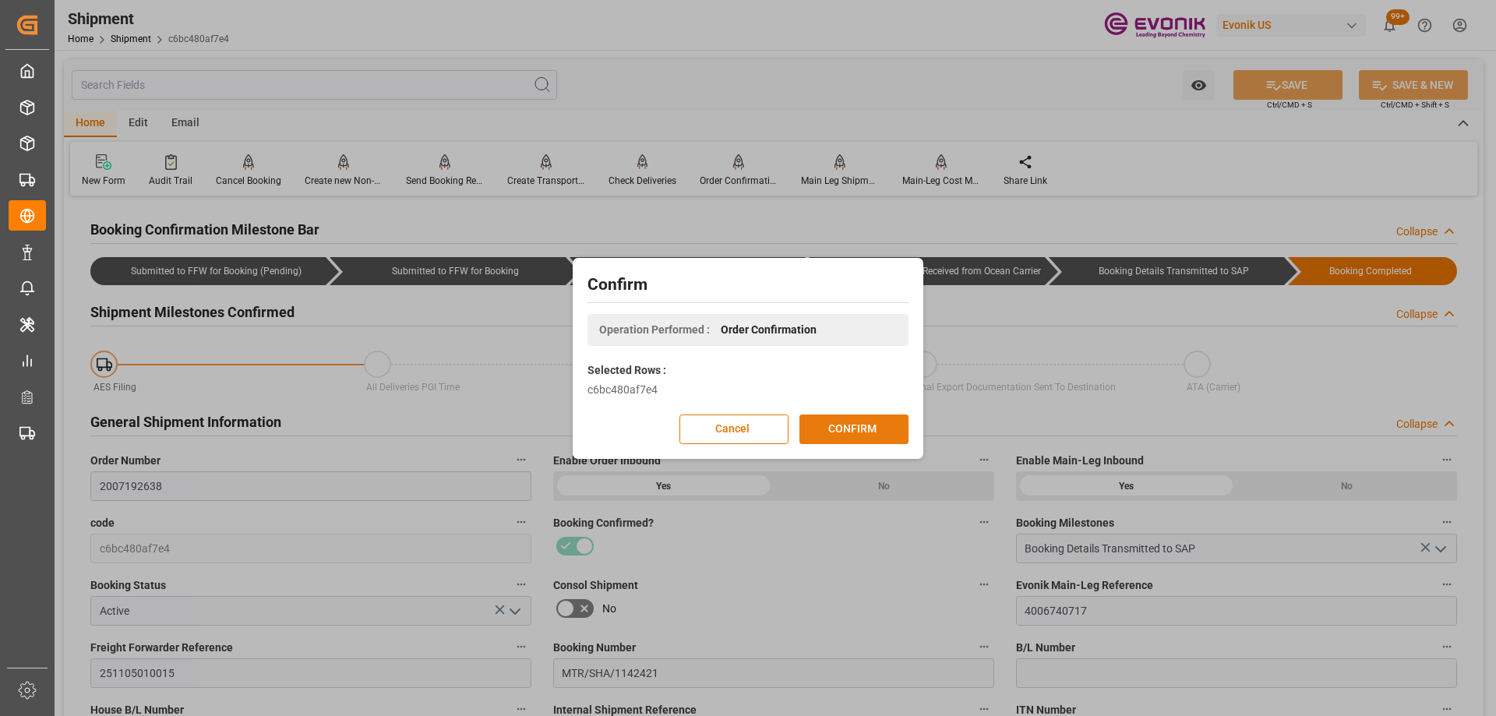
click at [862, 424] on button "CONFIRM" at bounding box center [853, 429] width 109 height 30
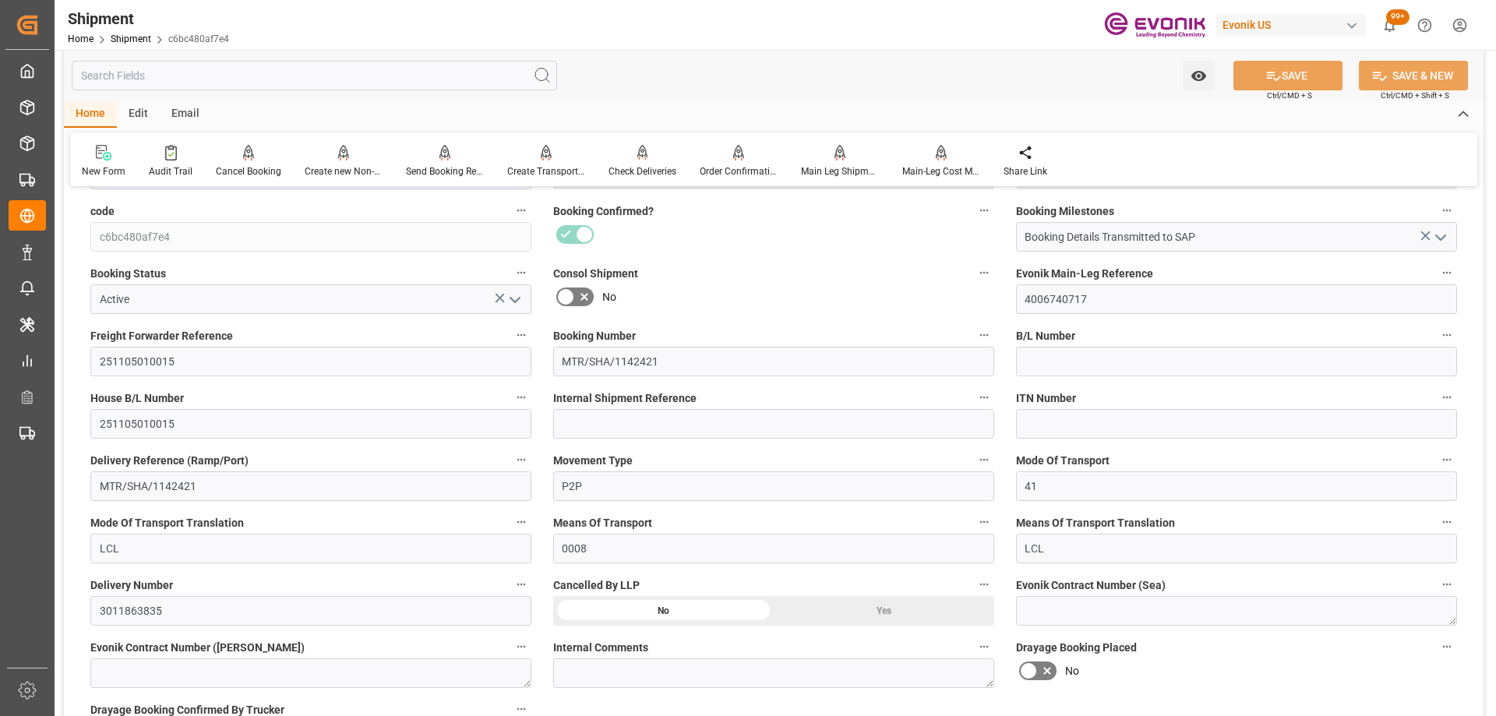
scroll to position [623, 0]
